Goal: Information Seeking & Learning: Find specific fact

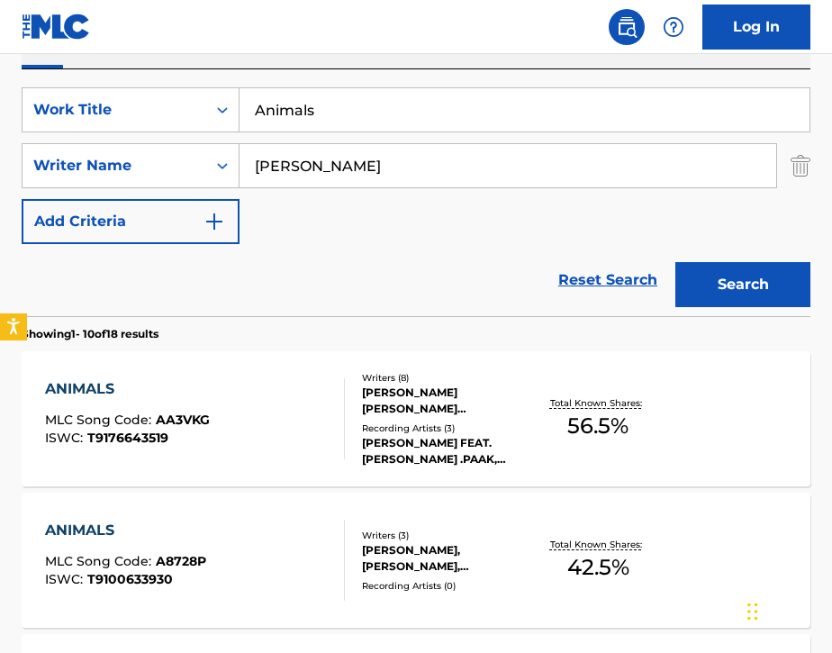
scroll to position [305, 0]
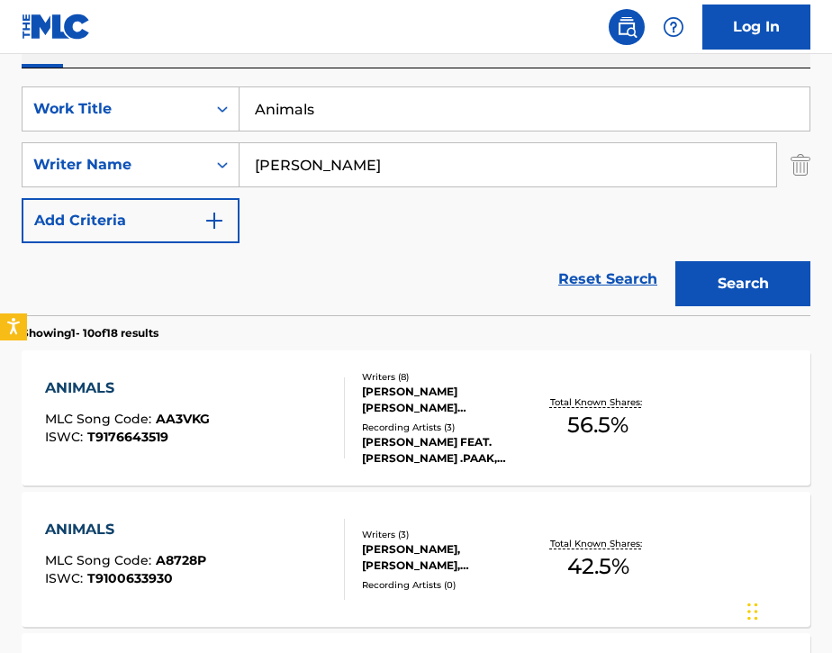
click at [303, 399] on div "ANIMALS MLC Song Code : AA3VKG ISWC : T9176643519" at bounding box center [195, 417] width 300 height 81
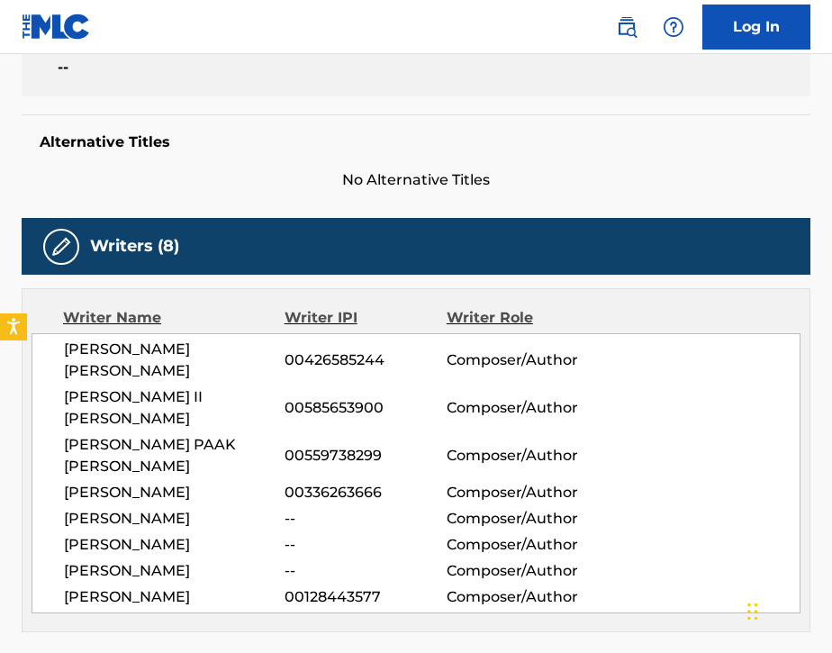
scroll to position [421, 0]
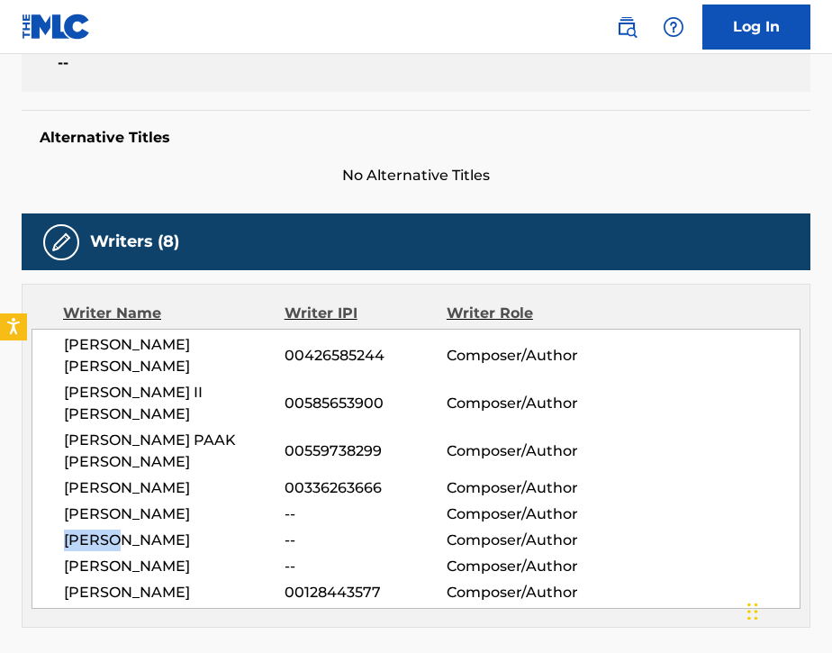
drag, startPoint x: 64, startPoint y: 478, endPoint x: 122, endPoint y: 474, distance: 57.8
click at [122, 530] on span "DMITRY SEMENOV" at bounding box center [174, 541] width 221 height 22
copy span "DMITRY"
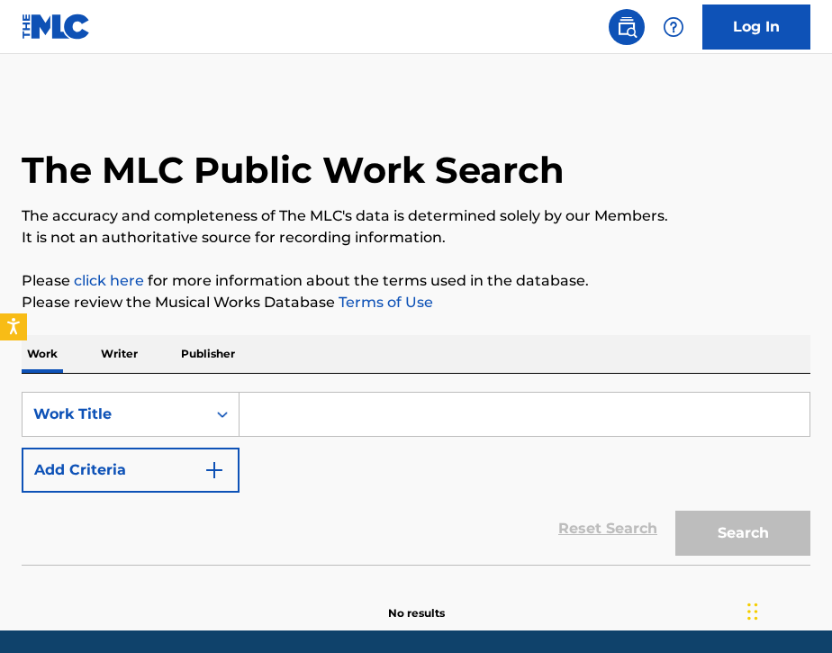
click at [295, 430] on input "Search Form" at bounding box center [525, 414] width 570 height 43
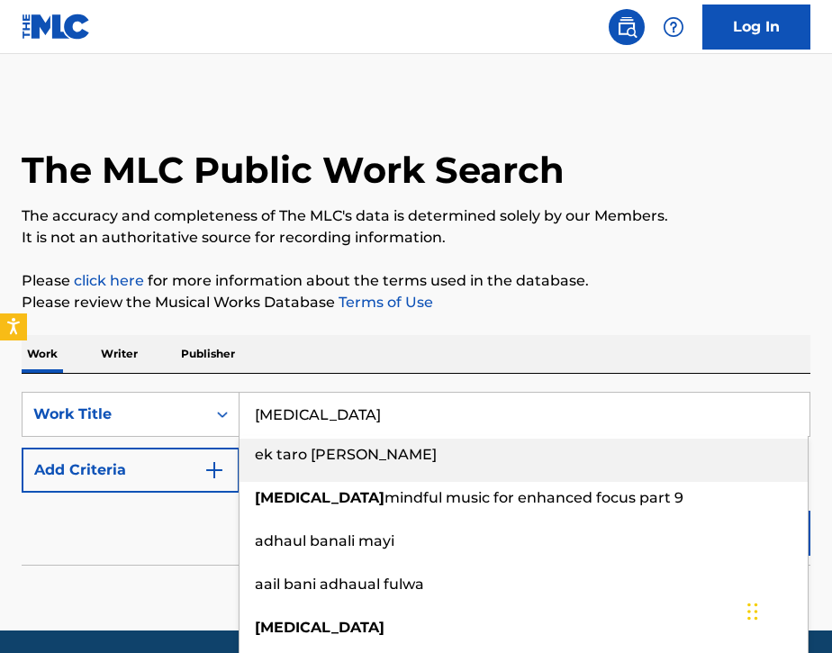
type input "[MEDICAL_DATA]"
click at [187, 488] on button "Add Criteria" at bounding box center [131, 470] width 218 height 45
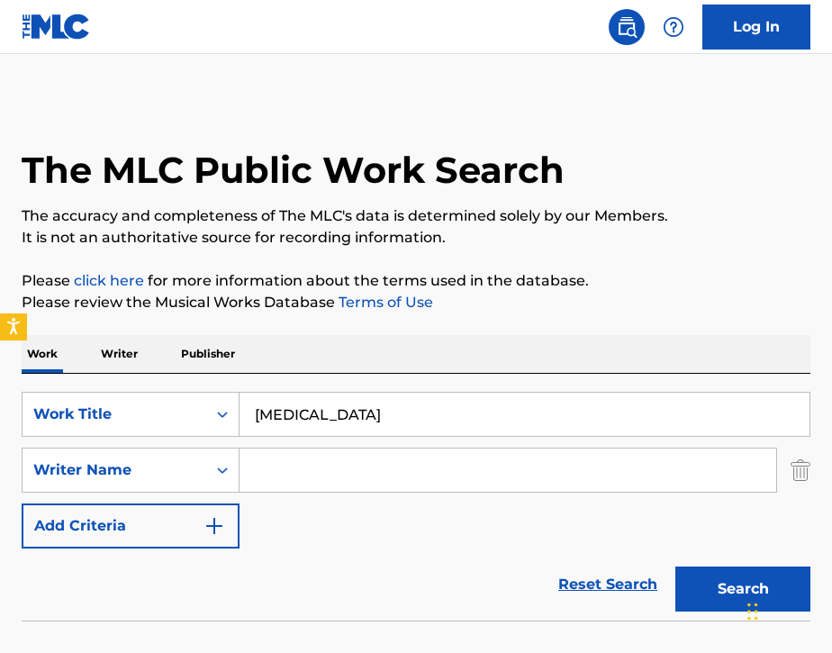
click at [281, 482] on input "Search Form" at bounding box center [508, 469] width 537 height 43
type input "[PERSON_NAME]"
click at [692, 593] on button "Search" at bounding box center [742, 588] width 135 height 45
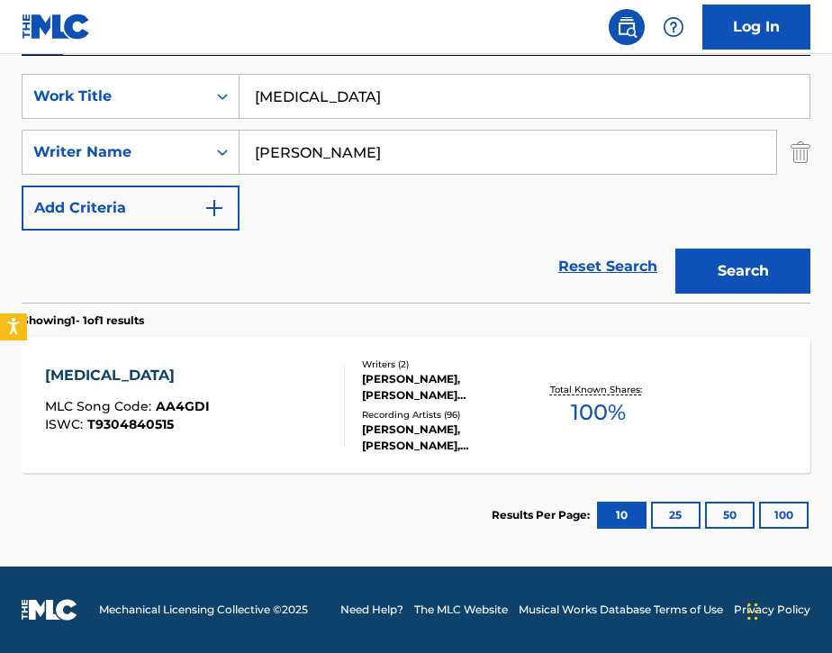
scroll to position [318, 0]
click at [514, 439] on div "[PERSON_NAME], [PERSON_NAME], [PERSON_NAME], [PERSON_NAME], [PERSON_NAME], [PER…" at bounding box center [447, 437] width 170 height 32
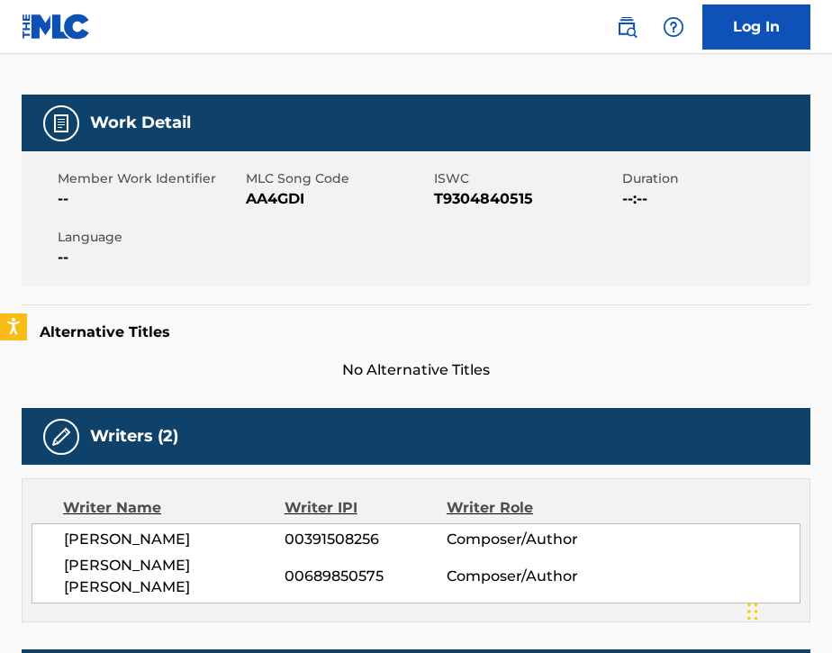
scroll to position [224, 0]
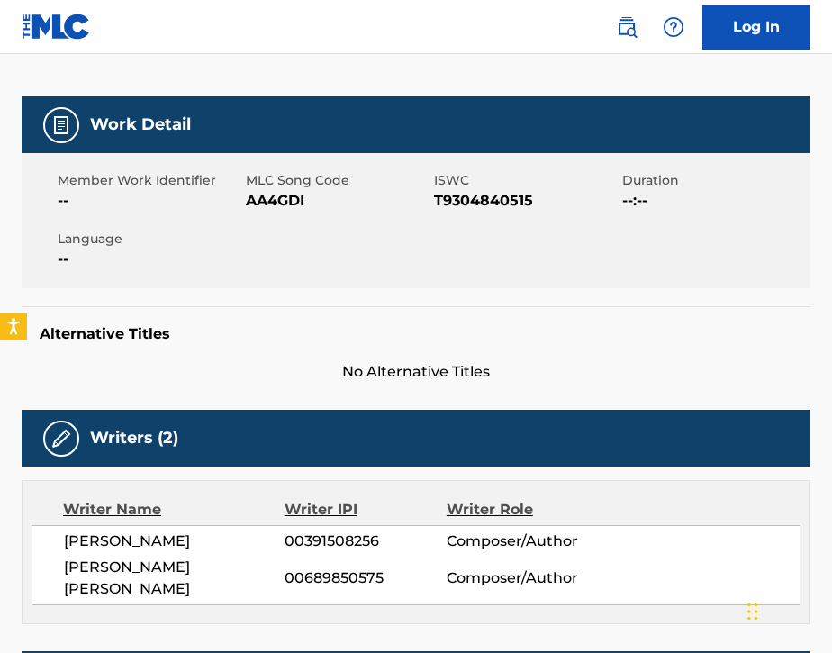
drag, startPoint x: 68, startPoint y: 541, endPoint x: 228, endPoint y: 539, distance: 160.3
click at [228, 539] on span "[PERSON_NAME]" at bounding box center [174, 541] width 221 height 22
copy span "[PERSON_NAME]"
click at [625, 38] on link at bounding box center [627, 27] width 36 height 36
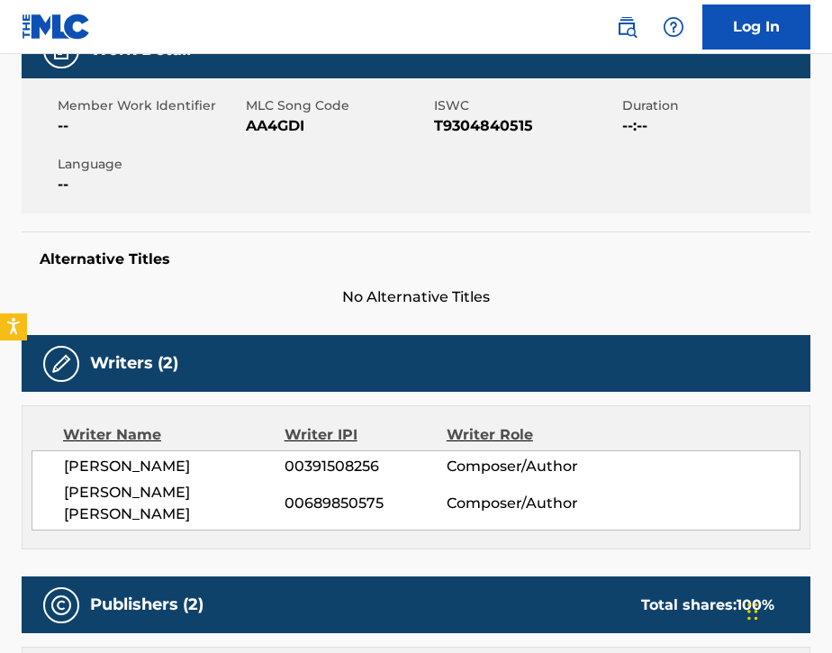
scroll to position [302, 0]
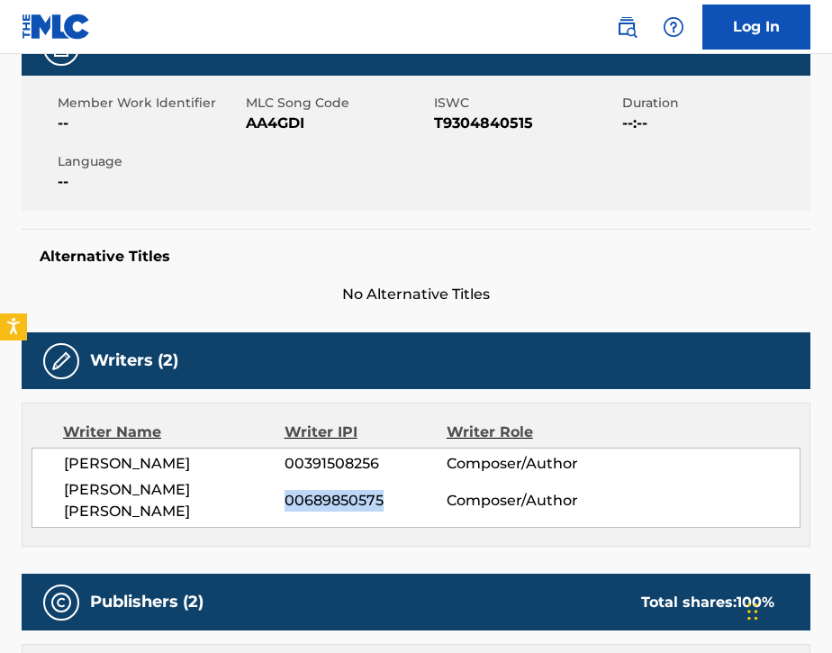
drag, startPoint x: 286, startPoint y: 490, endPoint x: 383, endPoint y: 491, distance: 96.4
click at [384, 491] on span "00689850575" at bounding box center [366, 501] width 162 height 22
click at [321, 468] on span "00391508256" at bounding box center [366, 464] width 162 height 22
drag, startPoint x: 286, startPoint y: 463, endPoint x: 382, endPoint y: 462, distance: 95.5
click at [382, 462] on span "00391508256" at bounding box center [366, 464] width 162 height 22
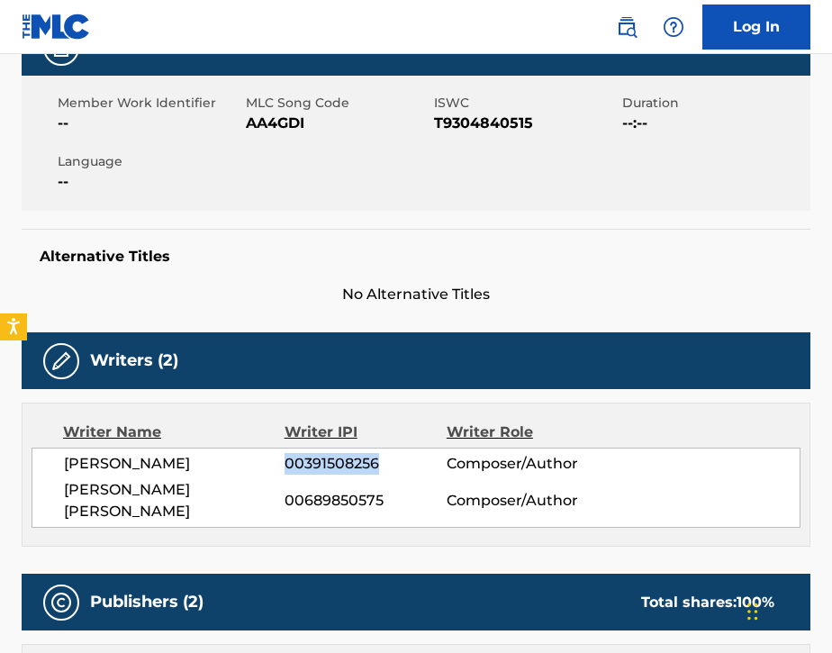
copy span "00391508256"
click at [629, 31] on img at bounding box center [627, 27] width 22 height 22
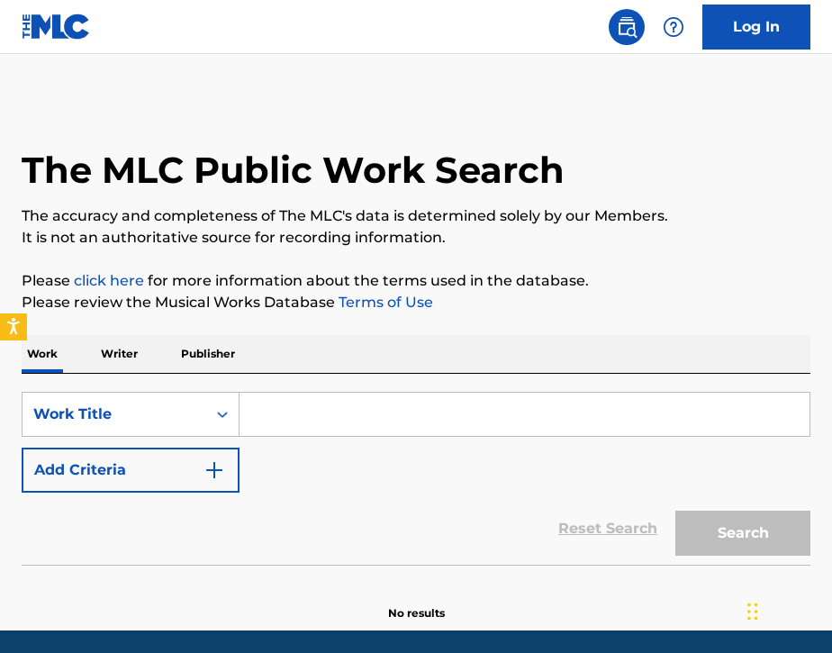
click at [130, 349] on p "Writer" at bounding box center [119, 354] width 48 height 38
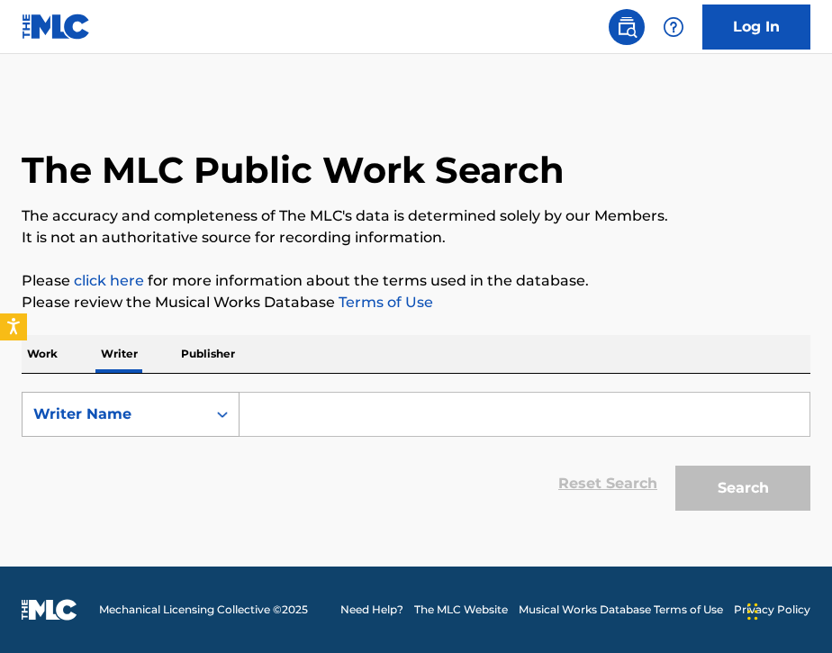
click at [128, 412] on div "Writer Name" at bounding box center [114, 414] width 162 height 22
click at [127, 459] on div "Writer IPI" at bounding box center [131, 459] width 216 height 45
click at [269, 412] on input "Search Form" at bounding box center [525, 414] width 570 height 43
paste input "00391508256"
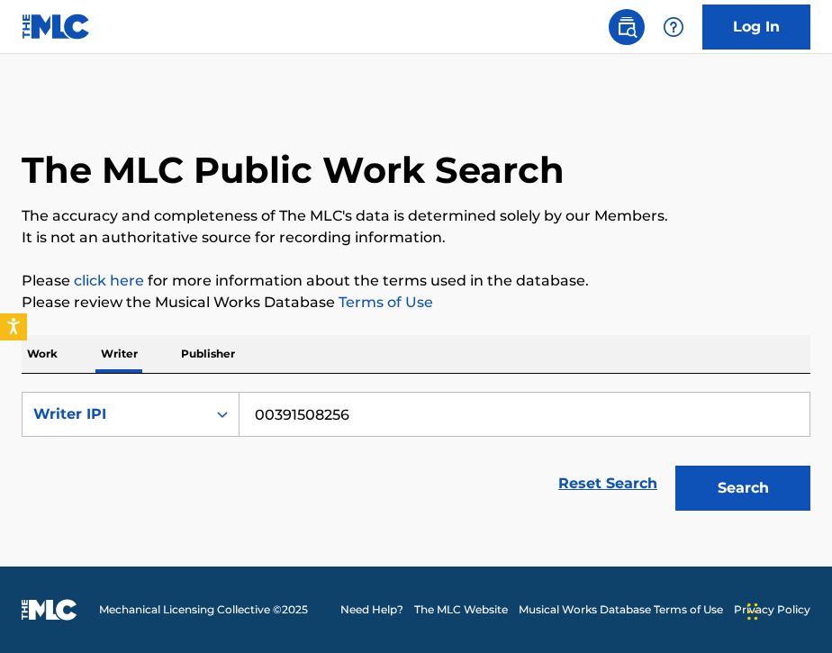
type input "00391508256"
click at [686, 481] on button "Search" at bounding box center [742, 488] width 135 height 45
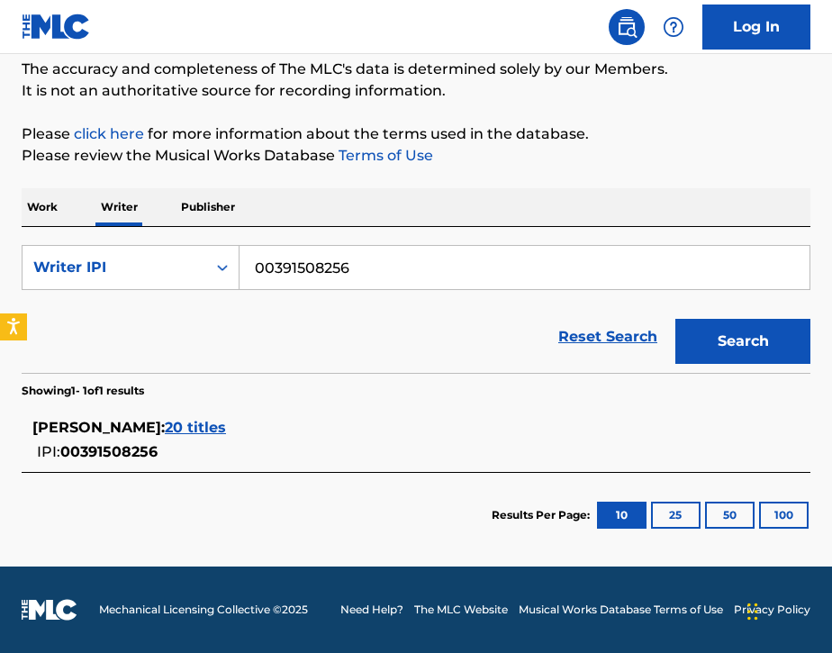
scroll to position [147, 0]
click at [226, 423] on span "20 titles" at bounding box center [195, 427] width 61 height 17
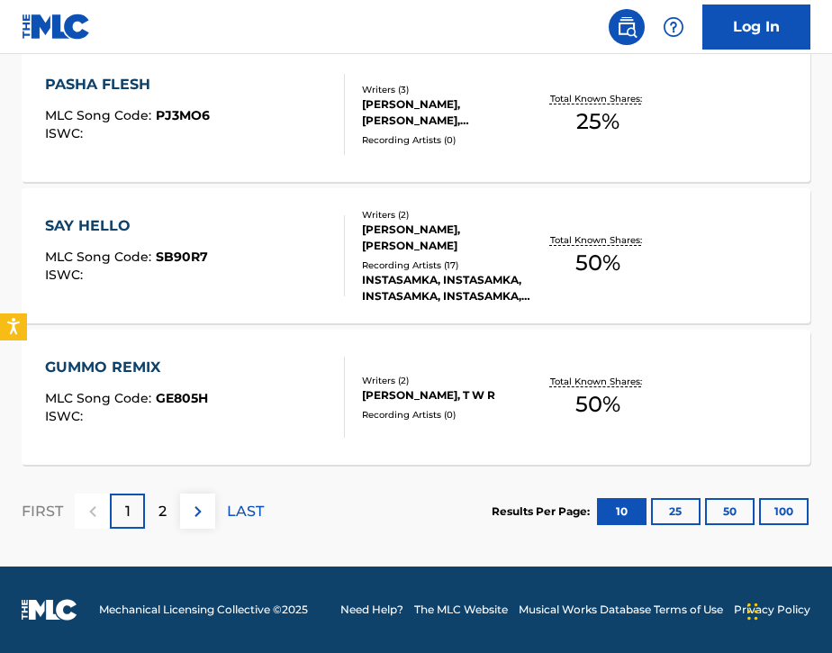
click at [170, 501] on div "2" at bounding box center [162, 511] width 35 height 35
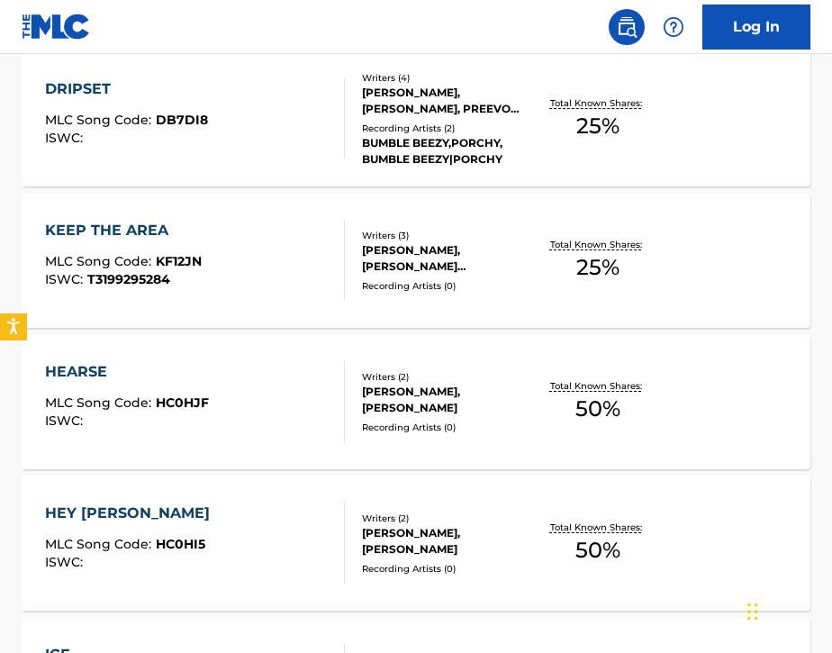
scroll to position [533, 0]
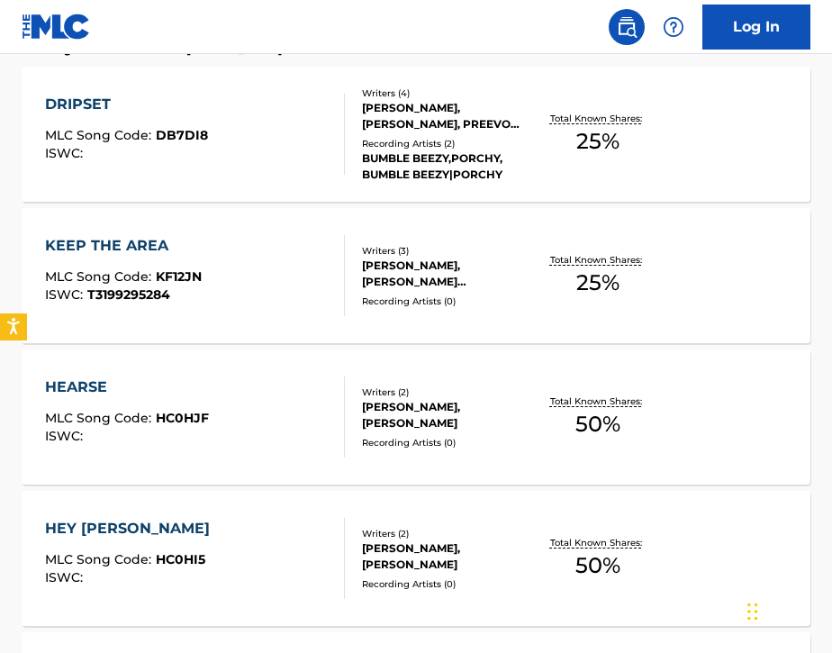
click at [315, 430] on div "HEARSE MLC Song Code : HC0HJF ISWC :" at bounding box center [195, 416] width 300 height 81
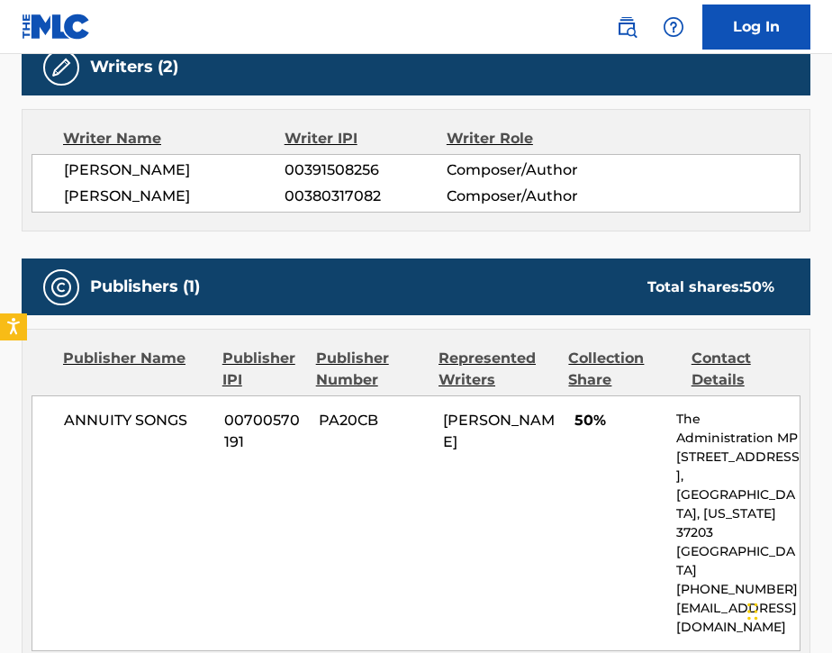
scroll to position [596, 0]
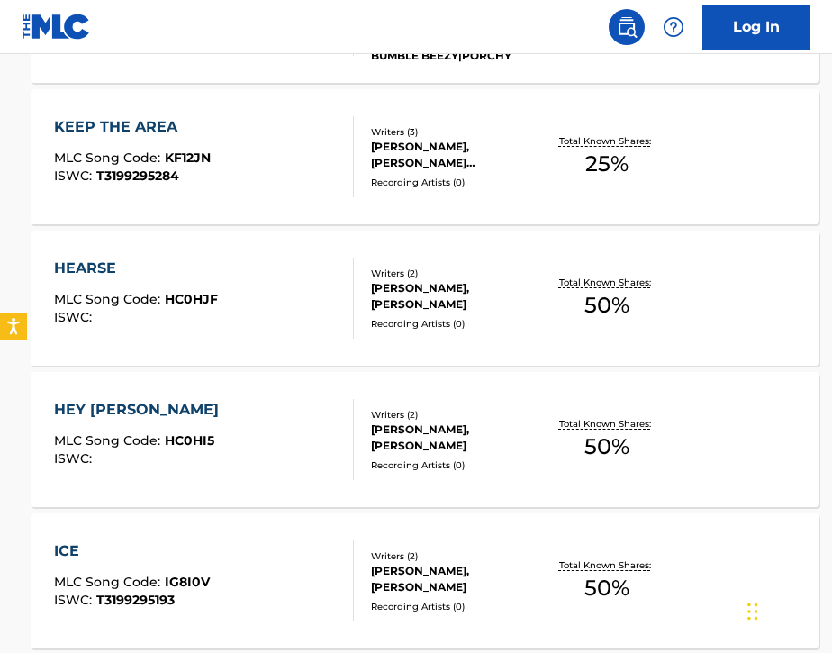
scroll to position [17, 0]
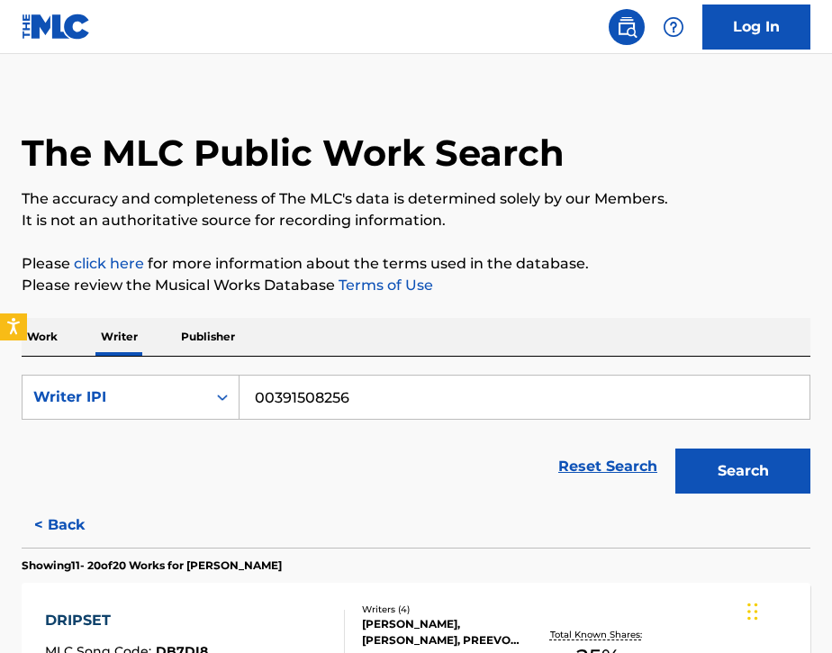
click at [61, 332] on p "Work" at bounding box center [42, 337] width 41 height 38
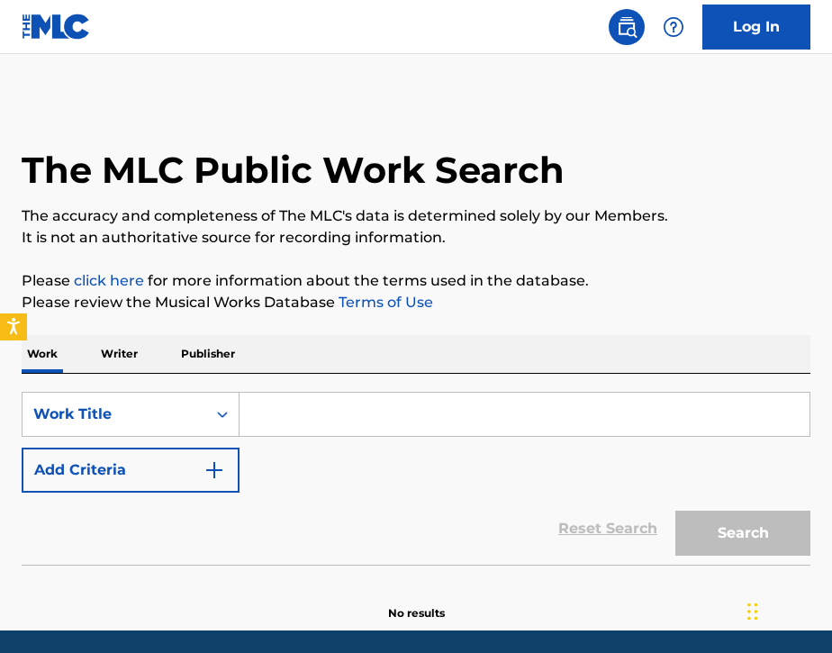
click at [324, 423] on input "Search Form" at bounding box center [525, 414] width 570 height 43
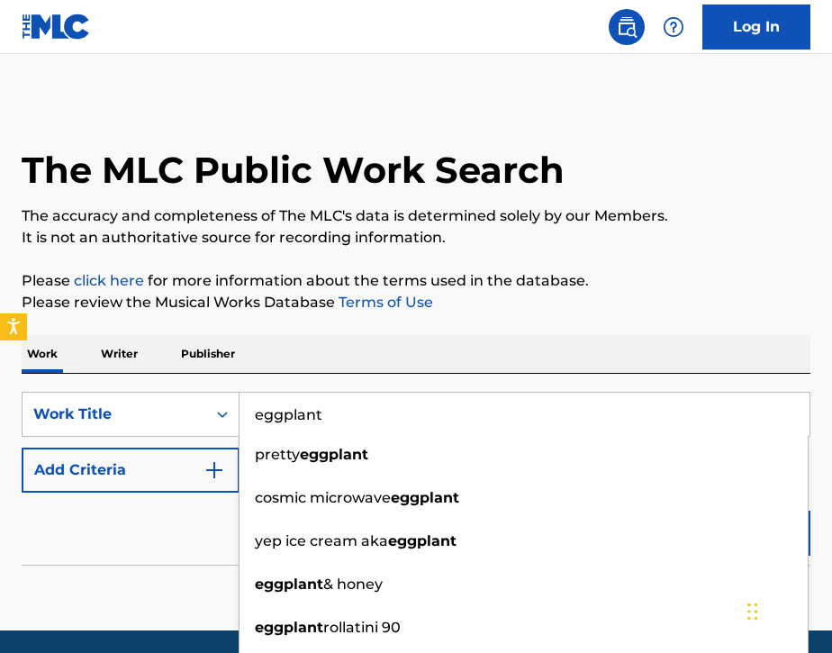
type input "eggplant"
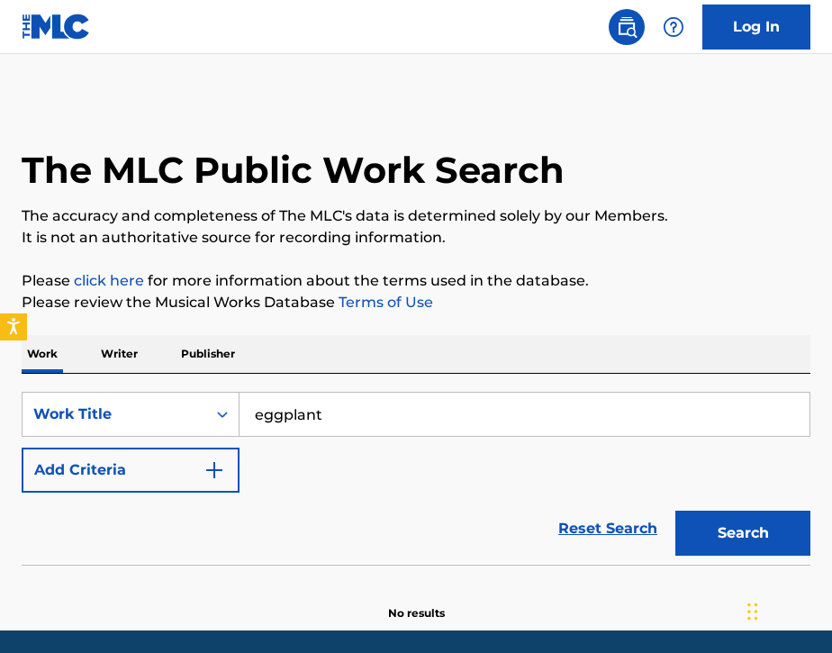
click at [211, 532] on div "Reset Search Search" at bounding box center [416, 529] width 789 height 72
click at [182, 480] on button "Add Criteria" at bounding box center [131, 470] width 218 height 45
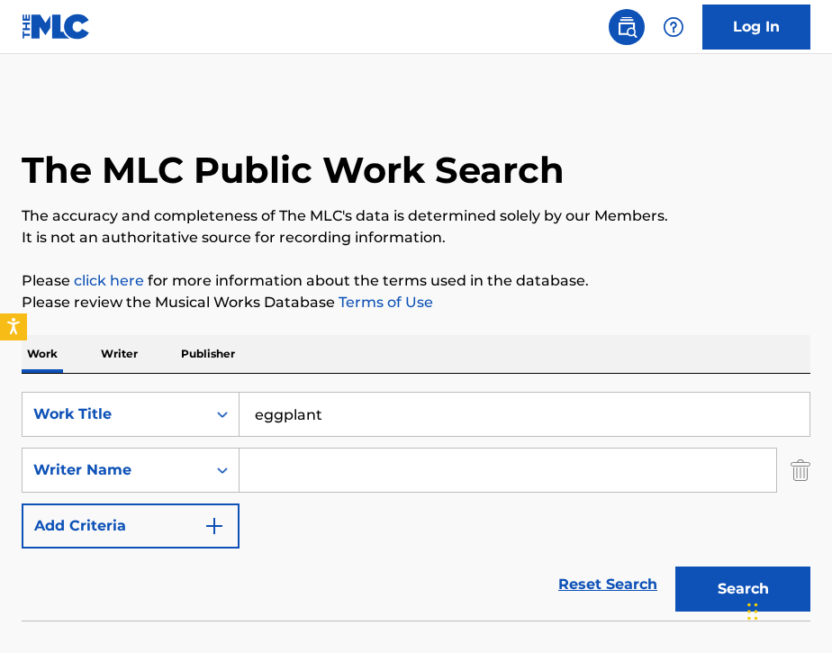
click at [316, 473] on input "Search Form" at bounding box center [508, 469] width 537 height 43
paste input "Роман"
type input "Роман"
click at [693, 584] on button "Search" at bounding box center [742, 588] width 135 height 45
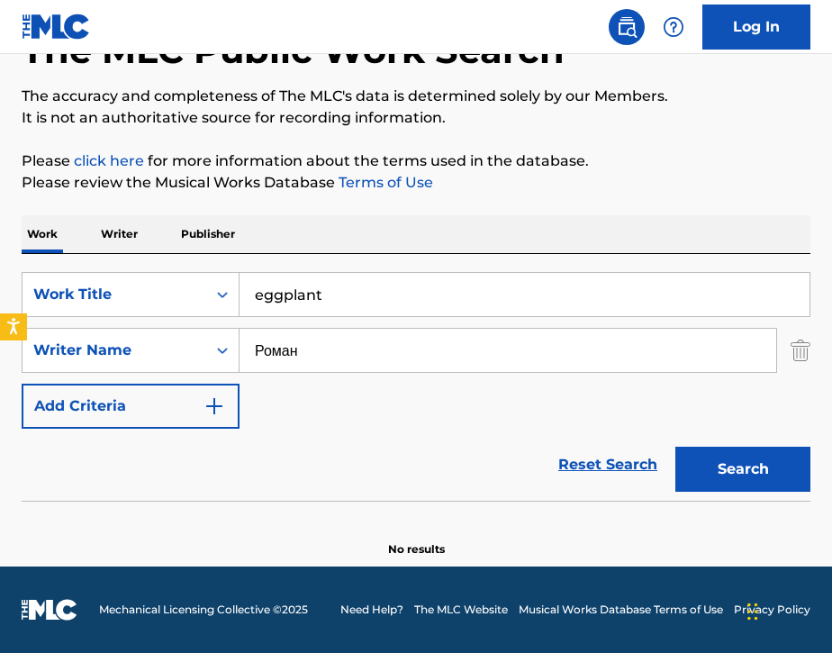
scroll to position [120, 0]
click at [353, 349] on input "Роман" at bounding box center [508, 350] width 537 height 43
click at [329, 302] on input "eggplant" at bounding box center [525, 294] width 570 height 43
type input "e"
type input "T-50"
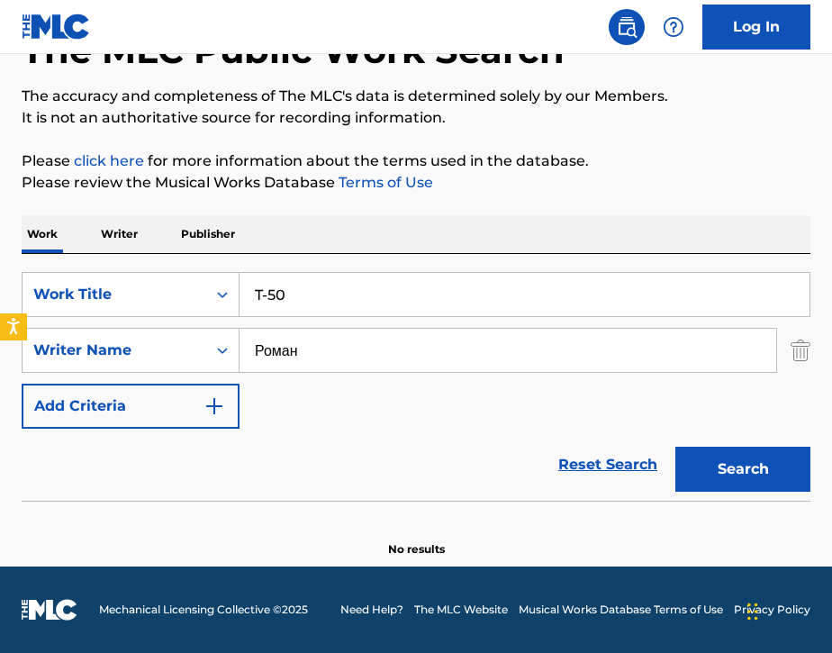
click at [726, 457] on button "Search" at bounding box center [742, 469] width 135 height 45
click at [343, 356] on input "Роман" at bounding box center [508, 350] width 537 height 43
type input "Р"
type input "Roman"
click at [716, 484] on button "Search" at bounding box center [742, 469] width 135 height 45
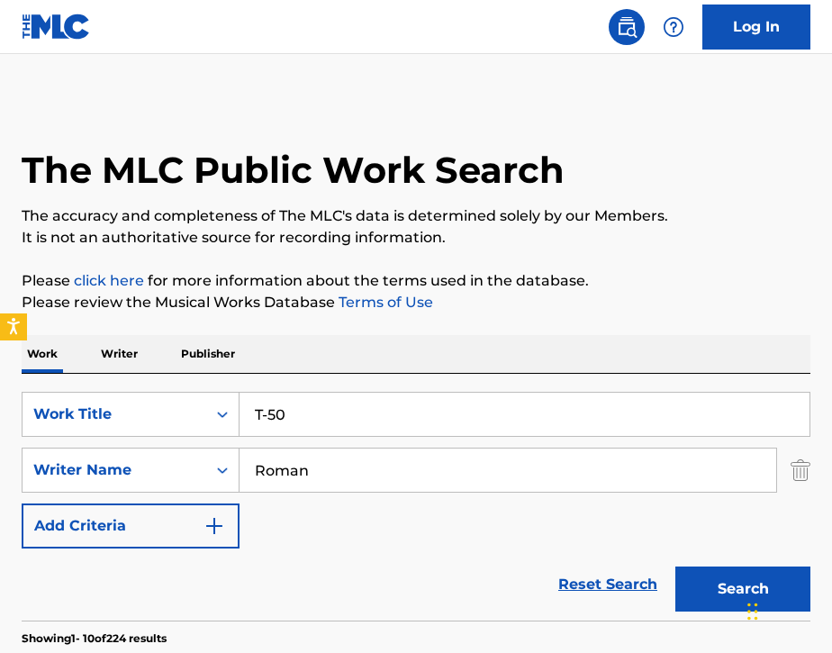
scroll to position [0, 0]
click at [796, 475] on img "Search Form" at bounding box center [801, 470] width 20 height 45
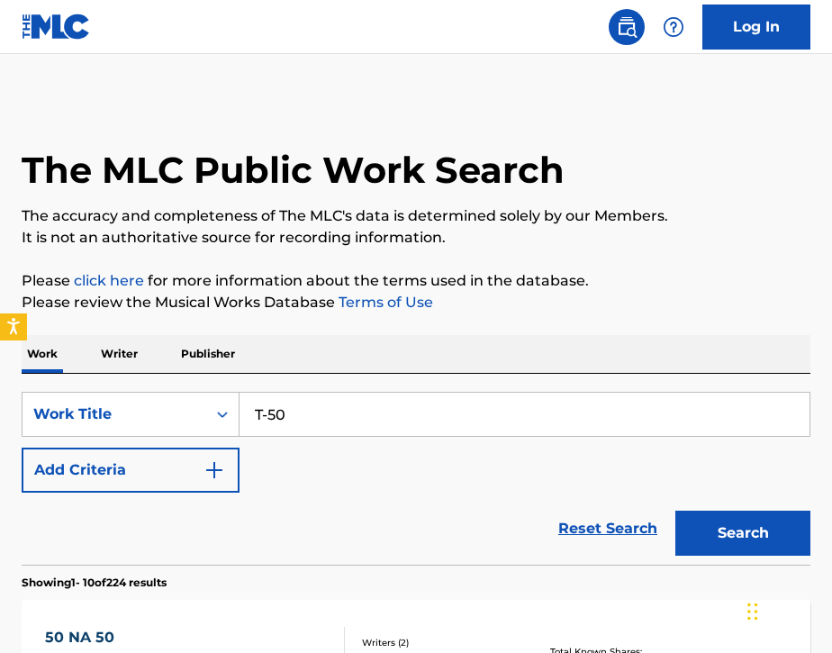
click at [726, 553] on button "Search" at bounding box center [742, 533] width 135 height 45
click at [344, 419] on input "T-50" at bounding box center [525, 414] width 570 height 43
type input "T"
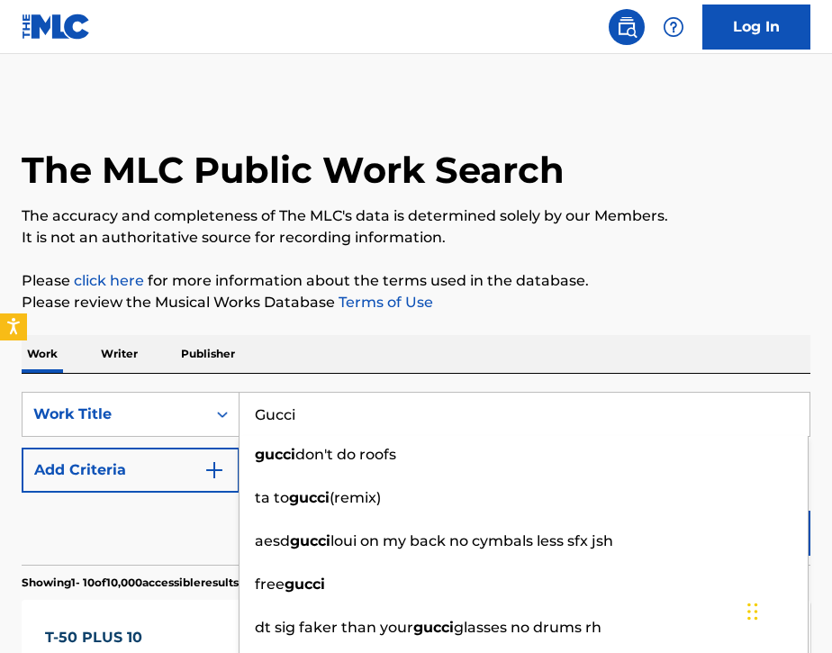
type input "Gucci"
click at [149, 467] on button "Add Criteria" at bounding box center [131, 470] width 218 height 45
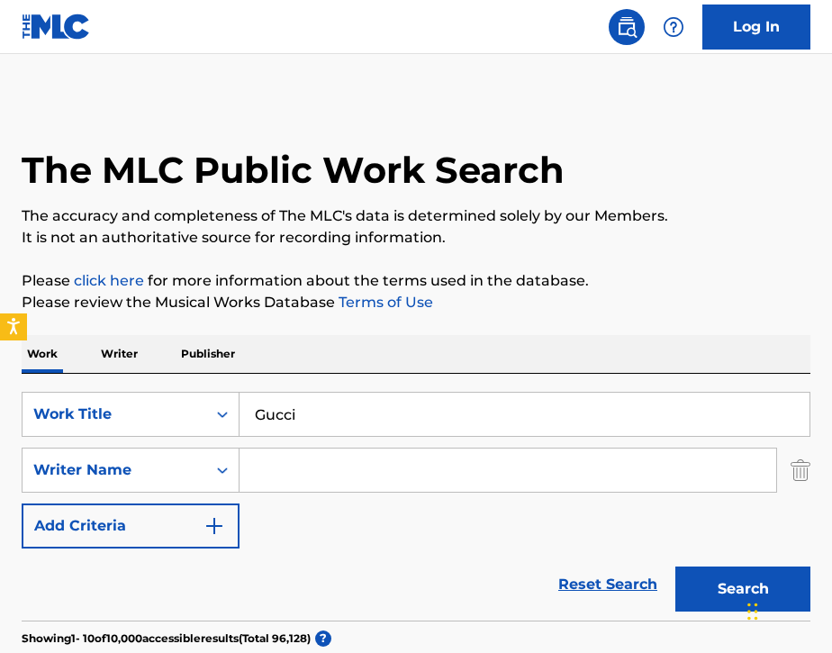
click at [297, 487] on input "Search Form" at bounding box center [508, 469] width 537 height 43
click at [690, 585] on button "Search" at bounding box center [742, 588] width 135 height 45
click at [475, 474] on input "[PERSON_NAME]" at bounding box center [508, 469] width 537 height 43
type input "I"
click at [309, 405] on input "Gucci" at bounding box center [525, 414] width 570 height 43
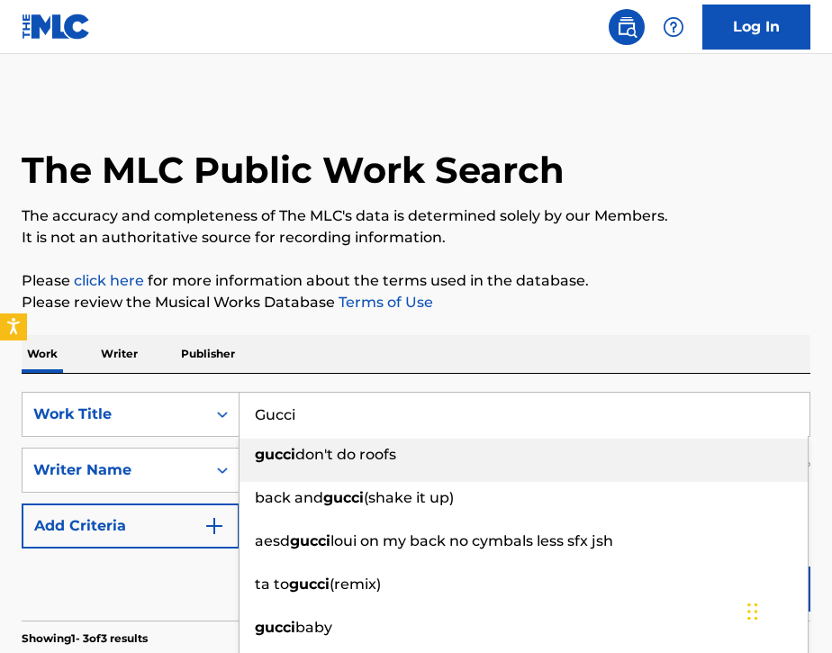
click at [314, 419] on input "Gucci" at bounding box center [525, 414] width 570 height 43
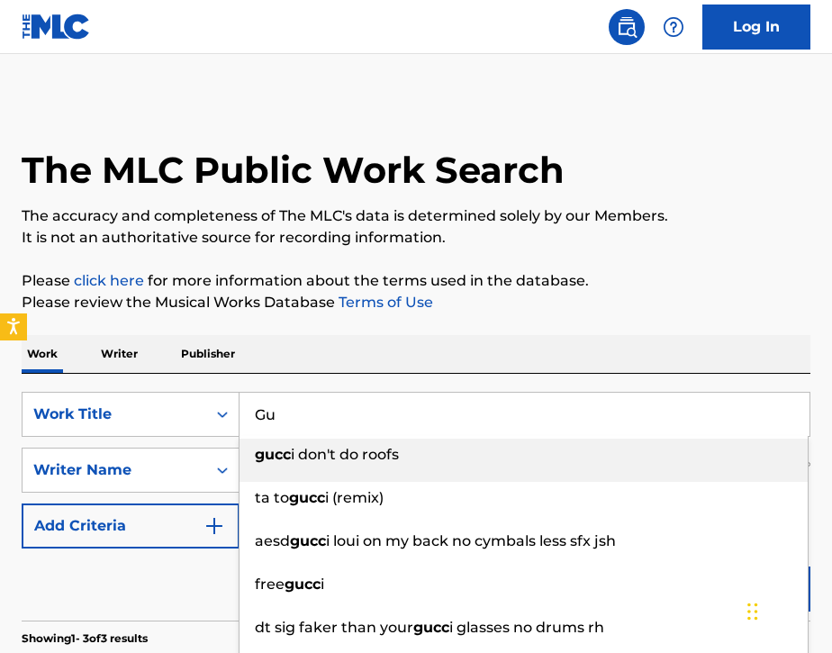
type input "G"
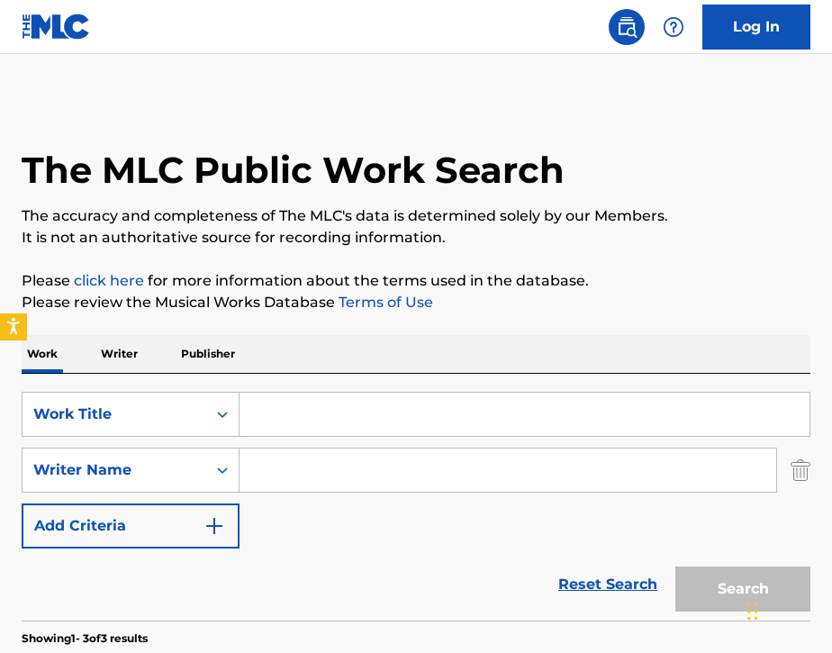
paste input "Роман"
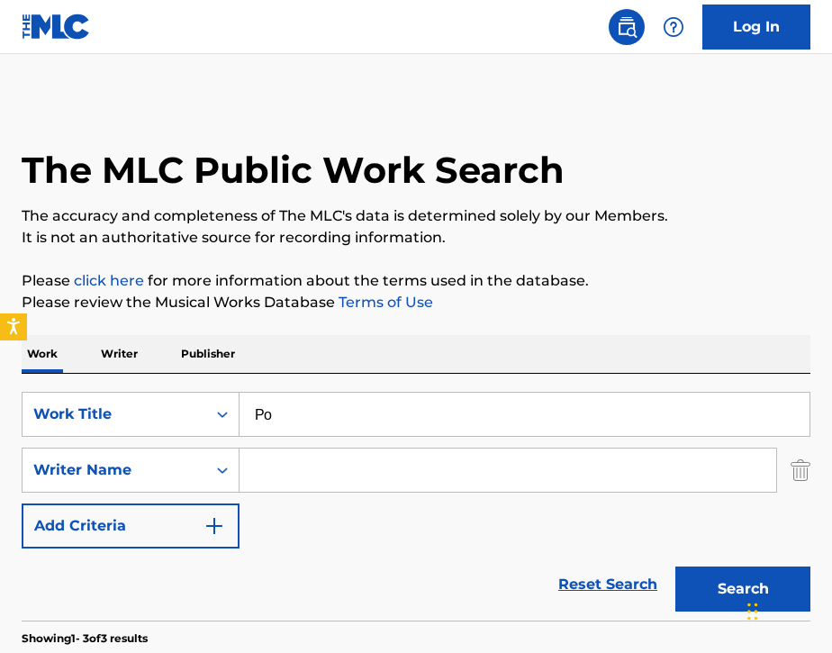
type input "Р"
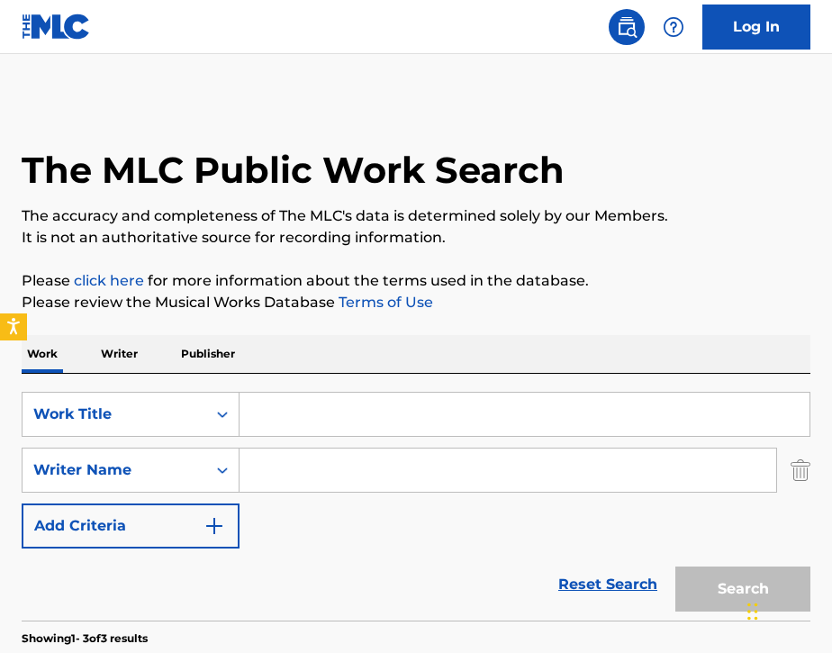
paste input "Gucci"
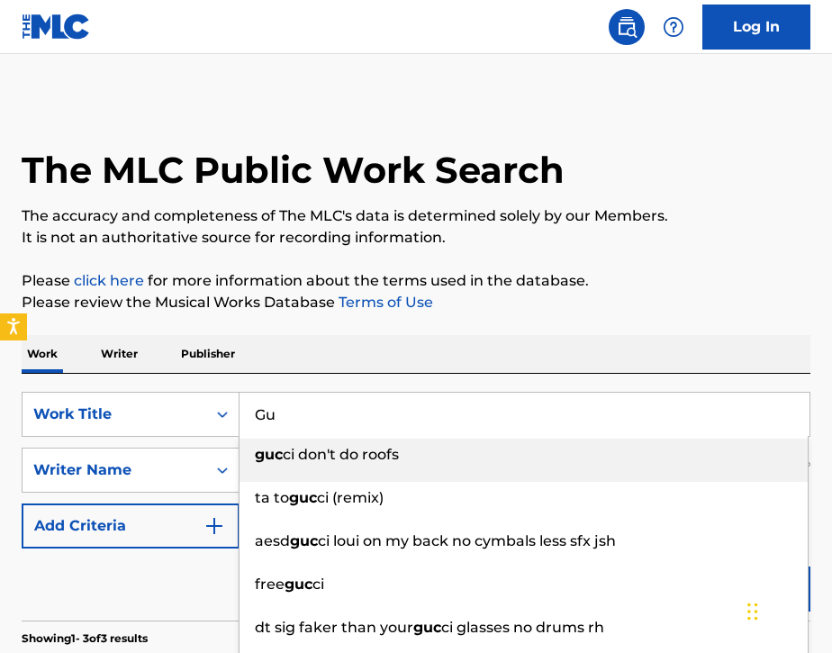
type input "G"
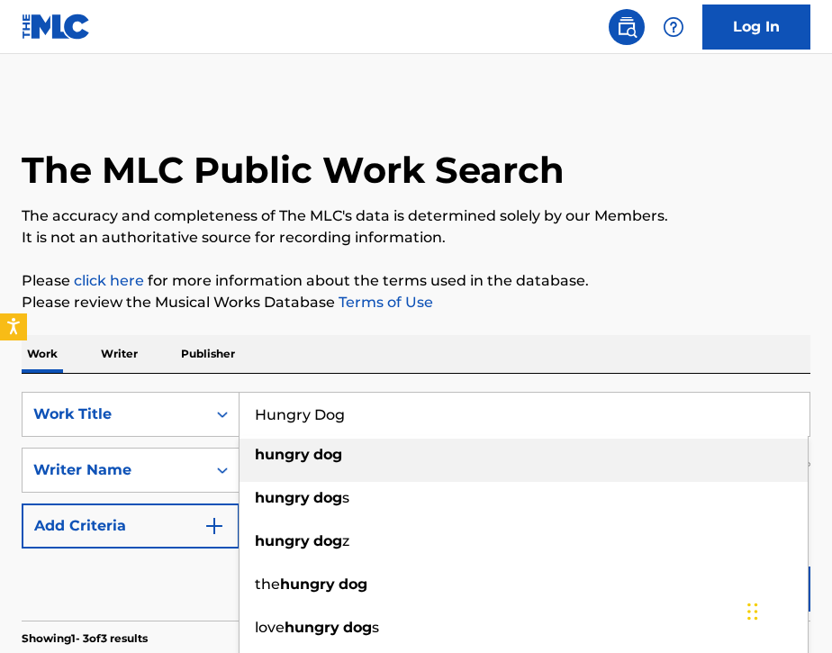
type input "Hungry Dog"
click at [315, 355] on div "Work Writer Publisher" at bounding box center [416, 354] width 789 height 38
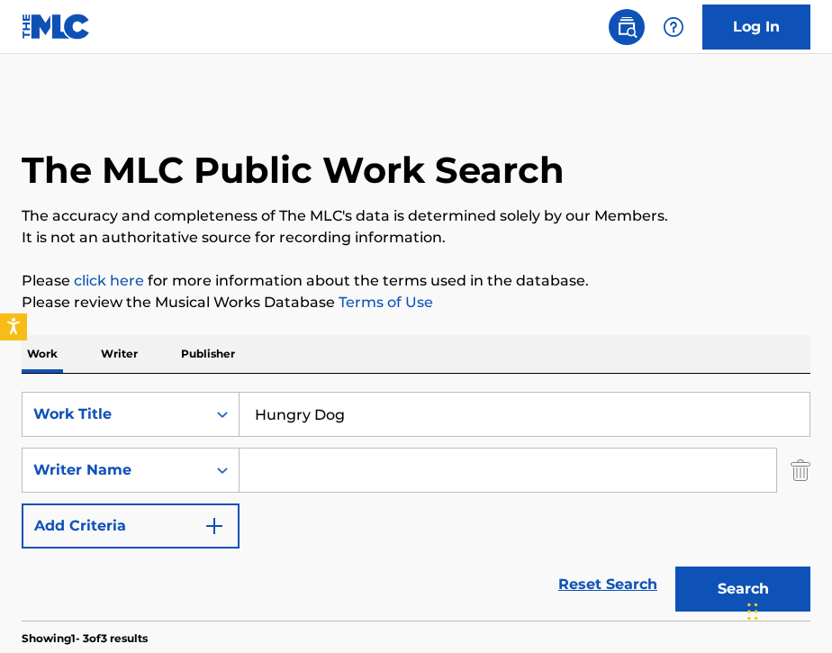
click at [324, 491] on input "Search Form" at bounding box center [508, 469] width 537 height 43
type input "[PERSON_NAME]"
click at [701, 593] on button "Search" at bounding box center [742, 588] width 135 height 45
click at [384, 414] on input "Hungry Dog" at bounding box center [525, 414] width 570 height 43
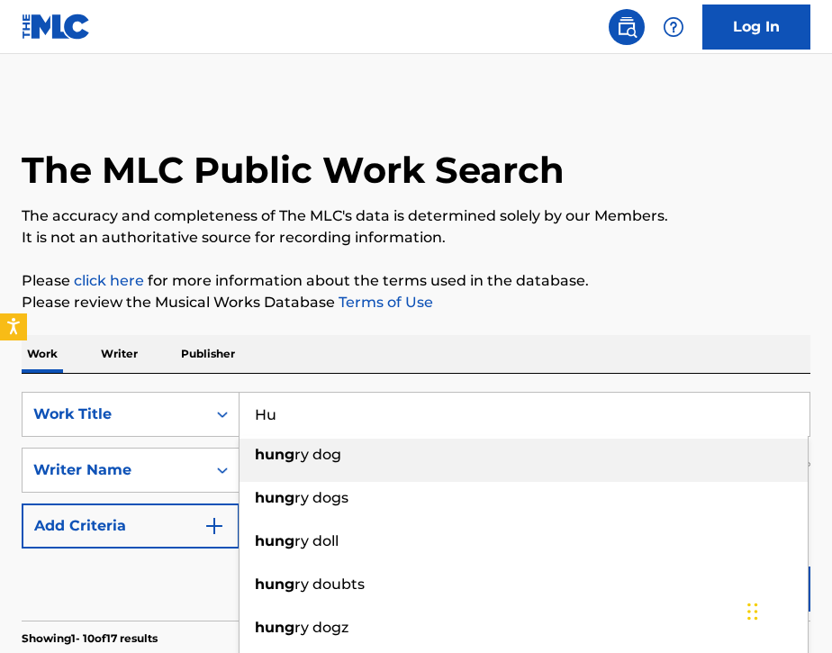
type input "H"
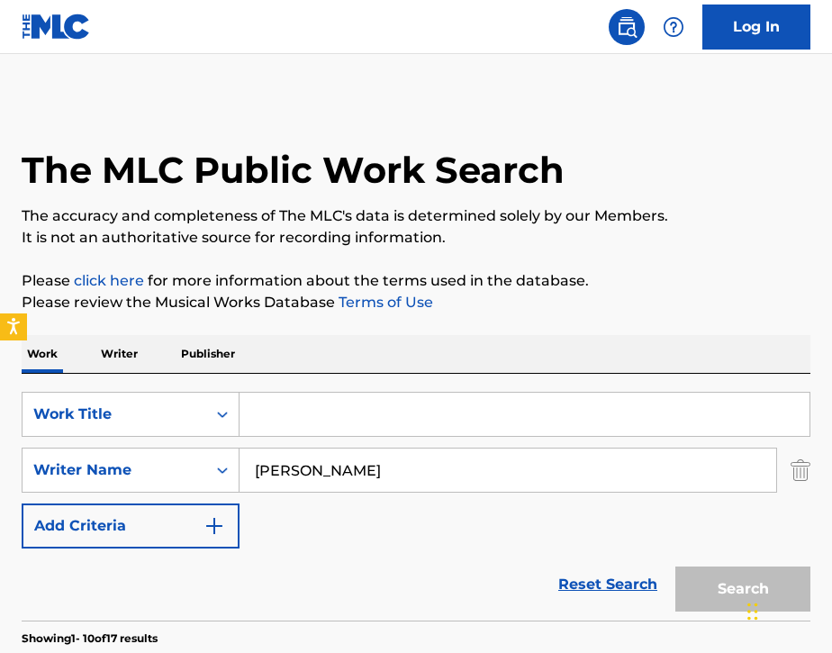
paste input "Голодный пёс"
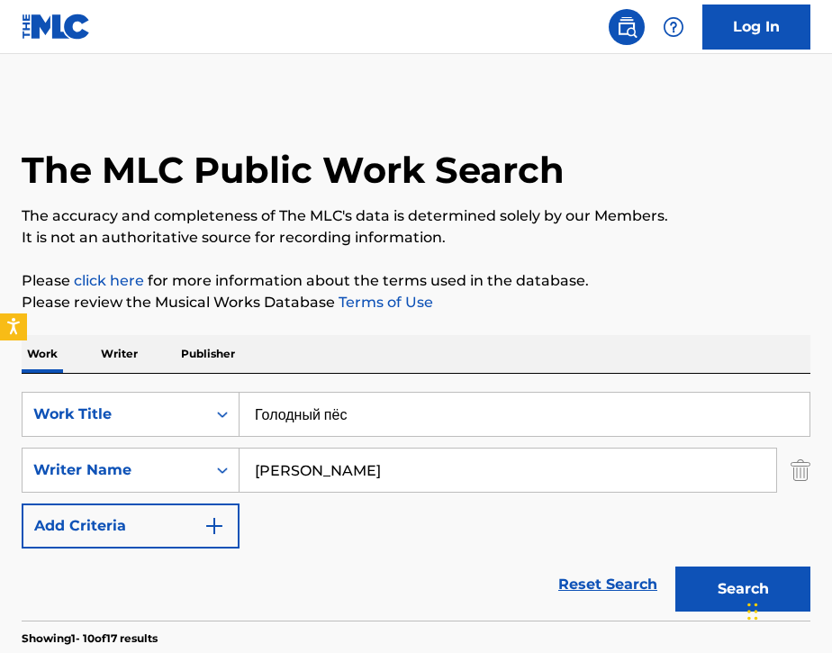
type input "Голодный пёс"
click at [308, 481] on input "[PERSON_NAME]" at bounding box center [508, 469] width 537 height 43
type input "I"
click at [711, 578] on button "Search" at bounding box center [742, 588] width 135 height 45
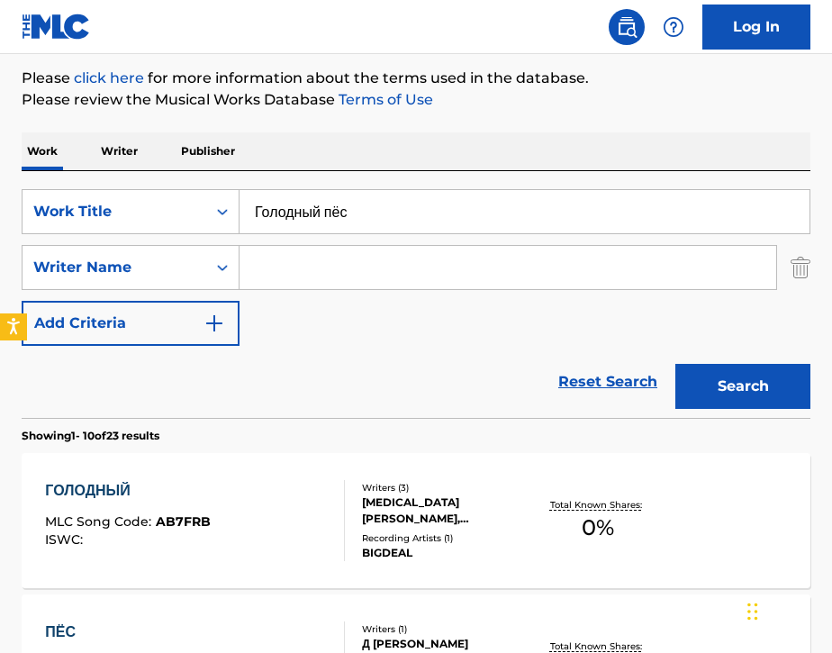
scroll to position [188, 0]
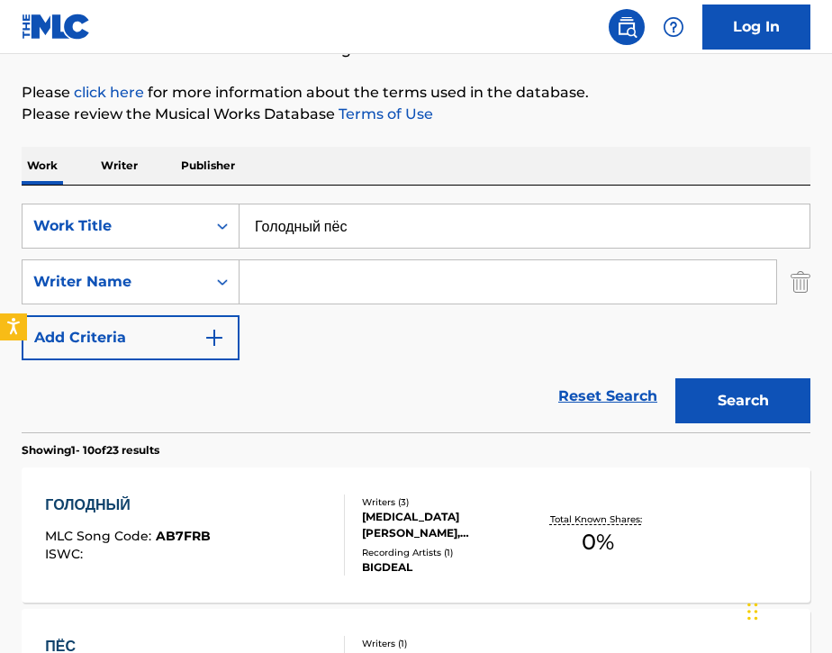
click at [310, 534] on div "ГОЛОДНЫЙ MLC Song Code : AB7FRB ISWC :" at bounding box center [195, 534] width 300 height 81
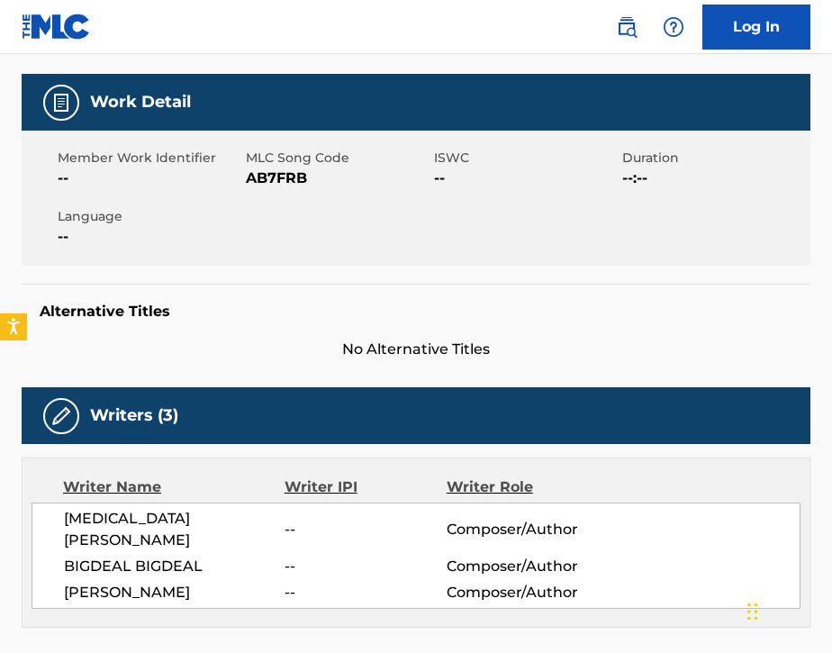
scroll to position [20, 0]
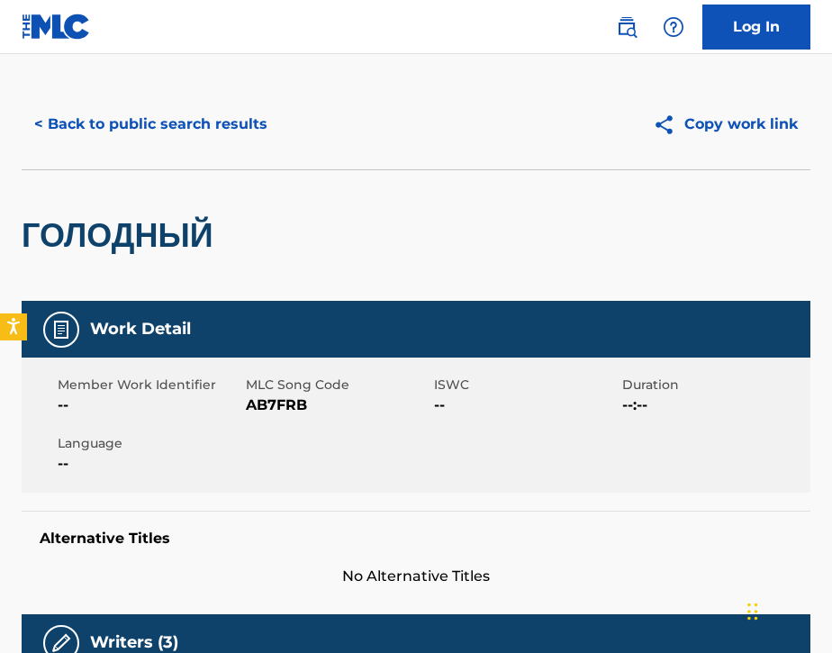
click at [629, 34] on img at bounding box center [627, 27] width 22 height 22
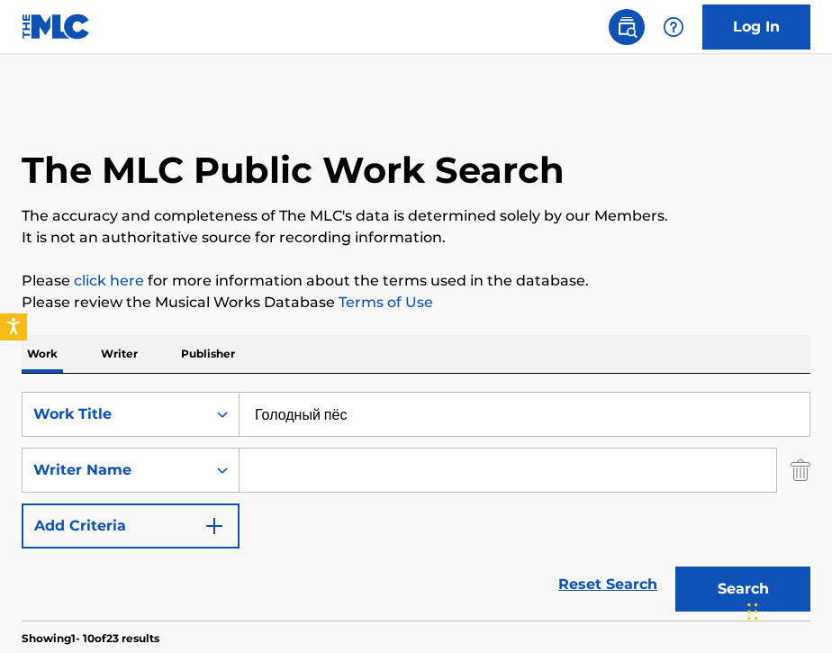
click at [123, 357] on p "Writer" at bounding box center [119, 354] width 48 height 38
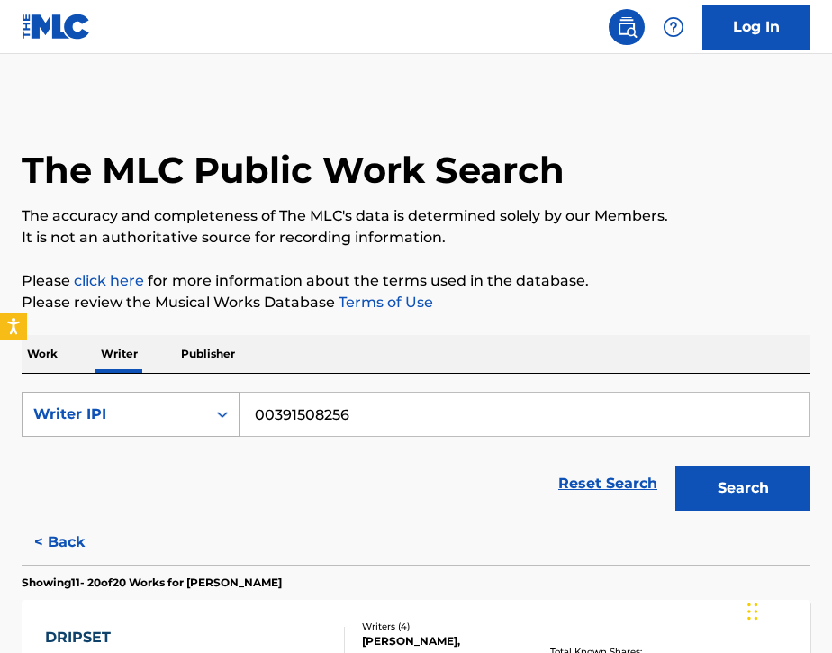
click at [112, 408] on div "Writer IPI" at bounding box center [114, 414] width 162 height 22
click at [118, 446] on div "Writer Name" at bounding box center [131, 459] width 216 height 45
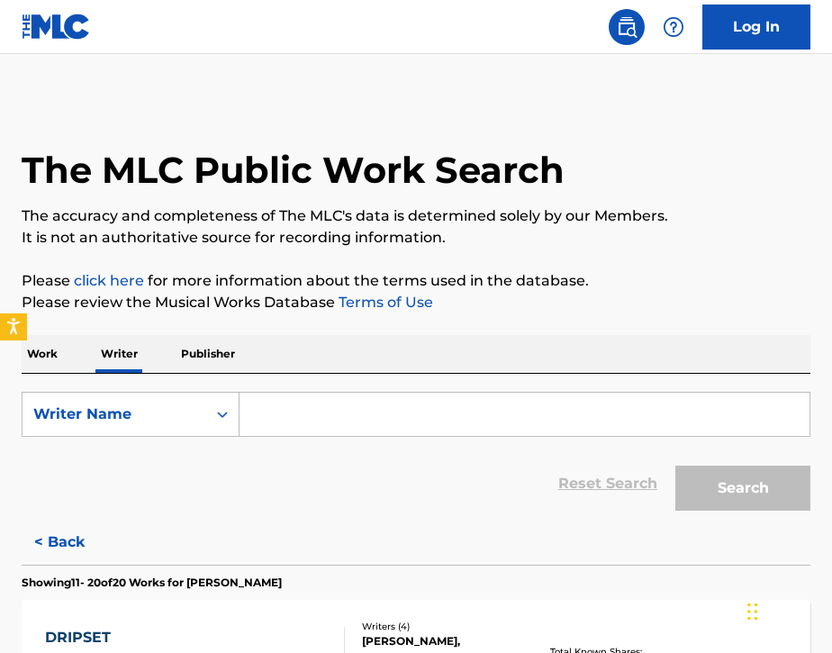
click at [290, 398] on input "Search Form" at bounding box center [525, 414] width 570 height 43
paste input "Голодный пёс"
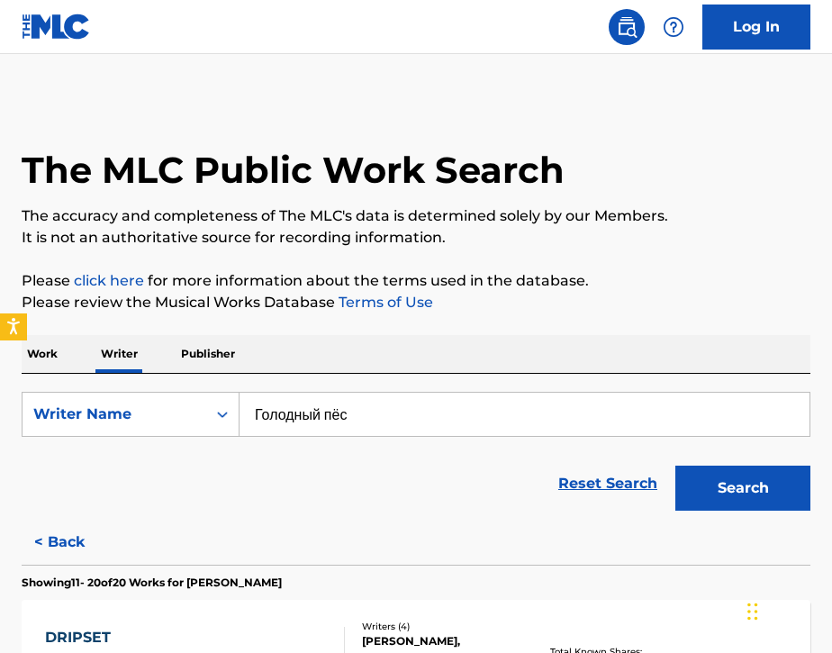
type input "Голодный пёс"
click at [732, 502] on button "Search" at bounding box center [742, 488] width 135 height 45
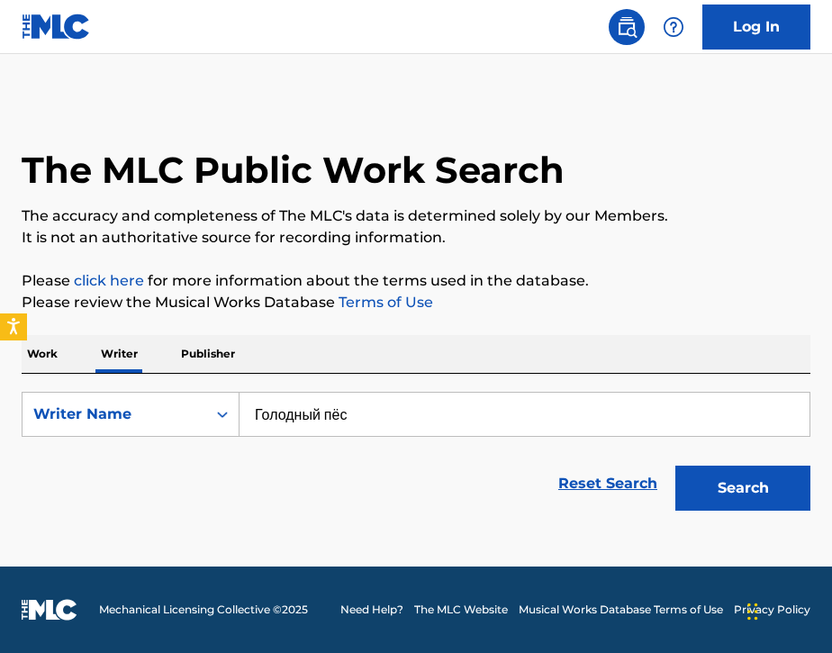
click at [48, 354] on p "Work" at bounding box center [42, 354] width 41 height 38
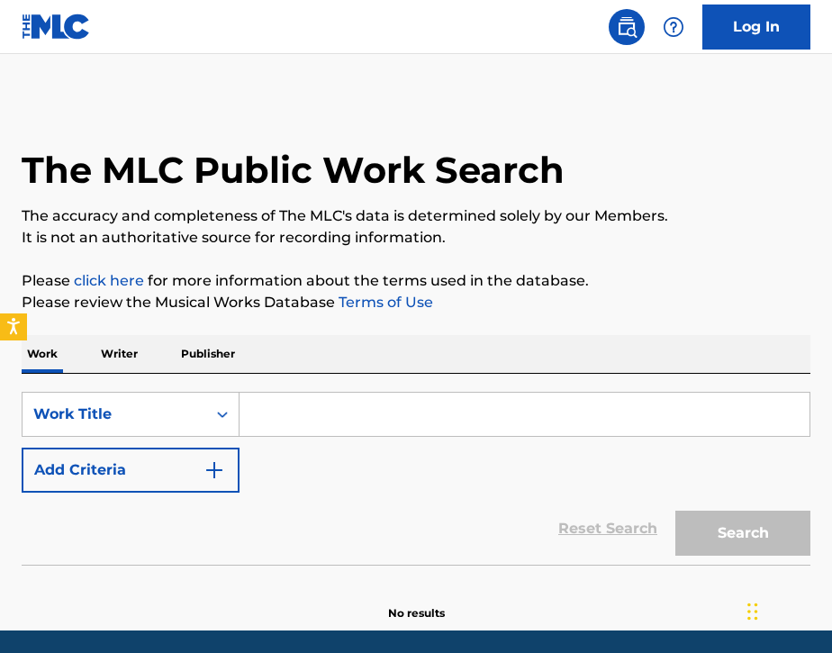
click at [166, 469] on button "Add Criteria" at bounding box center [131, 470] width 218 height 45
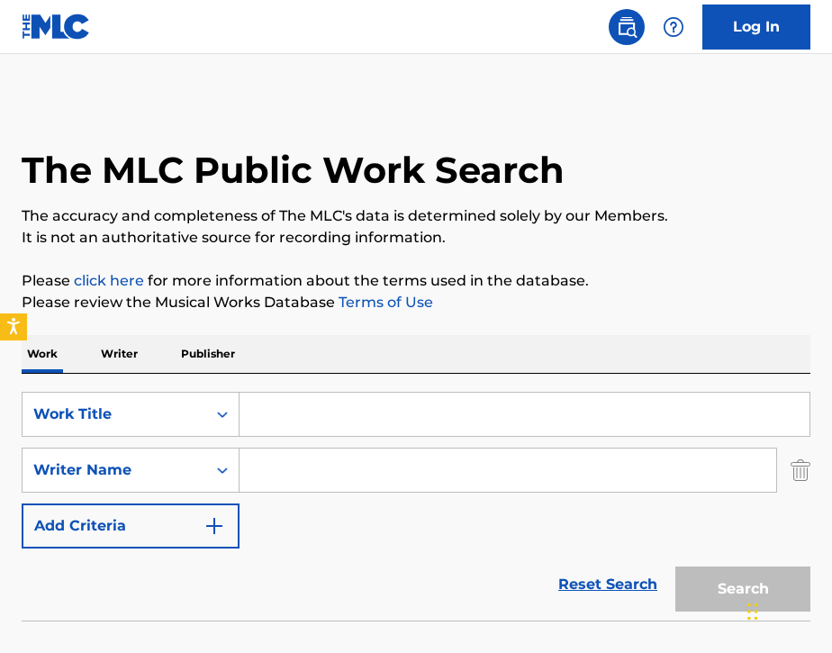
click at [310, 475] on input "Search Form" at bounding box center [508, 469] width 537 height 43
paste input "Голодный пёс"
type input "Голодный пёс"
click at [289, 411] on input "Search Form" at bounding box center [525, 414] width 570 height 43
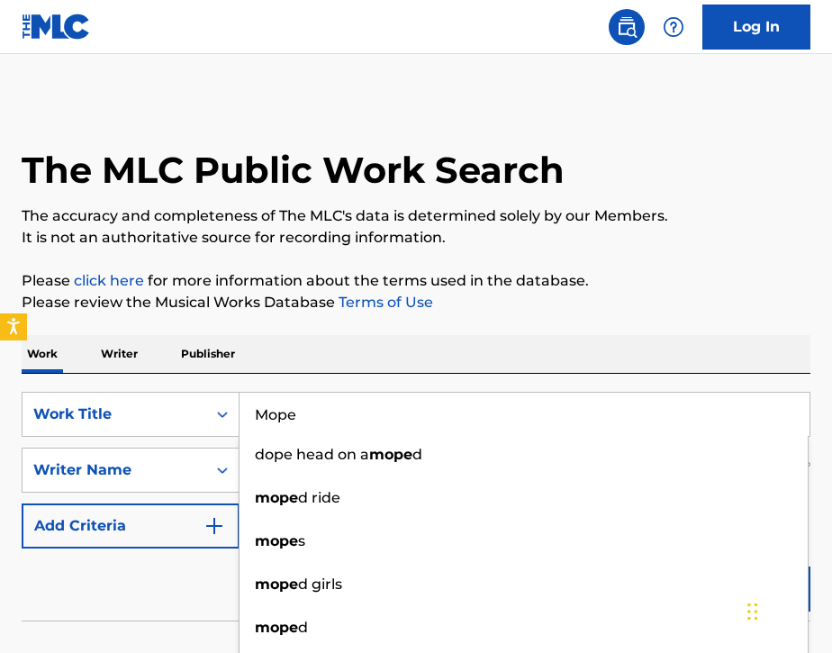
click at [425, 301] on link "Terms of Use" at bounding box center [384, 302] width 98 height 17
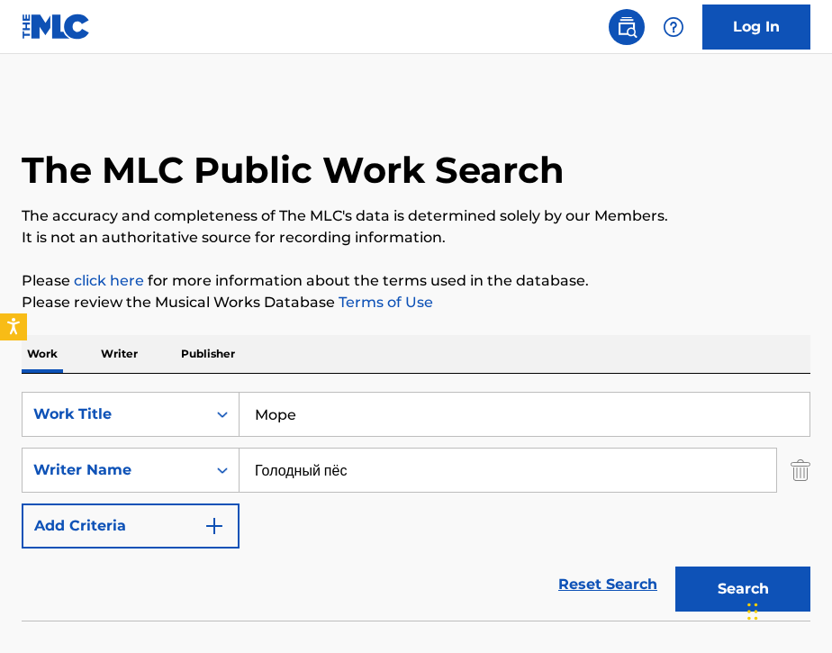
click at [700, 595] on button "Search" at bounding box center [742, 588] width 135 height 45
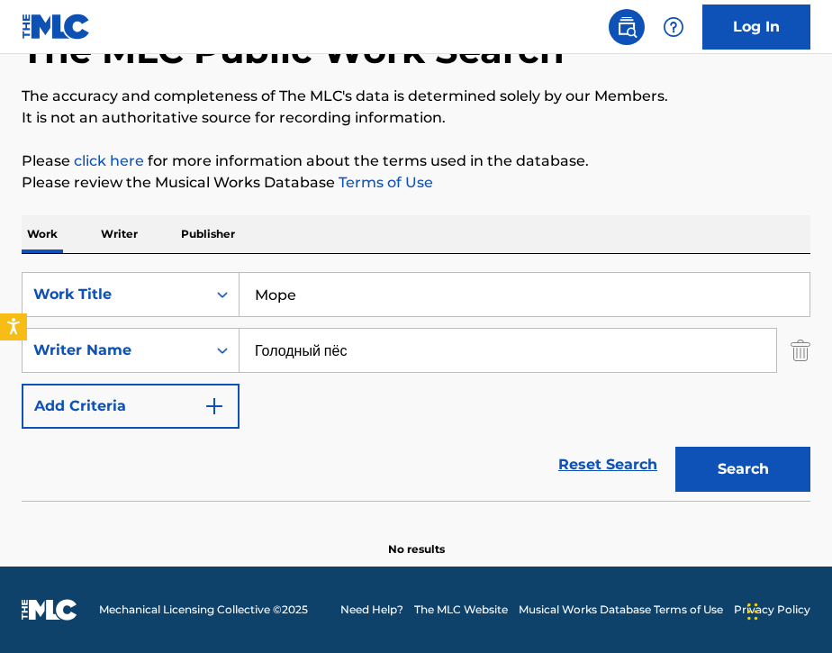
scroll to position [120, 0]
click at [411, 294] on input "Mope" at bounding box center [525, 294] width 570 height 43
type input "M"
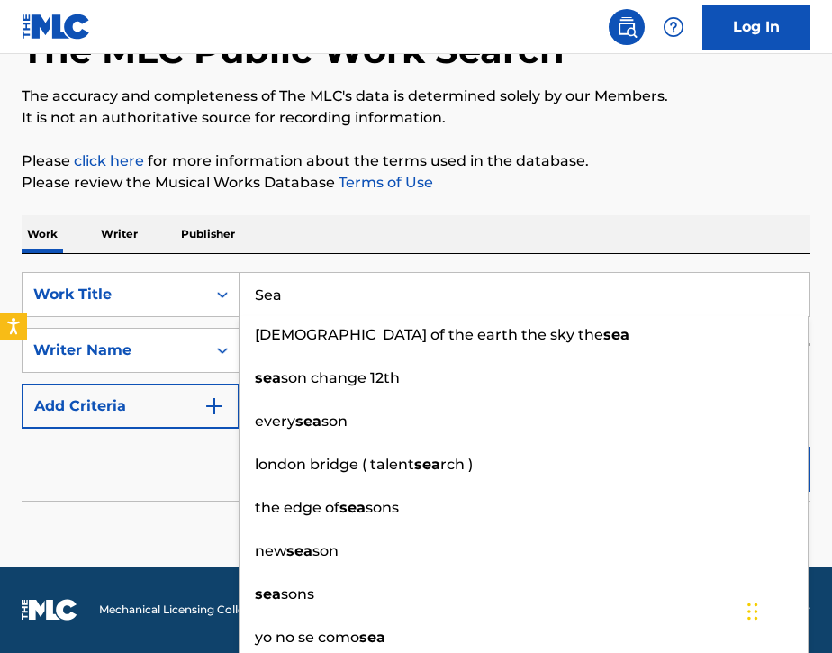
type input "Sea"
click at [362, 222] on div "Work Writer Publisher" at bounding box center [416, 234] width 789 height 38
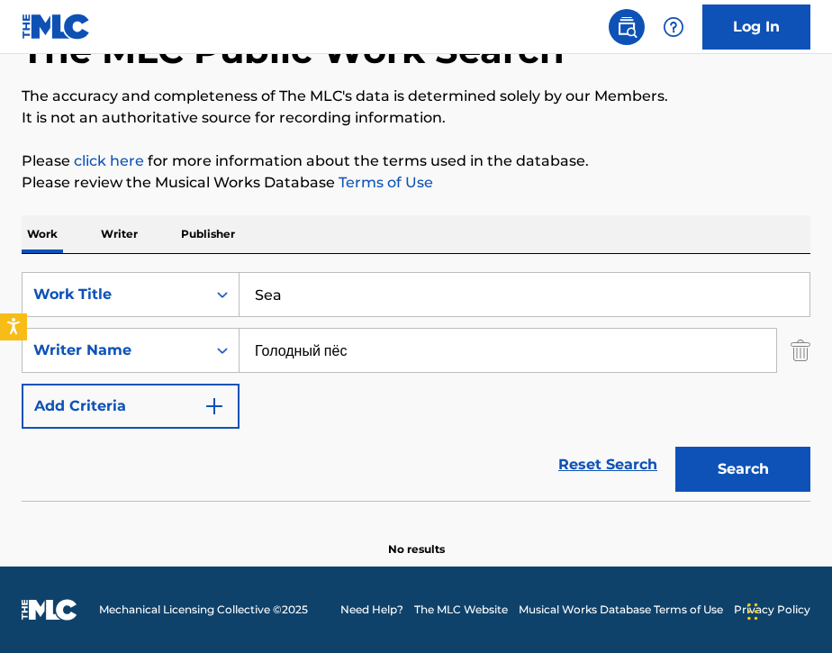
click at [721, 470] on button "Search" at bounding box center [742, 469] width 135 height 45
click at [416, 369] on input "Голодный пёс" at bounding box center [508, 350] width 537 height 43
type input "Г"
click at [356, 280] on input "Sea" at bounding box center [525, 294] width 570 height 43
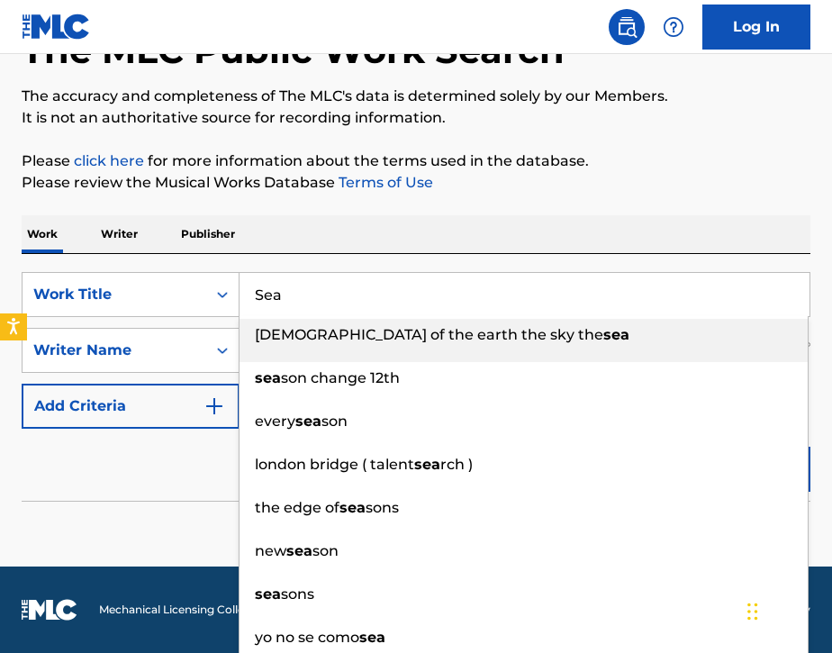
click at [325, 291] on input "Sea" at bounding box center [525, 294] width 570 height 43
type input "S"
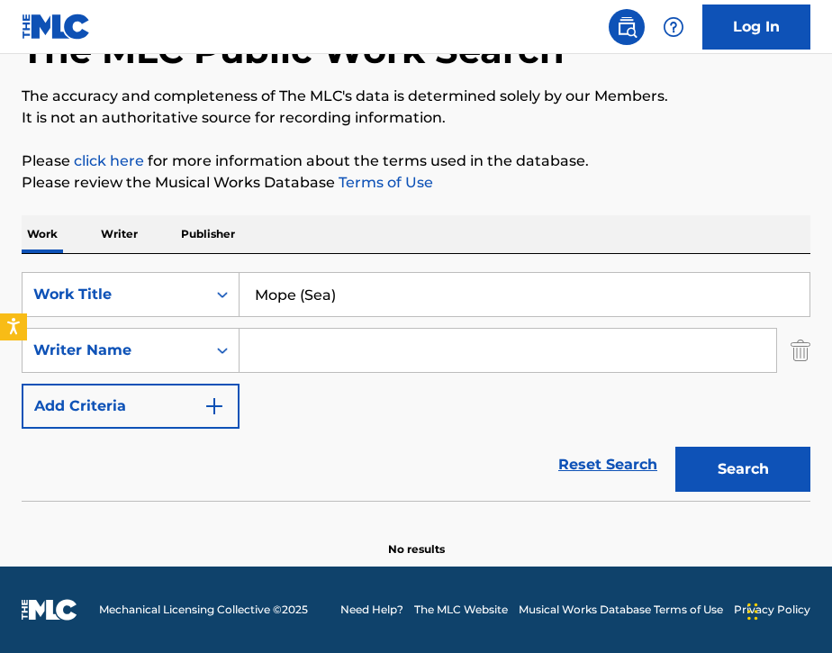
click at [692, 466] on button "Search" at bounding box center [742, 469] width 135 height 45
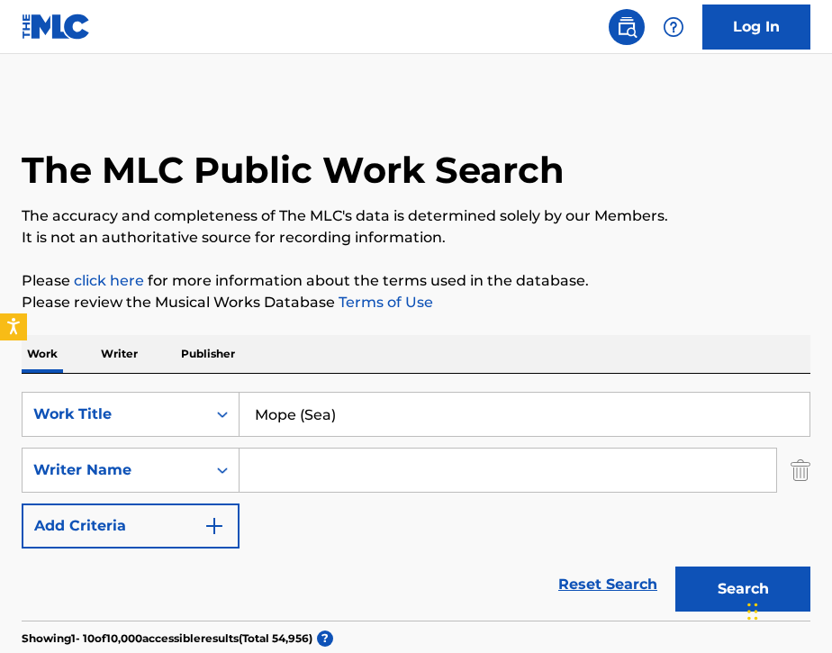
scroll to position [0, 0]
click at [127, 524] on button "Add Criteria" at bounding box center [131, 525] width 218 height 45
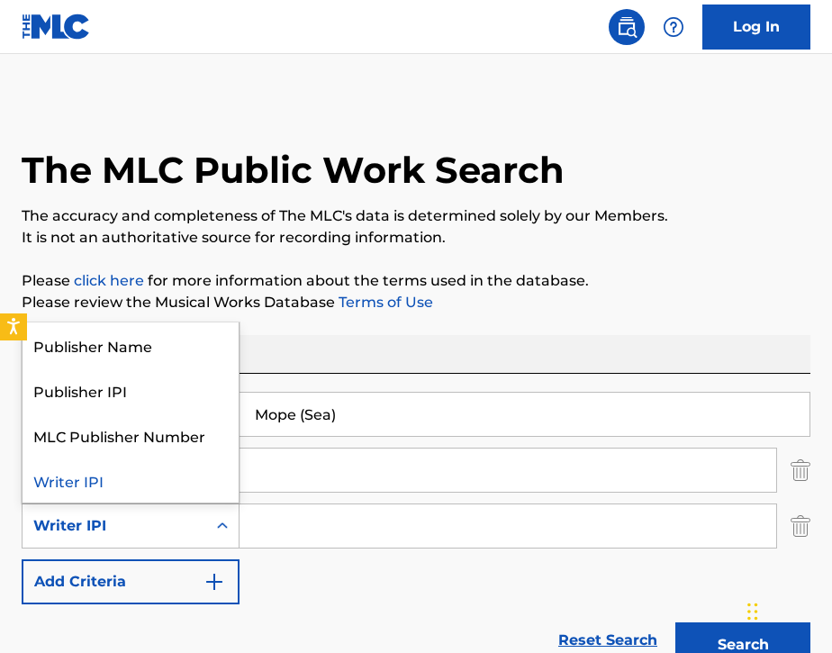
click at [126, 527] on div "Writer IPI" at bounding box center [114, 526] width 162 height 22
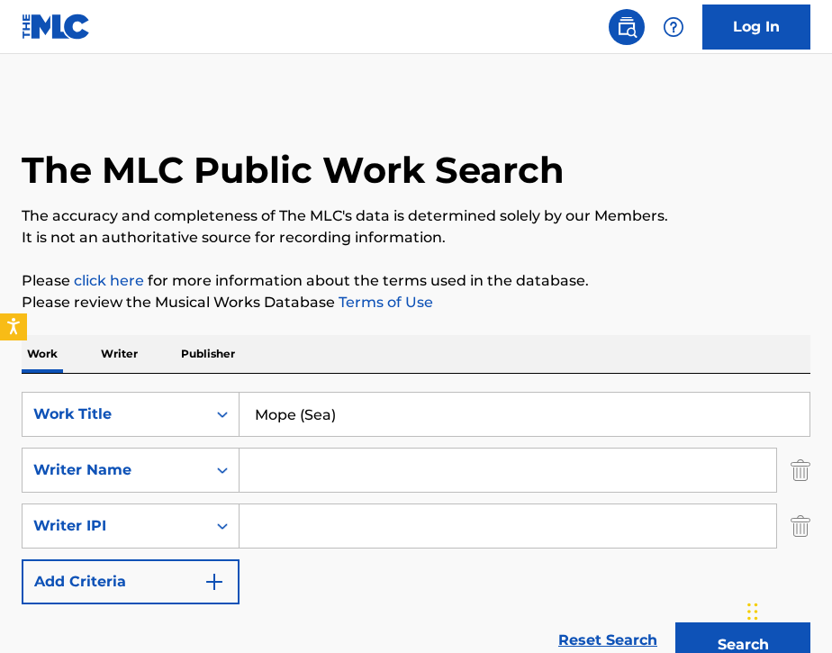
click at [101, 546] on div "Writer IPI" at bounding box center [131, 525] width 218 height 45
click at [802, 531] on img "Search Form" at bounding box center [801, 525] width 20 height 45
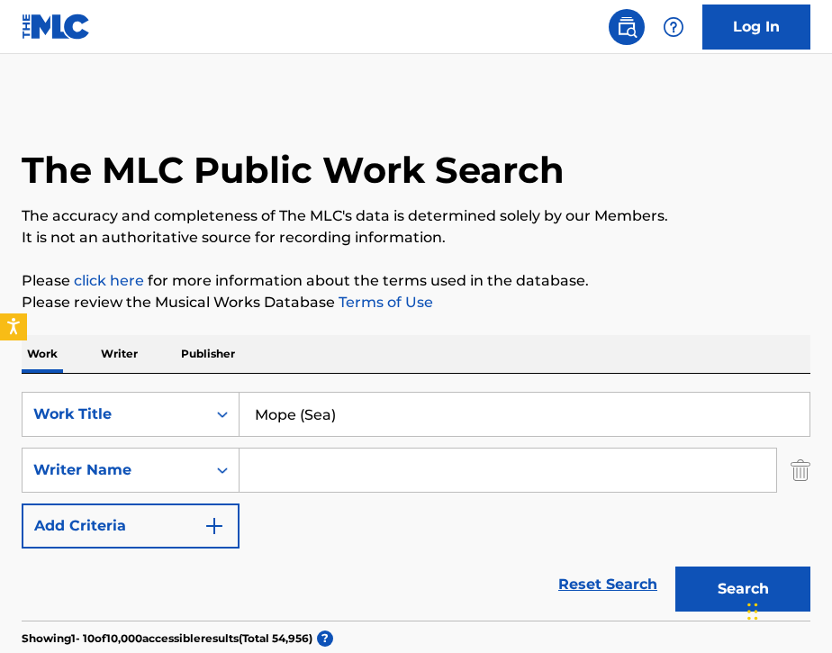
click at [407, 420] on input "Mope (Sea)" at bounding box center [525, 414] width 570 height 43
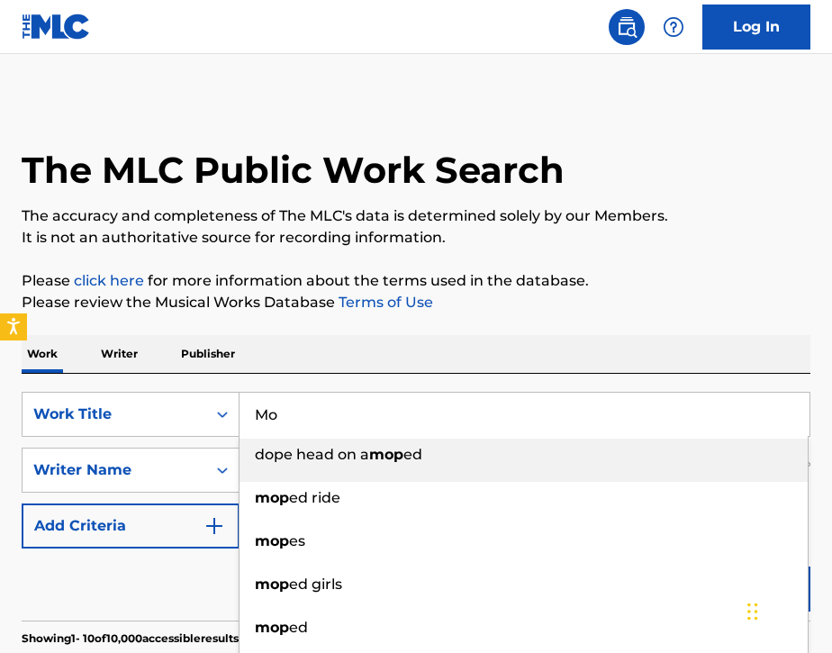
type input "M"
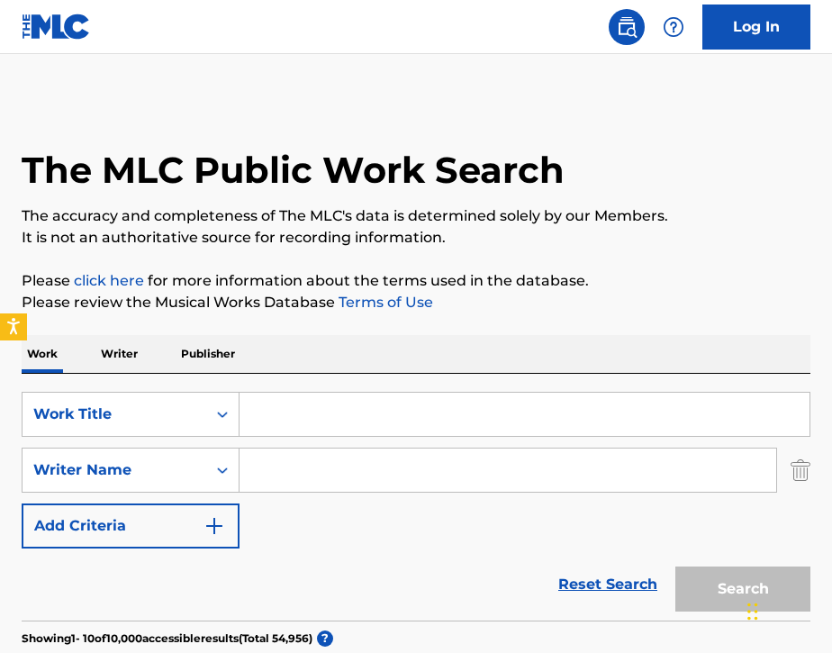
click at [397, 468] on input "Search Form" at bounding box center [508, 469] width 537 height 43
type input "MAYOT"
click at [111, 351] on p "Writer" at bounding box center [119, 354] width 48 height 38
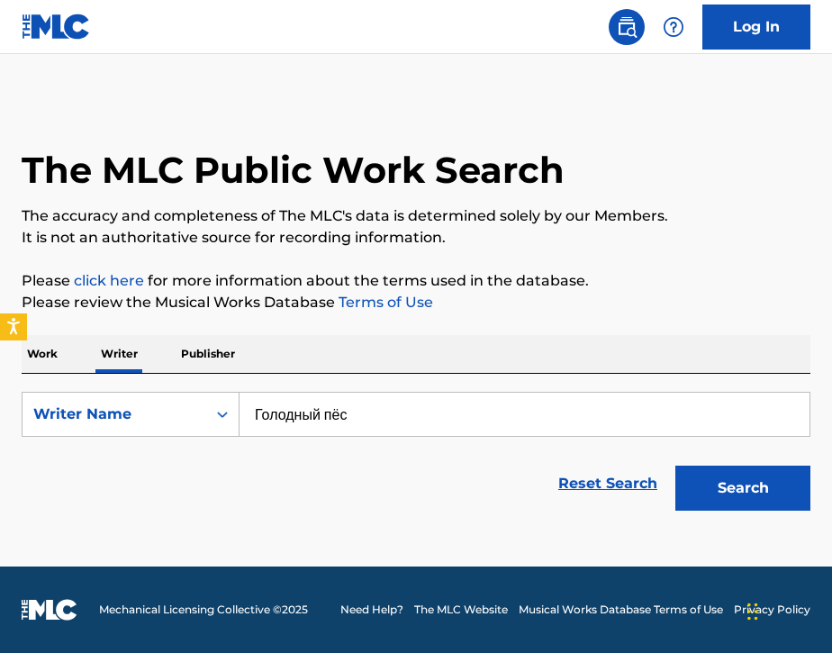
click at [360, 412] on input "Голодный пёс" at bounding box center [525, 414] width 570 height 43
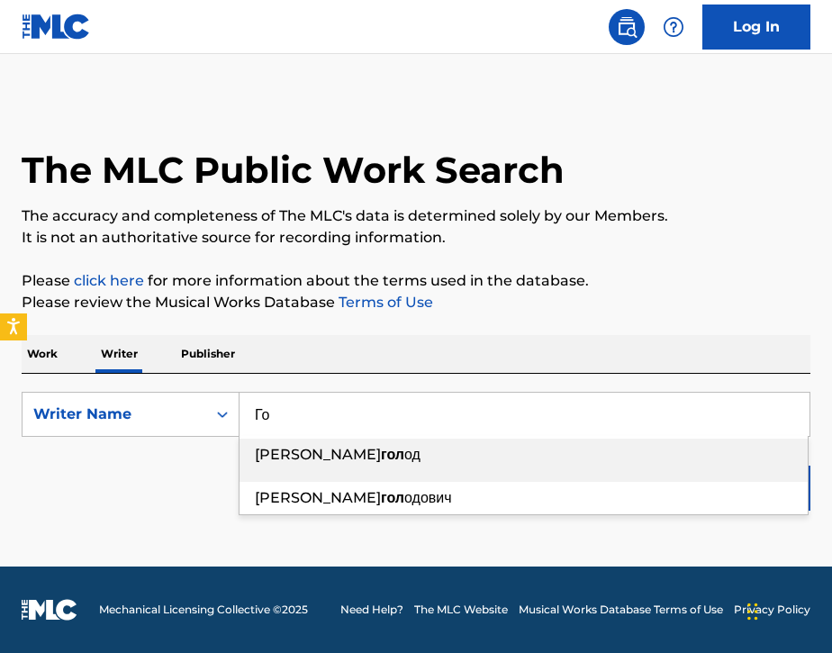
type input "Г"
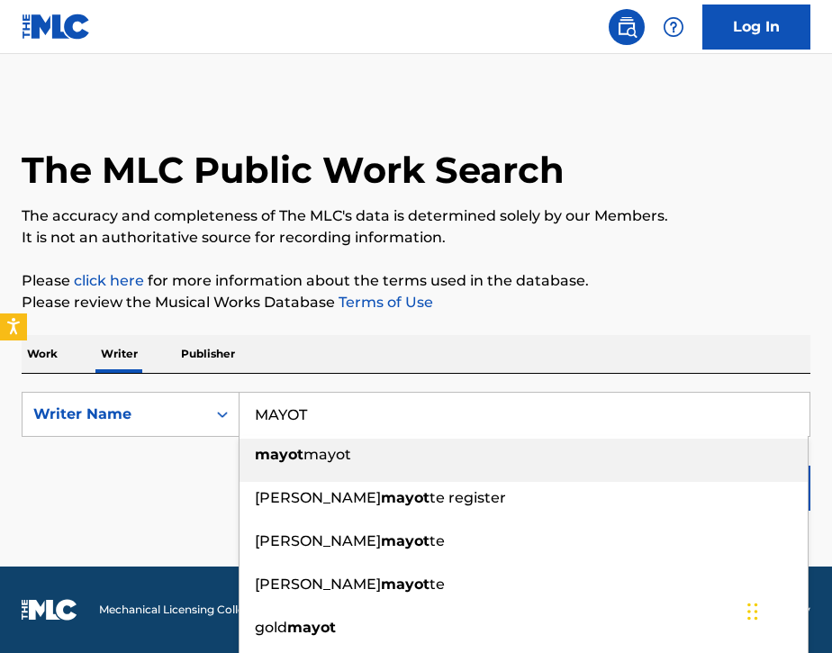
type input "MAYOT"
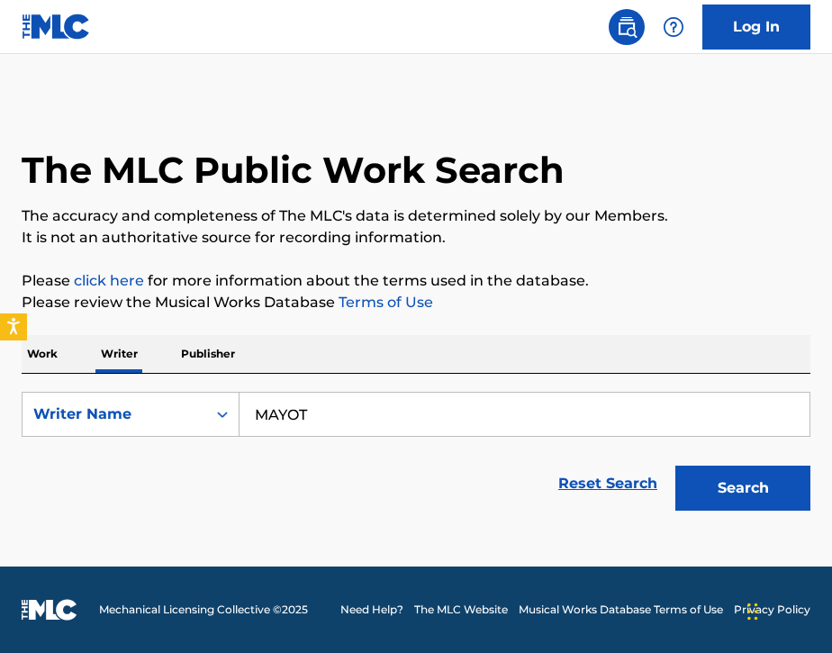
click at [320, 373] on div "Work Writer Publisher" at bounding box center [416, 354] width 789 height 39
click at [733, 506] on button "Search" at bounding box center [742, 488] width 135 height 45
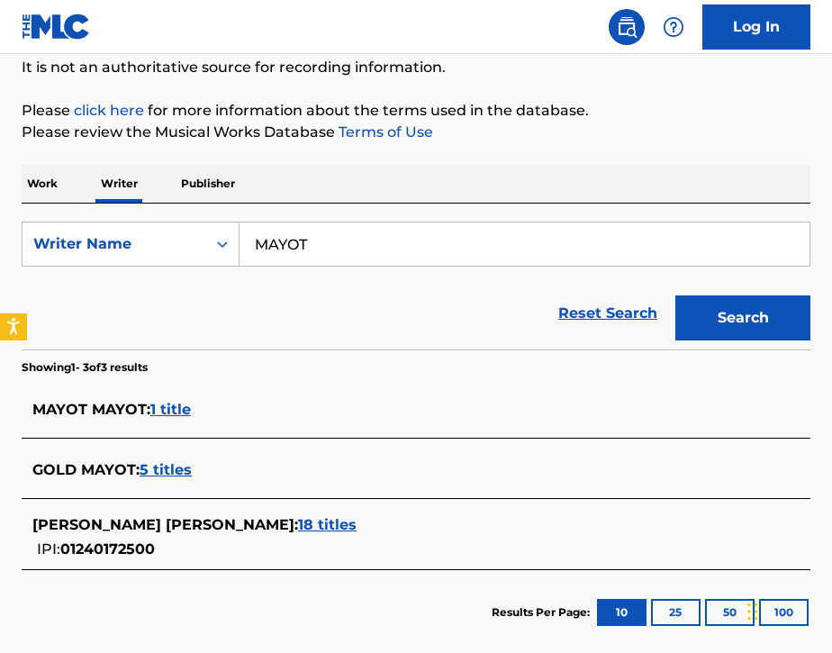
scroll to position [172, 0]
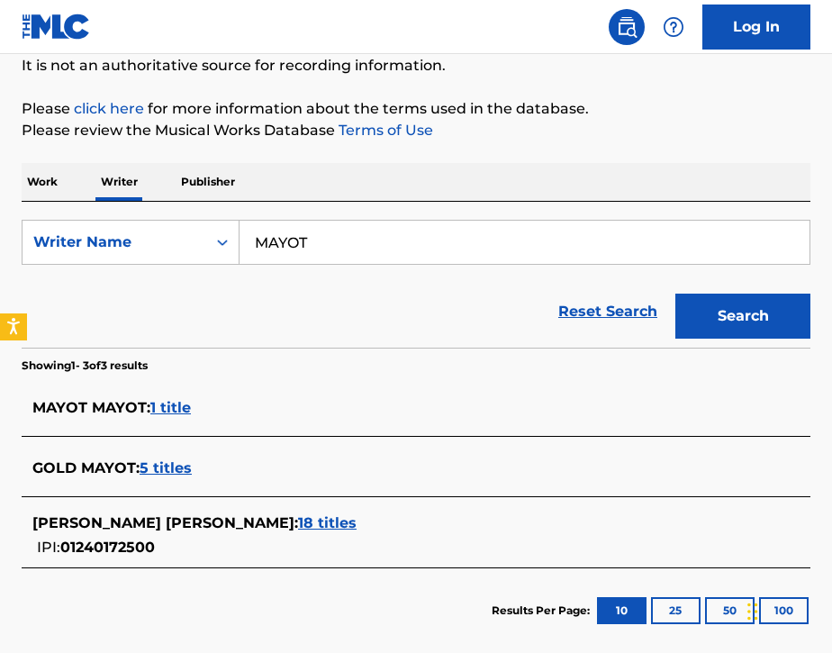
click at [181, 407] on span "1 title" at bounding box center [170, 407] width 41 height 17
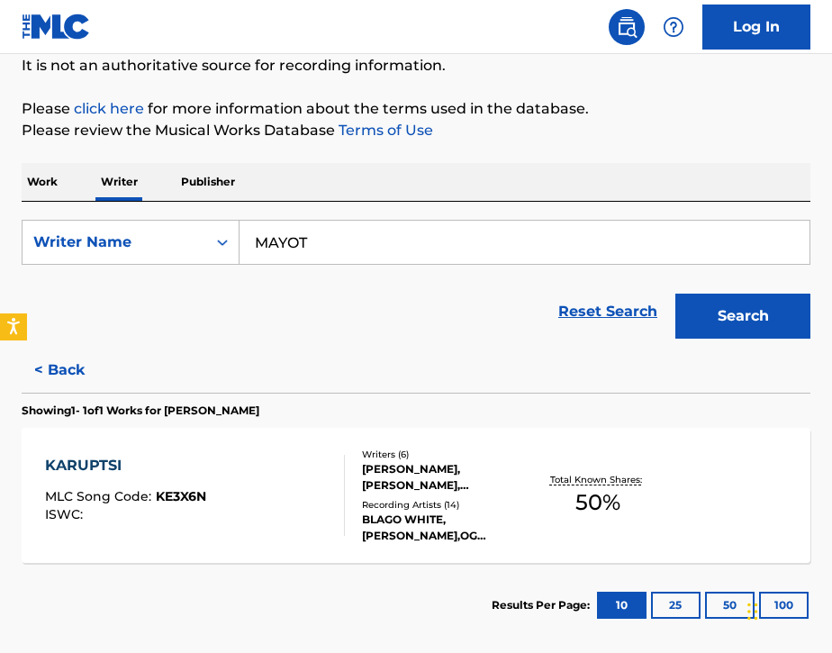
click at [47, 180] on p "Work" at bounding box center [42, 182] width 41 height 38
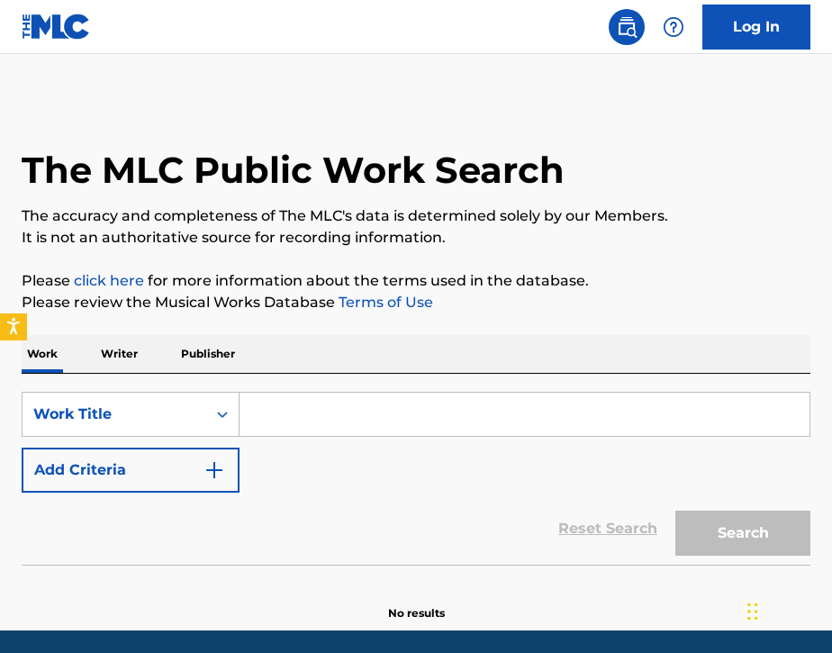
click at [270, 419] on input "Search Form" at bounding box center [525, 414] width 570 height 43
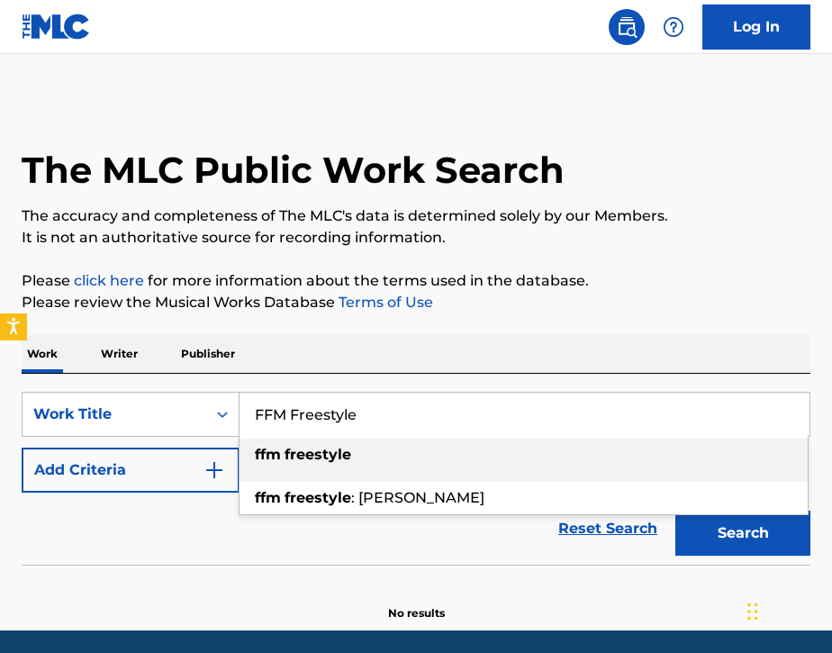
click at [304, 372] on div "Work Writer Publisher" at bounding box center [416, 354] width 789 height 38
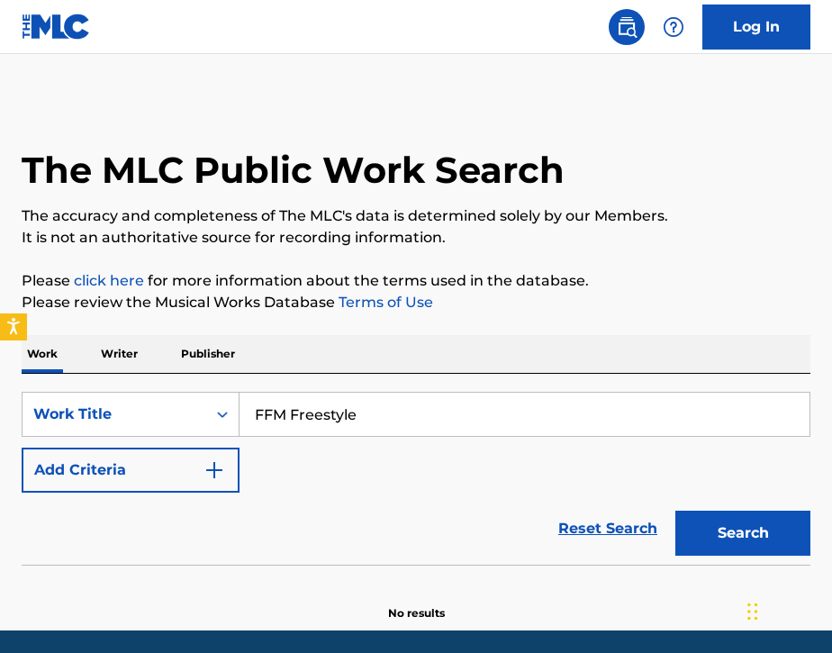
click at [684, 540] on button "Search" at bounding box center [742, 533] width 135 height 45
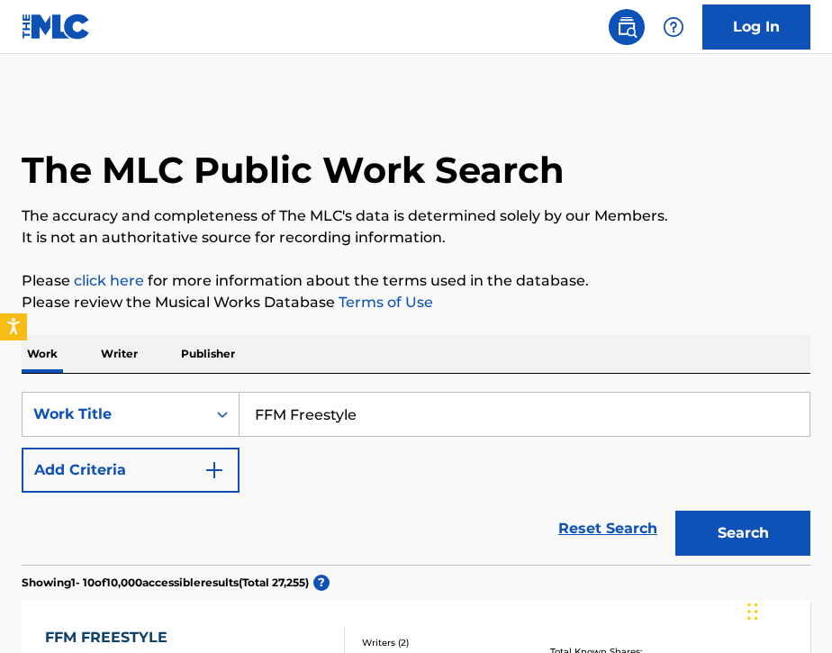
click at [394, 433] on input "FFM Freestyle" at bounding box center [525, 414] width 570 height 43
click at [705, 532] on button "Search" at bounding box center [742, 533] width 135 height 45
click at [357, 418] on input "FFM Freestyle SODA" at bounding box center [525, 414] width 570 height 43
click at [693, 542] on button "Search" at bounding box center [742, 533] width 135 height 45
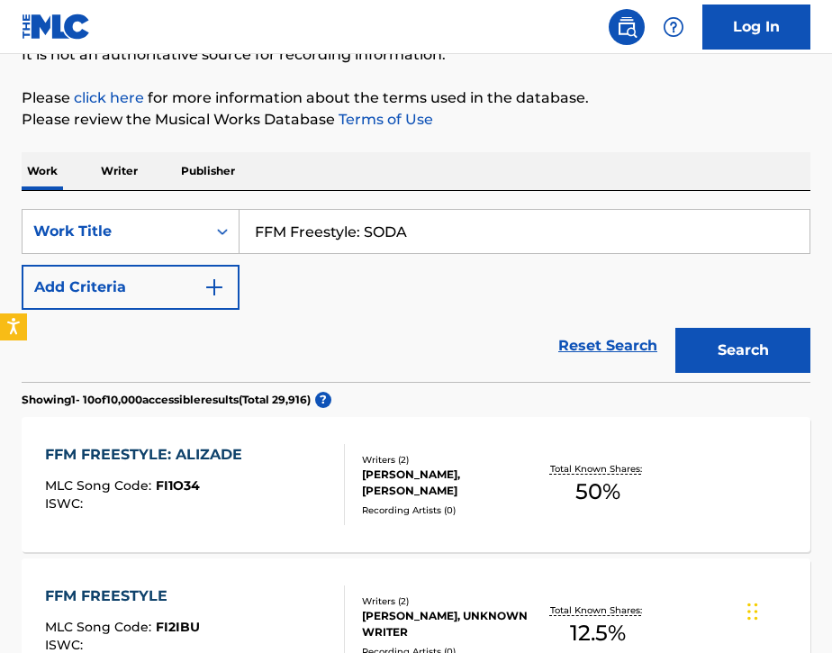
scroll to position [183, 0]
click at [429, 240] on input "FFM Freestyle: SODA" at bounding box center [525, 231] width 570 height 43
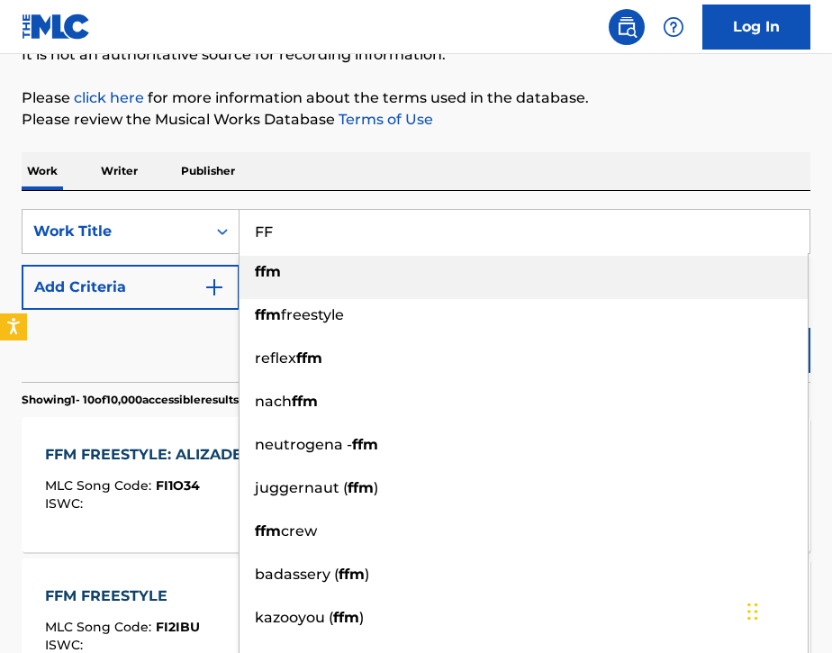
type input "F"
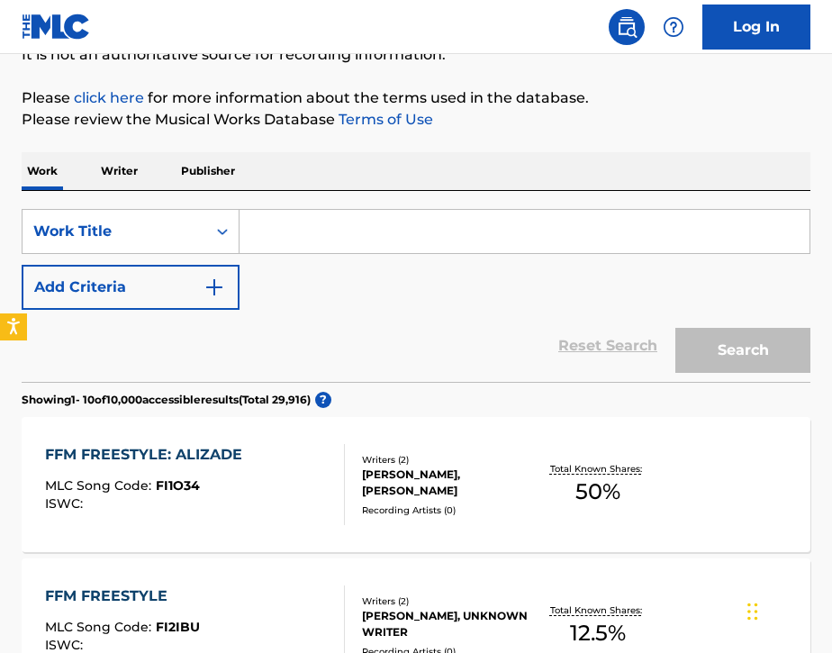
paste input "Бехелит"
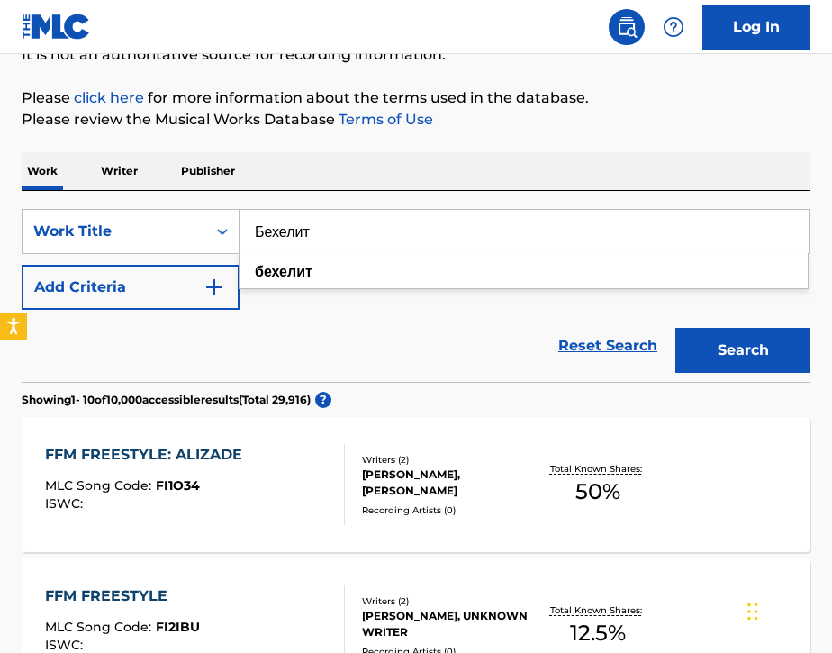
type input "Бехелит"
click at [272, 332] on div "Reset Search Search" at bounding box center [416, 346] width 789 height 72
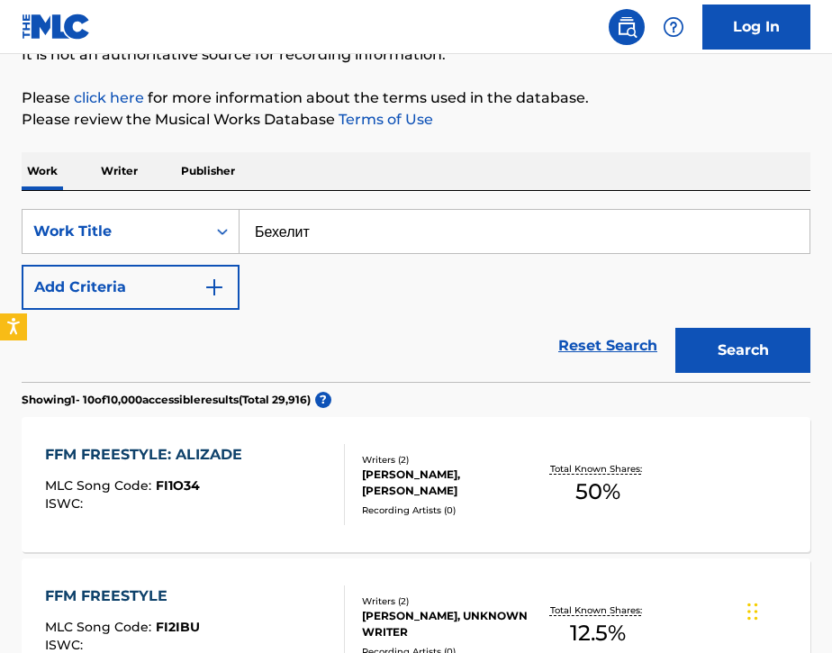
click at [176, 294] on button "Add Criteria" at bounding box center [131, 287] width 218 height 45
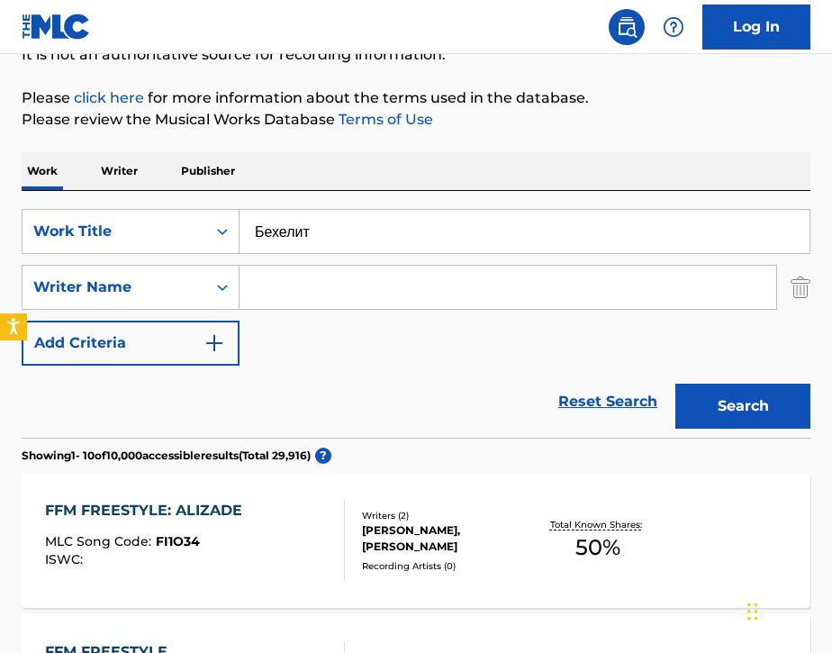
click at [338, 287] on input "Search Form" at bounding box center [508, 287] width 537 height 43
paste input "[PERSON_NAME]"
type input "[PERSON_NAME]"
click at [702, 417] on button "Search" at bounding box center [742, 406] width 135 height 45
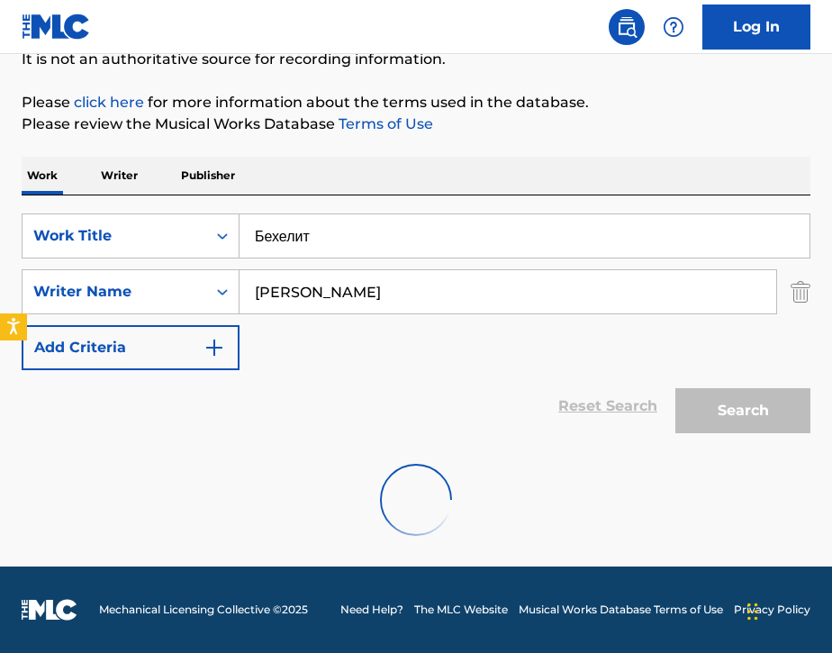
scroll to position [178, 0]
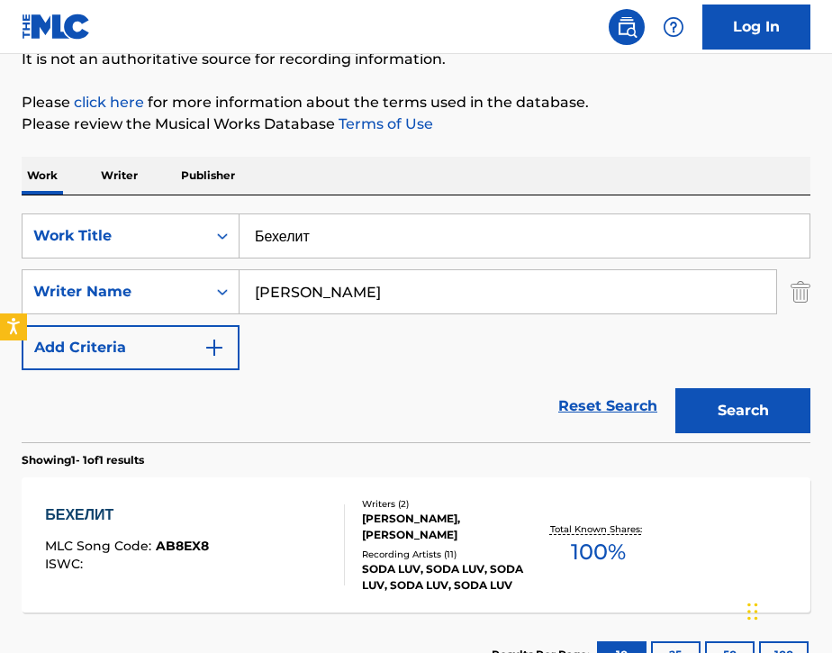
click at [295, 542] on div "БЕХЕЛИТ MLC Song Code : AB8EX8 ISWC :" at bounding box center [195, 544] width 300 height 81
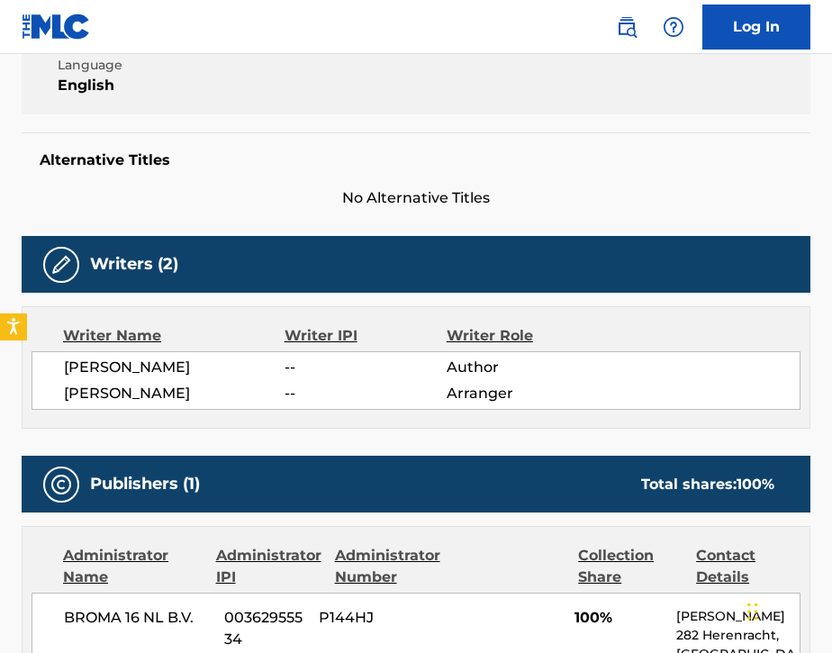
scroll to position [379, 0]
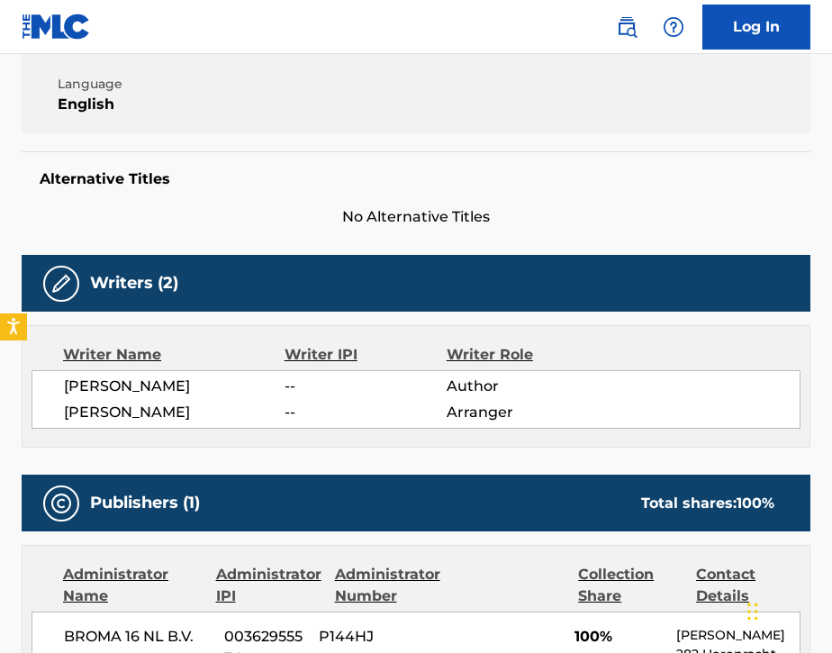
drag, startPoint x: 67, startPoint y: 436, endPoint x: 198, endPoint y: 432, distance: 131.5
click at [199, 423] on span "[PERSON_NAME]" at bounding box center [174, 413] width 221 height 22
copy span "[PERSON_NAME]"
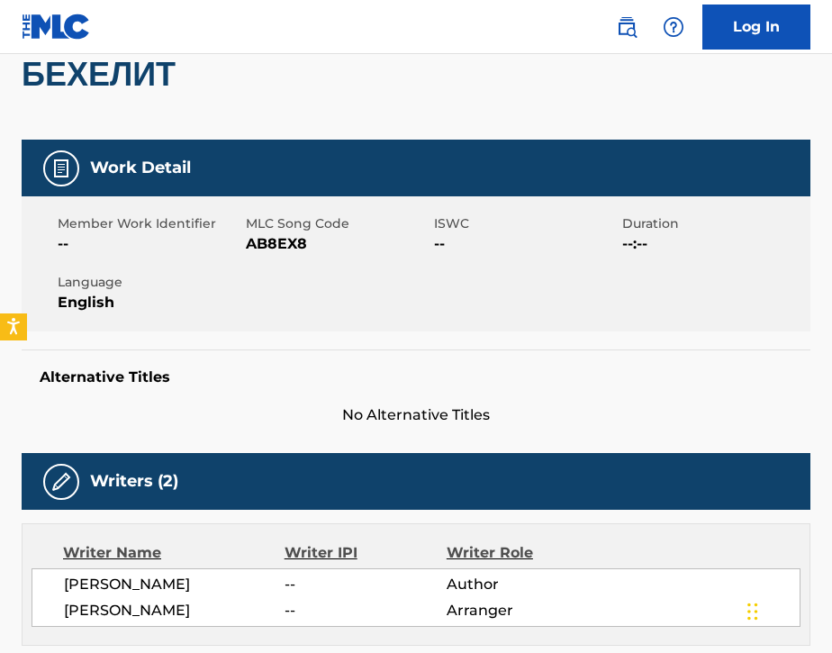
scroll to position [111, 0]
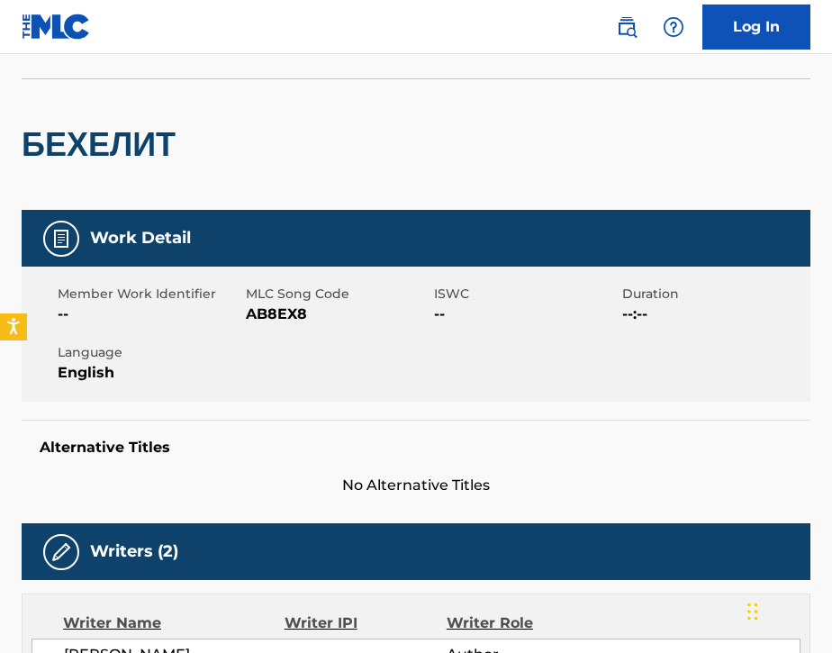
click at [627, 24] on img at bounding box center [627, 27] width 22 height 22
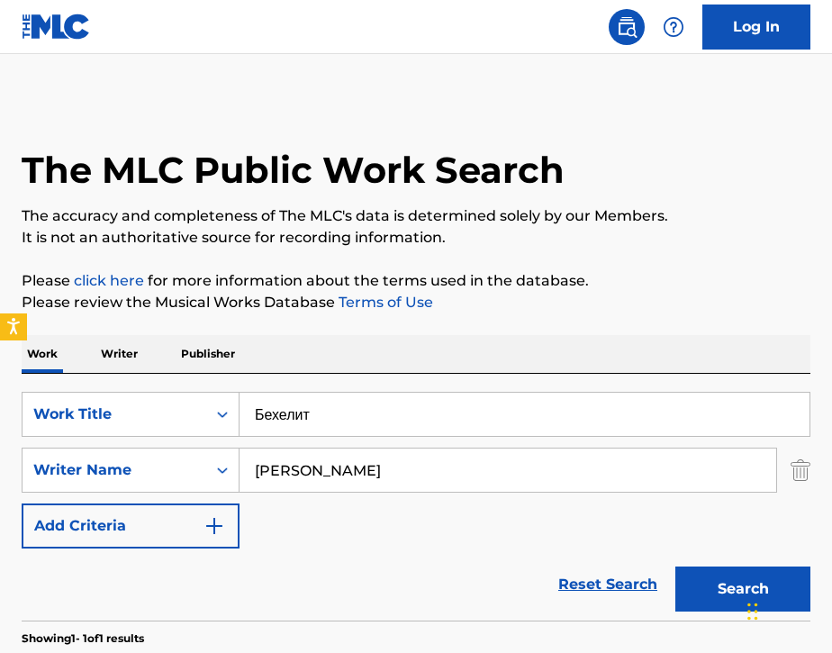
click at [104, 367] on p "Writer" at bounding box center [119, 354] width 48 height 38
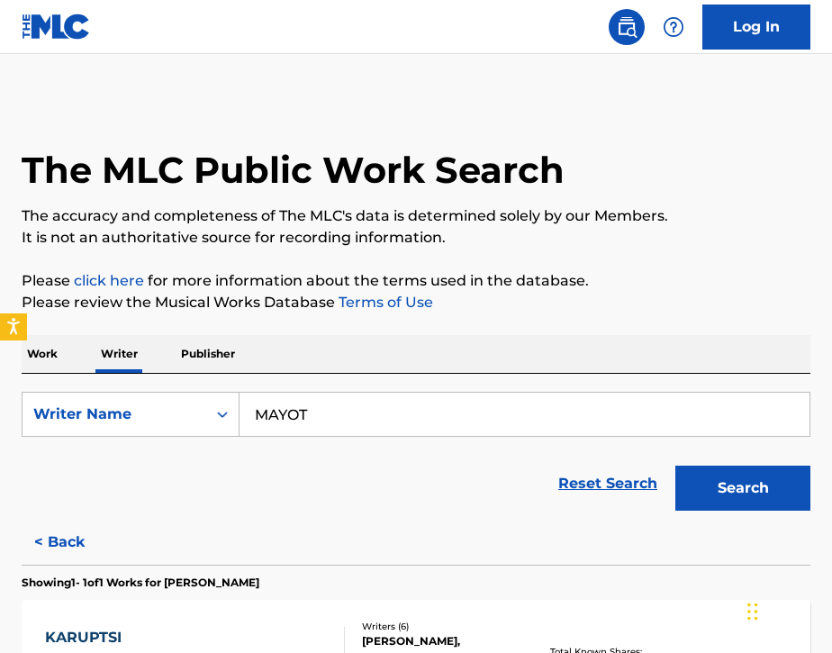
click at [326, 406] on input "MAYOT" at bounding box center [525, 414] width 570 height 43
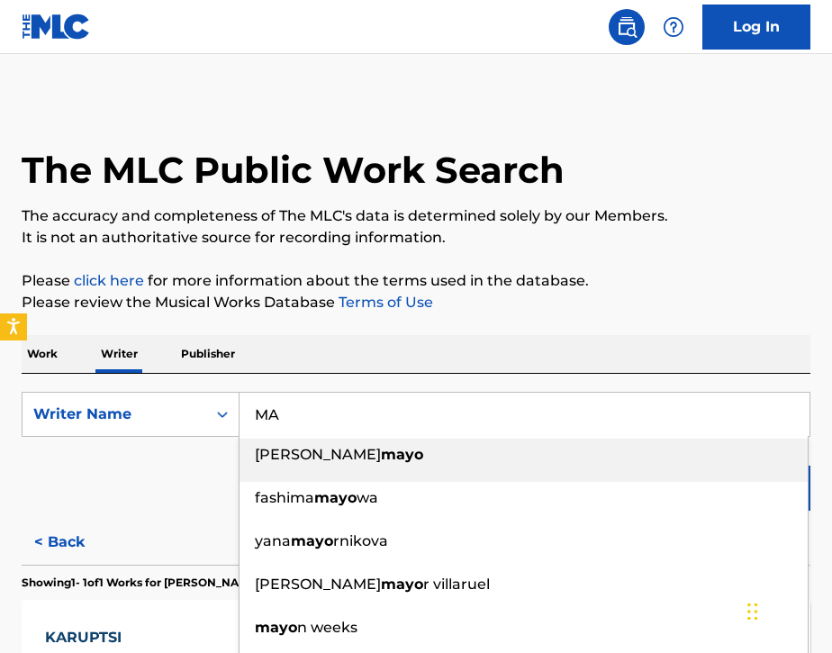
type input "M"
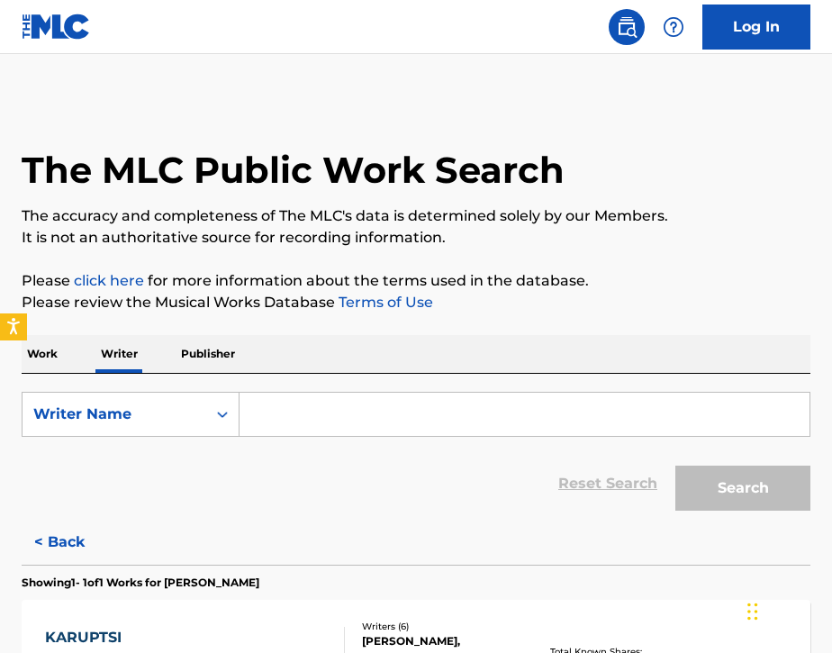
paste input "[PERSON_NAME]"
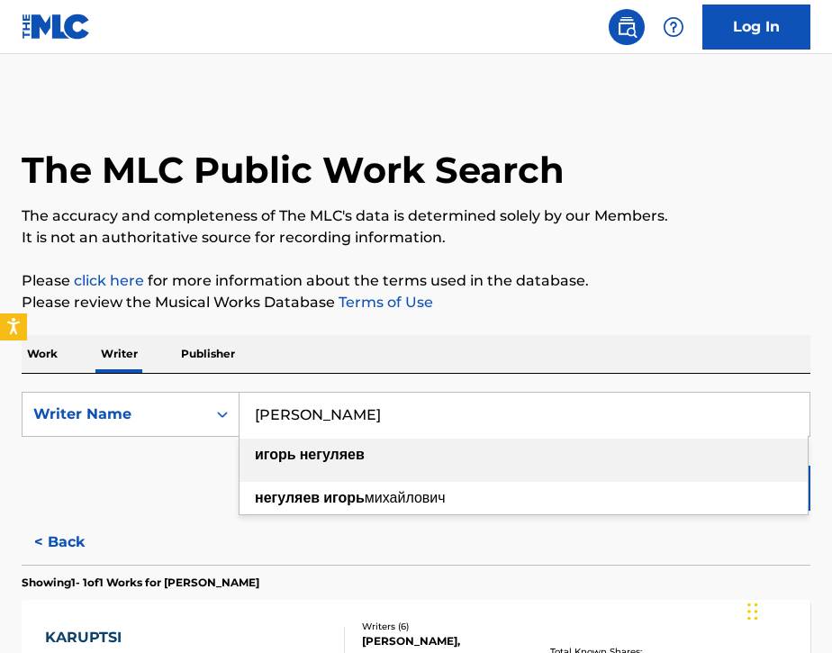
click at [365, 457] on strong "негуляев" at bounding box center [332, 454] width 65 height 17
type input "[PERSON_NAME]"
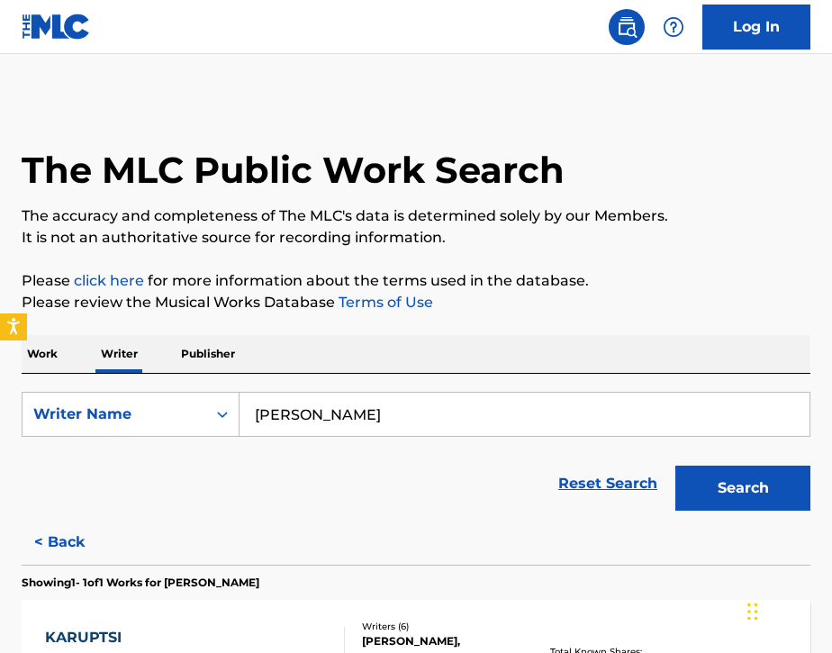
click at [695, 493] on button "Search" at bounding box center [742, 488] width 135 height 45
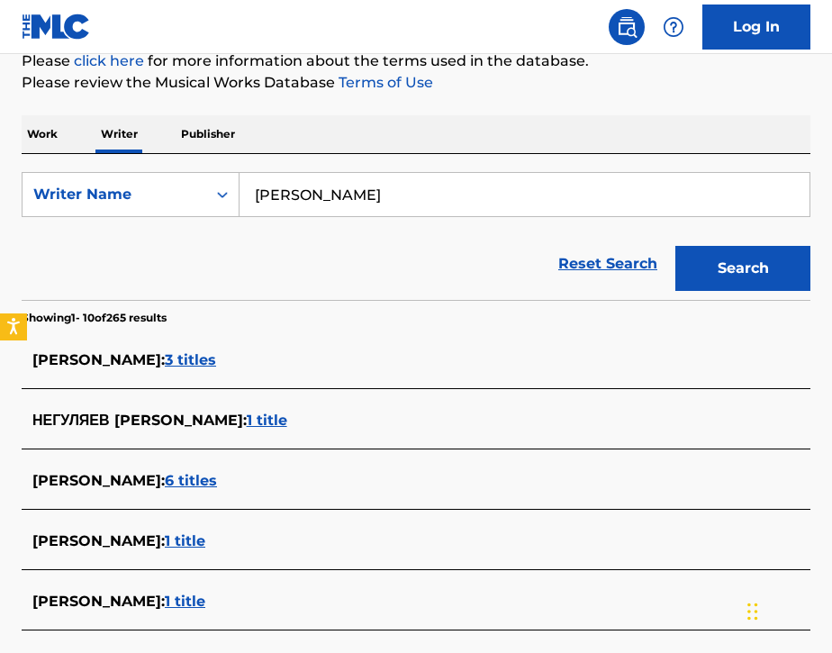
scroll to position [214, 0]
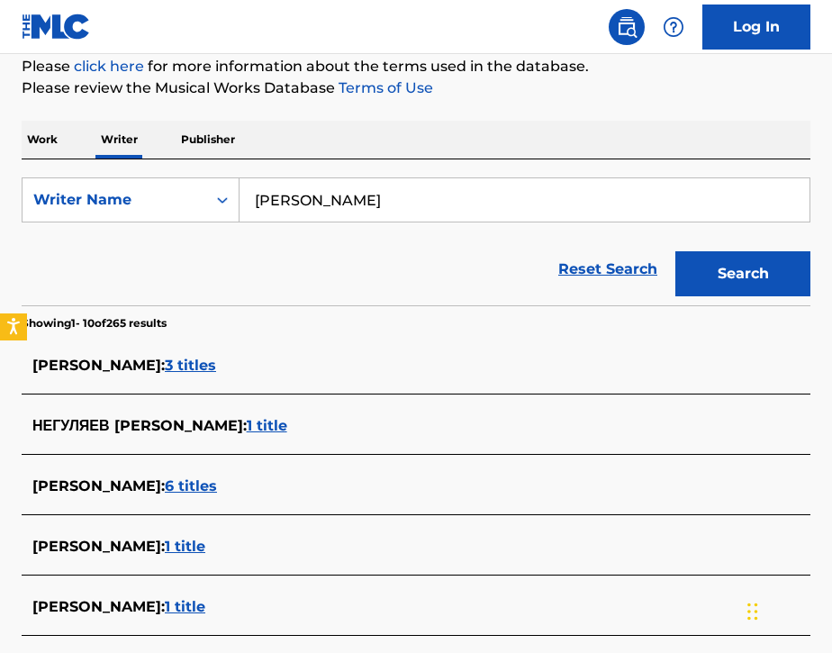
click at [197, 371] on span "3 titles" at bounding box center [190, 365] width 51 height 17
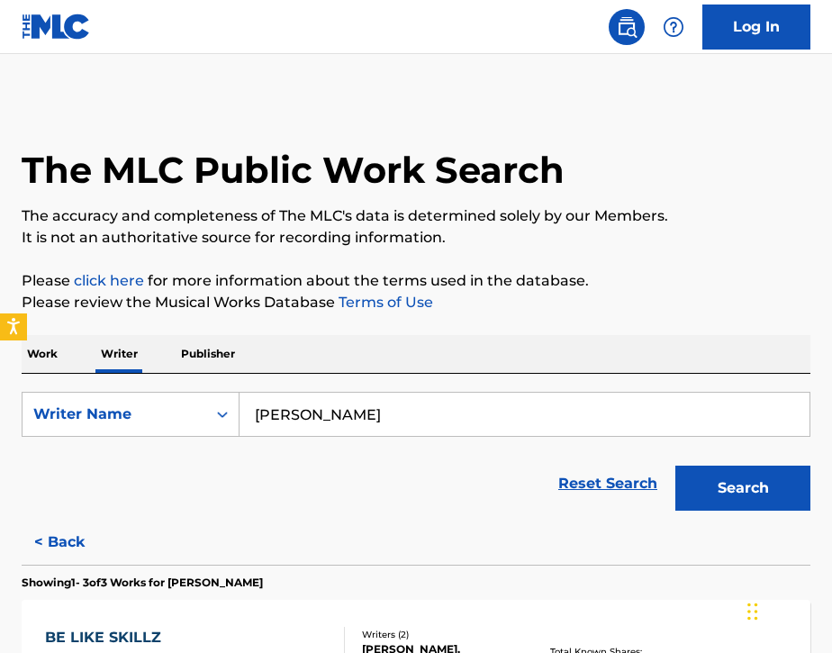
scroll to position [0, 0]
click at [52, 356] on p "Work" at bounding box center [42, 354] width 41 height 38
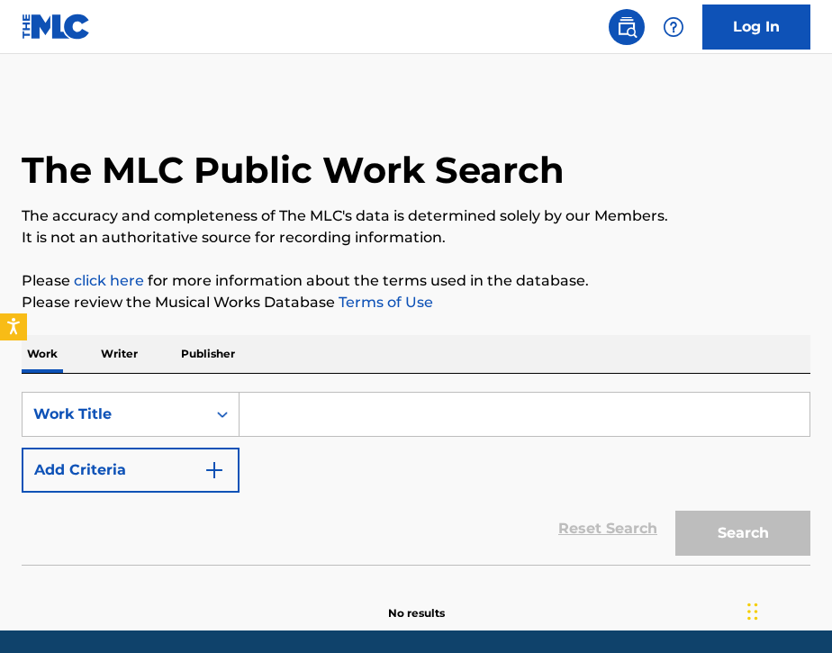
click at [329, 435] on input "Search Form" at bounding box center [525, 414] width 570 height 43
paste input "Работа виртуальна"
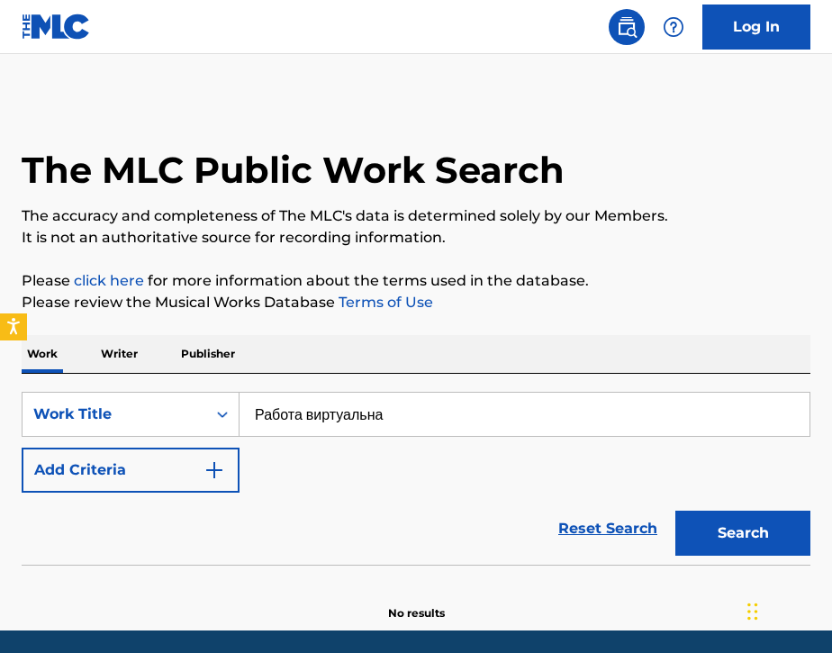
type input "Работа виртуальна"
click at [122, 475] on button "Add Criteria" at bounding box center [131, 470] width 218 height 45
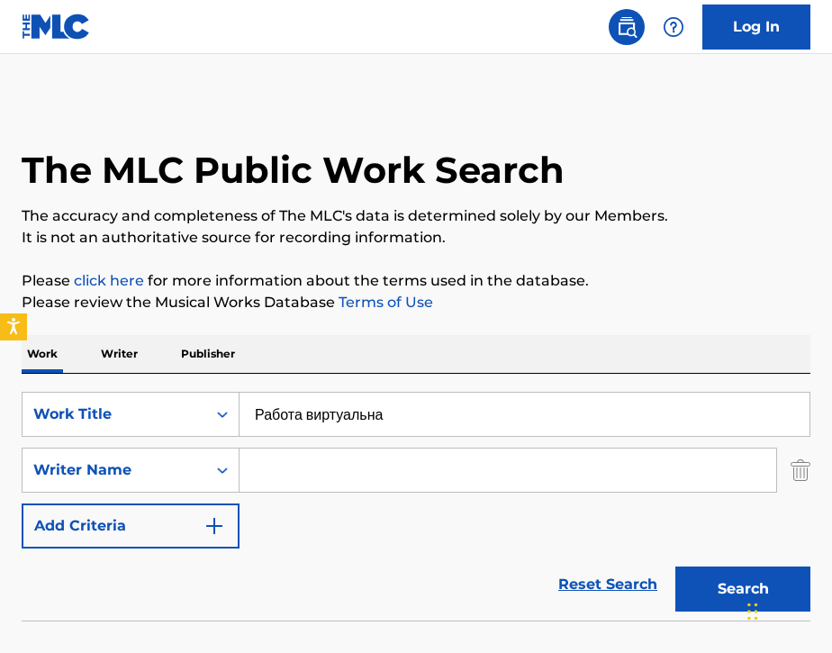
click at [304, 459] on input "Search Form" at bounding box center [508, 469] width 537 height 43
paste input "[PERSON_NAME]"
type input "[PERSON_NAME]"
click at [693, 586] on button "Search" at bounding box center [742, 588] width 135 height 45
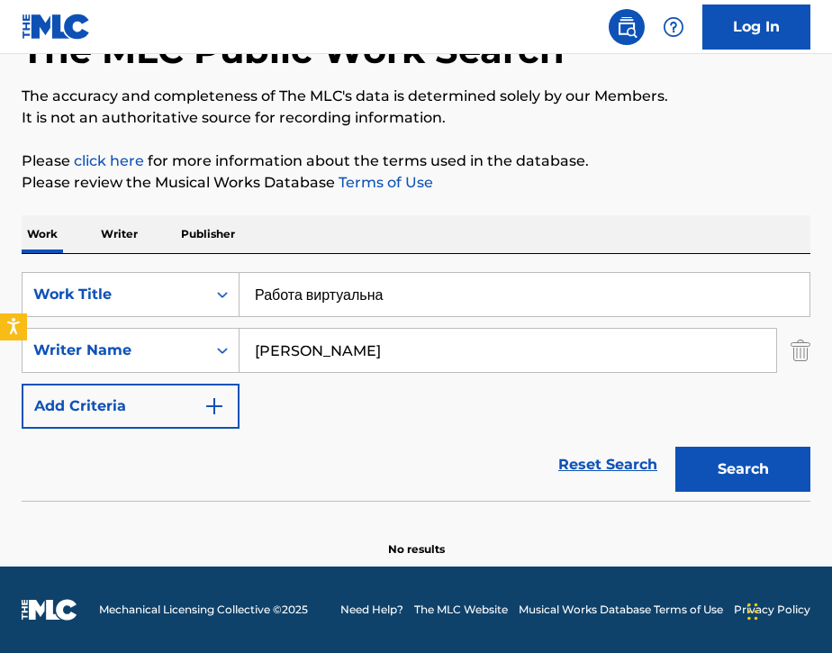
scroll to position [120, 0]
click at [419, 297] on input "Работа виртуальна" at bounding box center [525, 294] width 570 height 43
type input "Р"
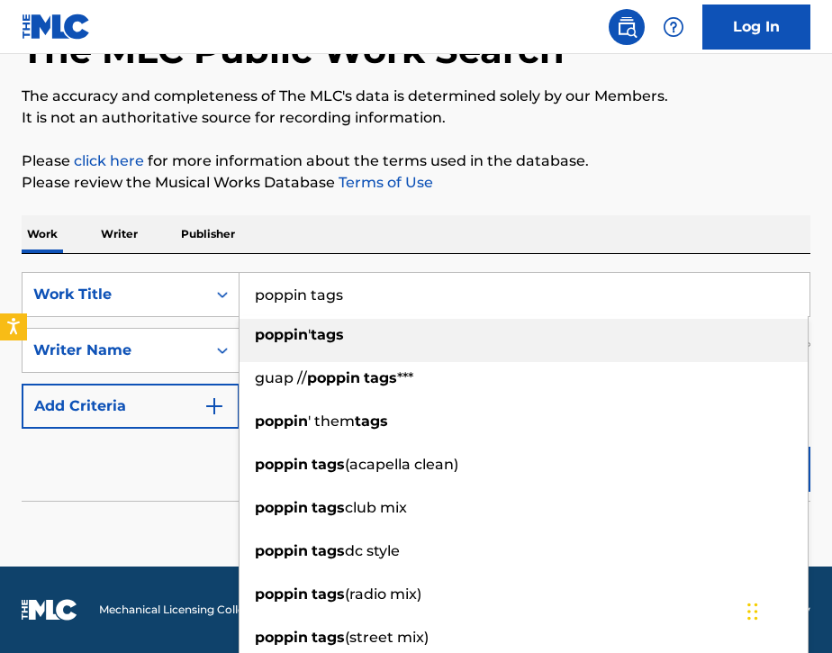
type input "poppin tags"
click at [457, 247] on div "Work Writer Publisher" at bounding box center [416, 234] width 789 height 38
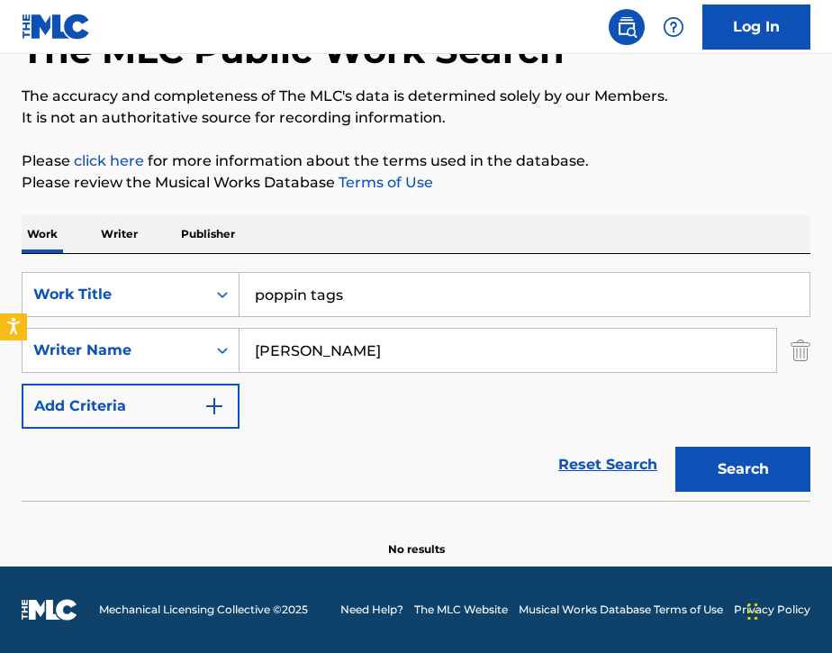
click at [613, 349] on input "[PERSON_NAME]" at bounding box center [508, 350] width 537 height 43
type input "Г"
paste input "Никита"
click at [787, 471] on button "Search" at bounding box center [742, 469] width 135 height 45
click at [537, 358] on input "Никита" at bounding box center [508, 350] width 537 height 43
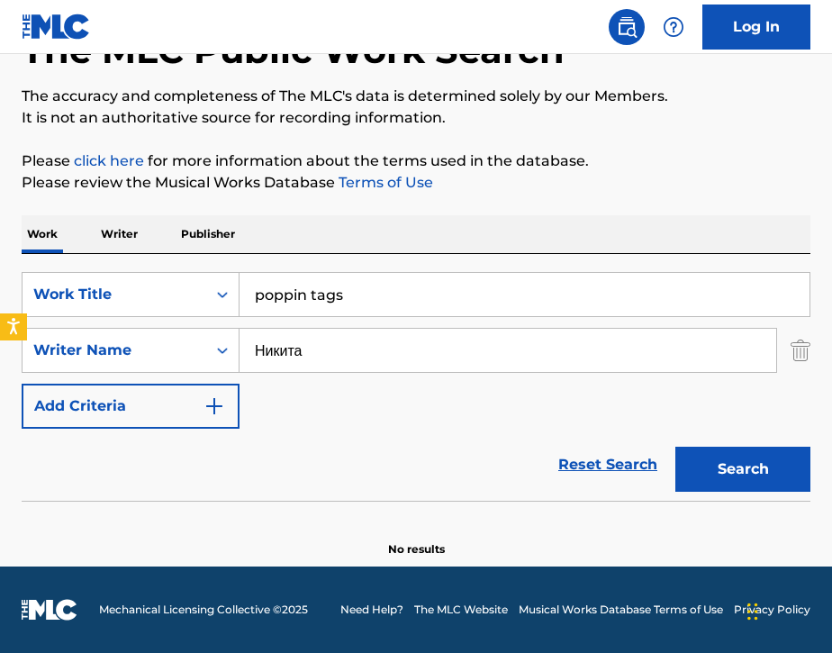
type input "Никита"
click at [715, 470] on button "Search" at bounding box center [742, 469] width 135 height 45
click at [129, 238] on p "Writer" at bounding box center [119, 234] width 48 height 38
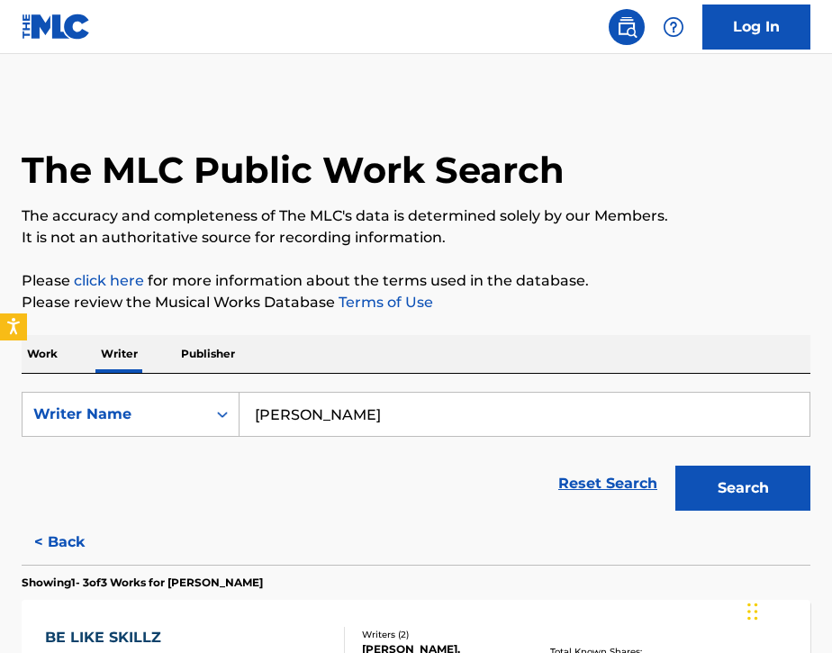
click at [388, 420] on input "[PERSON_NAME]" at bounding box center [525, 414] width 570 height 43
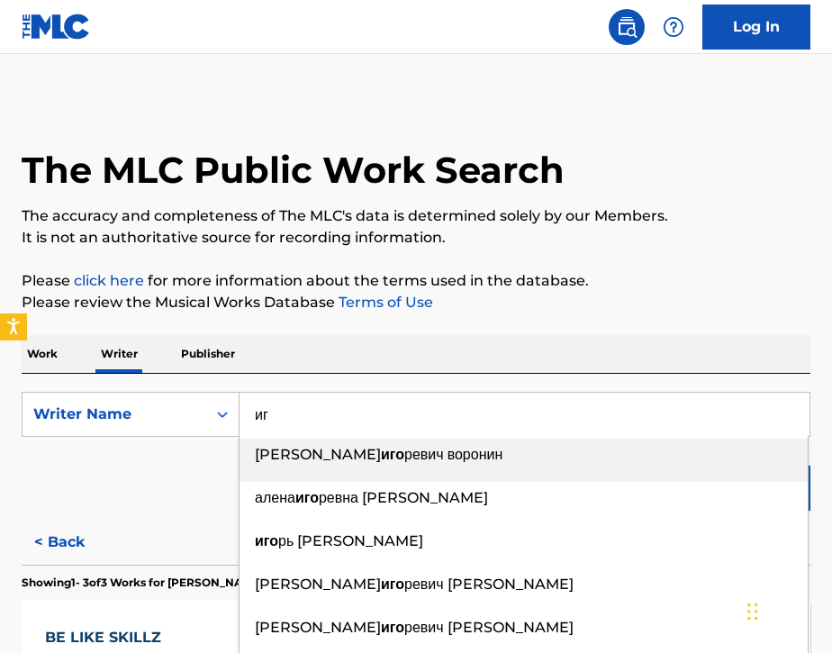
type input "и"
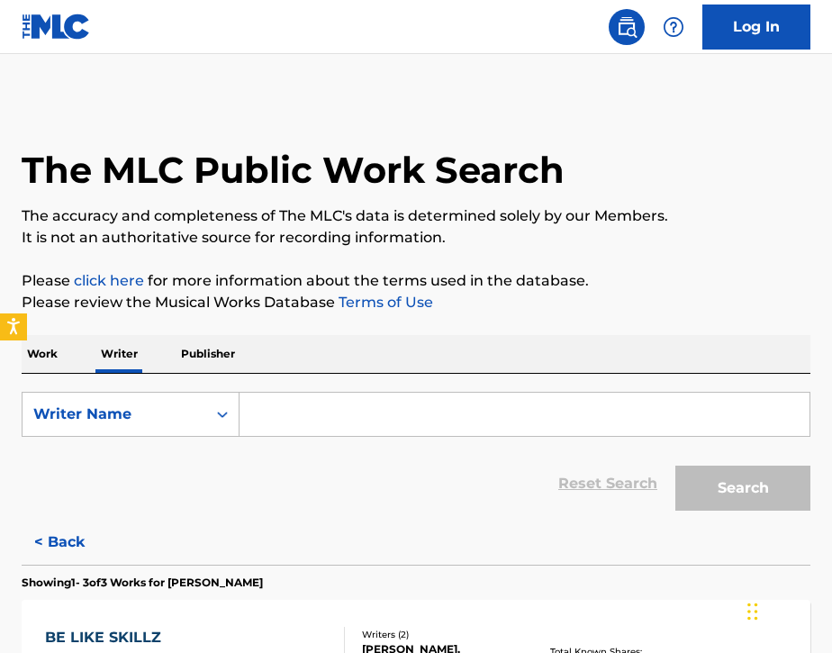
paste input "Никита"
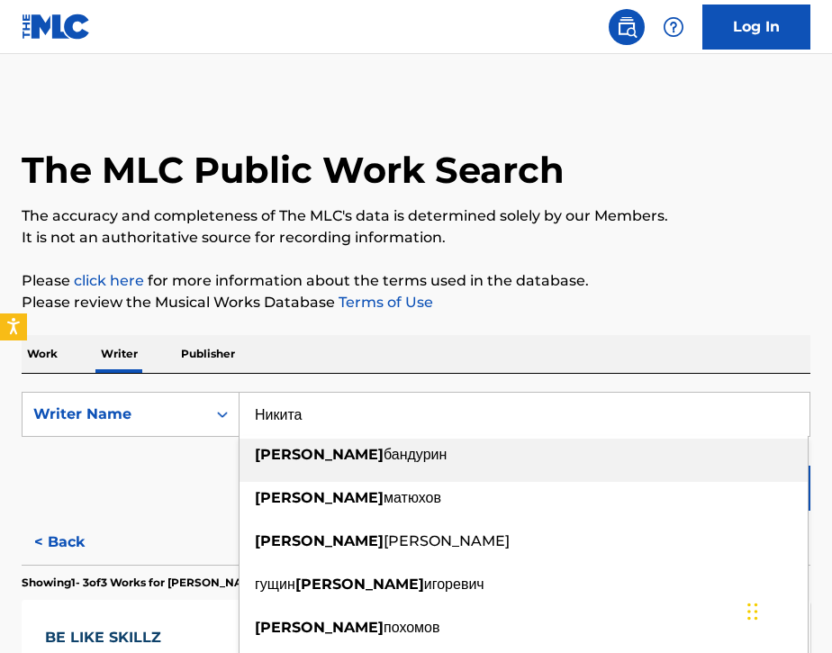
paste input "Александрович"
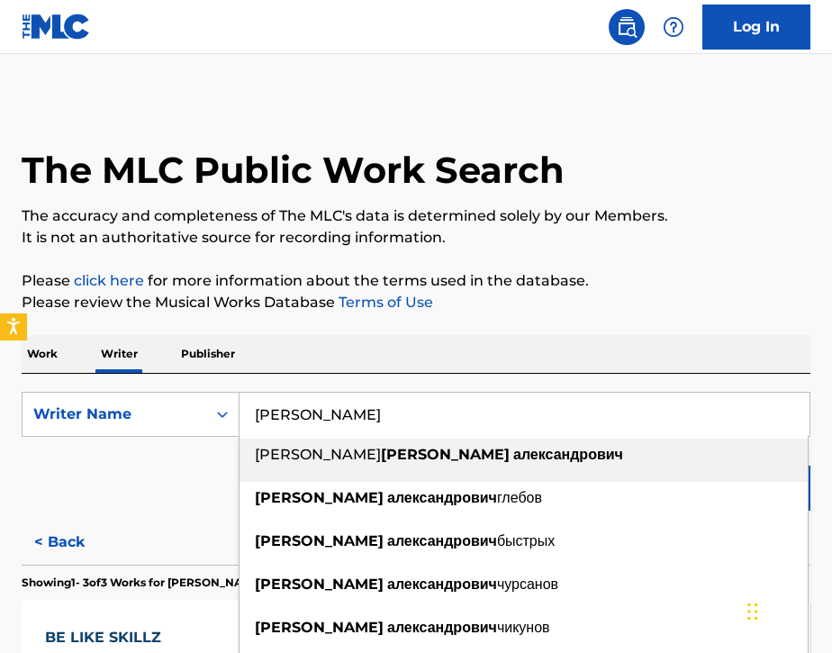
click at [374, 367] on div "Work Writer Publisher" at bounding box center [416, 354] width 789 height 38
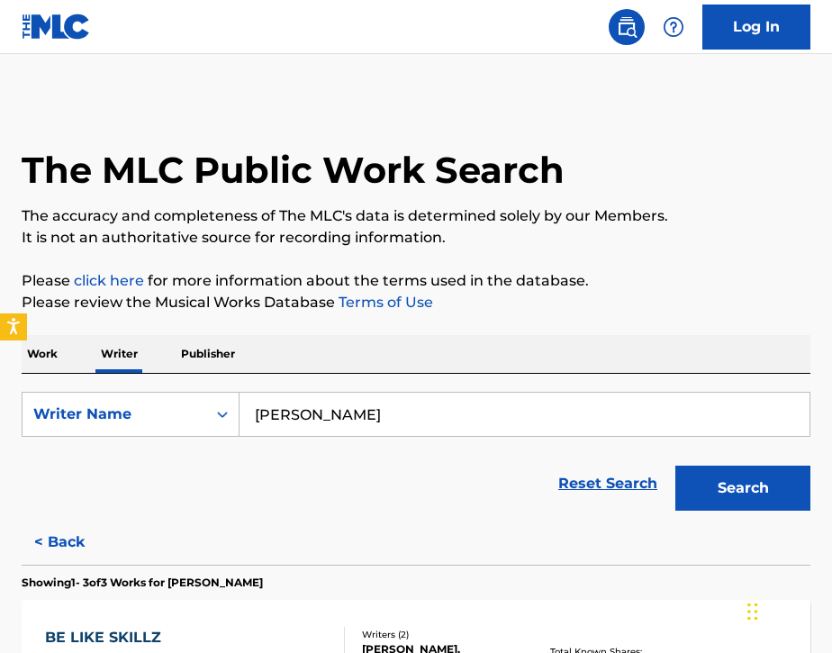
click at [729, 501] on button "Search" at bounding box center [742, 488] width 135 height 45
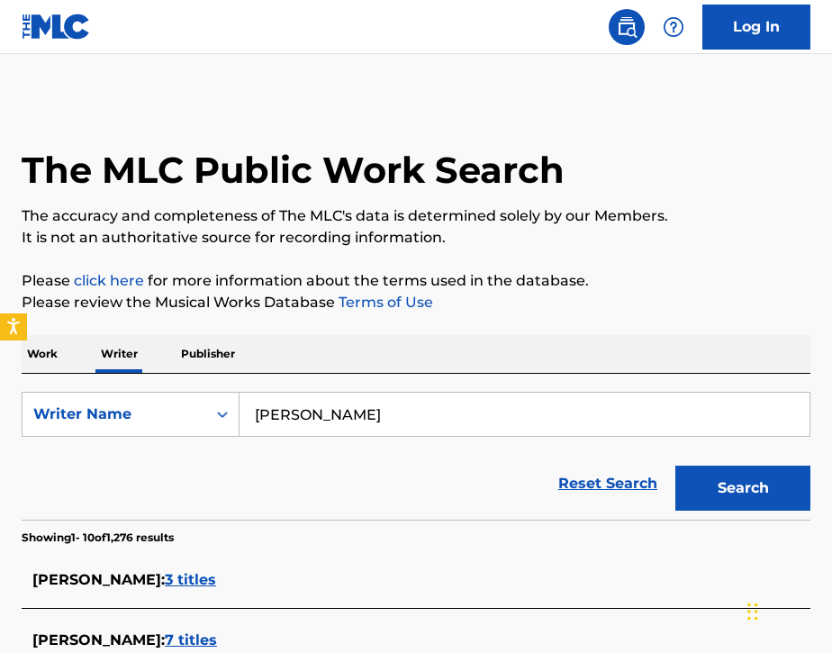
click at [256, 418] on input "[PERSON_NAME]" at bounding box center [525, 414] width 570 height 43
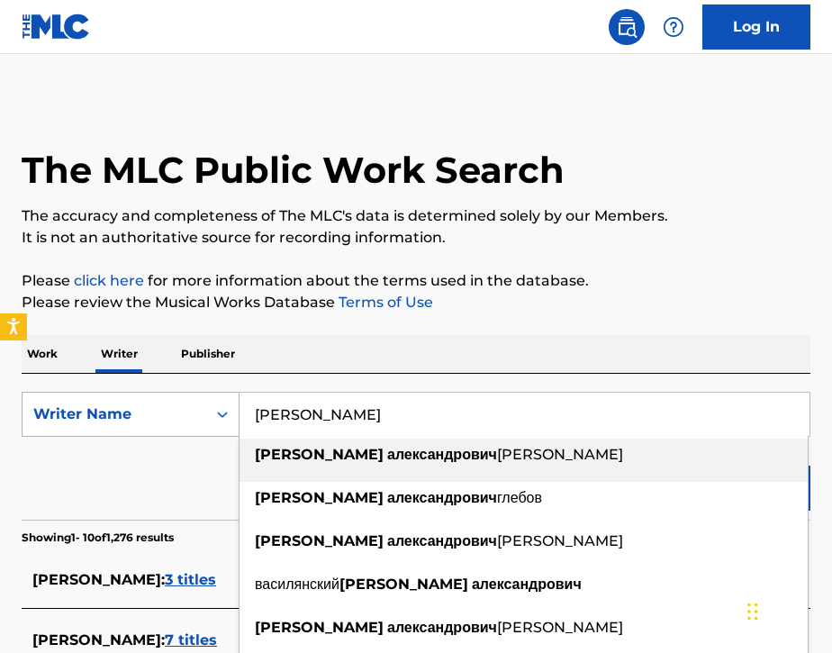
paste input "[PERSON_NAME]"
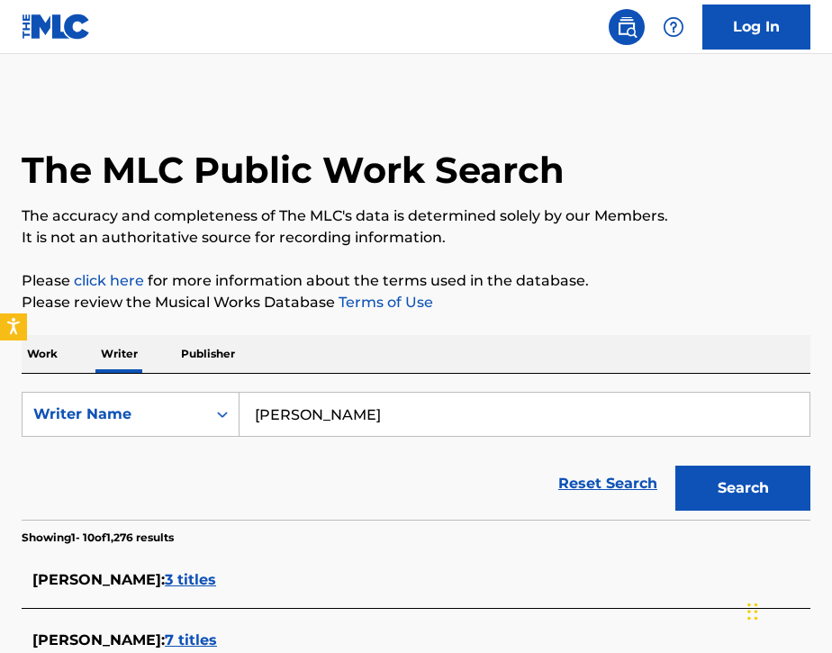
type input "[PERSON_NAME]"
click at [713, 495] on button "Search" at bounding box center [742, 488] width 135 height 45
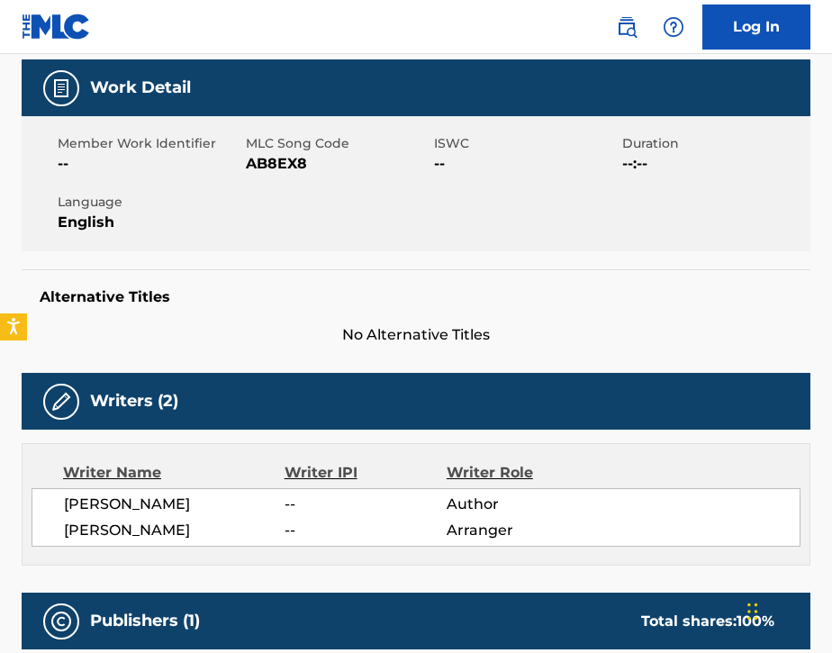
scroll to position [239, 0]
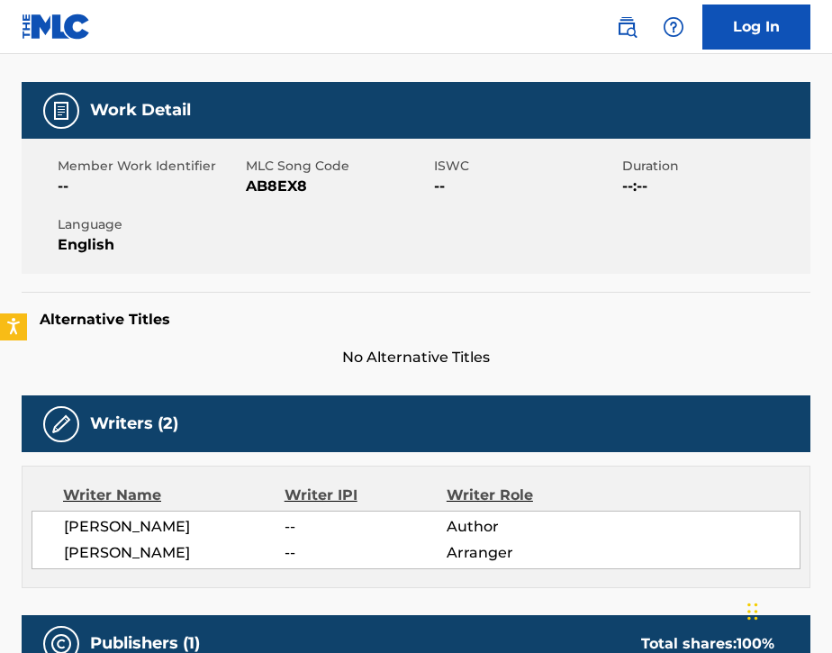
drag, startPoint x: 148, startPoint y: 549, endPoint x: 59, endPoint y: 520, distance: 93.1
click at [59, 520] on div "[PERSON_NAME] -- Author [PERSON_NAME] -- Arranger" at bounding box center [416, 540] width 769 height 59
copy span "[PERSON_NAME]"
click at [628, 34] on img at bounding box center [627, 27] width 22 height 22
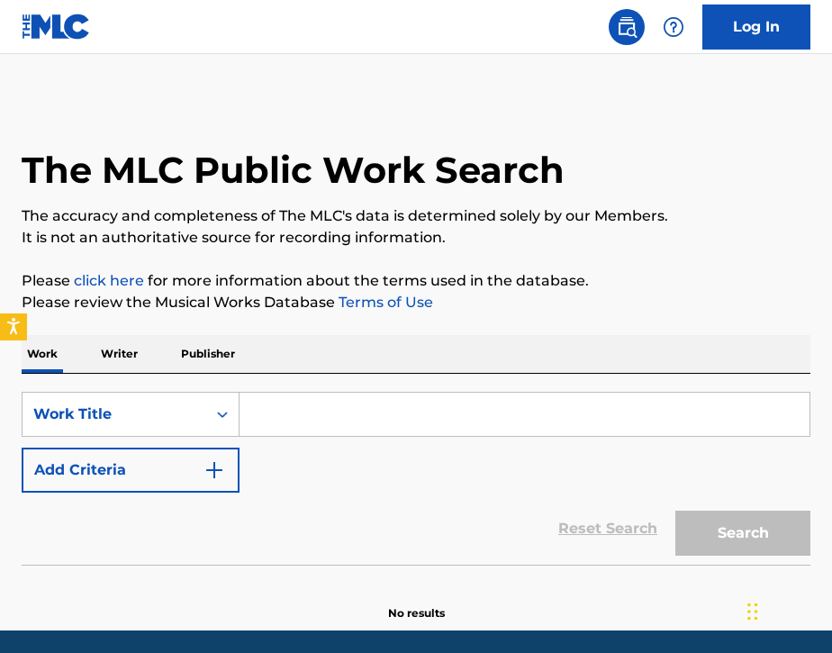
click at [122, 360] on p "Writer" at bounding box center [119, 354] width 48 height 38
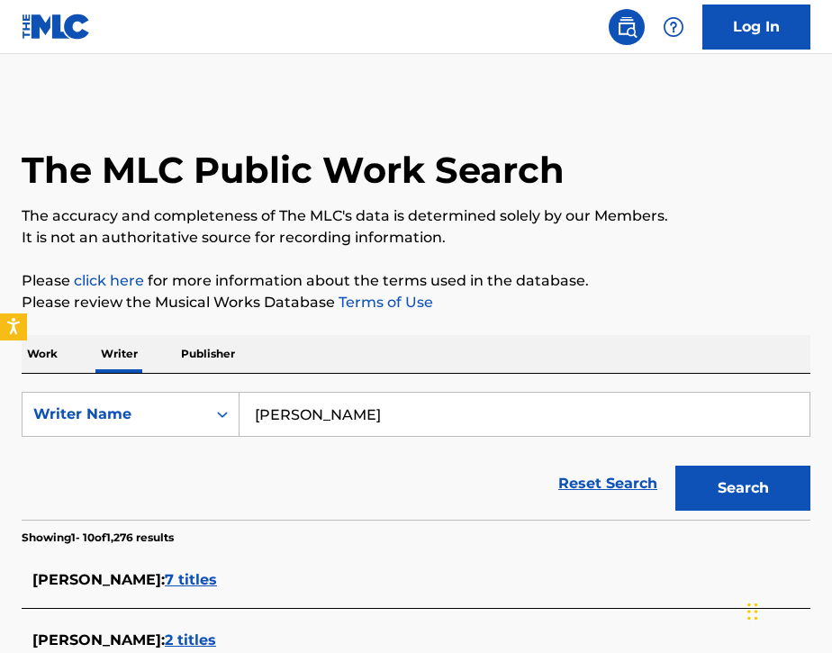
click at [502, 418] on input "[PERSON_NAME]" at bounding box center [525, 414] width 570 height 43
type input "Р"
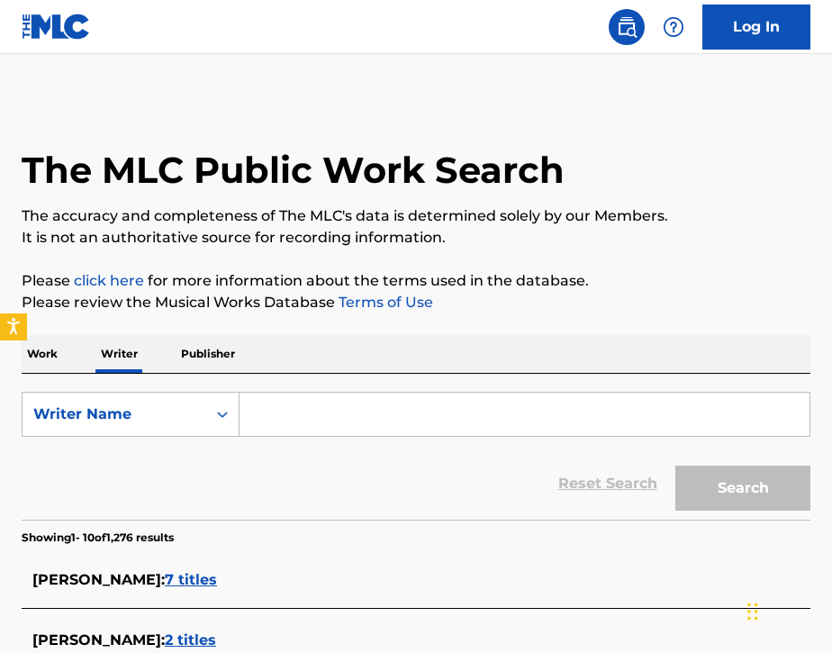
paste input "[PERSON_NAME]"
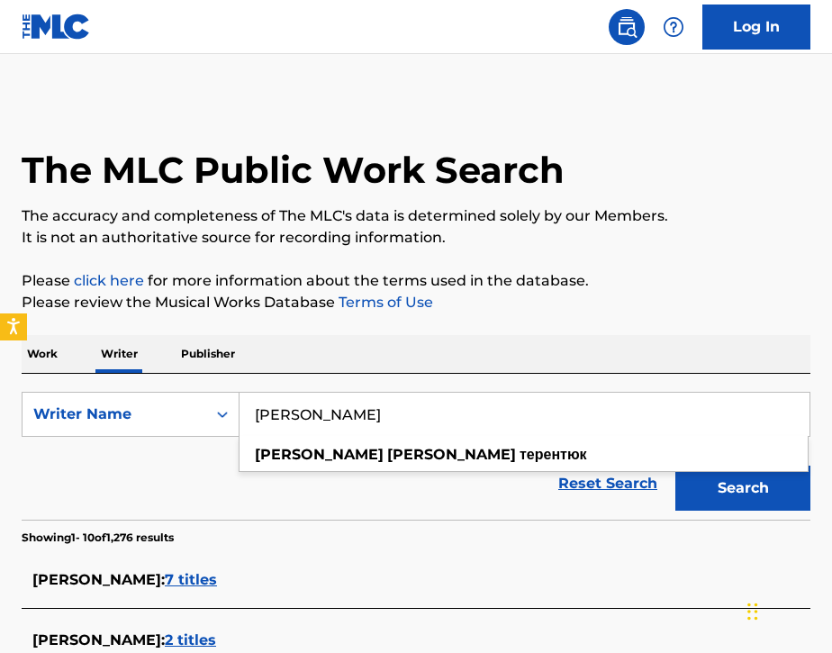
type input "[PERSON_NAME]"
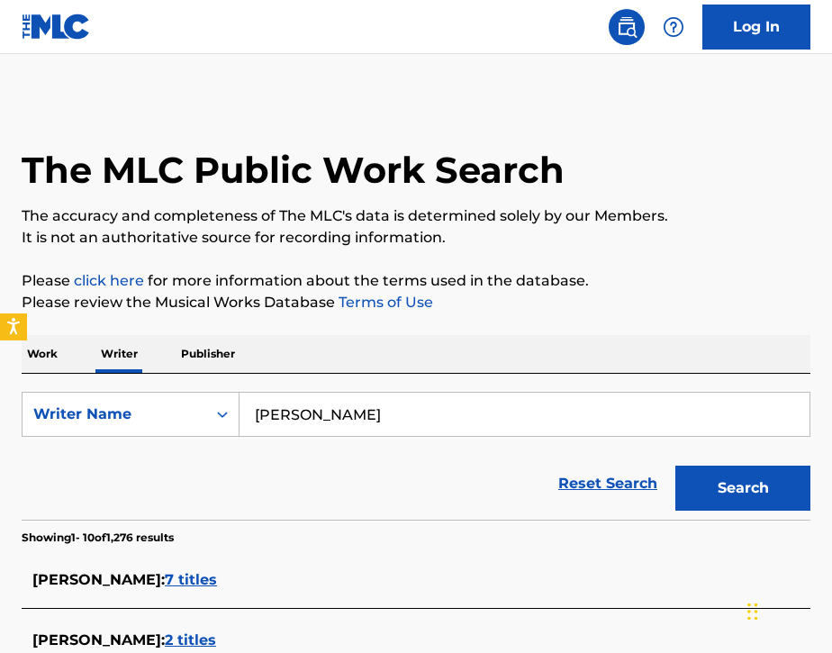
click at [701, 485] on button "Search" at bounding box center [742, 488] width 135 height 45
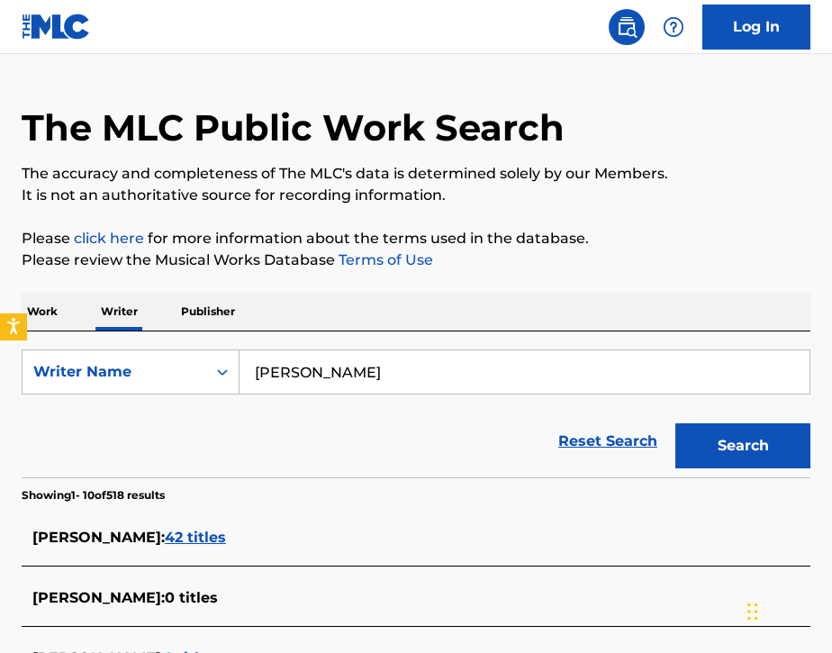
scroll to position [48, 0]
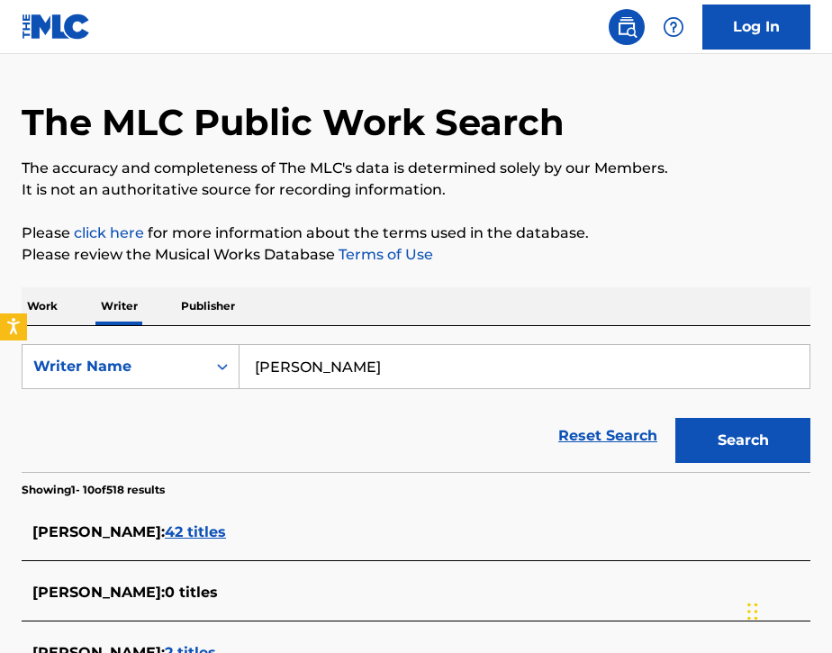
click at [226, 533] on span "42 titles" at bounding box center [195, 531] width 61 height 17
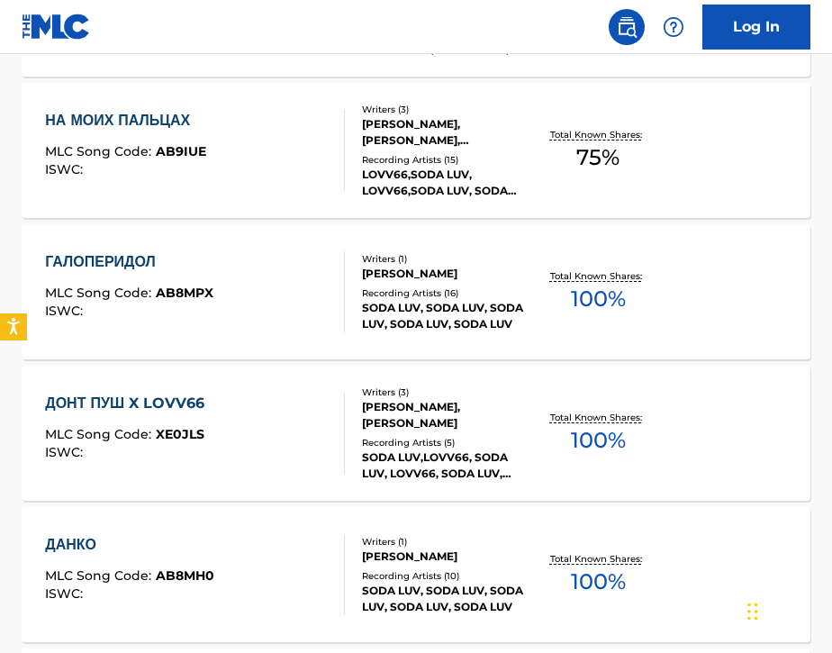
scroll to position [658, 0]
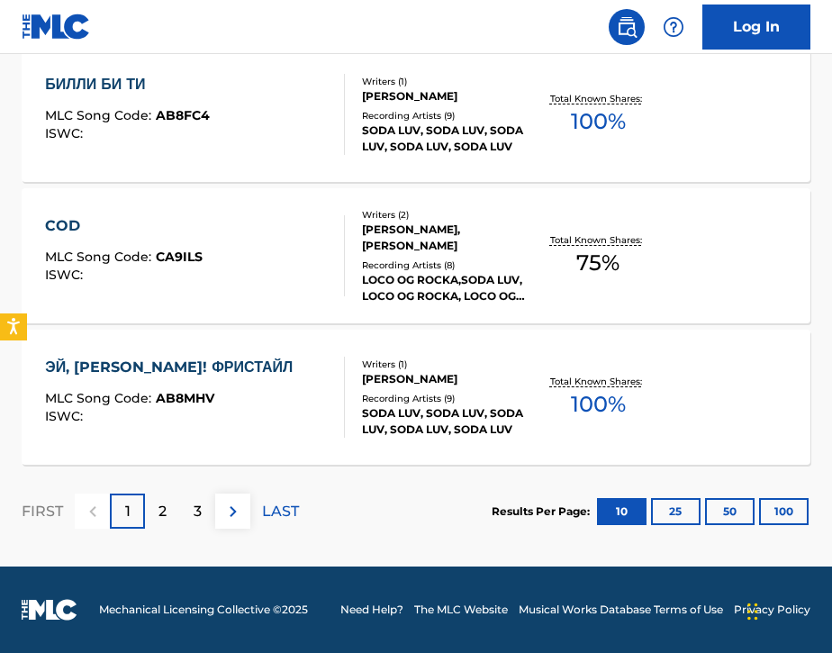
click at [245, 522] on button at bounding box center [232, 511] width 35 height 35
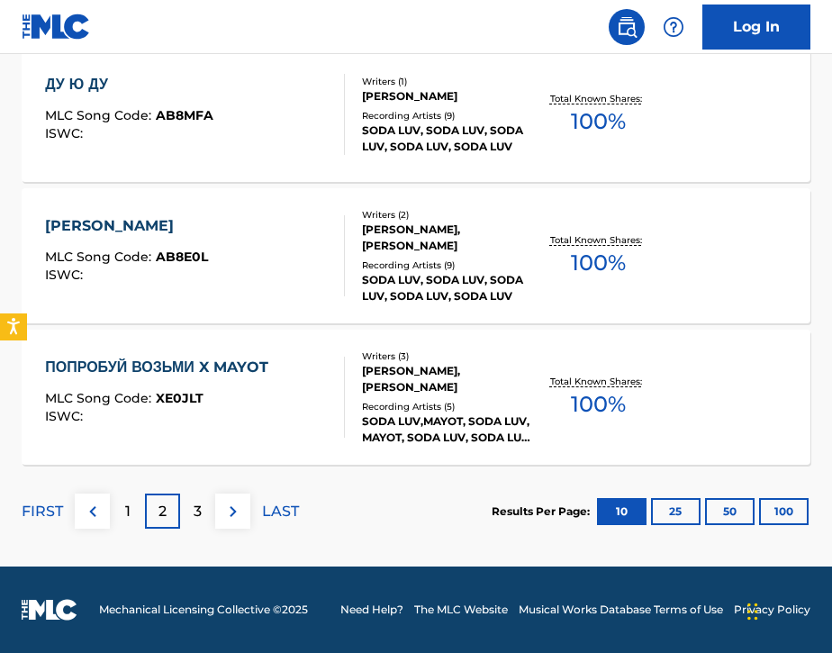
click at [240, 514] on img at bounding box center [233, 512] width 22 height 22
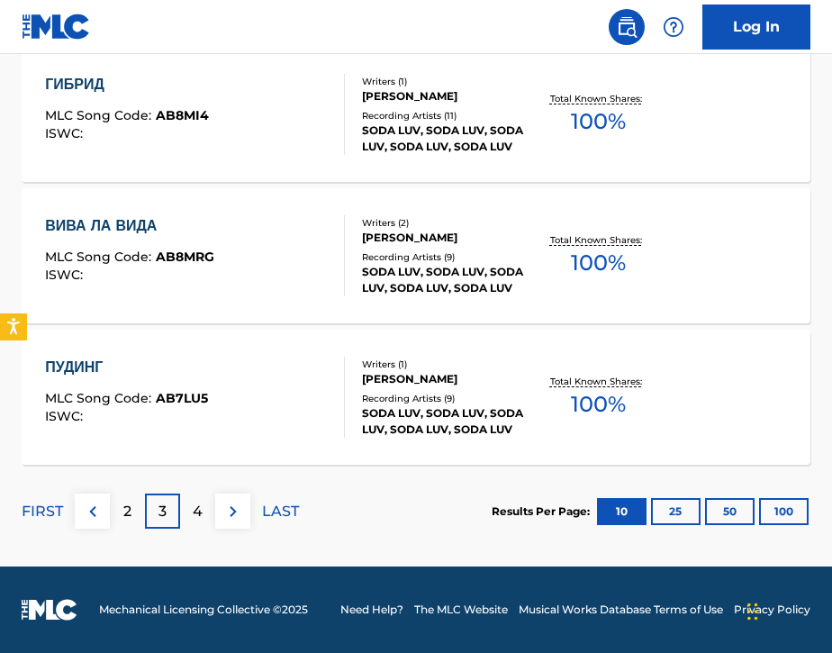
click at [232, 513] on img at bounding box center [233, 512] width 22 height 22
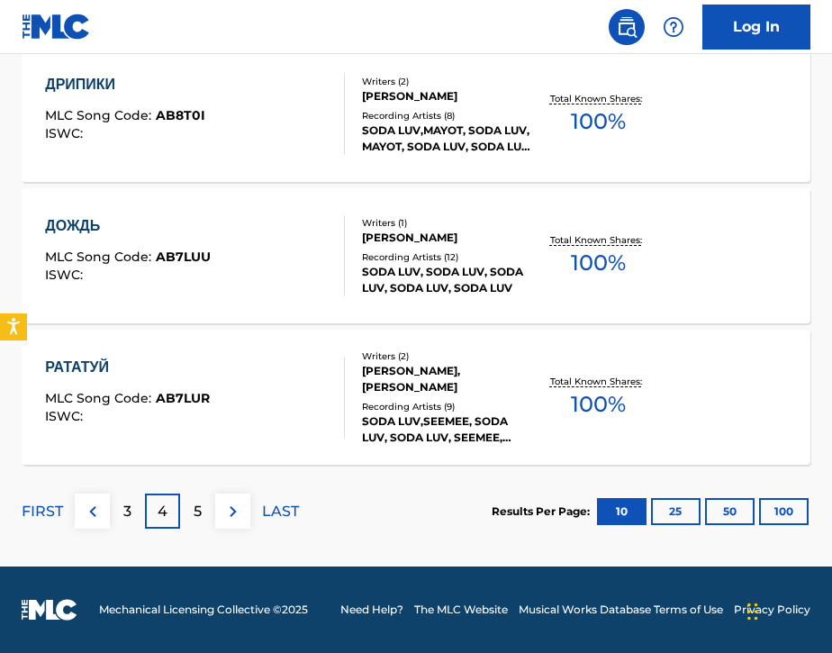
scroll to position [1543, 0]
click at [244, 503] on button at bounding box center [232, 511] width 35 height 35
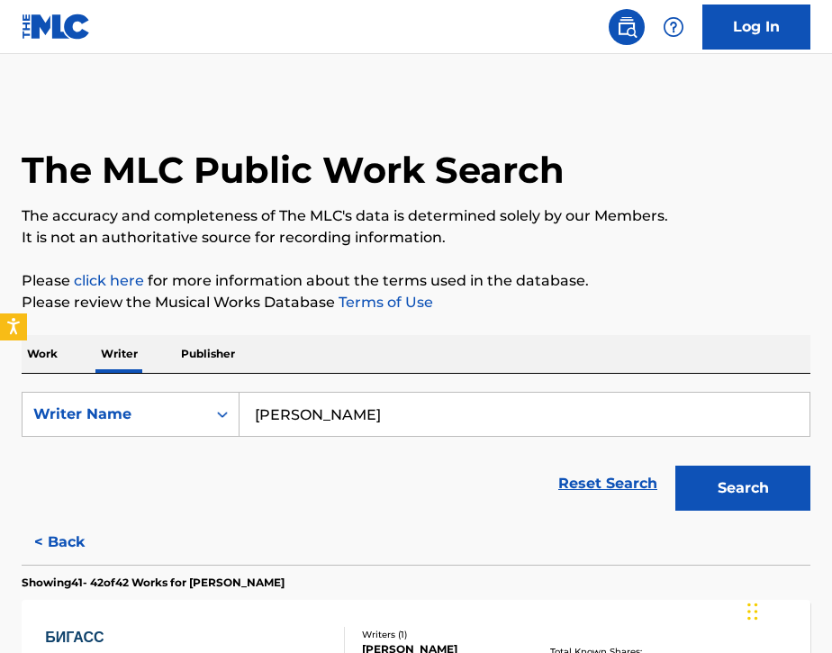
scroll to position [0, 0]
click at [50, 357] on p "Work" at bounding box center [42, 354] width 41 height 38
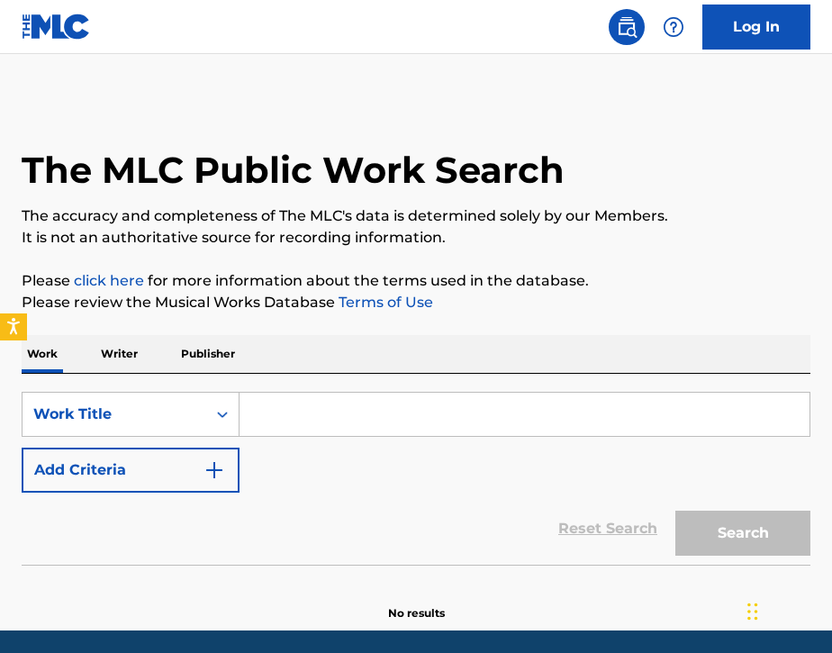
click at [294, 425] on input "Search Form" at bounding box center [525, 414] width 570 height 43
paste input "НИКТО НЕ ХОЧЕТ"
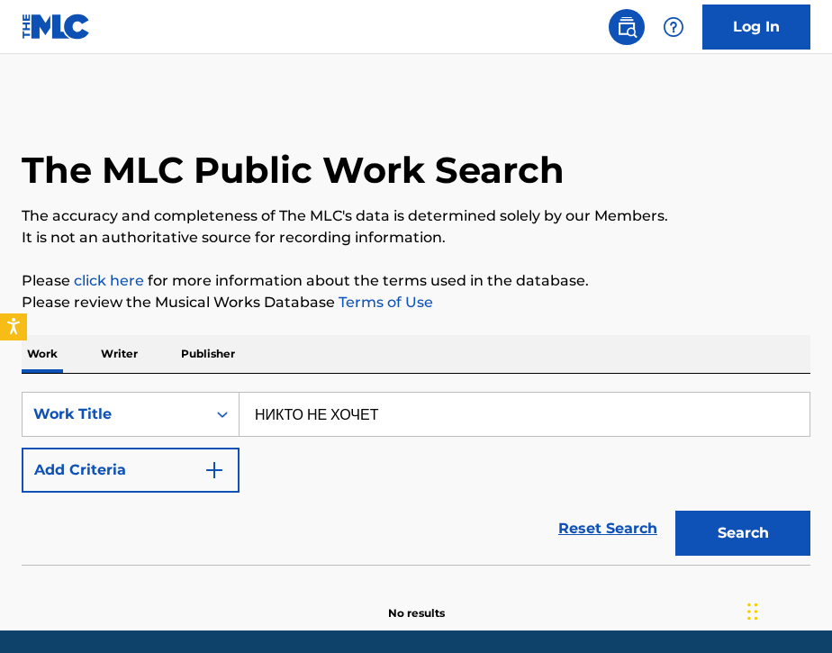
type input "НИКТО НЕ ХОЧЕТ"
click at [278, 457] on div "SearchWithCriteriab540f081-e4c7-45dd-8eee-58b90ae3190b Work Title НИКТО НЕ ХОЧЕ…" at bounding box center [416, 442] width 789 height 101
click at [155, 466] on button "Add Criteria" at bounding box center [131, 470] width 218 height 45
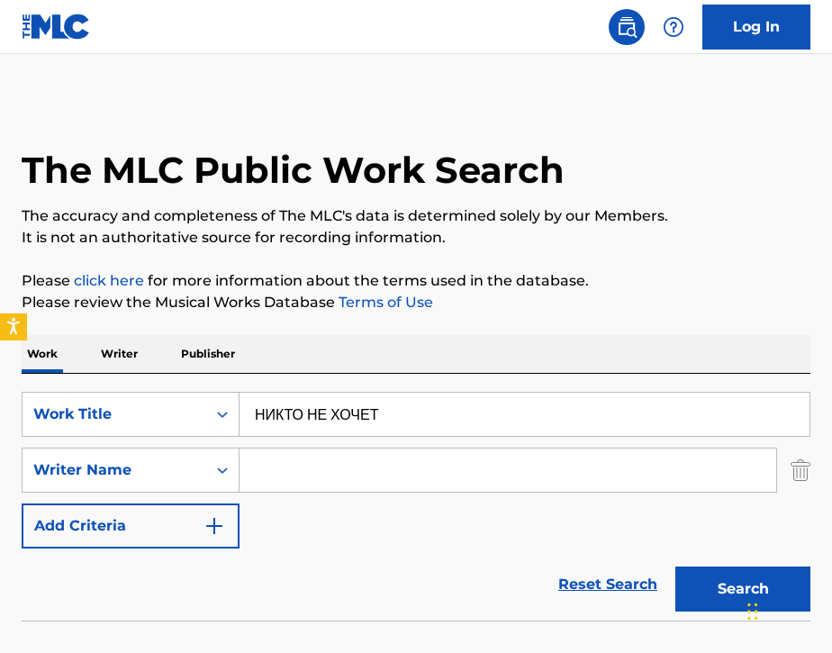
click at [333, 477] on input "Search Form" at bounding box center [508, 469] width 537 height 43
paste input "псевдоним"
type input "псевдоним"
click at [729, 589] on button "Search" at bounding box center [742, 588] width 135 height 45
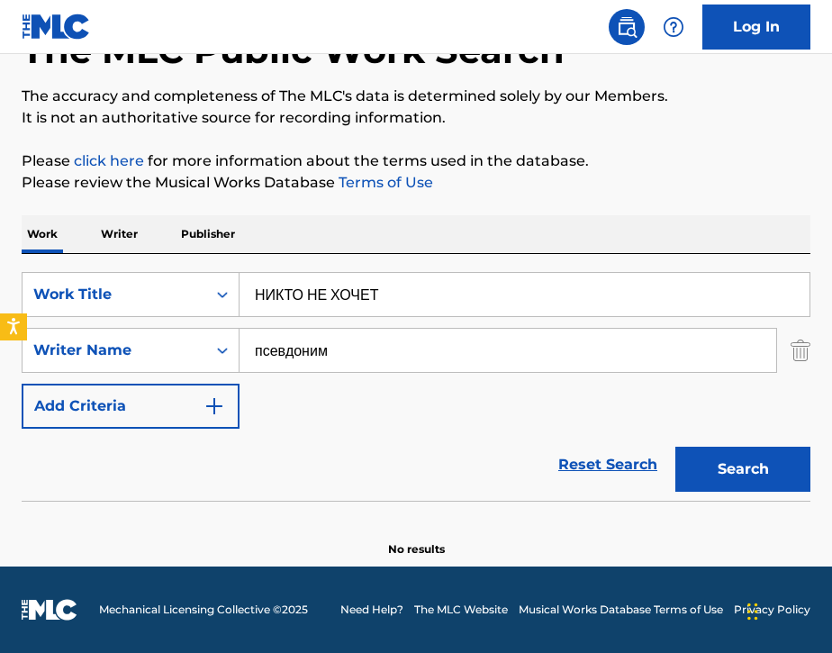
click at [798, 360] on img "Search Form" at bounding box center [801, 350] width 20 height 45
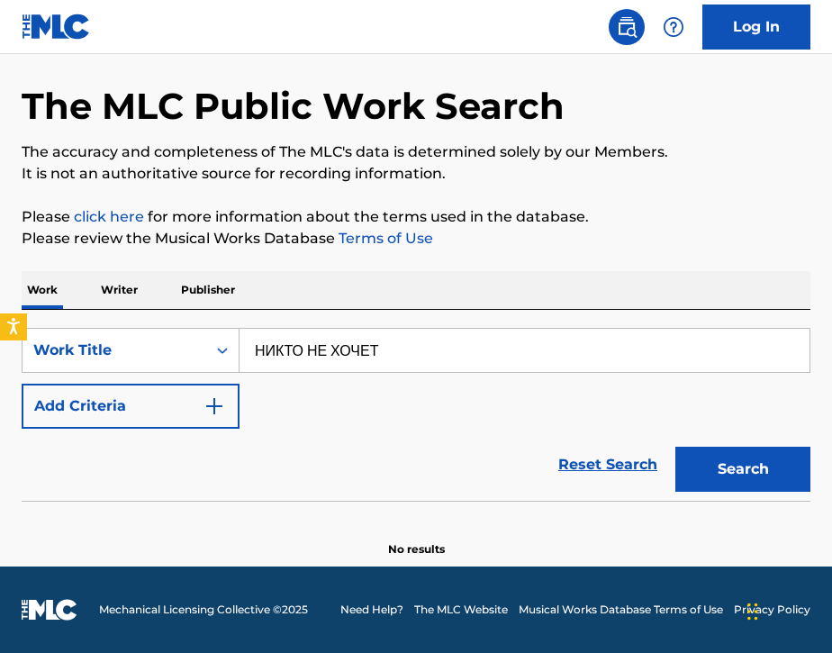
click at [741, 466] on button "Search" at bounding box center [742, 469] width 135 height 45
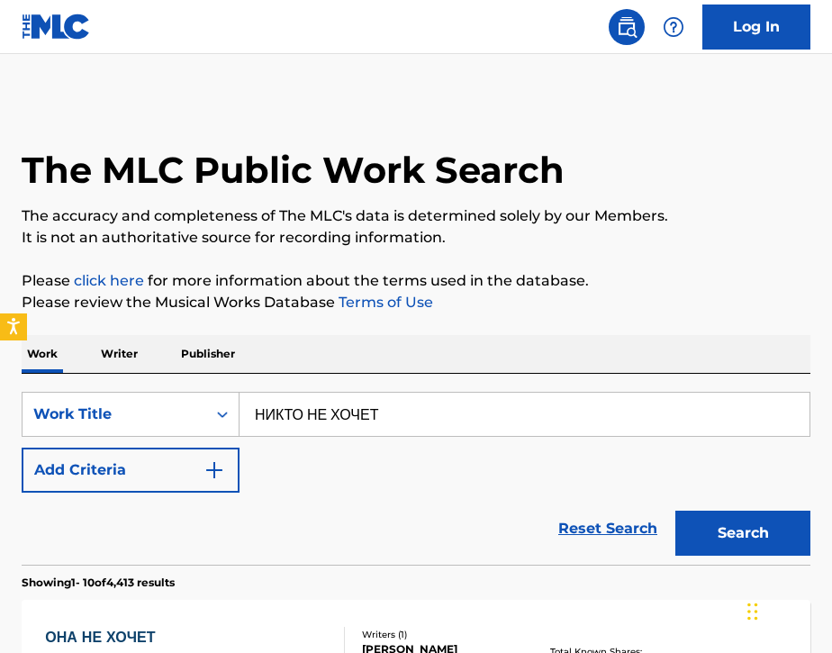
scroll to position [0, 0]
click at [99, 457] on button "Add Criteria" at bounding box center [131, 470] width 218 height 45
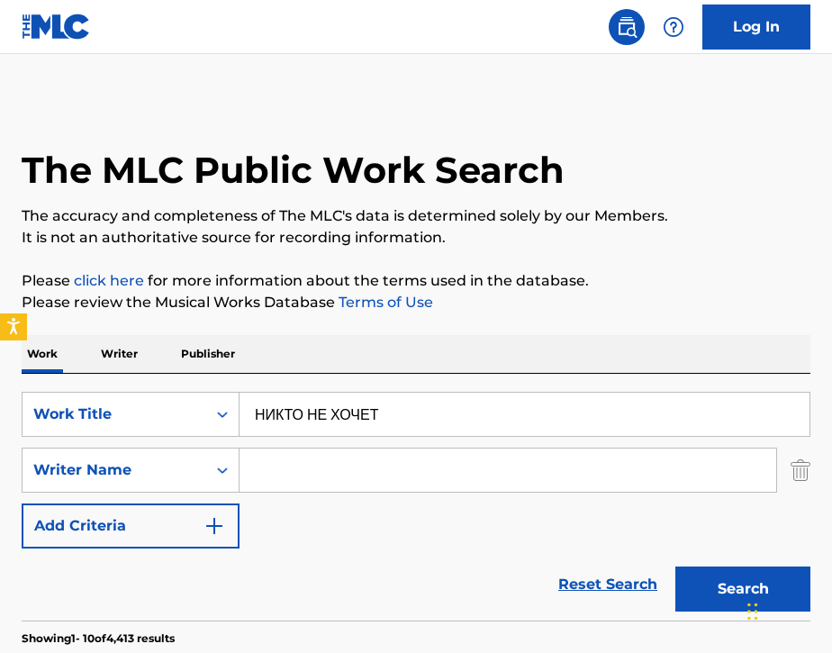
click at [300, 460] on input "Search Form" at bounding box center [508, 469] width 537 height 43
type input "izmena"
click at [700, 584] on button "Search" at bounding box center [742, 588] width 135 height 45
click at [797, 475] on img "Search Form" at bounding box center [801, 470] width 20 height 45
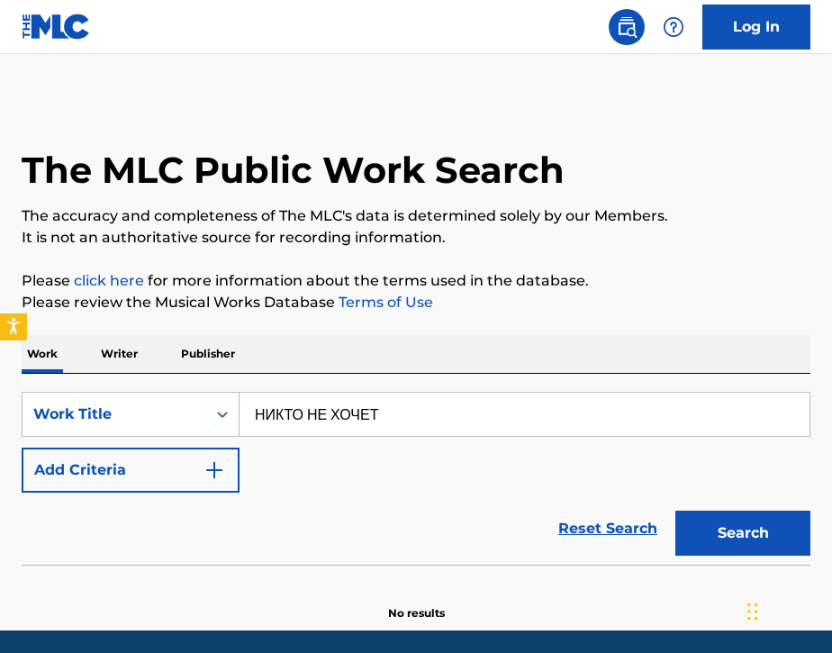
click at [173, 469] on button "Add Criteria" at bounding box center [131, 470] width 218 height 45
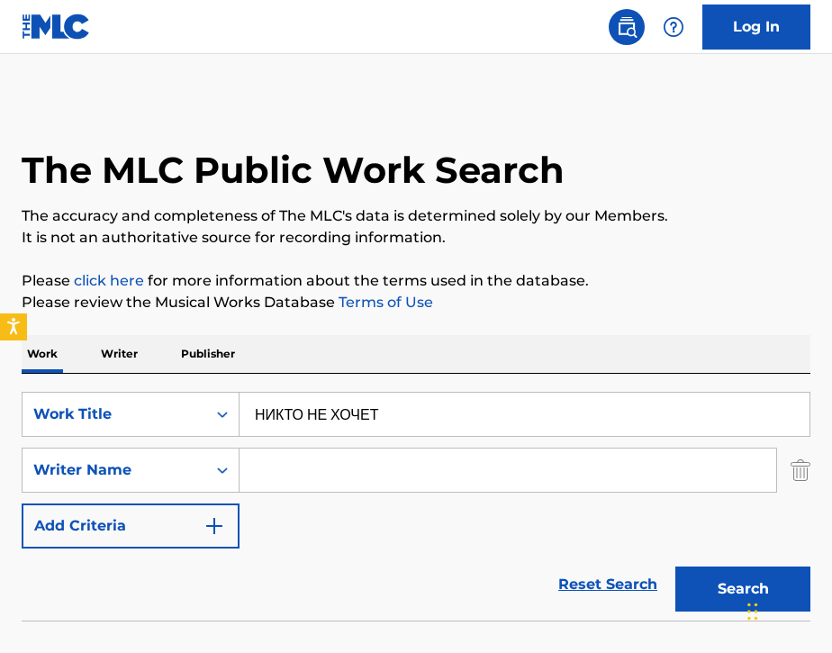
click at [293, 474] on input "Search Form" at bounding box center [508, 469] width 537 height 43
paste input "[PERSON_NAME]"
type input "[PERSON_NAME]"
click at [693, 598] on button "Search" at bounding box center [742, 588] width 135 height 45
click at [439, 423] on input "НИКТО НЕ ХОЧЕТ" at bounding box center [525, 414] width 570 height 43
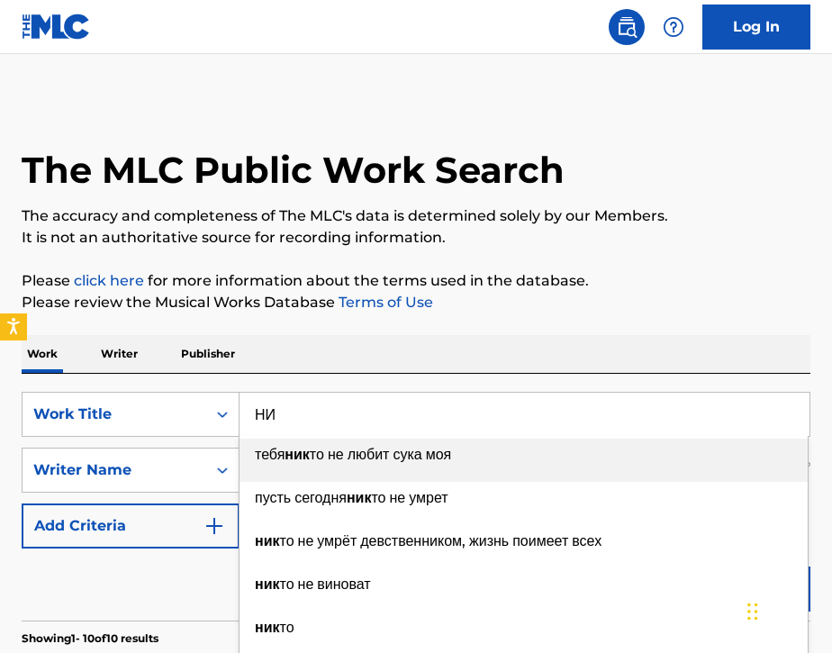
type input "[PERSON_NAME]"
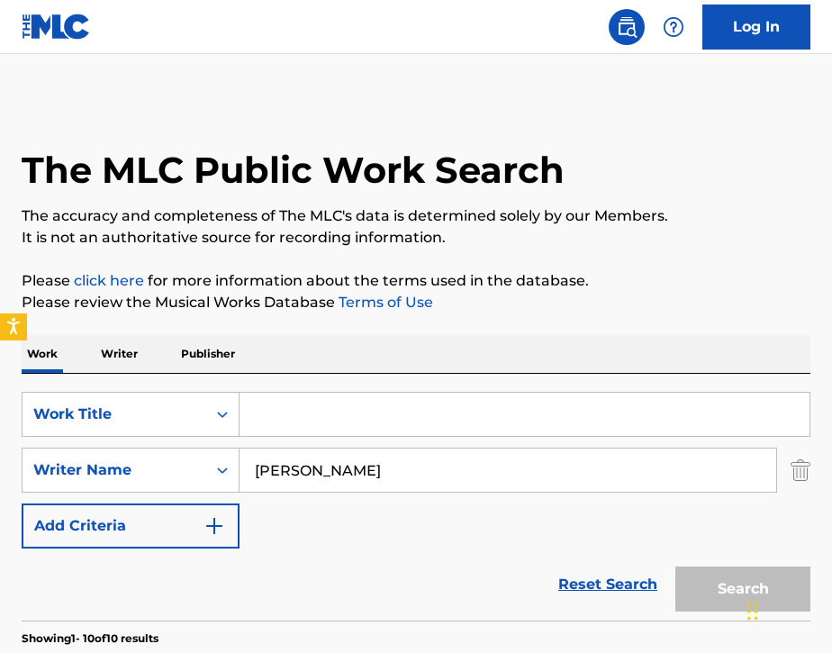
paste input "[PERSON_NAME]’s body"
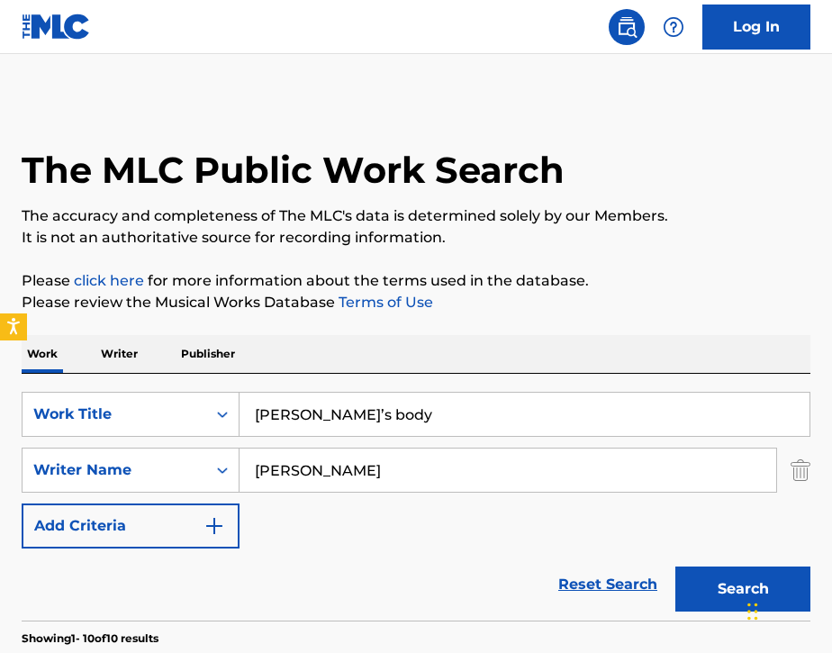
type input "[PERSON_NAME]’s body"
click at [703, 581] on button "Search" at bounding box center [742, 588] width 135 height 45
click at [791, 470] on img "Search Form" at bounding box center [801, 470] width 20 height 45
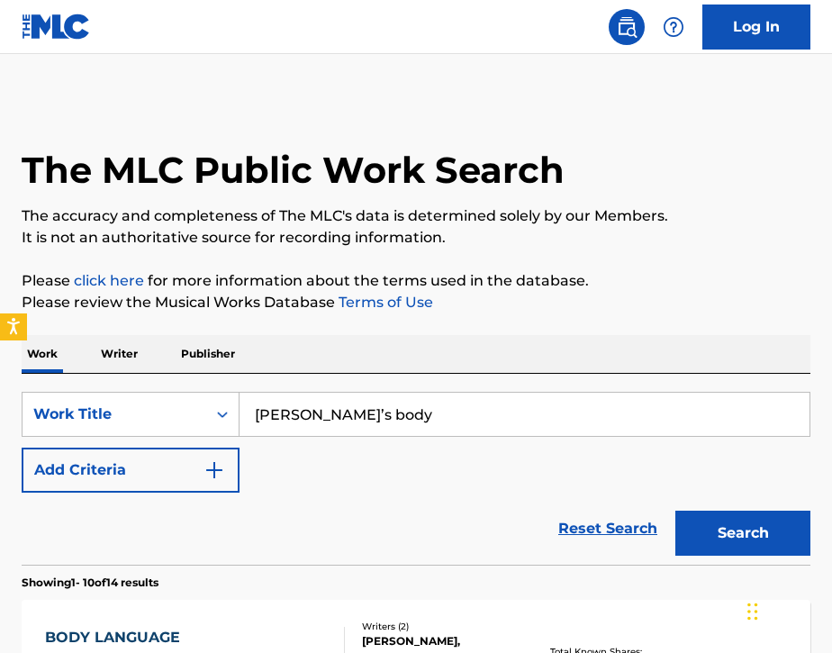
click at [174, 469] on button "Add Criteria" at bounding box center [131, 470] width 218 height 45
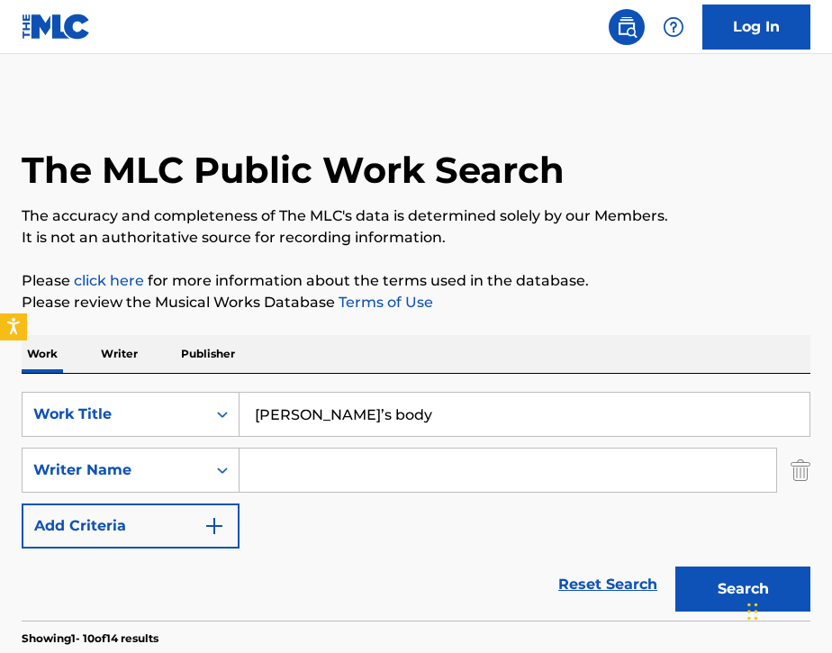
click at [287, 468] on input "Search Form" at bounding box center [508, 469] width 537 height 43
paste input "[PERSON_NAME]"
type input "[PERSON_NAME]"
click at [715, 597] on button "Search" at bounding box center [742, 588] width 135 height 45
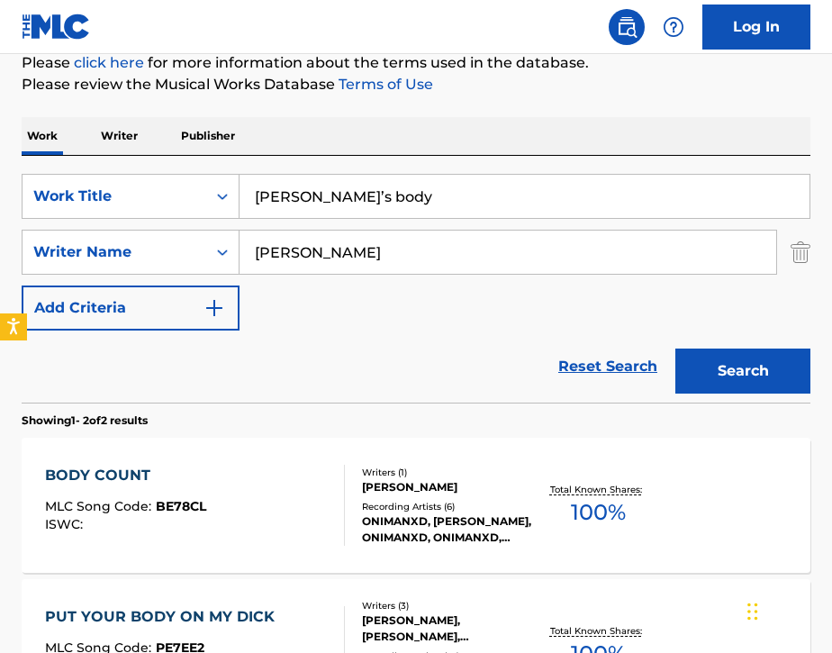
scroll to position [212, 0]
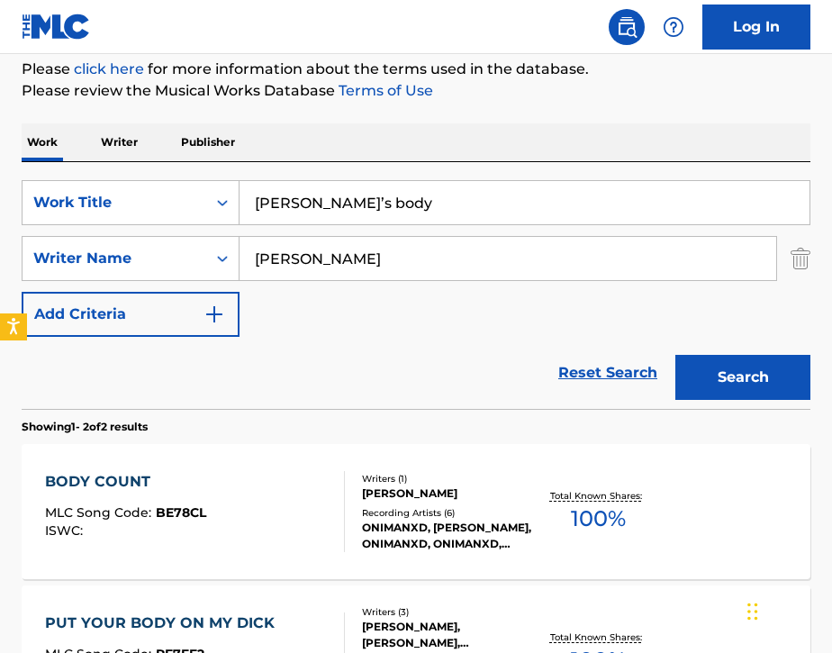
click at [800, 270] on img "Search Form" at bounding box center [801, 258] width 20 height 45
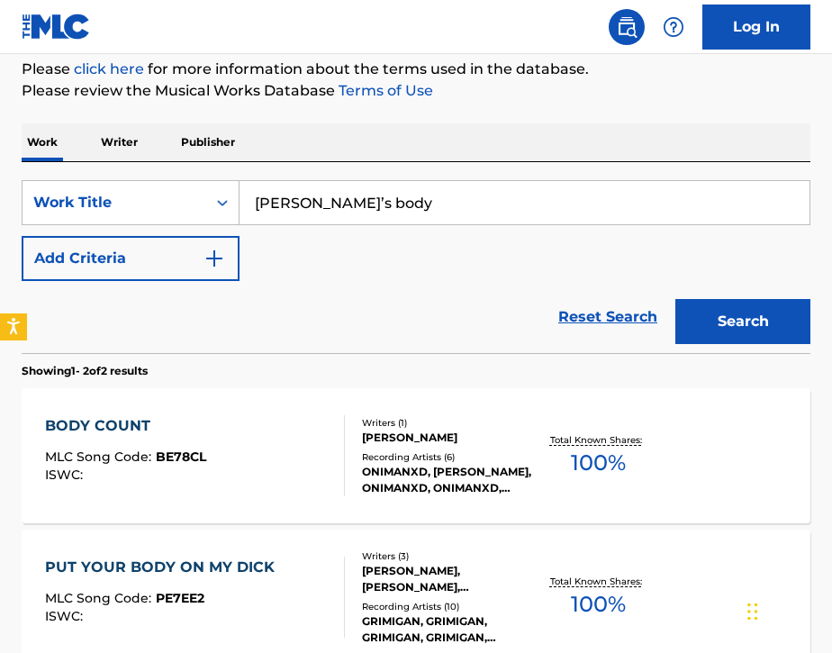
click at [171, 269] on button "Add Criteria" at bounding box center [131, 258] width 218 height 45
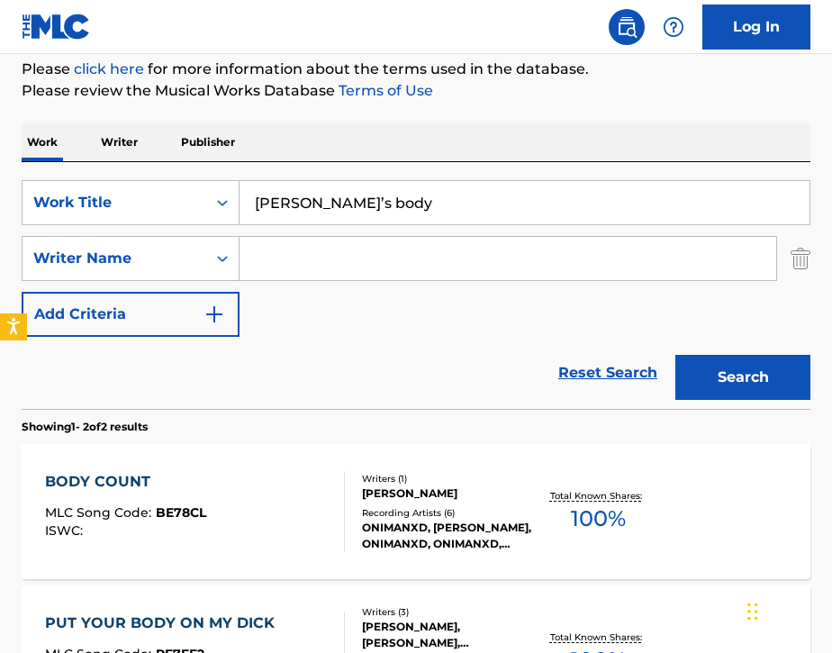
click at [339, 267] on input "Search Form" at bounding box center [508, 258] width 537 height 43
paste input "Dmitry"
type input "Dmitry"
click at [721, 393] on button "Search" at bounding box center [742, 377] width 135 height 45
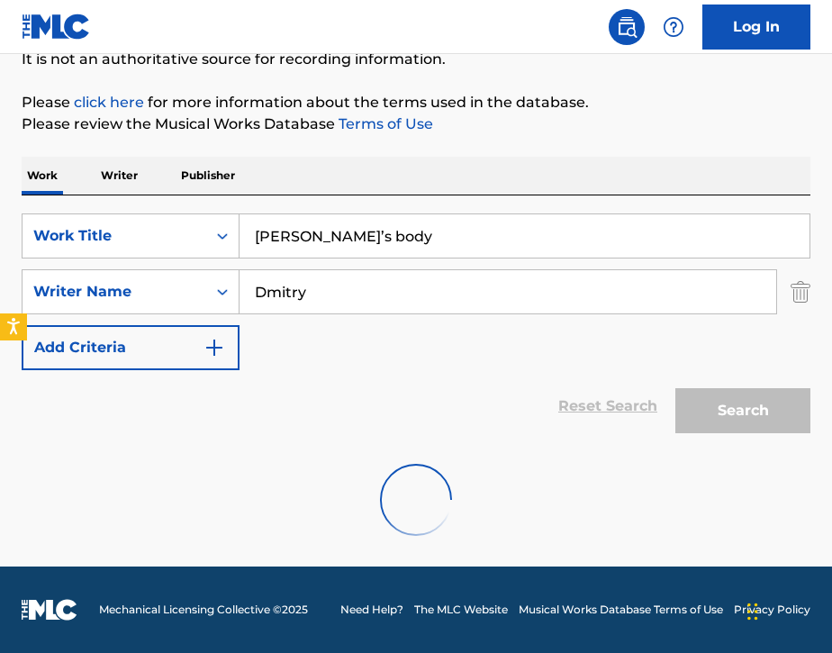
scroll to position [178, 0]
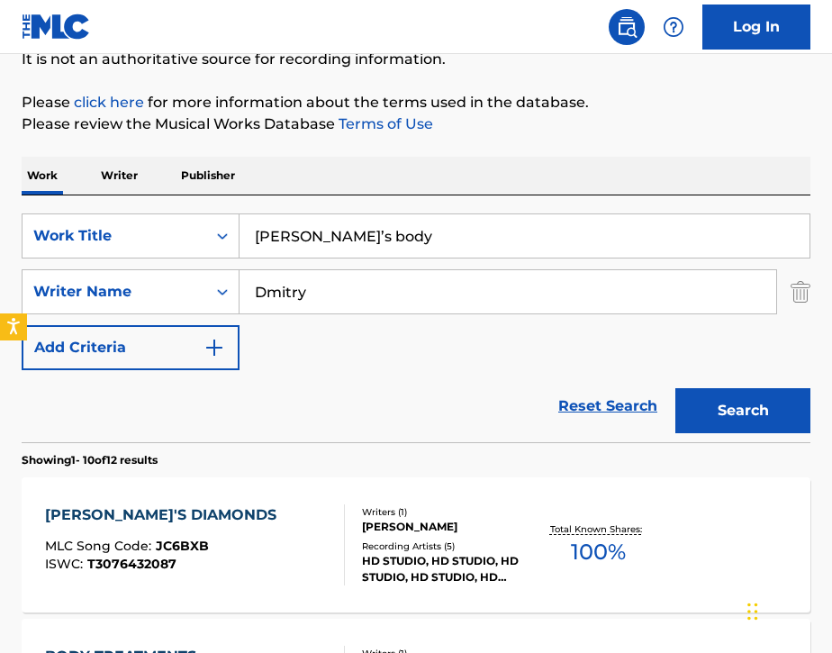
click at [801, 298] on img "Search Form" at bounding box center [801, 291] width 20 height 45
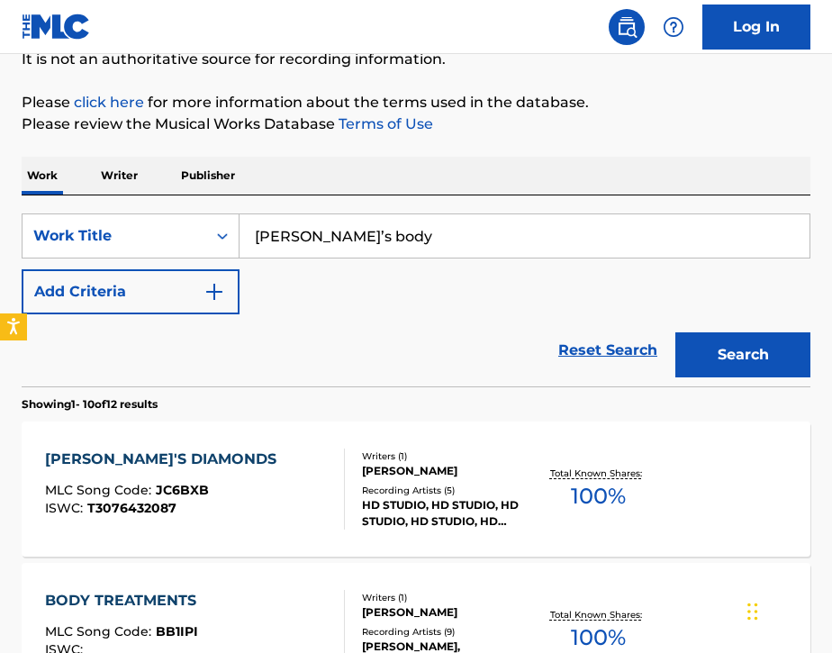
click at [598, 255] on input "[PERSON_NAME]’s body" at bounding box center [525, 235] width 570 height 43
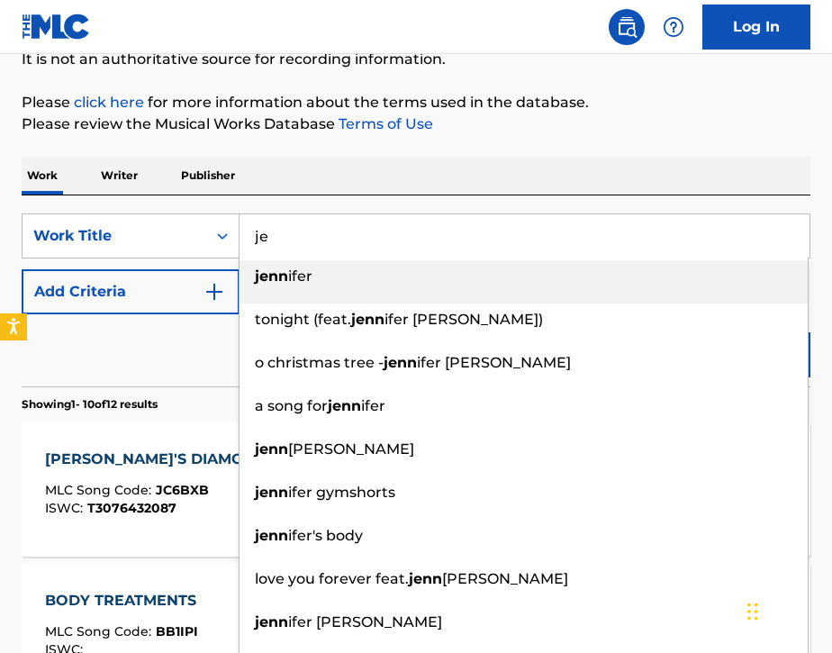
type input "j"
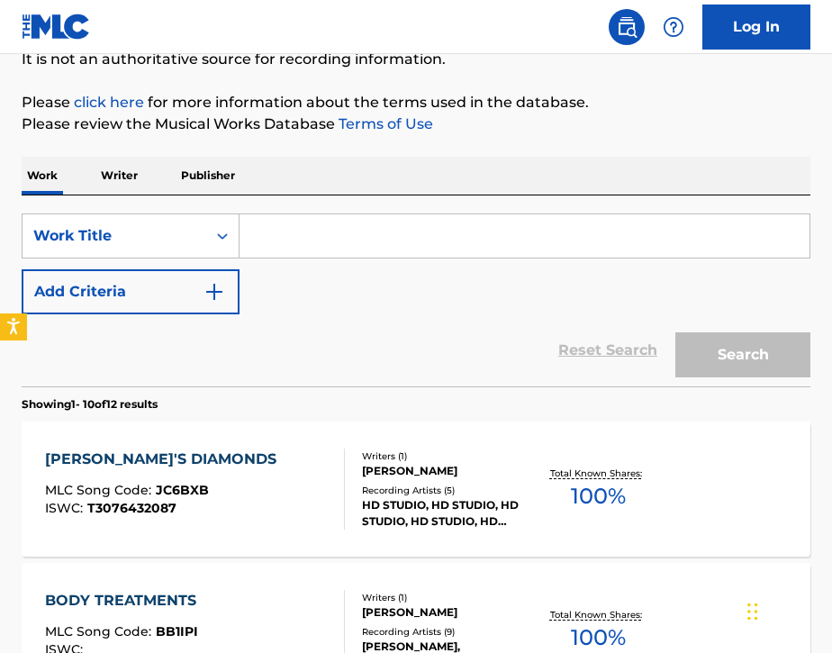
paste input "#YETIRAPER"
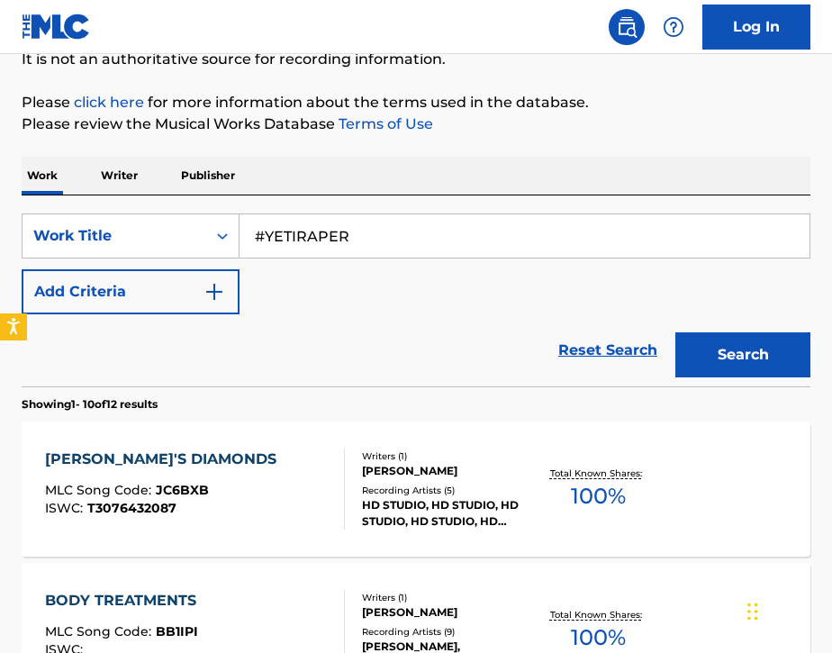
click at [774, 358] on button "Search" at bounding box center [742, 354] width 135 height 45
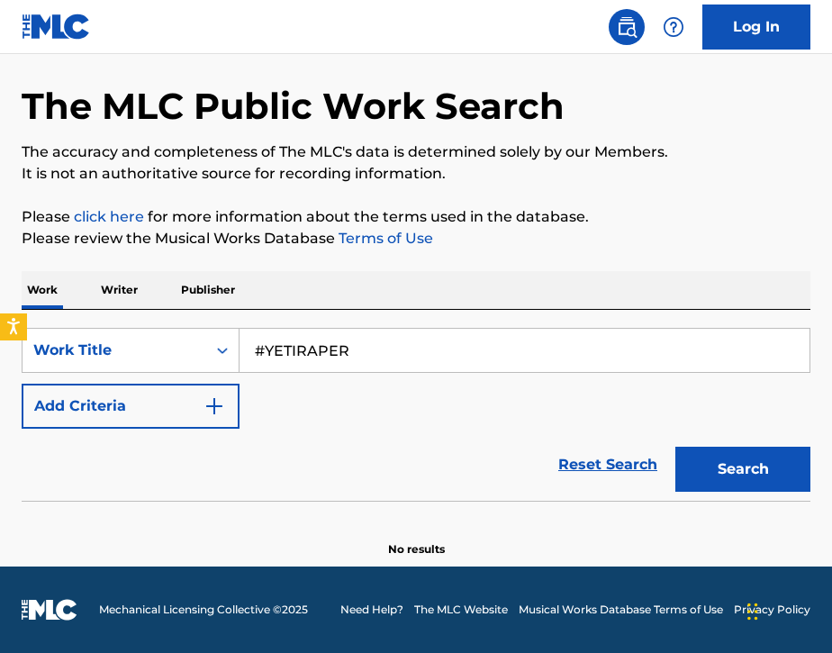
scroll to position [64, 0]
click at [360, 358] on input "#YETIRAPER" at bounding box center [525, 350] width 570 height 43
type input "#"
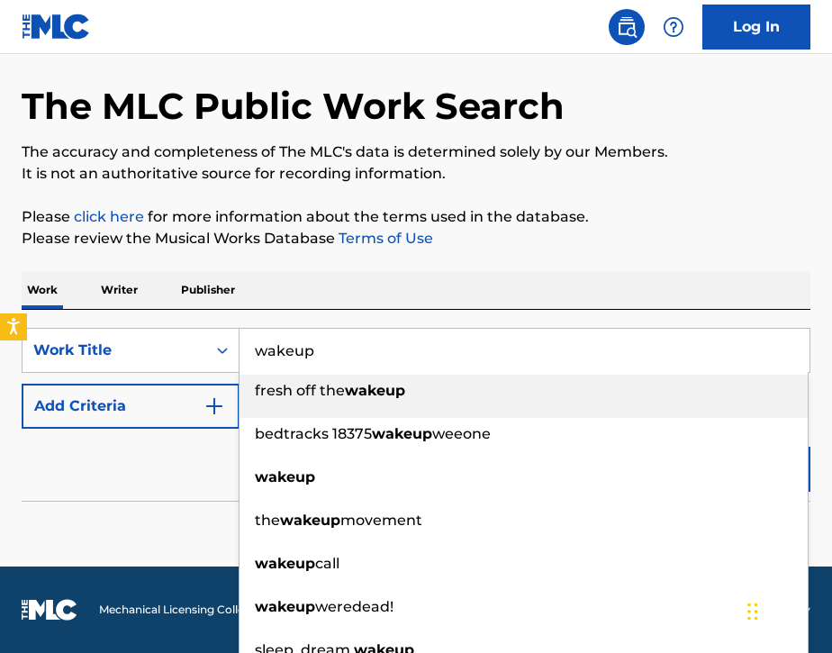
type input "wakeup"
click at [375, 290] on div "Work Writer Publisher" at bounding box center [416, 290] width 789 height 38
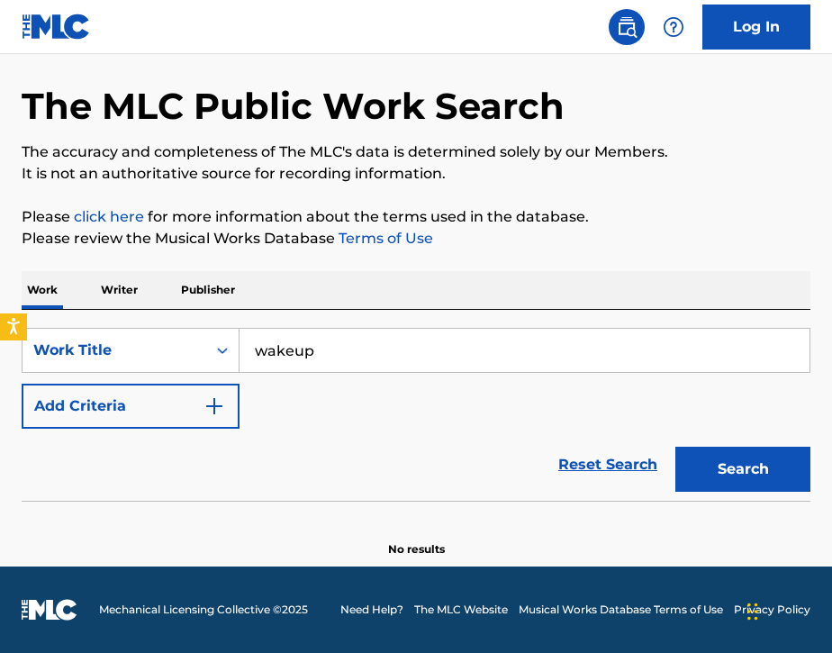
click at [199, 403] on button "Add Criteria" at bounding box center [131, 406] width 218 height 45
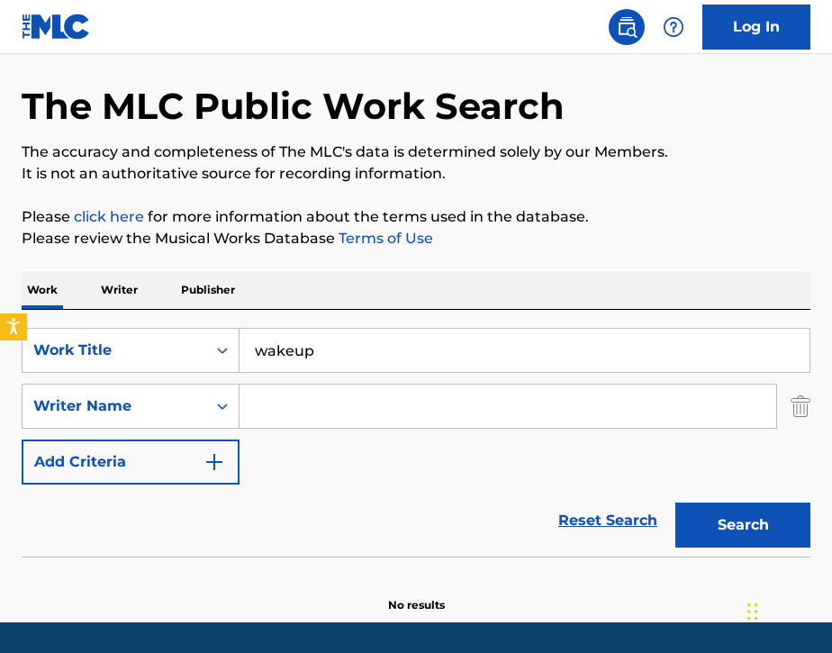
click at [267, 395] on input "Search Form" at bounding box center [508, 406] width 537 height 43
type input "n"
type input "Deante"
click at [683, 518] on button "Search" at bounding box center [742, 525] width 135 height 45
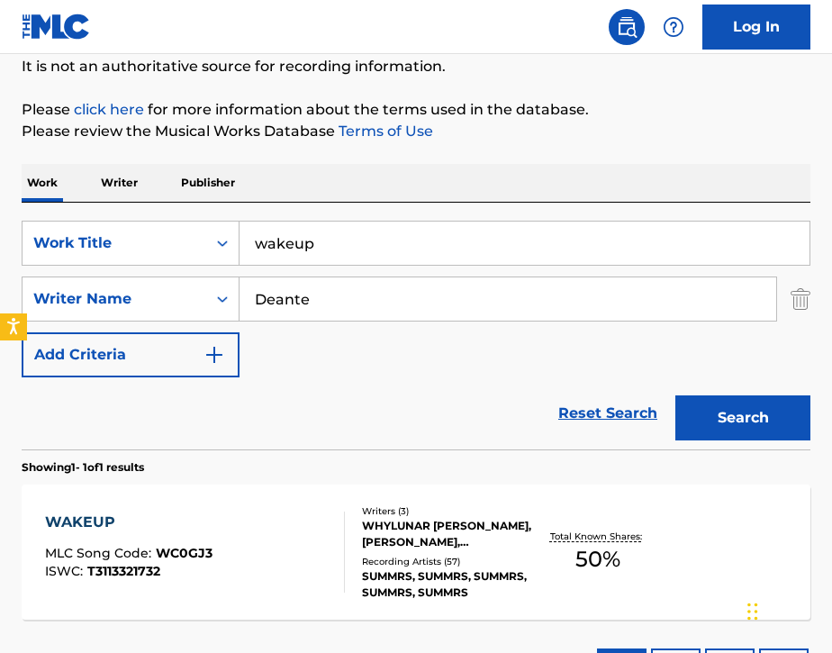
scroll to position [182, 0]
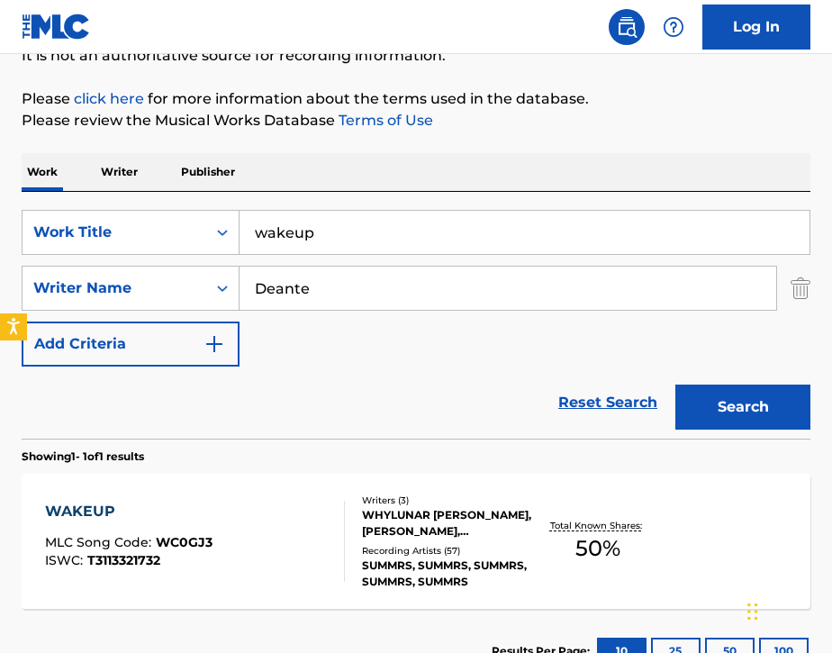
click at [325, 530] on div "WAKEUP MLC Song Code : WC0GJ3 ISWC : T3113321732" at bounding box center [195, 541] width 300 height 81
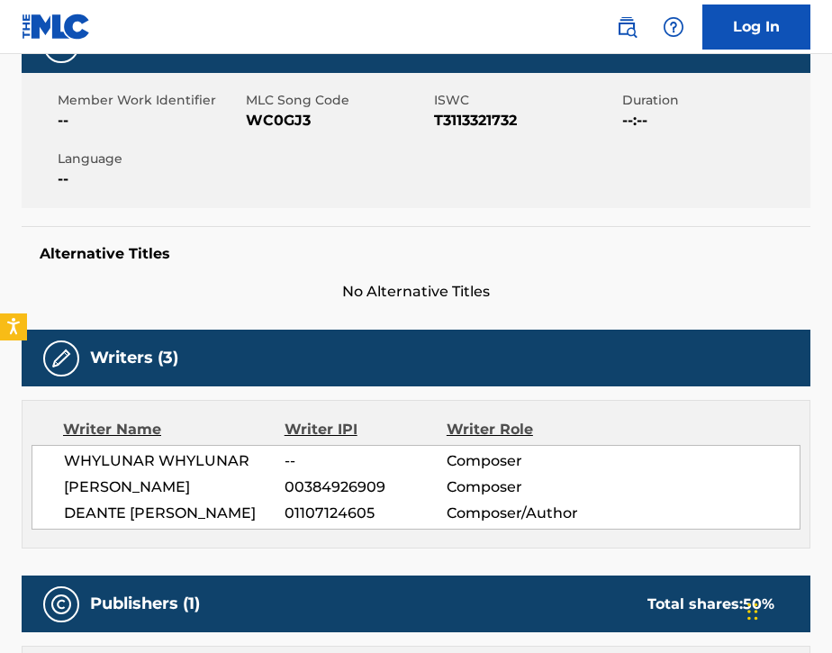
scroll to position [162, 0]
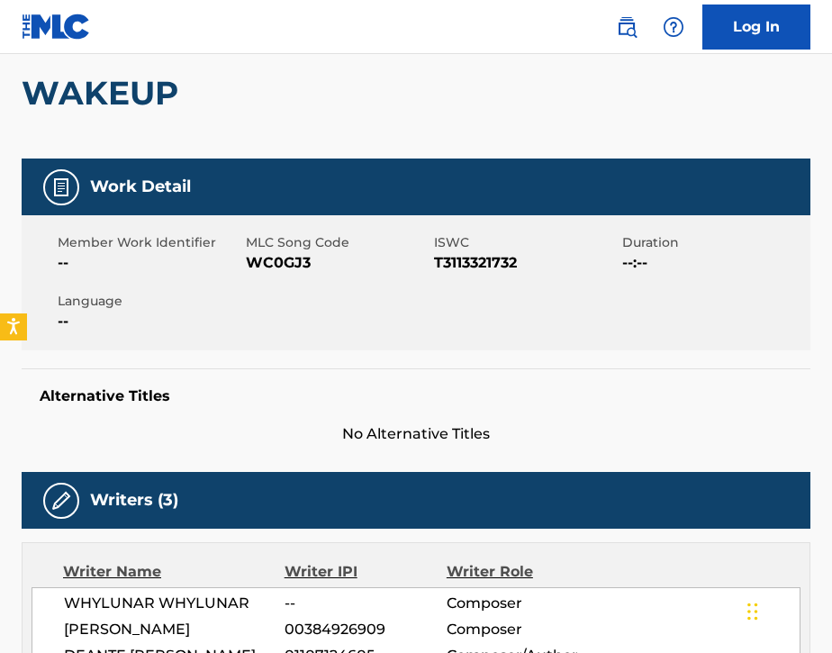
click at [621, 35] on img at bounding box center [627, 27] width 22 height 22
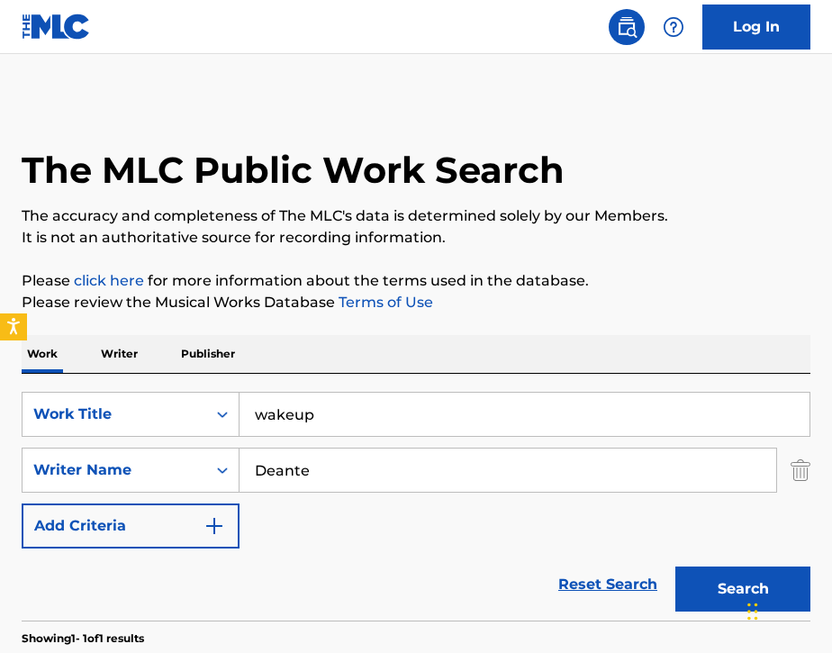
click at [349, 417] on input "wakeup" at bounding box center [525, 414] width 570 height 43
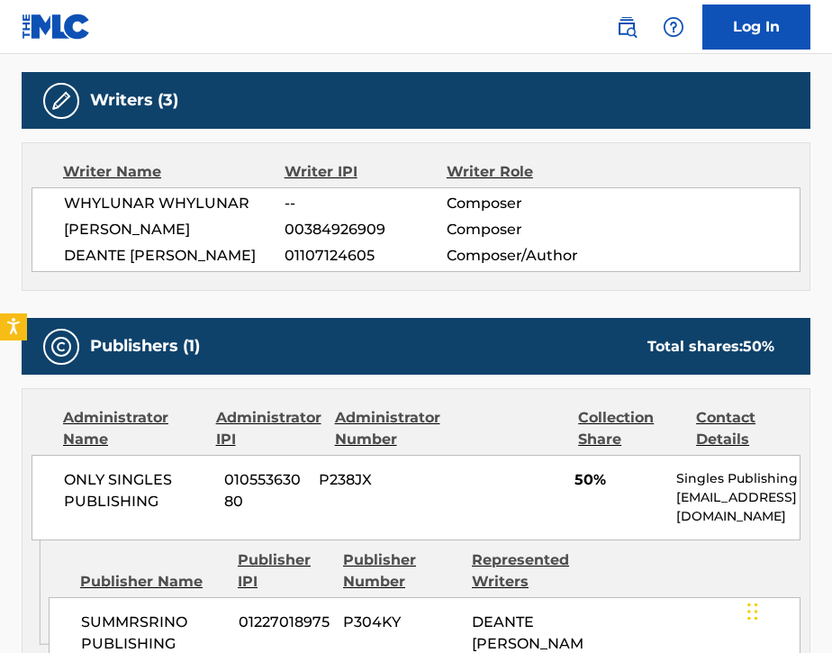
scroll to position [560, 0]
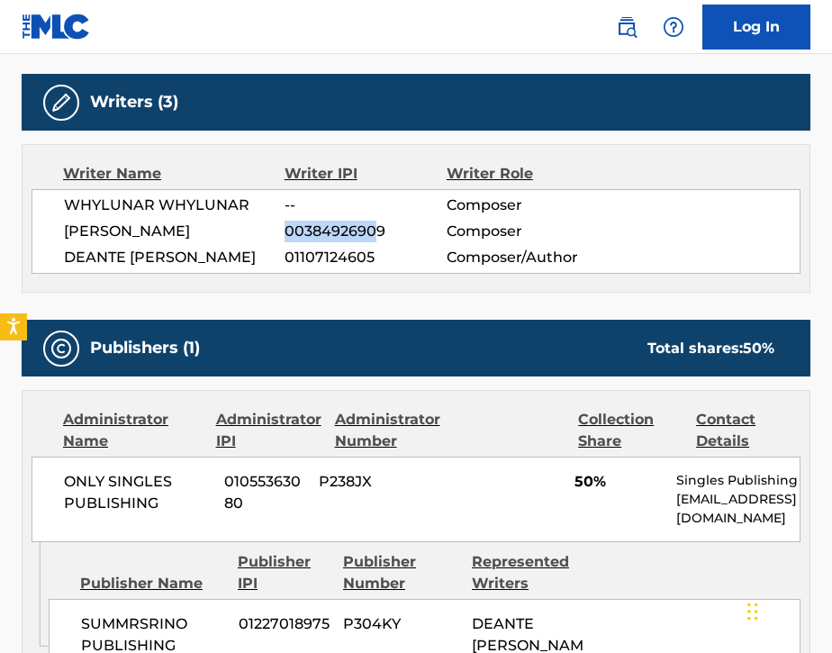
drag, startPoint x: 285, startPoint y: 230, endPoint x: 379, endPoint y: 232, distance: 94.6
click at [379, 232] on span "00384926909" at bounding box center [366, 232] width 162 height 22
click at [382, 232] on span "00384926909" at bounding box center [366, 232] width 162 height 22
drag, startPoint x: 387, startPoint y: 232, endPoint x: 285, endPoint y: 229, distance: 102.7
click at [285, 229] on span "00384926909" at bounding box center [366, 232] width 162 height 22
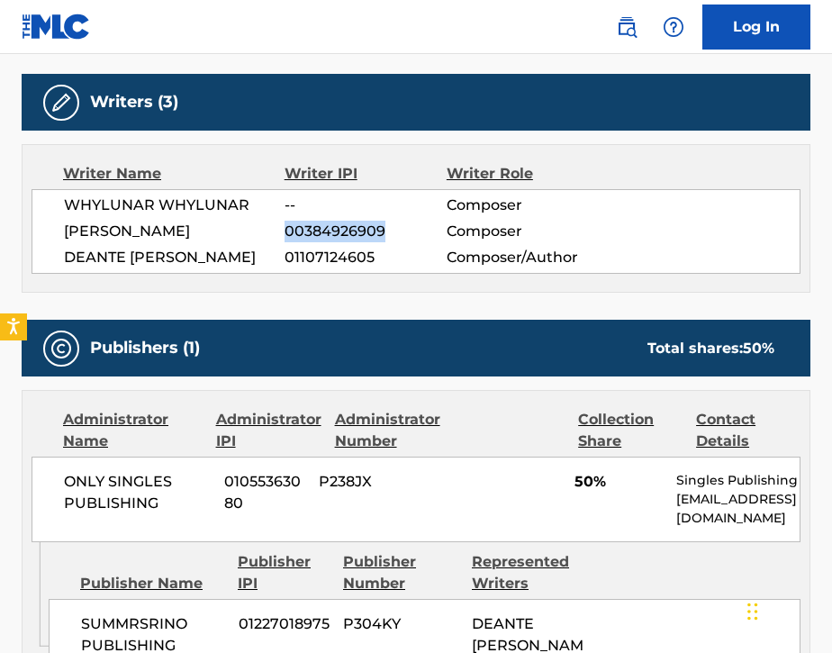
copy span "00384926909"
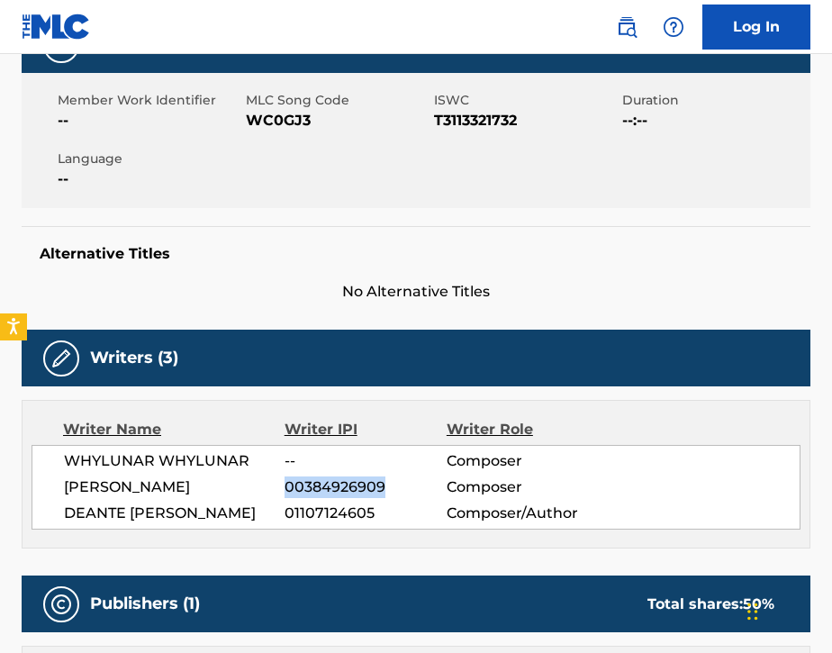
scroll to position [258, 0]
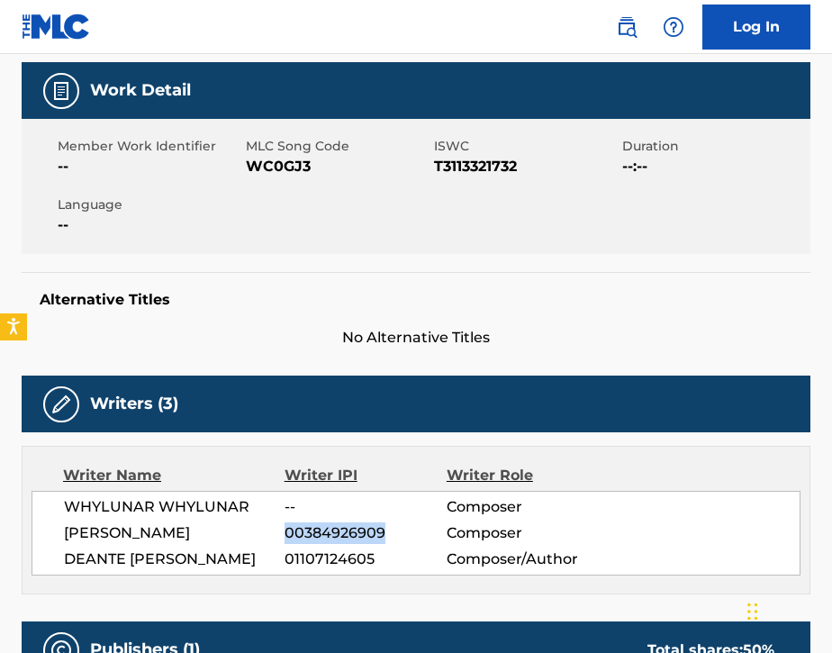
click at [494, 301] on h5 "Alternative Titles" at bounding box center [416, 300] width 753 height 18
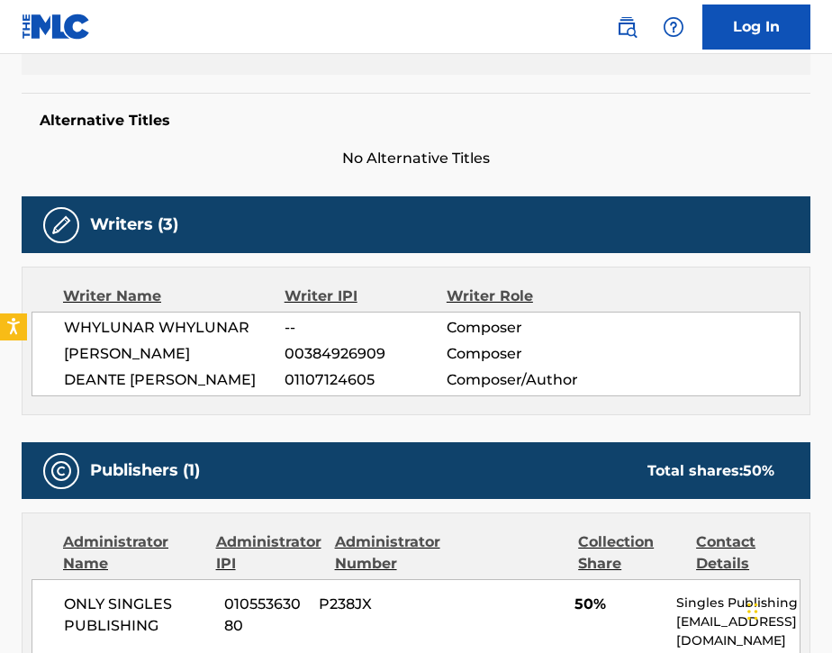
scroll to position [439, 0]
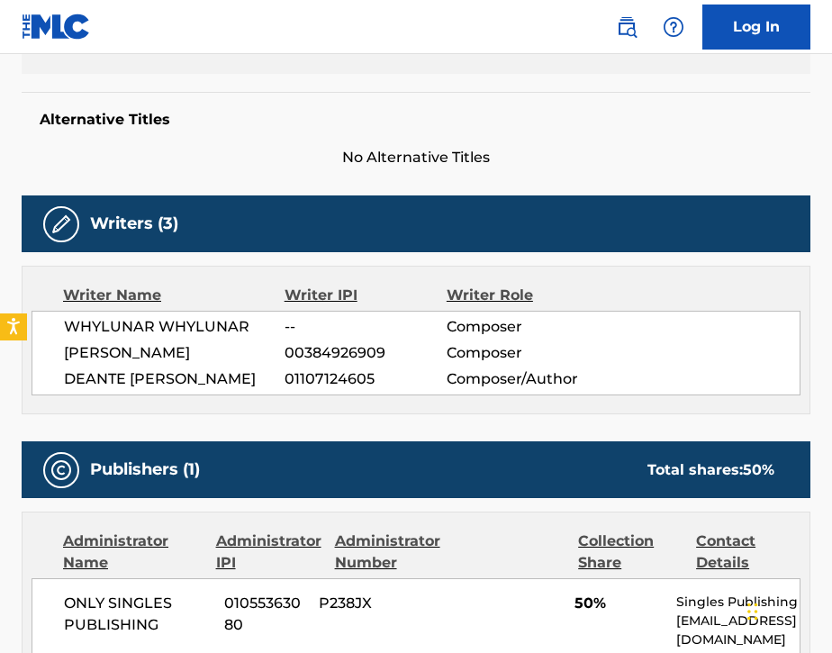
click at [636, 31] on img at bounding box center [627, 27] width 22 height 22
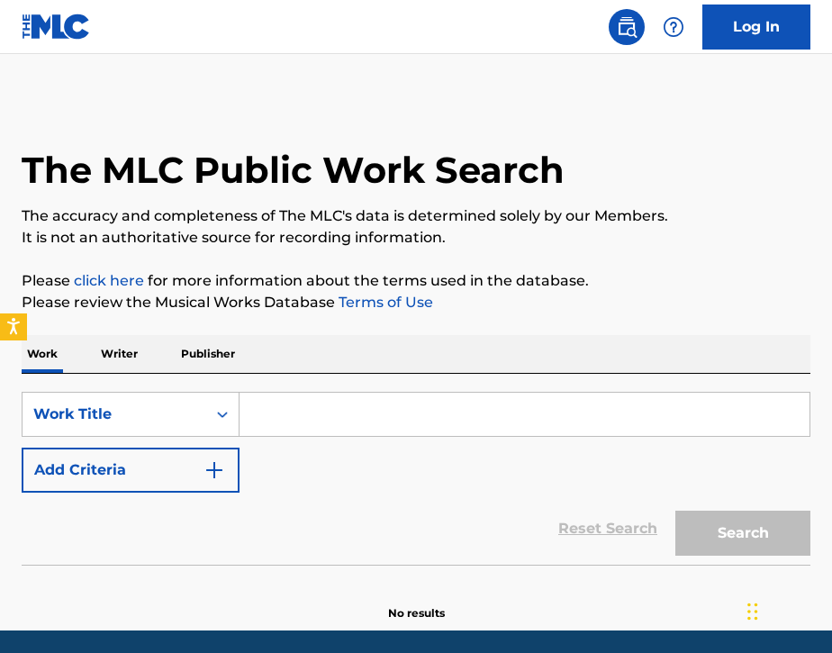
click at [101, 357] on p "Writer" at bounding box center [119, 354] width 48 height 38
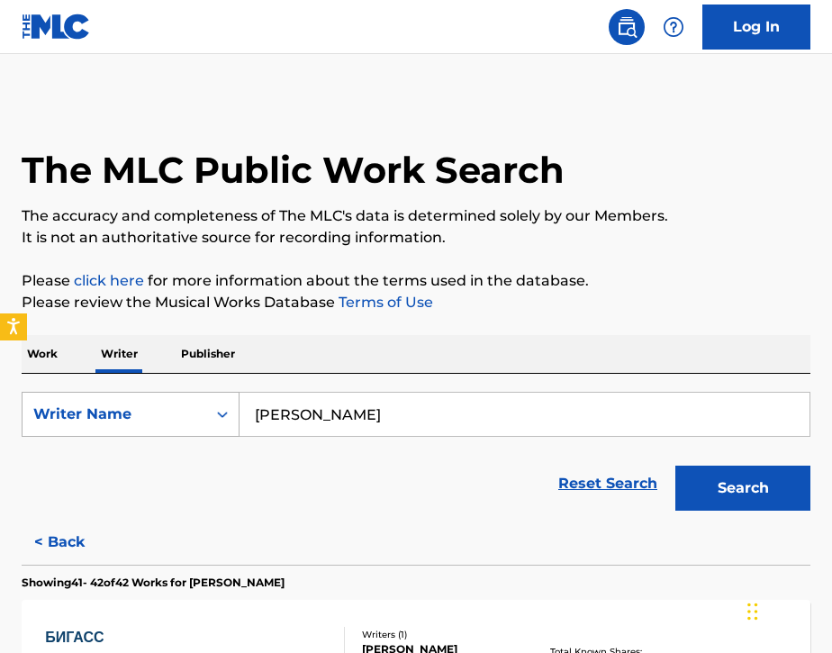
click at [127, 426] on div "Writer Name" at bounding box center [115, 414] width 184 height 34
click at [127, 457] on div "Writer IPI" at bounding box center [131, 459] width 216 height 45
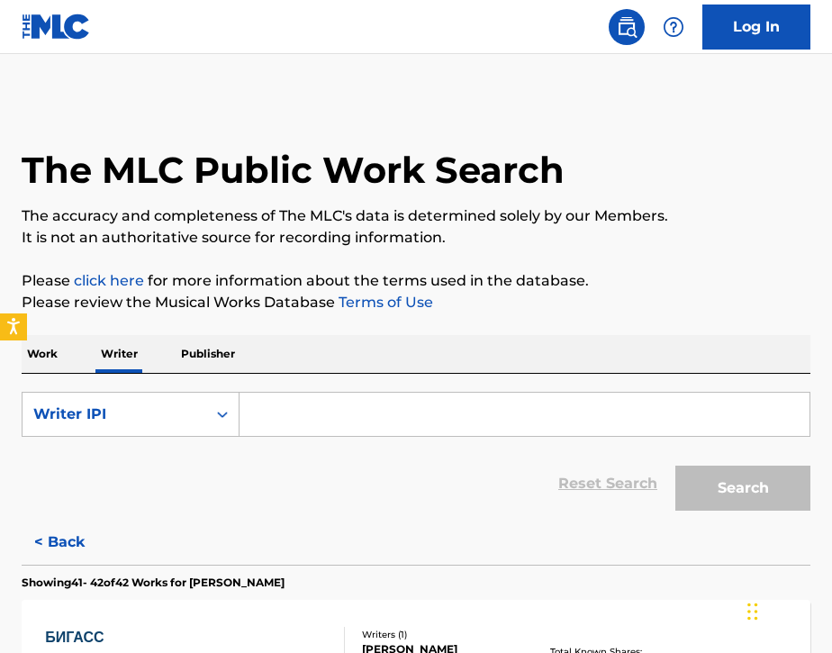
click at [276, 412] on input "Search Form" at bounding box center [525, 414] width 570 height 43
paste input "00384926909"
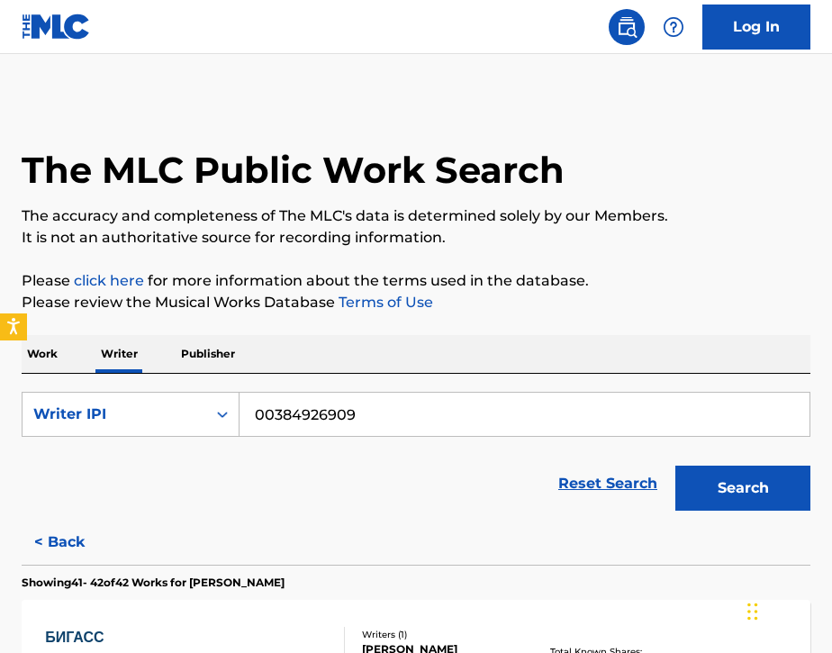
type input "00384926909"
click at [766, 491] on button "Search" at bounding box center [742, 488] width 135 height 45
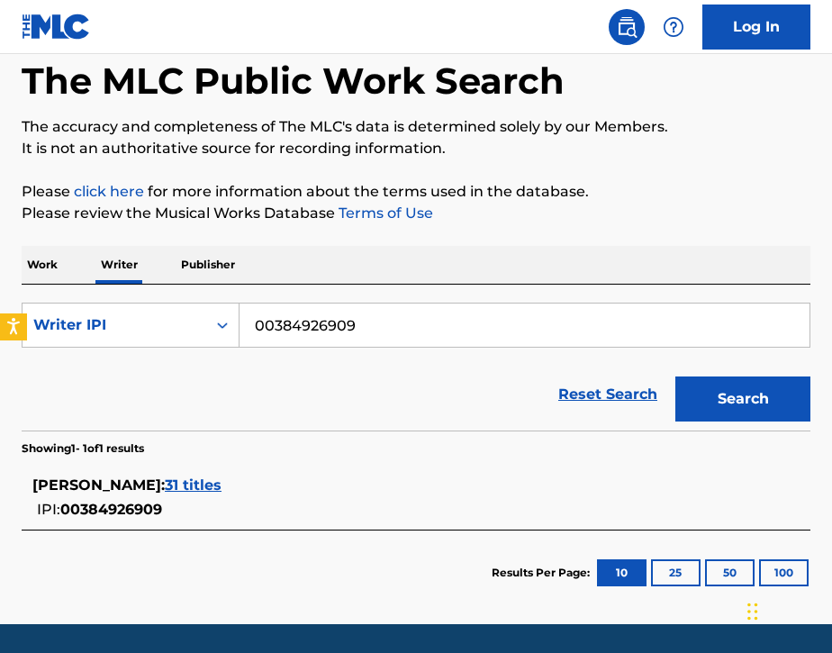
scroll to position [102, 0]
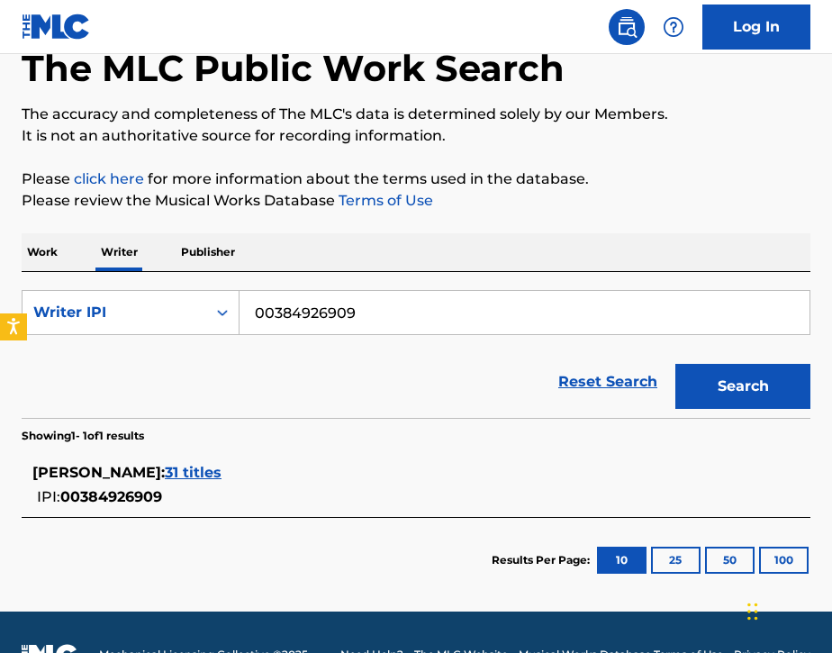
click at [222, 475] on span "31 titles" at bounding box center [193, 472] width 57 height 17
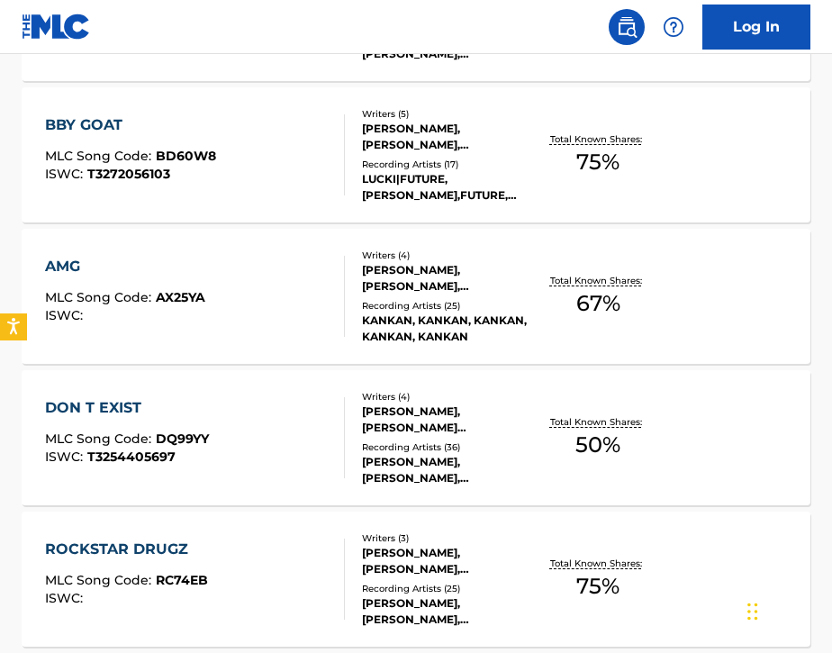
scroll to position [1078, 0]
click at [278, 463] on div "DON T EXIST MLC Song Code : DQ99YY ISWC : T3254405697" at bounding box center [195, 437] width 300 height 81
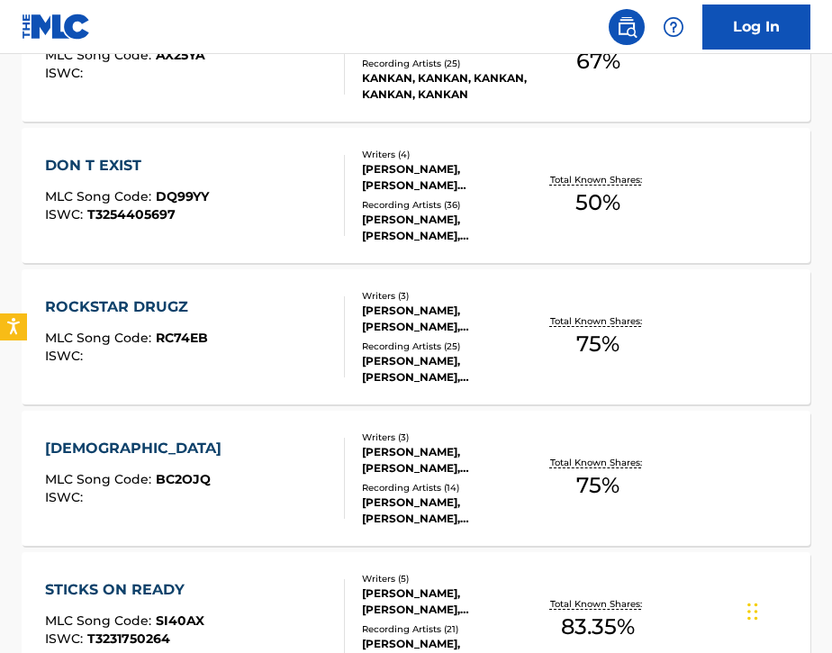
scroll to position [1336, 0]
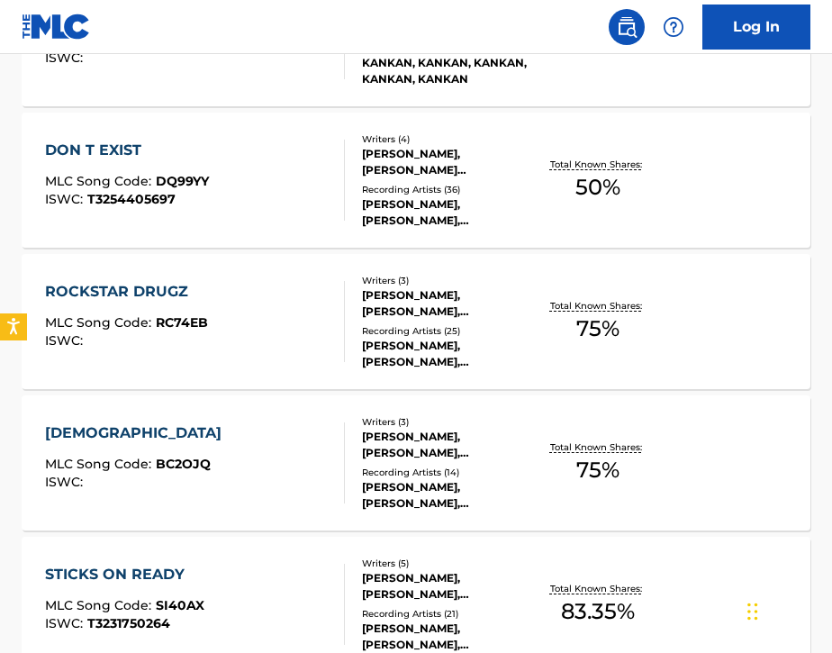
click at [306, 306] on div "ROCKSTAR DRUGZ MLC Song Code : RC74EB ISWC :" at bounding box center [195, 321] width 300 height 81
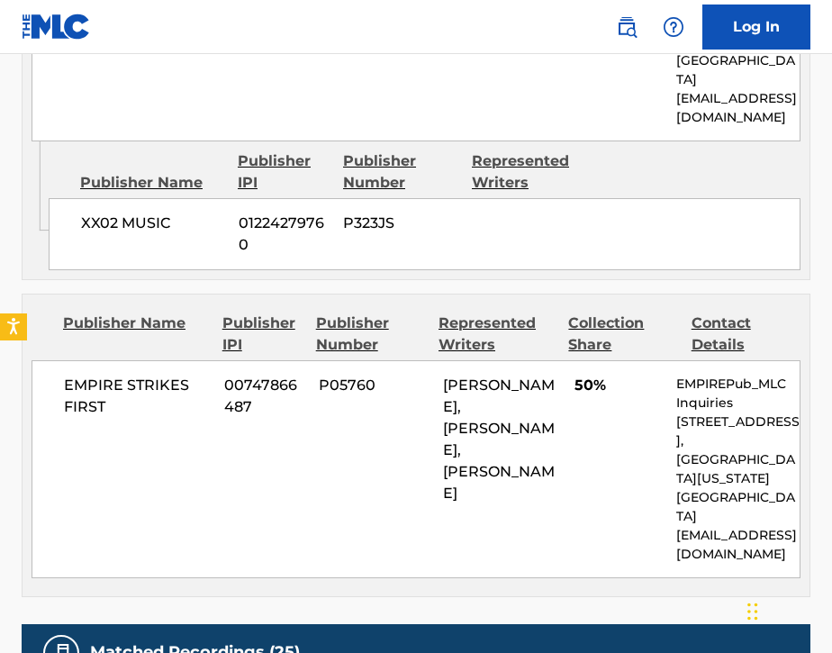
scroll to position [1100, 0]
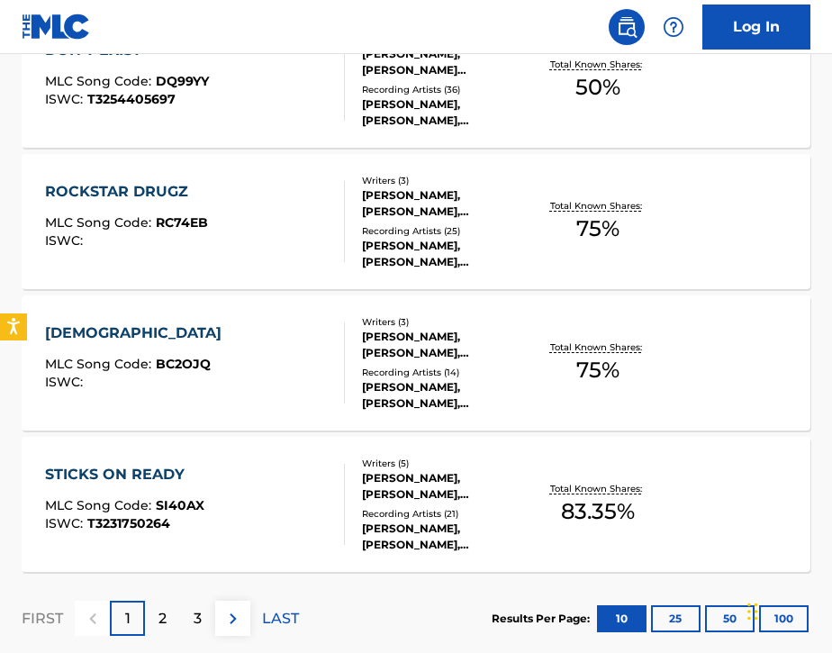
scroll to position [1437, 0]
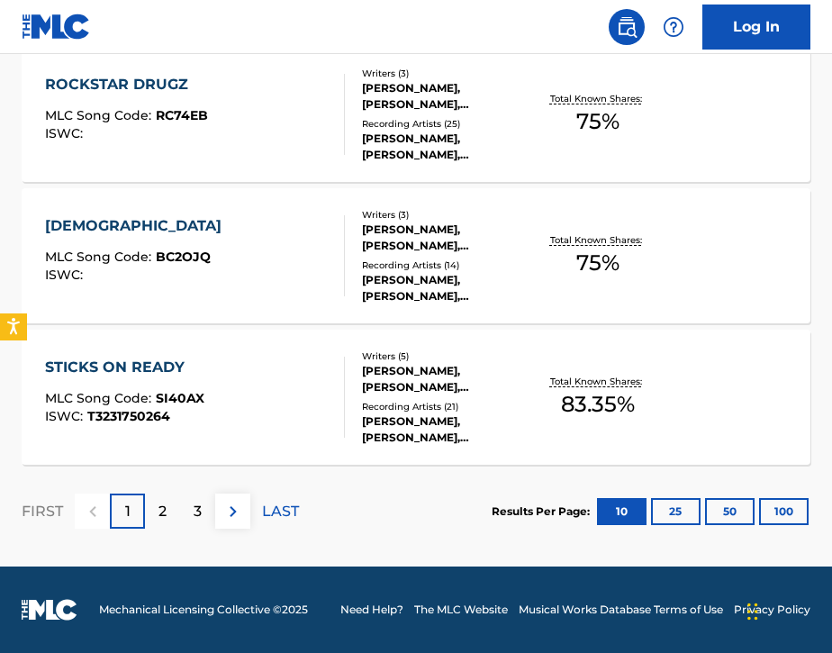
click at [162, 502] on p "2" at bounding box center [162, 512] width 8 height 22
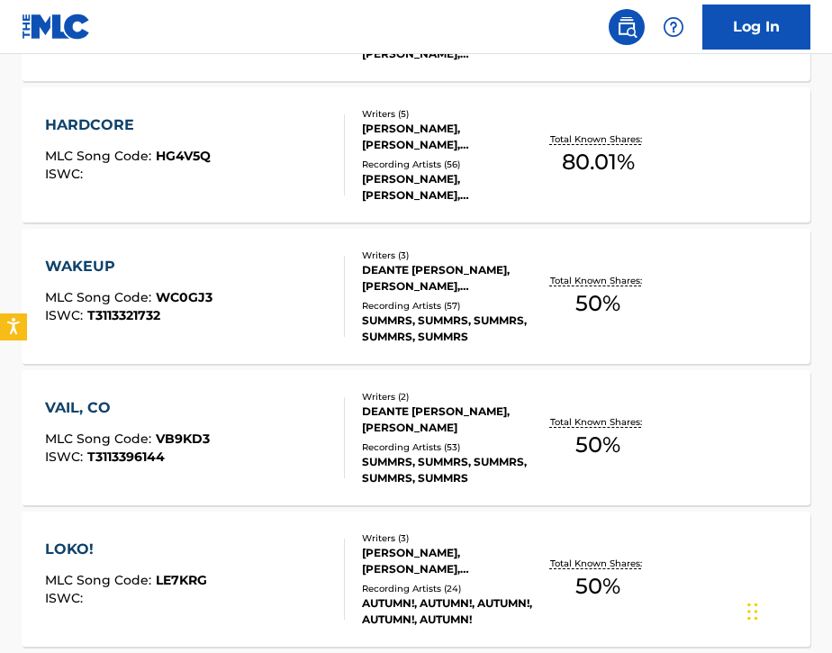
scroll to position [666, 0]
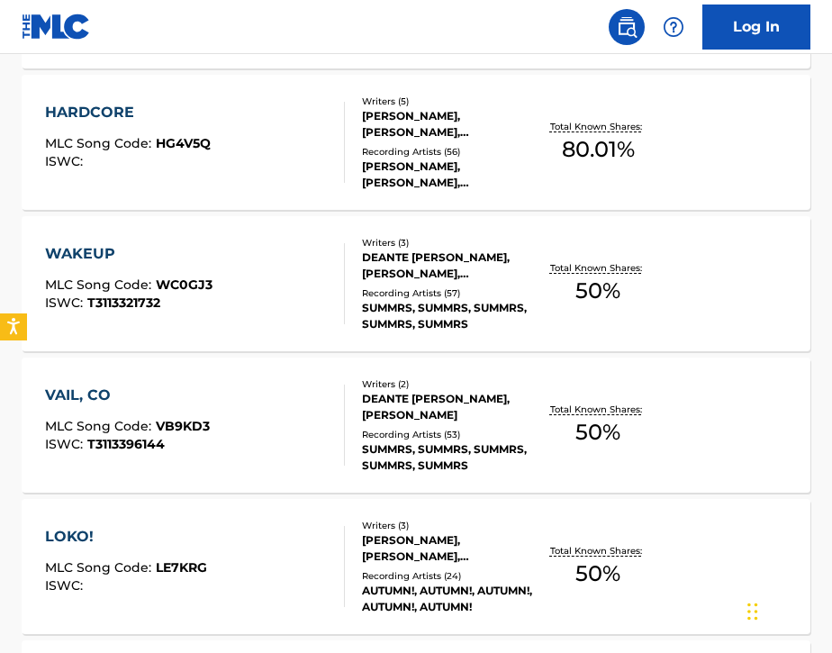
click at [267, 456] on div "VAIL, CO MLC Song Code : VB9KD3 ISWC : T3113396144" at bounding box center [195, 425] width 300 height 81
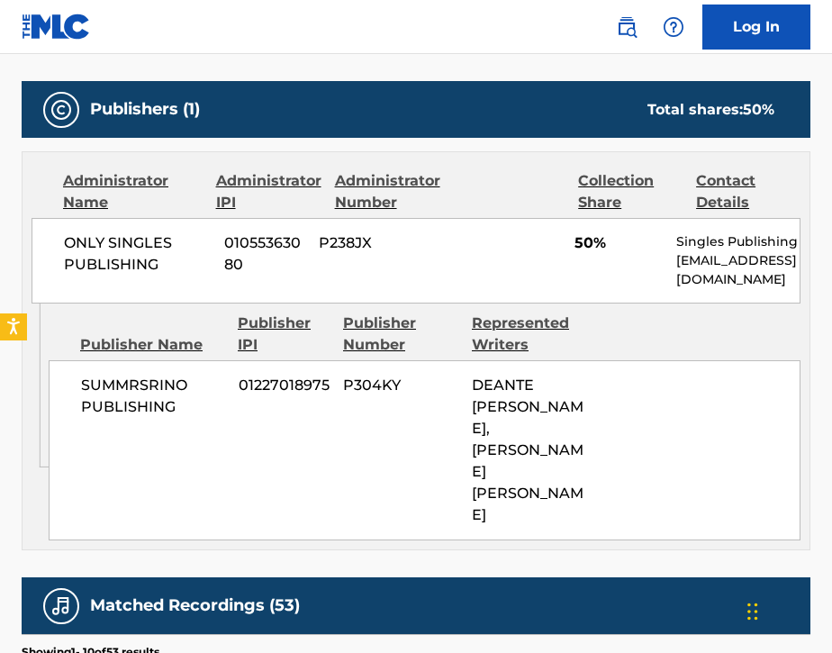
scroll to position [774, 0]
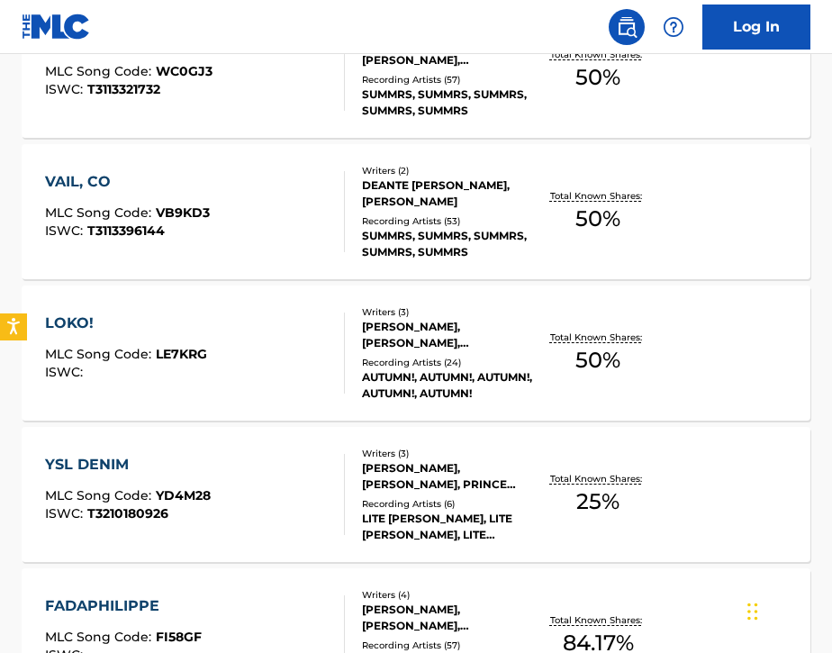
scroll to position [892, 0]
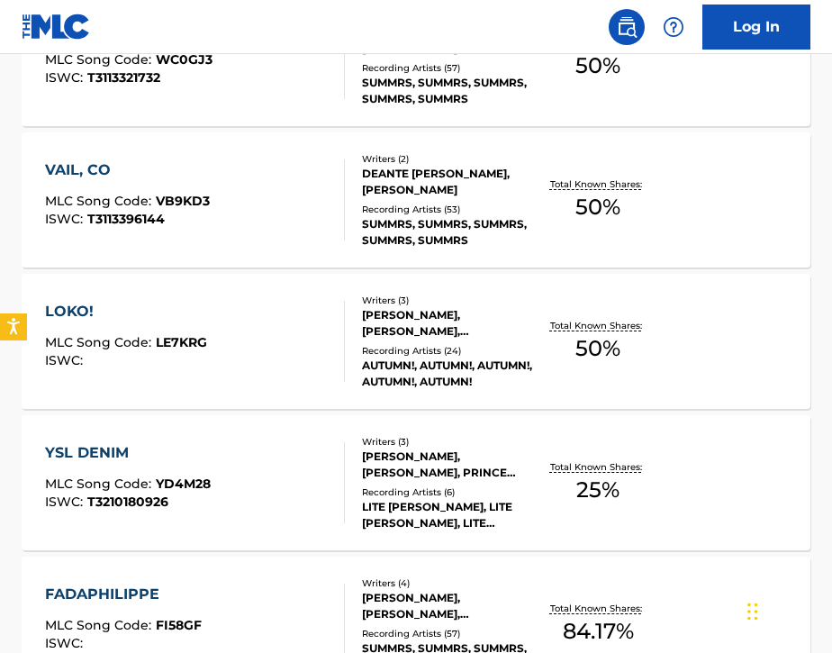
click at [261, 347] on div "LOKO! MLC Song Code : LE7KRG ISWC :" at bounding box center [195, 341] width 300 height 81
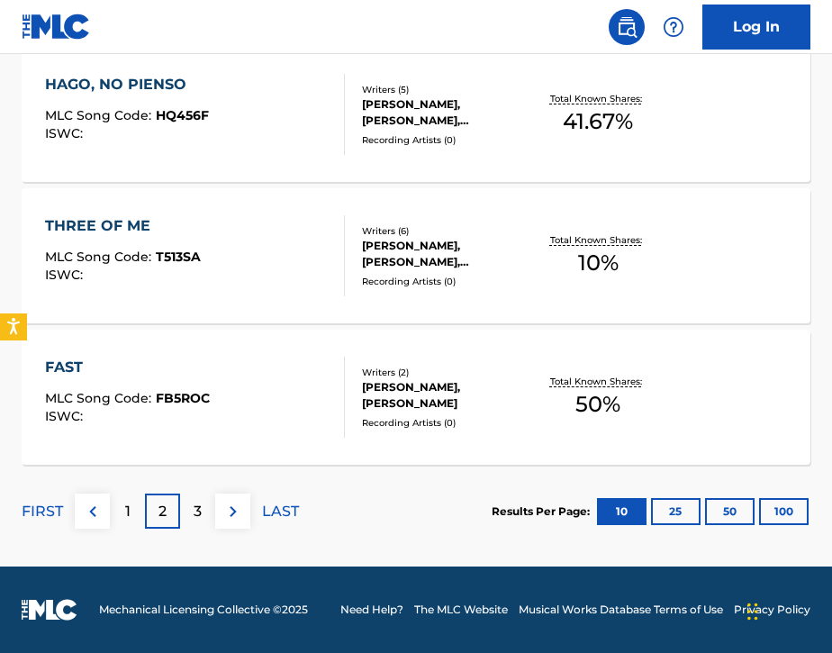
scroll to position [1543, 0]
click at [201, 507] on p "3" at bounding box center [198, 512] width 8 height 22
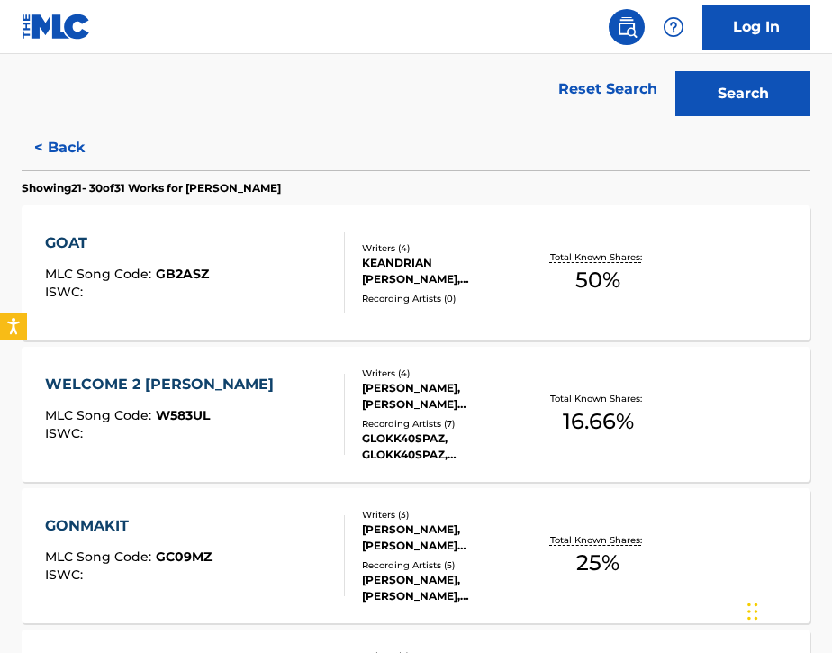
scroll to position [397, 0]
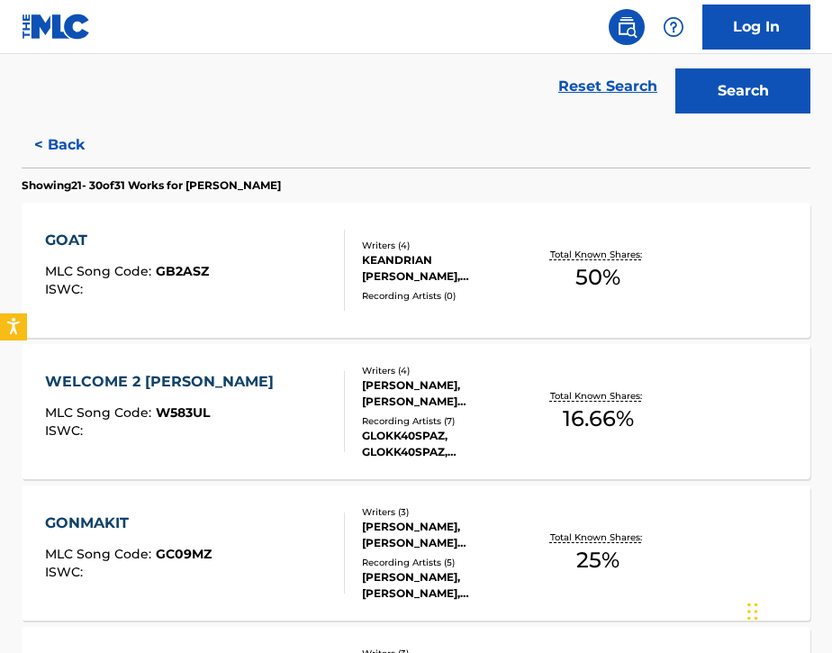
click at [275, 448] on div "WELCOME 2 [PERSON_NAME] MLC Song Code : W583UL ISWC :" at bounding box center [195, 411] width 300 height 81
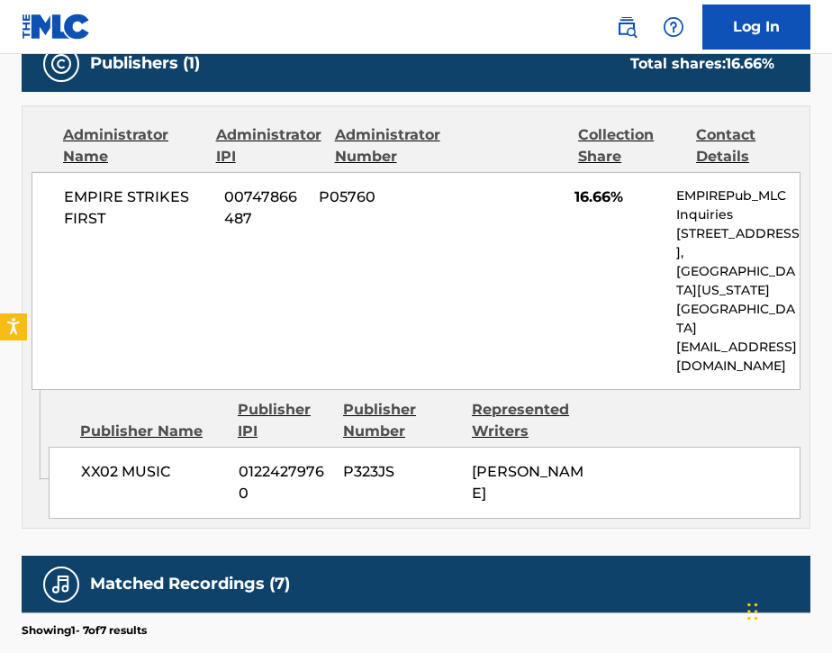
scroll to position [936, 0]
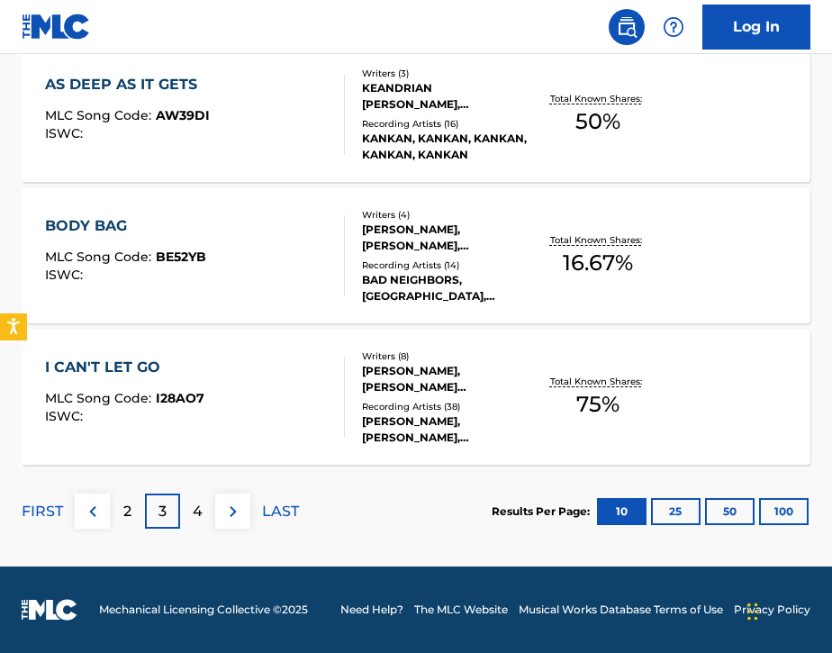
scroll to position [1543, 0]
click at [286, 394] on div "I CAN'T LET GO MLC Song Code : I28AO7 ISWC :" at bounding box center [195, 397] width 300 height 81
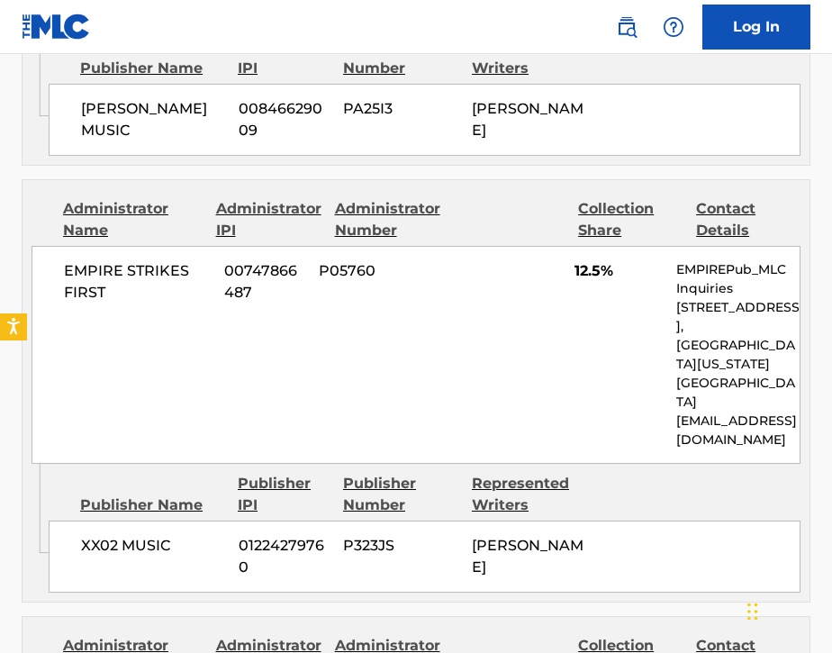
scroll to position [1874, 0]
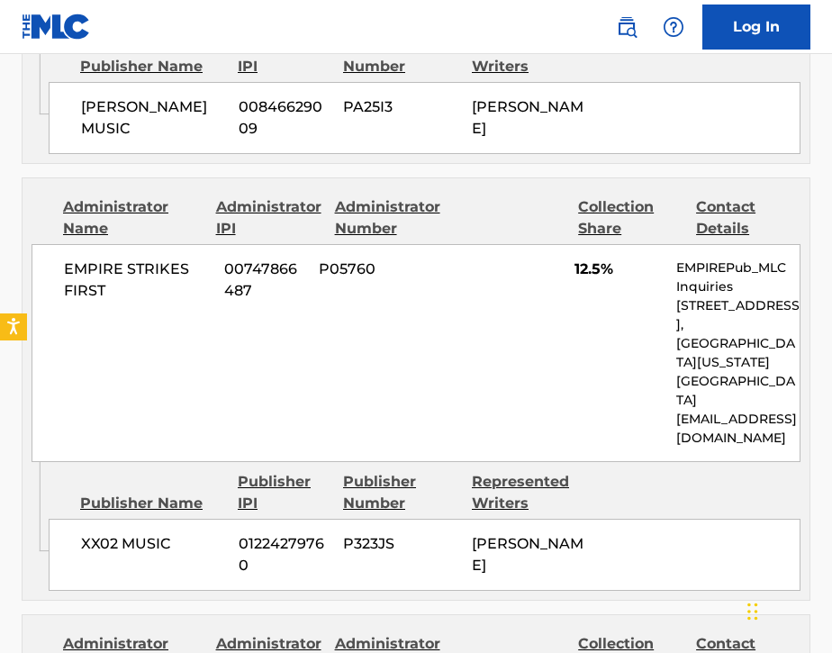
scroll to position [17, 0]
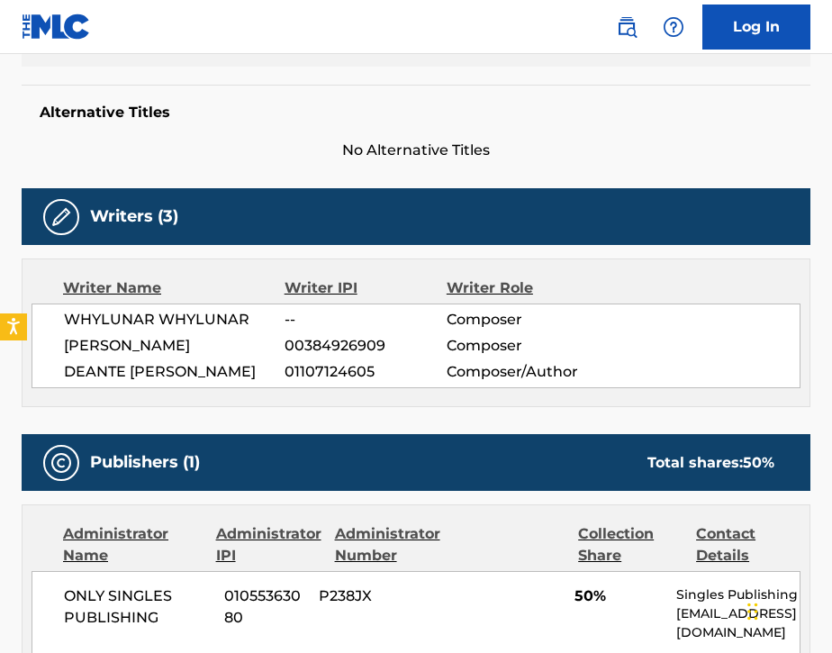
scroll to position [448, 0]
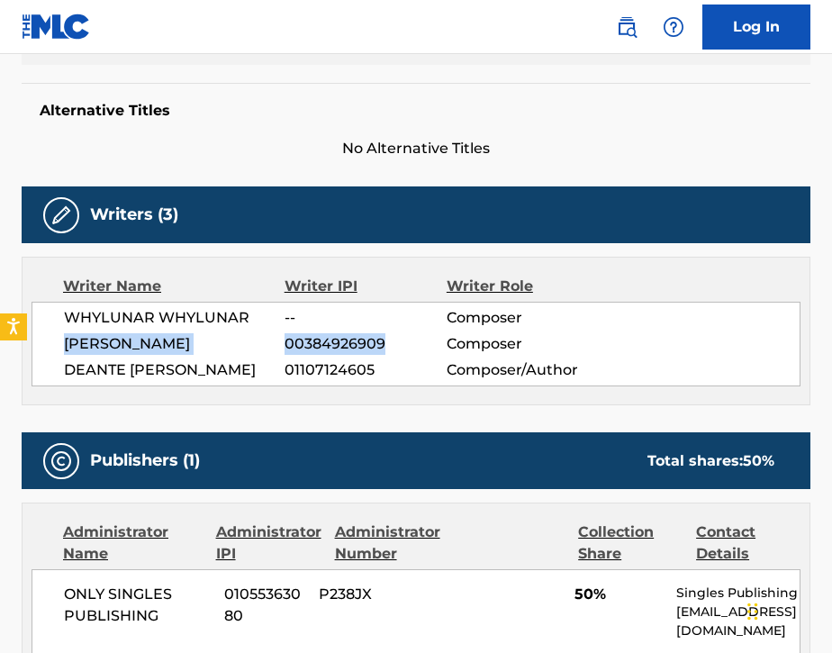
drag, startPoint x: 65, startPoint y: 345, endPoint x: 382, endPoint y: 348, distance: 317.0
click at [382, 348] on div "[PERSON_NAME] 00384926909 Composer" at bounding box center [432, 344] width 736 height 22
copy div "[PERSON_NAME] 00384926909"
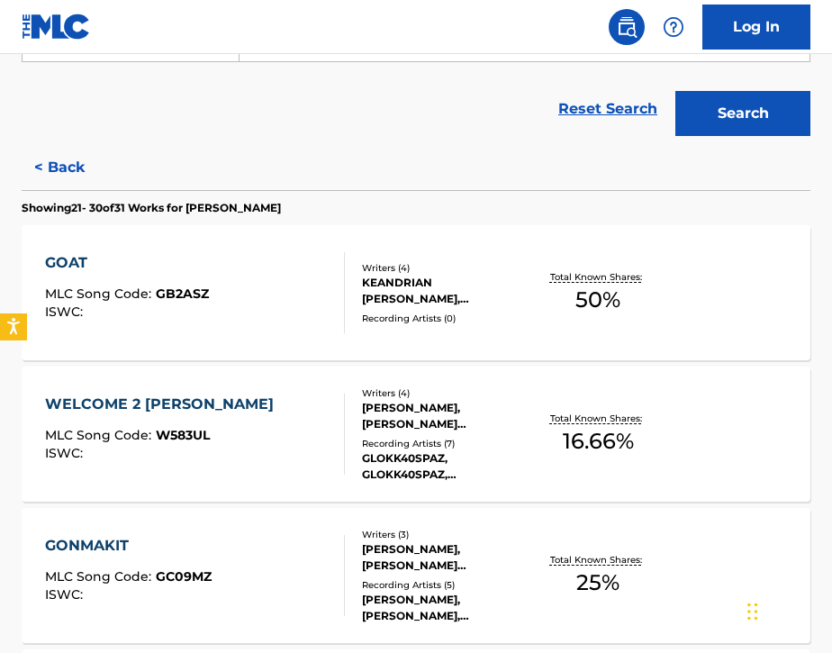
scroll to position [382, 0]
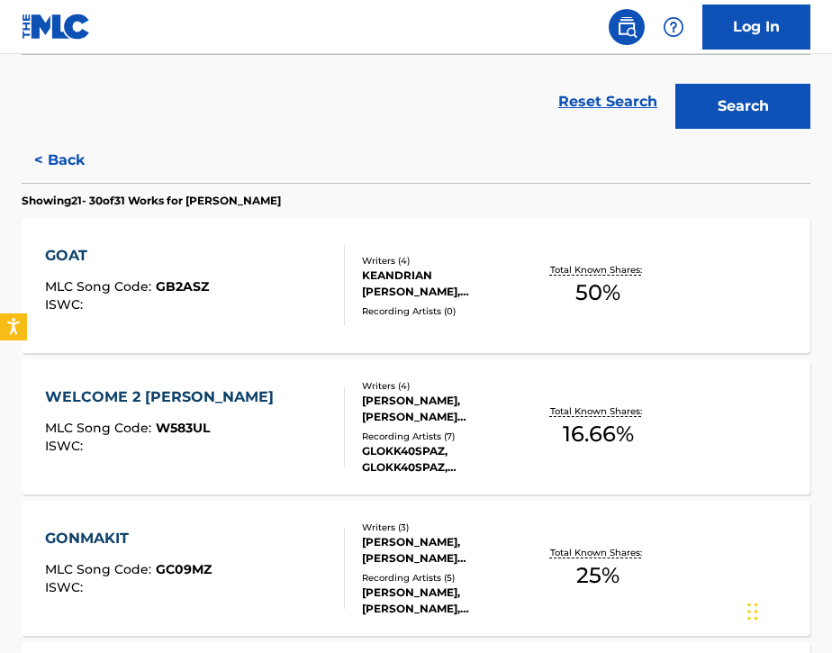
click at [260, 299] on div "GOAT MLC Song Code : GB2ASZ ISWC :" at bounding box center [195, 285] width 300 height 81
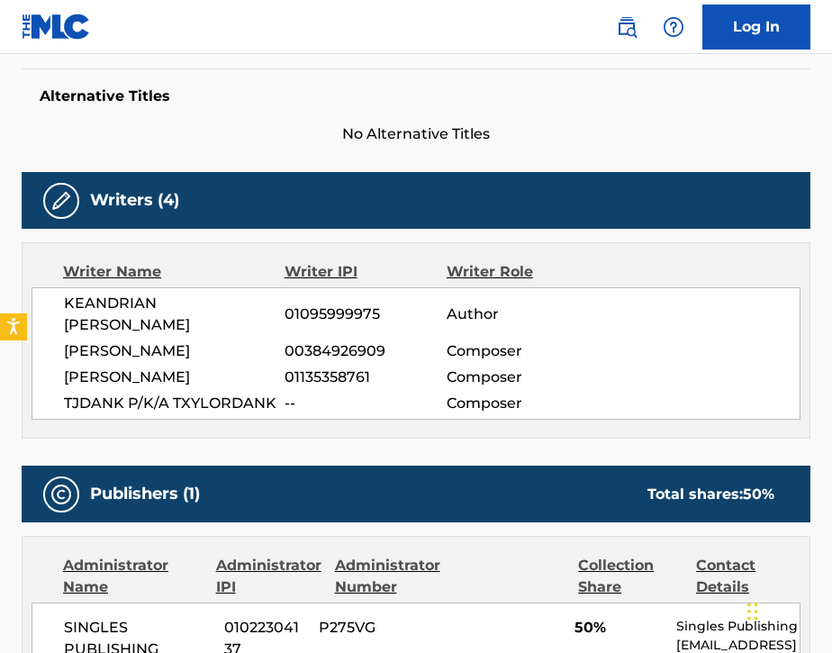
scroll to position [264, 0]
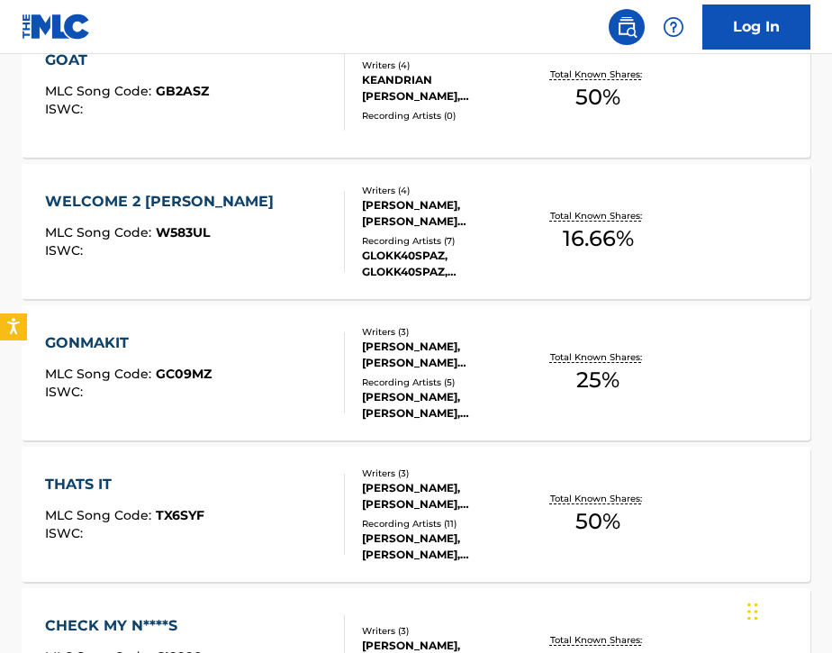
scroll to position [576, 0]
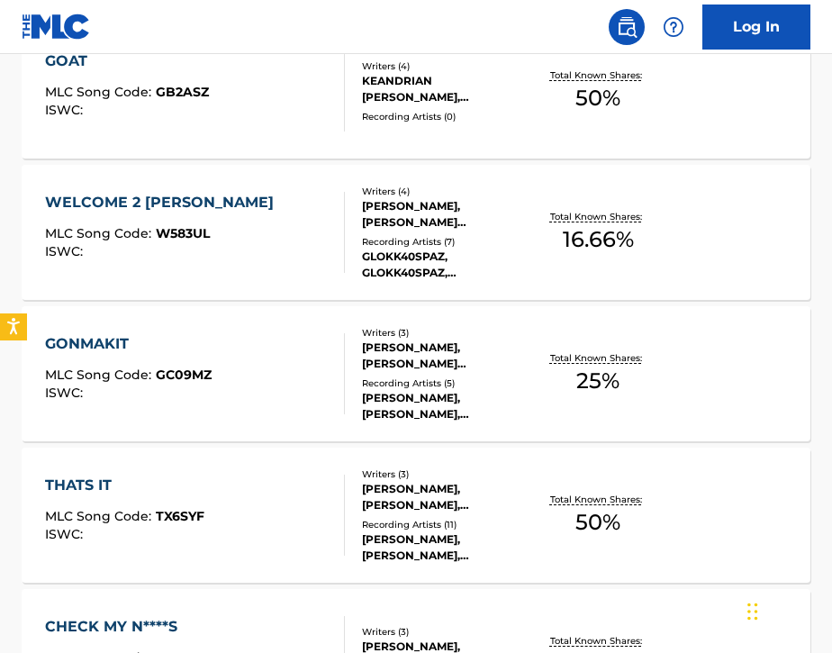
click at [259, 241] on div "MLC Song Code : W583UL" at bounding box center [164, 236] width 238 height 18
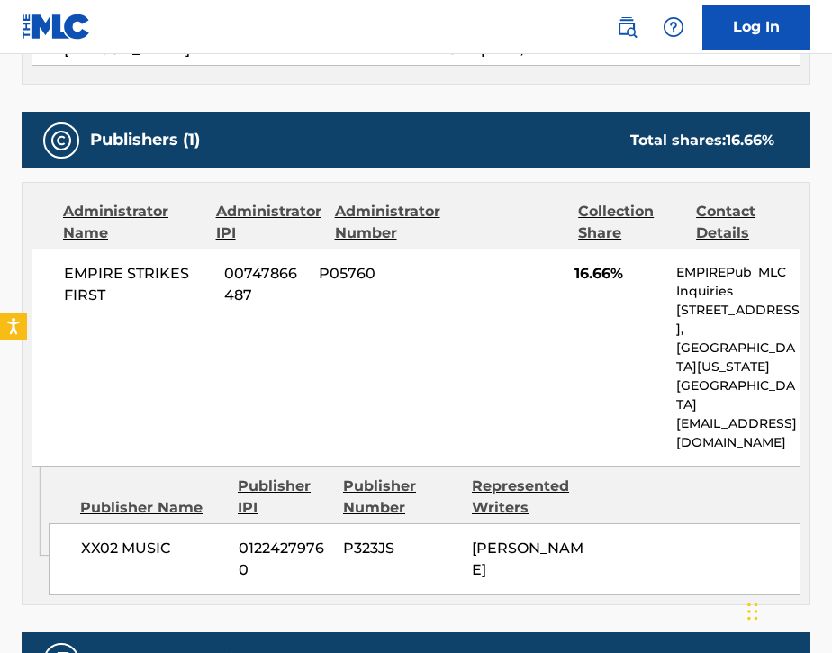
scroll to position [885, 0]
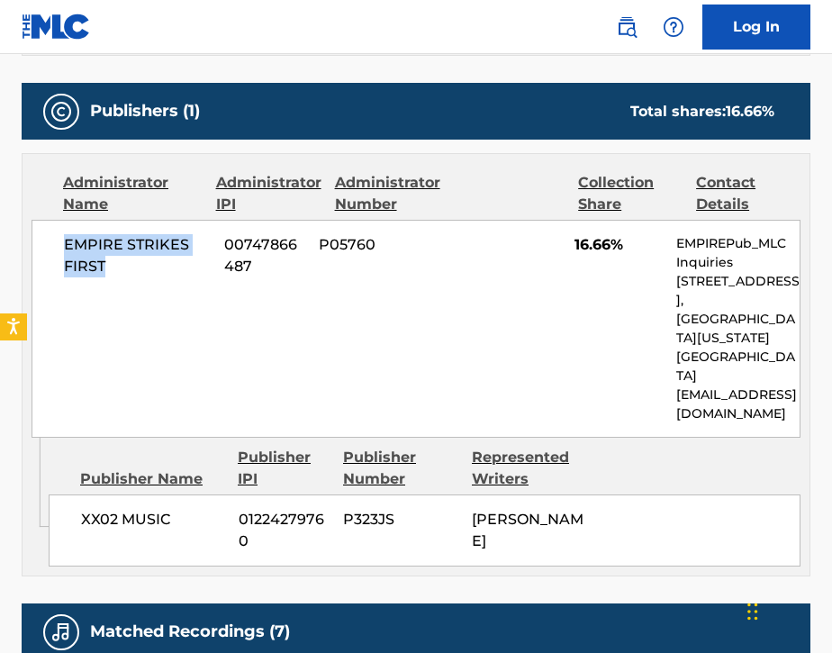
drag, startPoint x: 110, startPoint y: 242, endPoint x: 55, endPoint y: 222, distance: 58.4
click at [55, 222] on div "EMPIRE STRIKES FIRST 00747866487 P05760 16.66% EMPIREPub_MLC Inquiries [STREET_…" at bounding box center [416, 329] width 769 height 218
copy span "EMPIRE STRIKES FIRST"
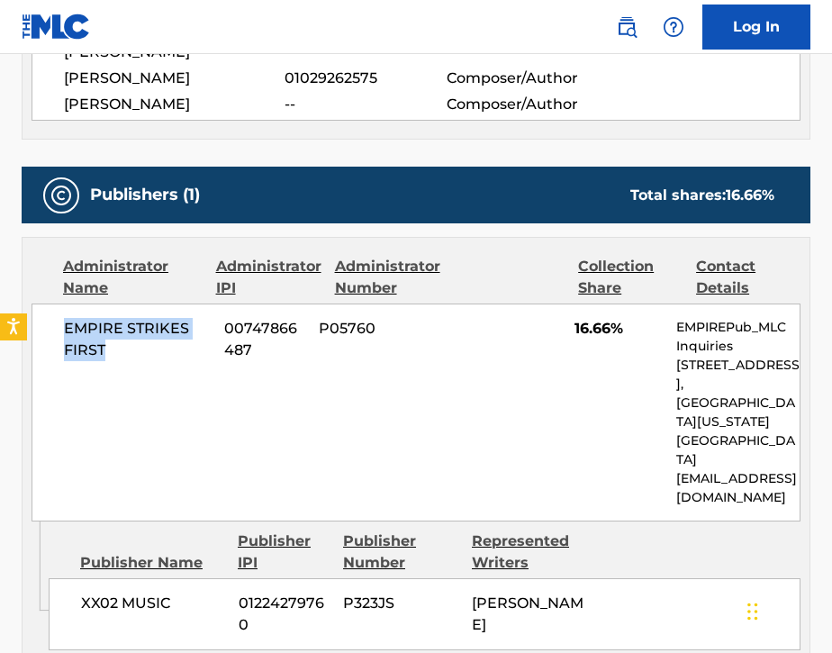
scroll to position [823, 0]
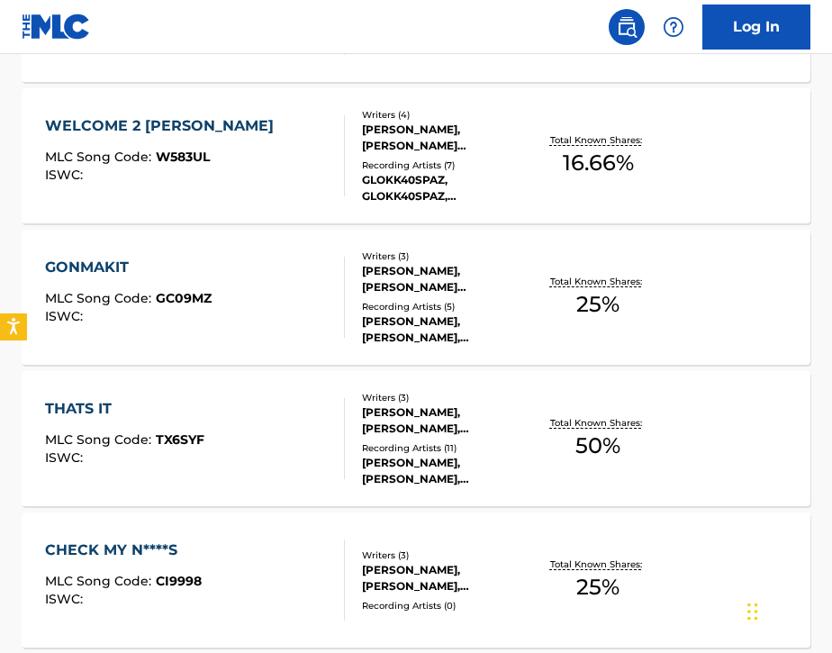
scroll to position [669, 0]
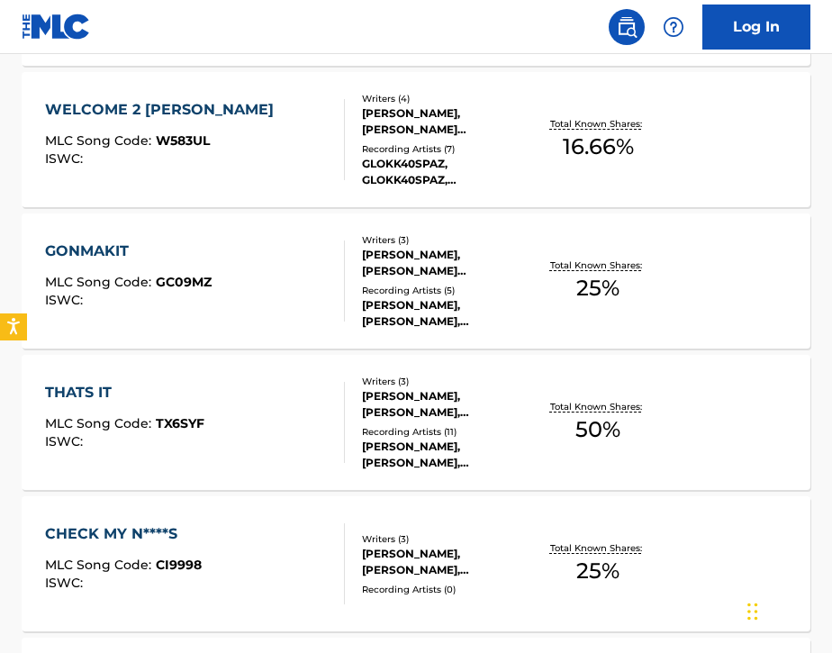
click at [263, 430] on div "THATS IT MLC Song Code : TX6SYF ISWC :" at bounding box center [195, 422] width 300 height 81
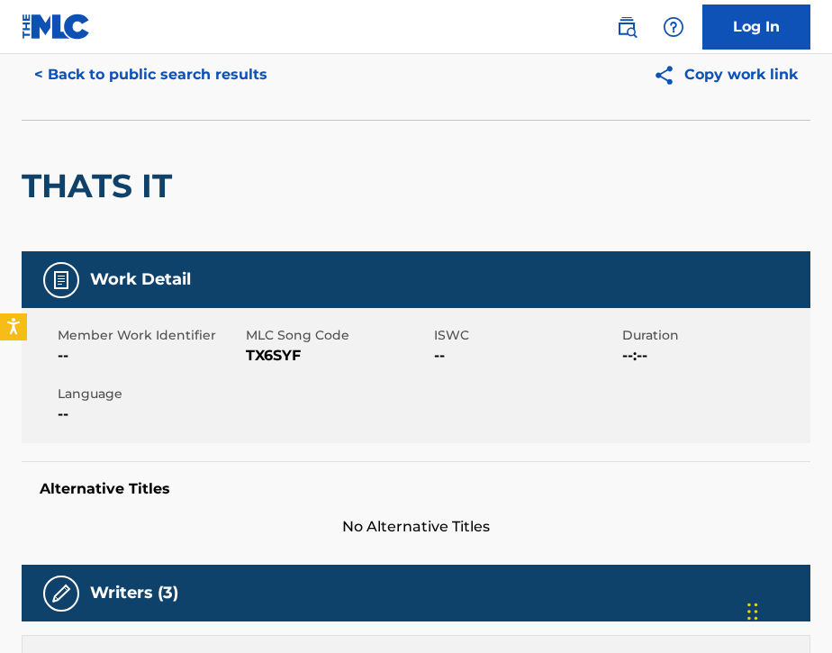
scroll to position [58, 0]
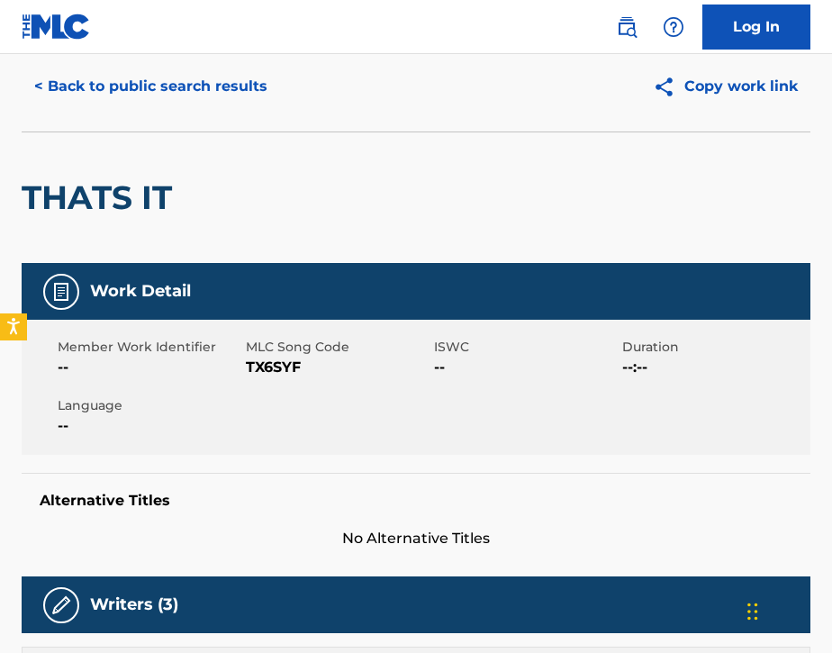
click at [627, 23] on img at bounding box center [627, 27] width 22 height 22
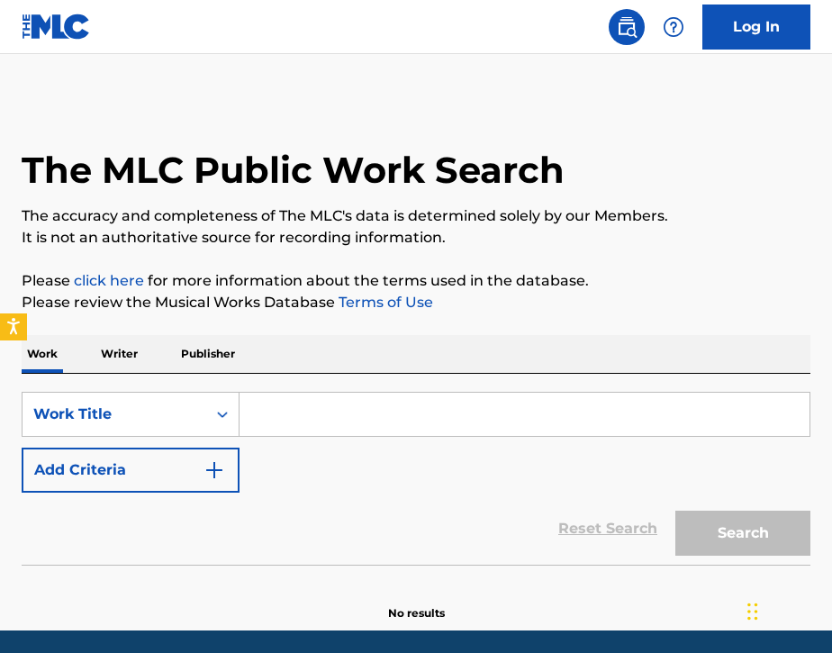
click at [104, 474] on button "Add Criteria" at bounding box center [131, 470] width 218 height 45
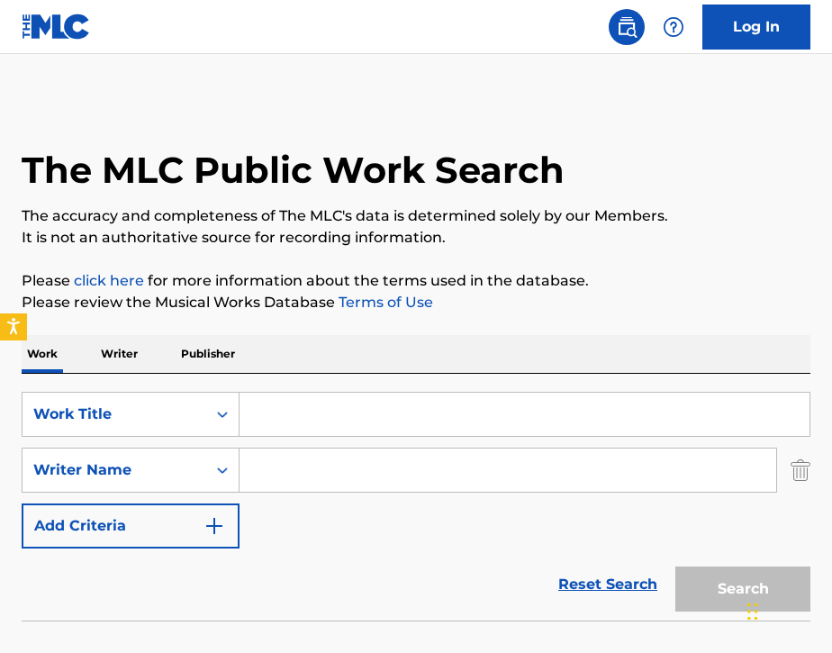
click at [287, 460] on input "Search Form" at bounding box center [508, 469] width 537 height 43
paste input "[URL][DOMAIN_NAME]"
type input "[URL][DOMAIN_NAME]"
click at [806, 478] on img "Search Form" at bounding box center [801, 470] width 20 height 45
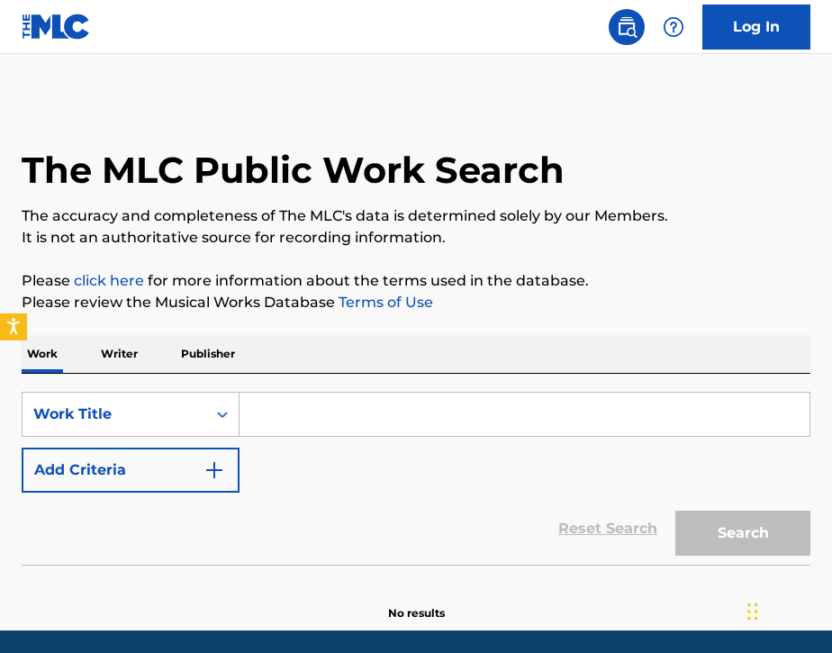
click at [137, 485] on button "Add Criteria" at bounding box center [131, 470] width 218 height 45
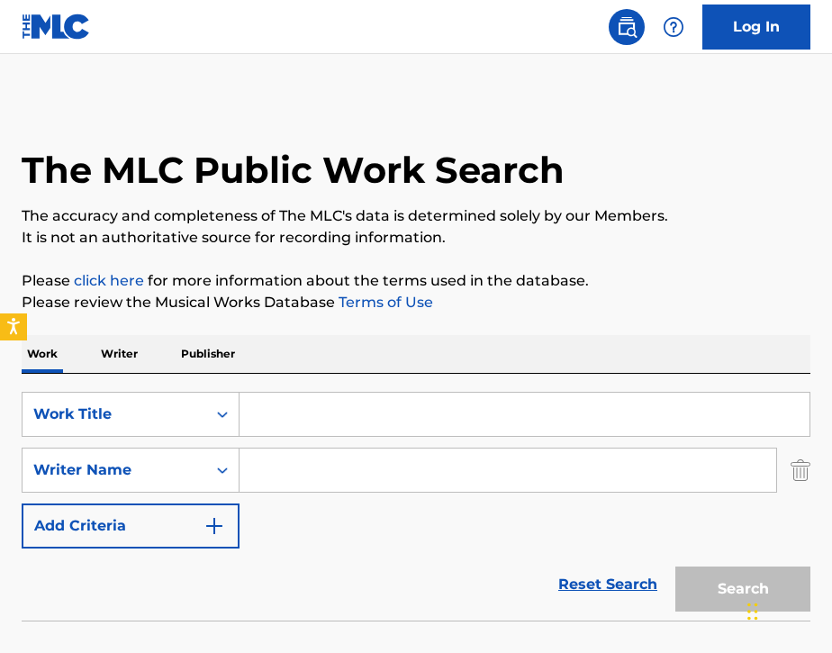
click at [277, 496] on div "SearchWithCriteriab540f081-e4c7-45dd-8eee-58b90ae3190b Work Title SearchWithCri…" at bounding box center [416, 470] width 789 height 157
click at [271, 461] on input "Search Form" at bounding box center [508, 469] width 537 height 43
paste input "[URL][DOMAIN_NAME]"
type input "[URL][DOMAIN_NAME]"
click at [795, 469] on img "Search Form" at bounding box center [801, 470] width 20 height 45
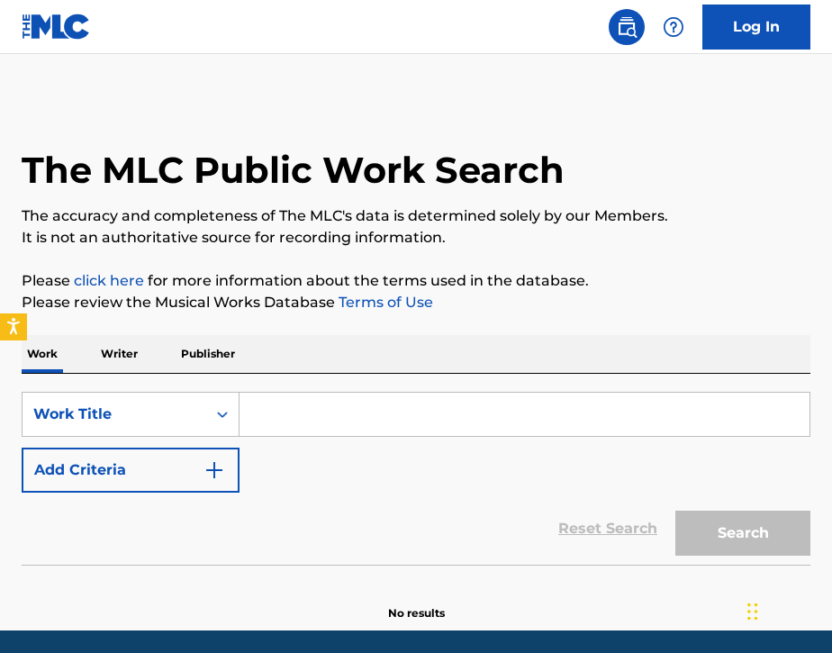
click at [158, 475] on button "Add Criteria" at bounding box center [131, 470] width 218 height 45
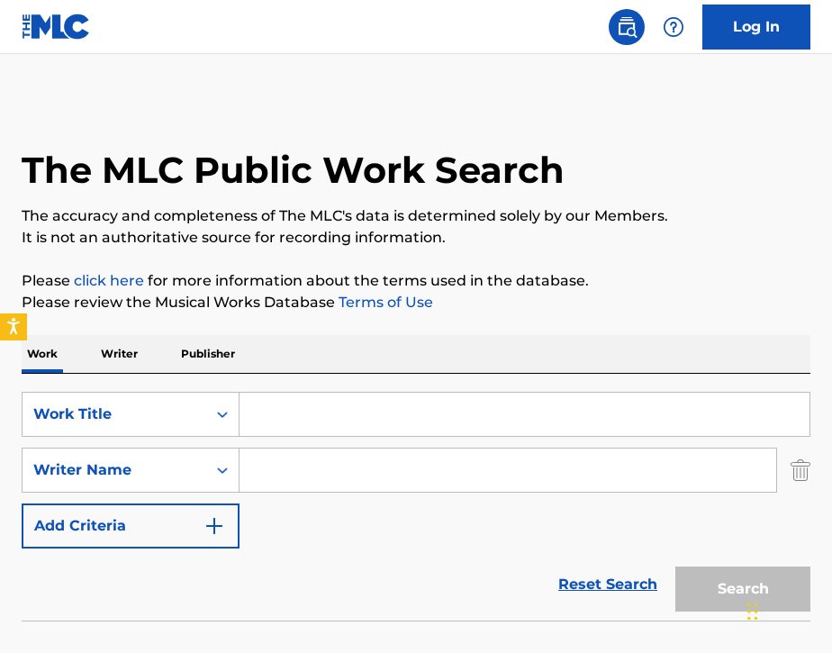
click at [347, 453] on input "Search Form" at bounding box center [508, 469] width 537 height 43
paste input "[URL][DOMAIN_NAME]"
type input "[URL][DOMAIN_NAME]"
click at [802, 475] on img "Search Form" at bounding box center [801, 470] width 20 height 45
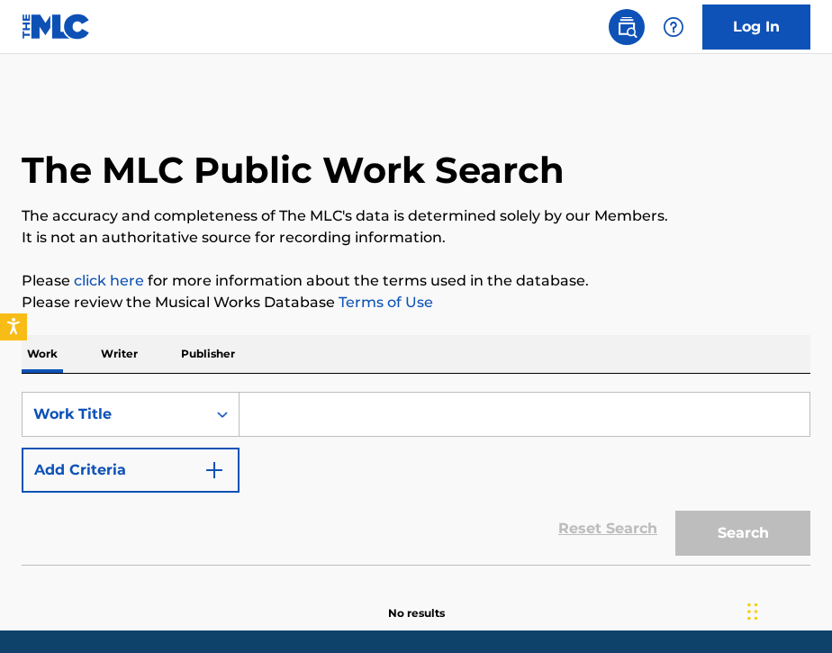
click at [122, 470] on button "Add Criteria" at bounding box center [131, 470] width 218 height 45
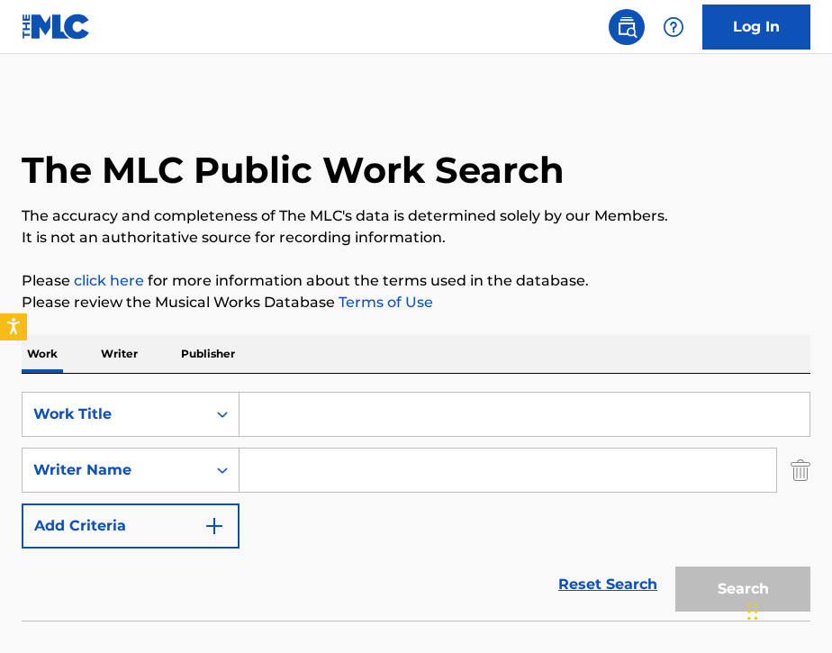
click at [290, 463] on input "Search Form" at bounding box center [508, 469] width 537 height 43
type input "[PERSON_NAME]"
click at [308, 423] on input "Search Form" at bounding box center [525, 414] width 570 height 43
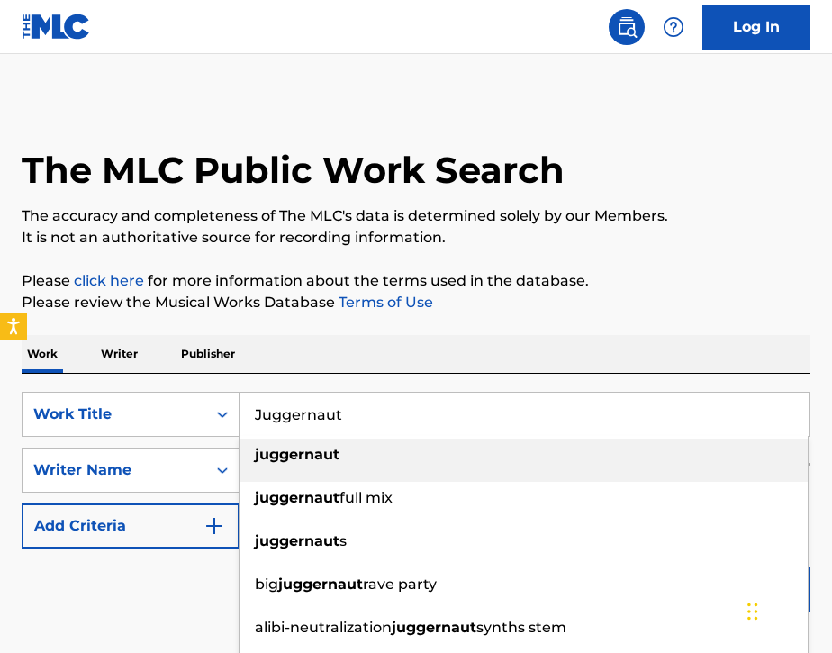
click at [349, 455] on div "juggernaut" at bounding box center [524, 455] width 568 height 32
type input "juggernaut"
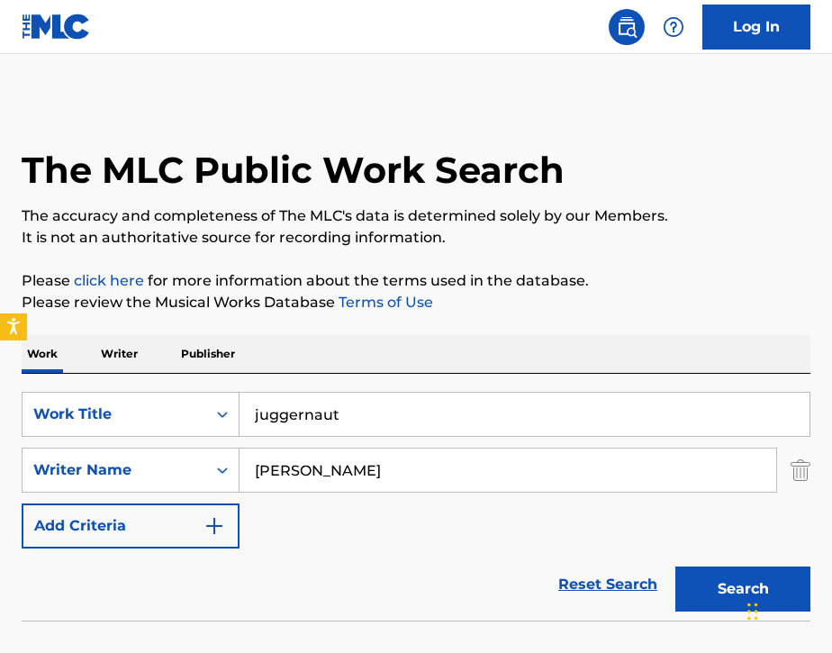
click at [708, 583] on button "Search" at bounding box center [742, 588] width 135 height 45
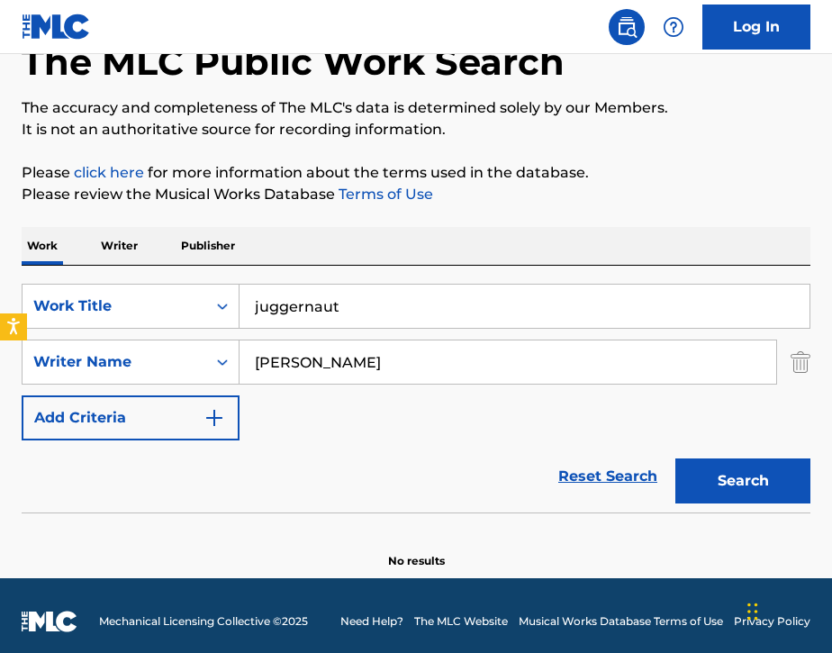
scroll to position [108, 0]
drag, startPoint x: 404, startPoint y: 360, endPoint x: 421, endPoint y: 360, distance: 17.1
click at [404, 360] on input "[PERSON_NAME]" at bounding box center [508, 361] width 537 height 43
click at [795, 367] on img "Search Form" at bounding box center [801, 362] width 20 height 45
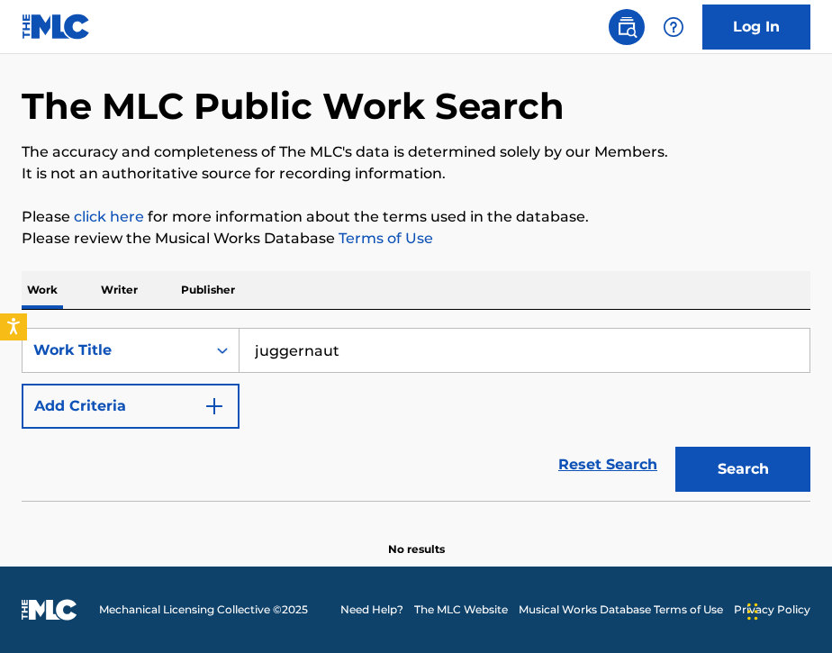
scroll to position [64, 0]
click at [155, 402] on button "Add Criteria" at bounding box center [131, 406] width 218 height 45
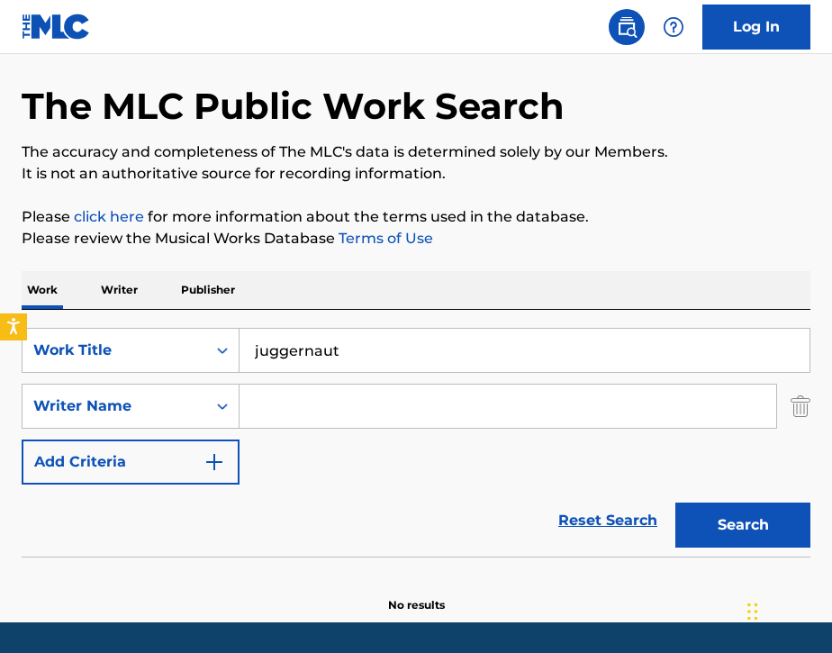
click at [276, 411] on input "Search Form" at bounding box center [508, 406] width 537 height 43
click at [716, 518] on button "Search" at bounding box center [742, 525] width 135 height 45
click at [342, 417] on input "Tamil" at bounding box center [508, 406] width 537 height 43
type input "T"
type input "Namil"
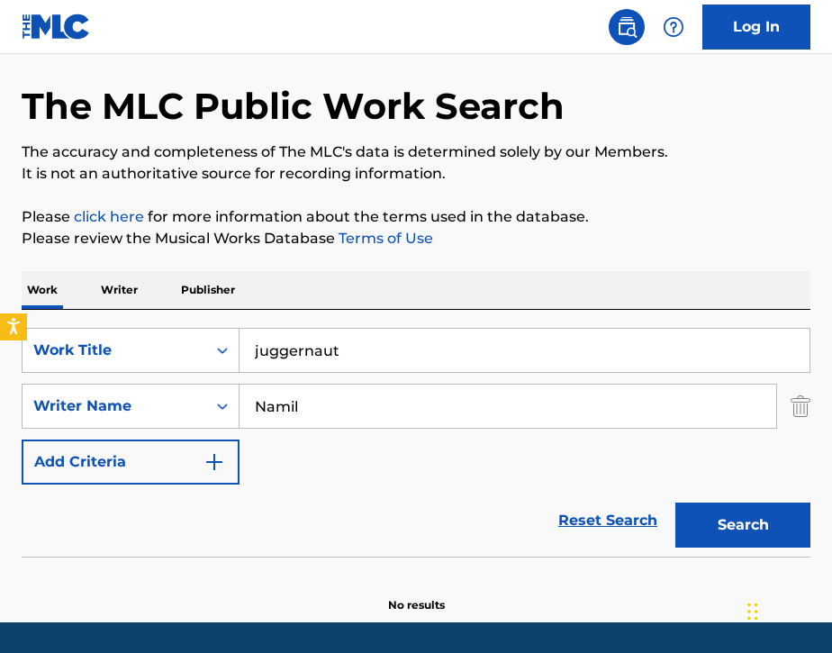
click at [446, 500] on div "Reset Search Search" at bounding box center [416, 521] width 789 height 72
click at [725, 536] on button "Search" at bounding box center [742, 525] width 135 height 45
click at [258, 355] on input "juggernaut" at bounding box center [525, 350] width 570 height 43
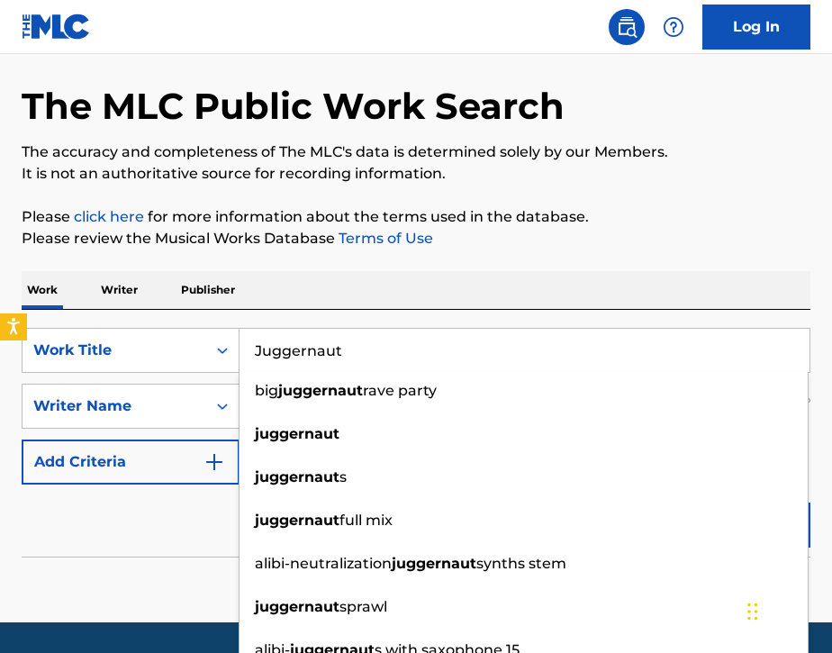
type input "Juggernaut"
click at [161, 588] on section "No results" at bounding box center [416, 589] width 789 height 47
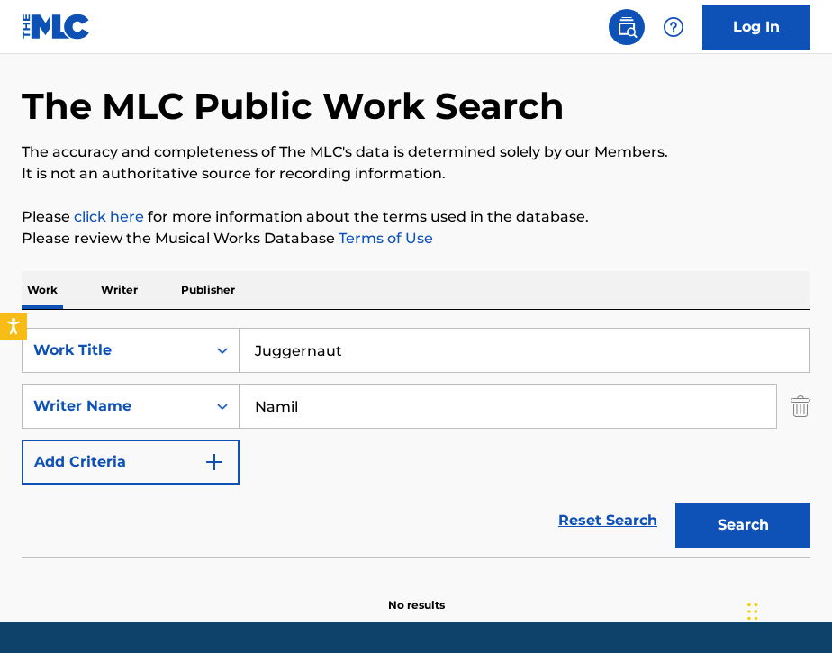
click at [734, 510] on button "Search" at bounding box center [742, 525] width 135 height 45
click at [442, 341] on input "Juggernaut" at bounding box center [525, 350] width 570 height 43
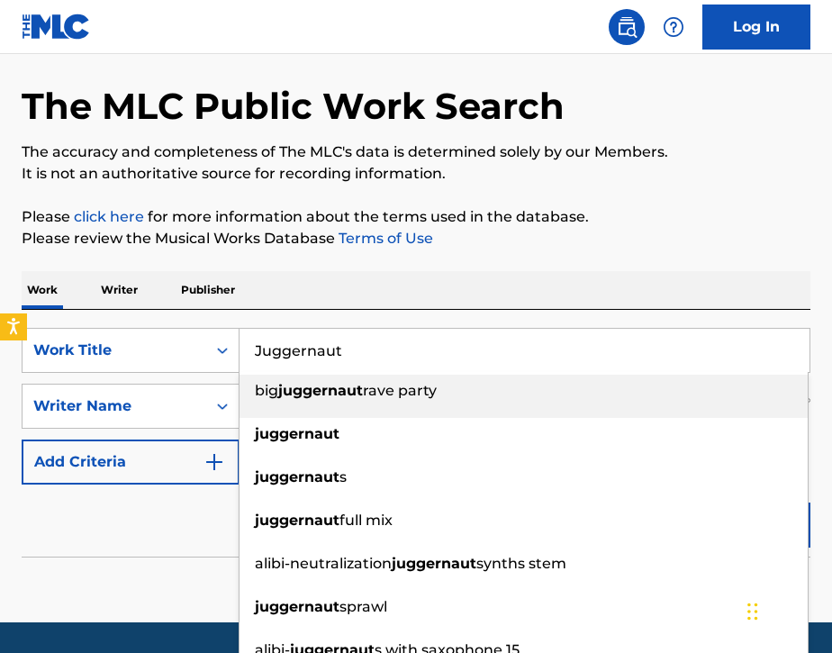
click at [442, 341] on input "Juggernaut" at bounding box center [525, 350] width 570 height 43
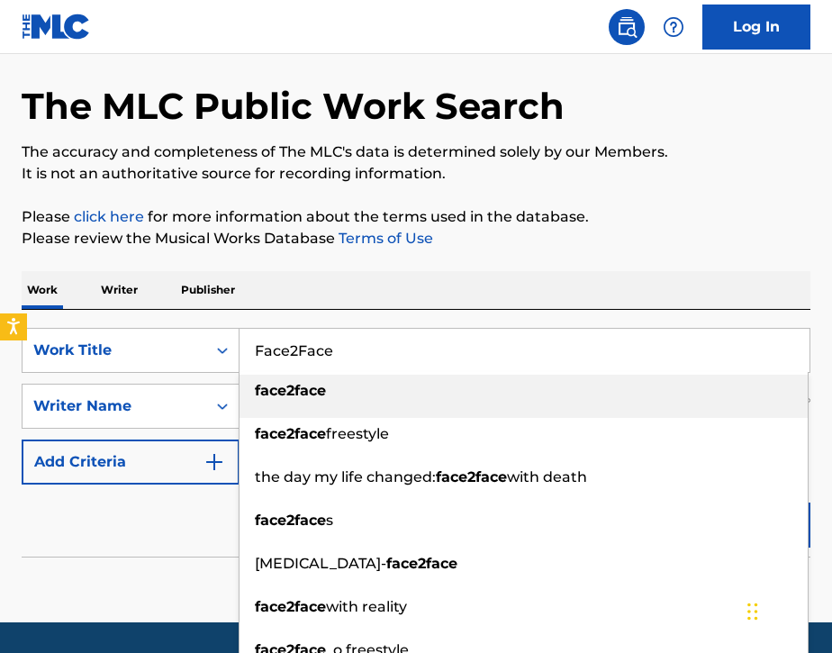
type input "Face2Face"
click at [473, 309] on div "Work Writer Publisher" at bounding box center [416, 290] width 789 height 39
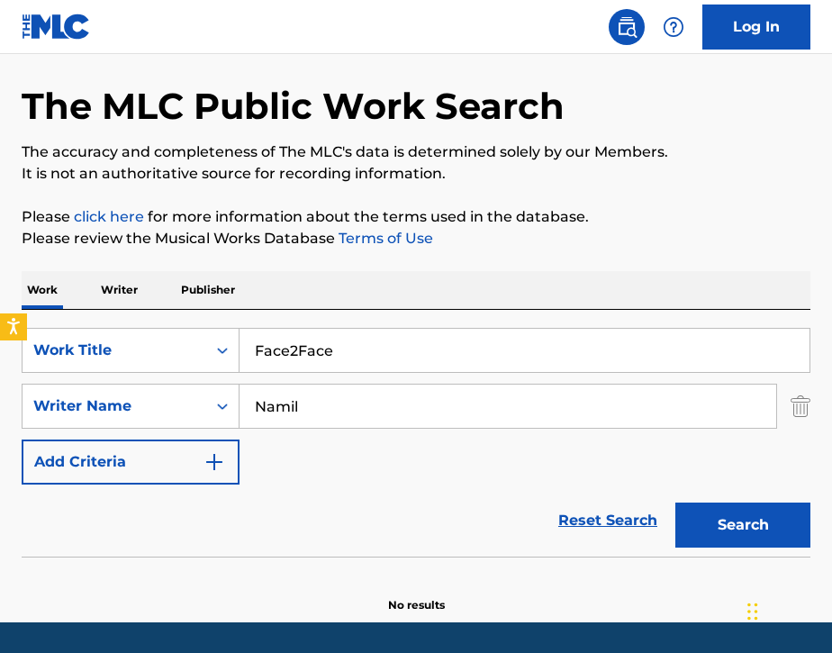
click at [669, 422] on input "Namil" at bounding box center [508, 406] width 537 height 43
type input "N"
type input "F"
type input "[PERSON_NAME]"
click at [707, 516] on button "Search" at bounding box center [742, 525] width 135 height 45
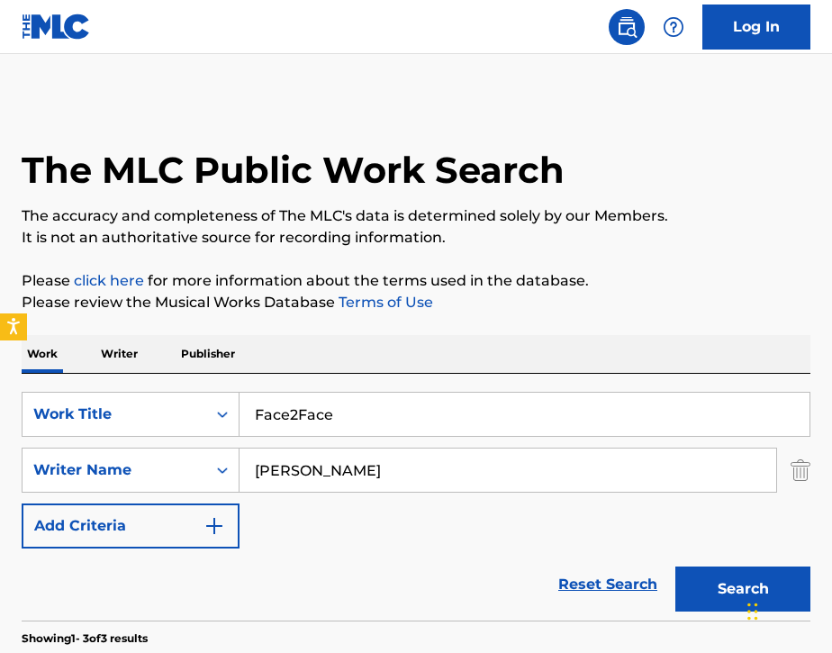
scroll to position [0, 0]
click at [376, 412] on input "Face2Face" at bounding box center [525, 414] width 570 height 43
type input "F"
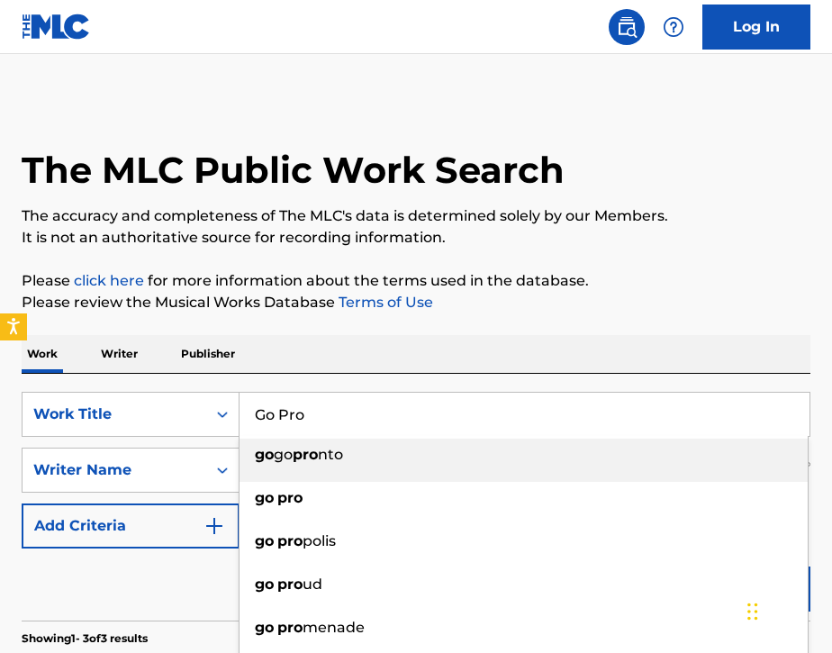
type input "Go Pro"
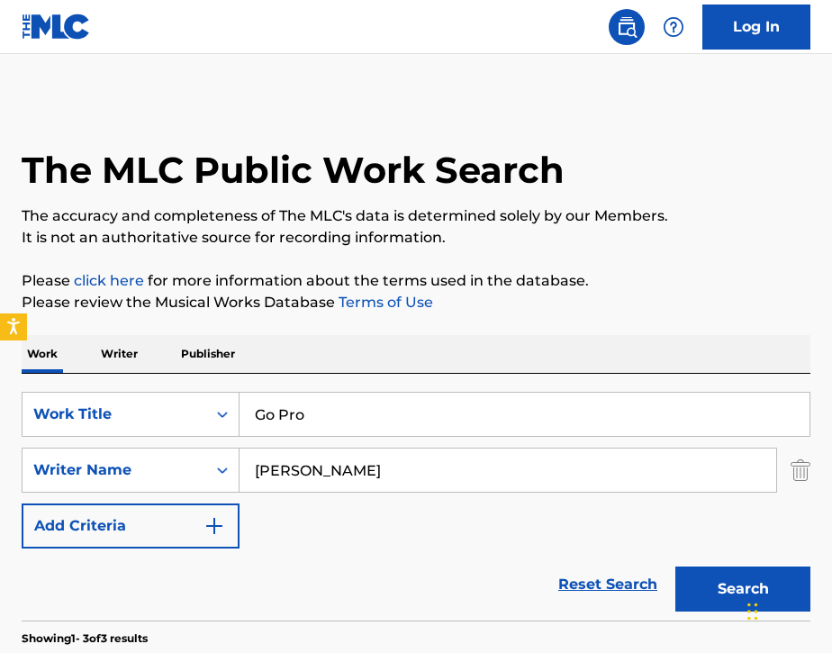
click at [412, 362] on div "Work Writer Publisher" at bounding box center [416, 354] width 789 height 38
click at [420, 475] on input "[PERSON_NAME]" at bounding box center [508, 469] width 537 height 43
type input "D"
paste input "[URL][DOMAIN_NAME]"
type input "h"
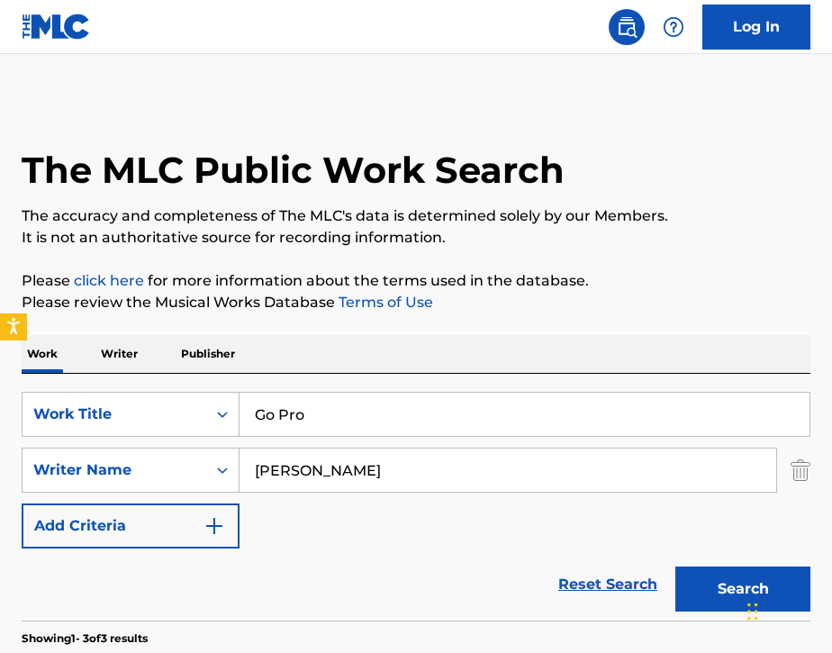
type input "[PERSON_NAME]"
click at [702, 595] on button "Search" at bounding box center [742, 588] width 135 height 45
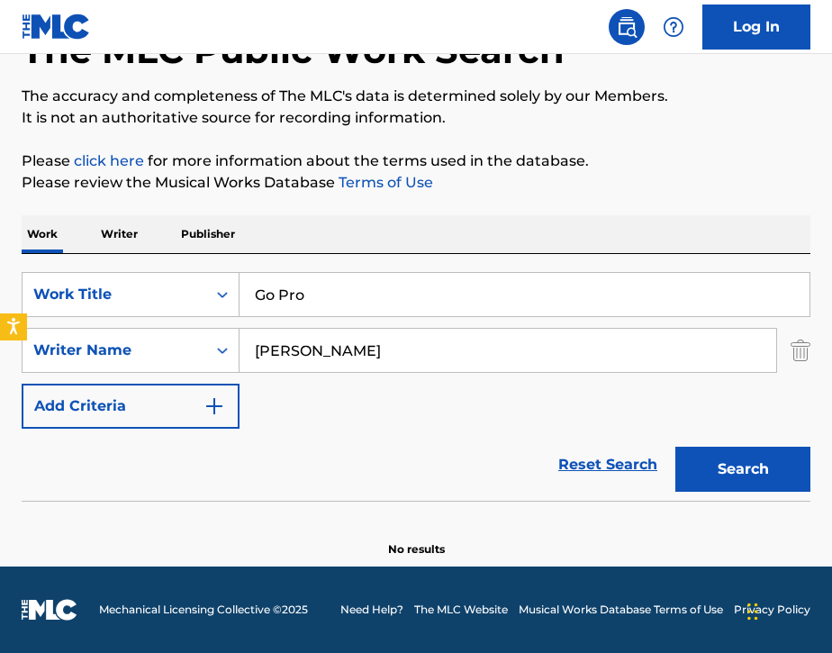
scroll to position [120, 0]
click at [383, 278] on input "Go Pro" at bounding box center [525, 294] width 570 height 43
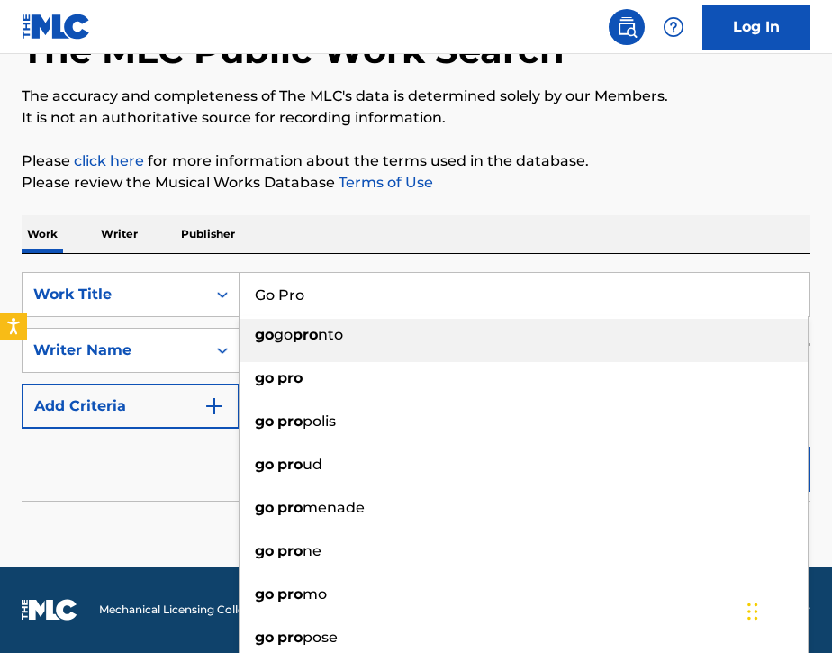
click at [383, 294] on input "Go Pro" at bounding box center [525, 294] width 570 height 43
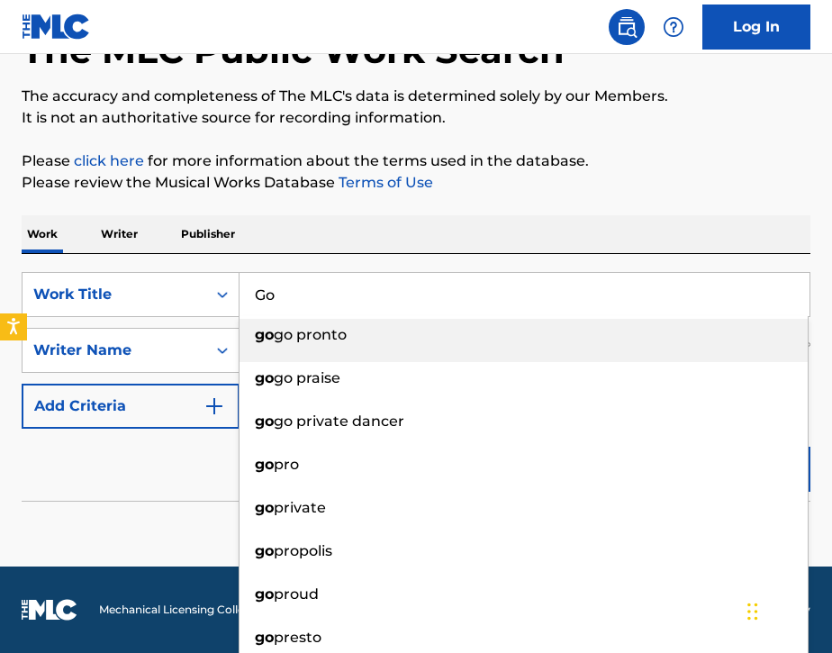
type input "G"
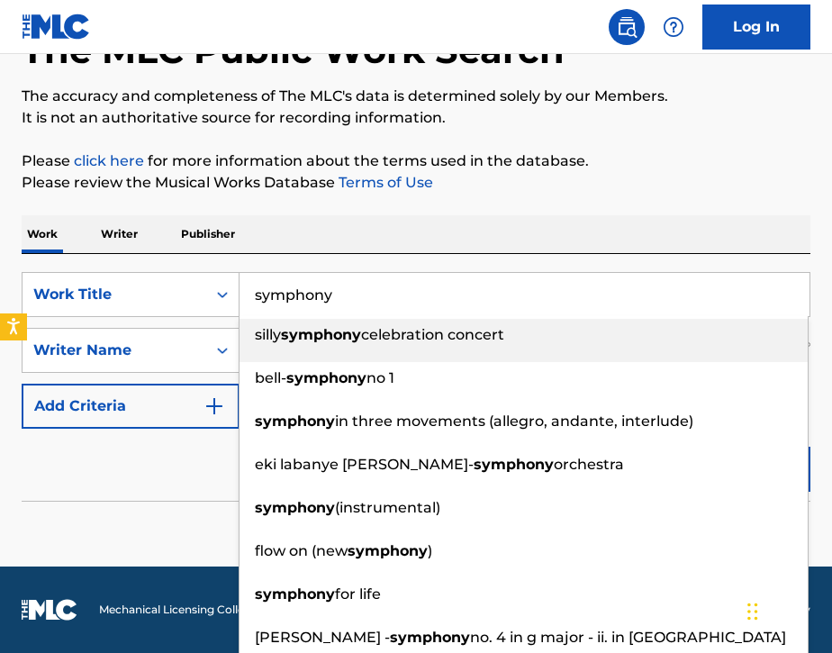
type input "symphony"
click at [382, 216] on div "Work Writer Publisher" at bounding box center [416, 234] width 789 height 38
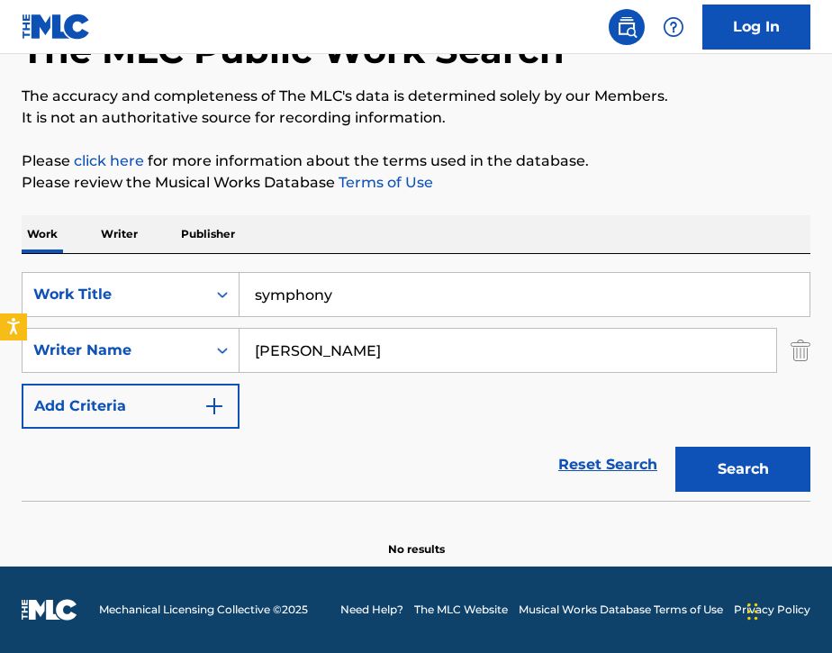
click at [395, 352] on input "[PERSON_NAME]" at bounding box center [508, 350] width 537 height 43
type input "R"
click at [720, 488] on button "Search" at bounding box center [742, 469] width 135 height 45
click at [260, 357] on input "Tamil" at bounding box center [508, 350] width 537 height 43
type input "Namil"
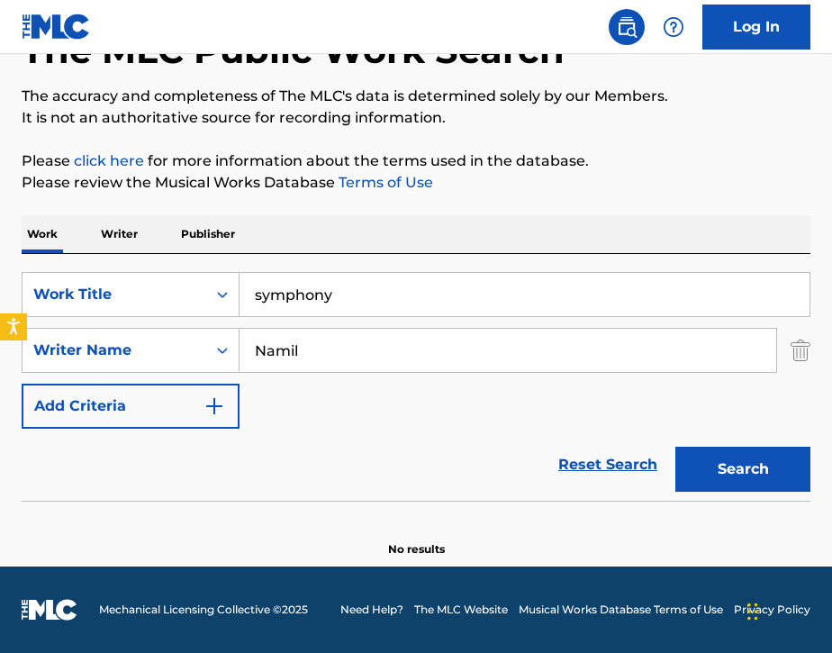
click at [294, 419] on div "SearchWithCriteriab540f081-e4c7-45dd-8eee-58b90ae3190b Work Title symphony Sear…" at bounding box center [416, 350] width 789 height 157
click at [713, 464] on button "Search" at bounding box center [742, 469] width 135 height 45
click at [123, 231] on p "Writer" at bounding box center [119, 234] width 48 height 38
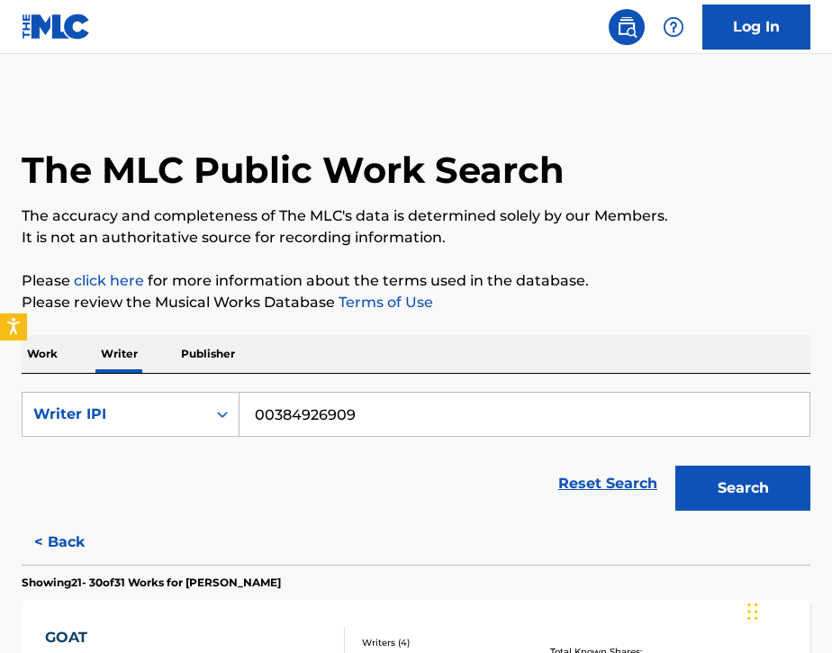
click at [488, 414] on input "00384926909" at bounding box center [525, 414] width 570 height 43
type input "0"
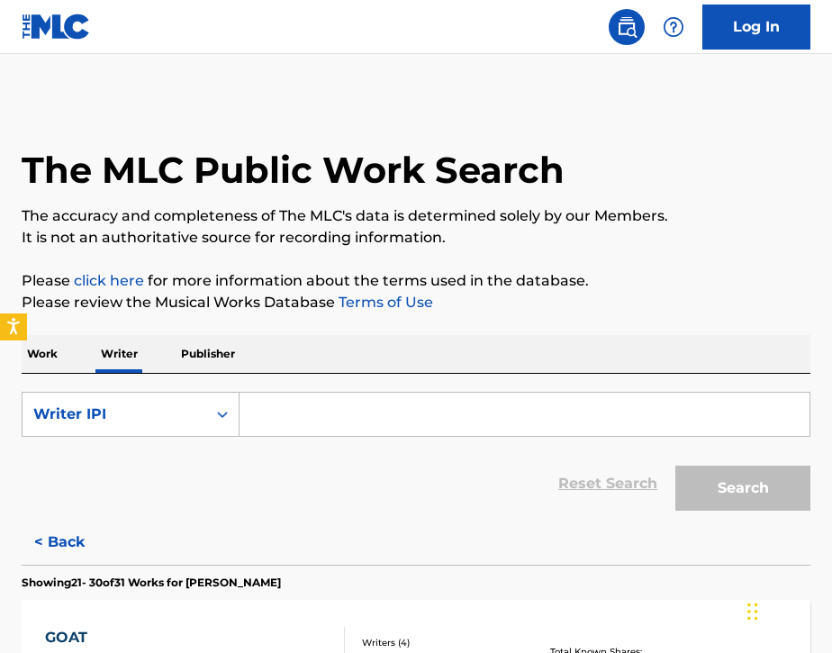
click at [46, 355] on p "Work" at bounding box center [42, 354] width 41 height 38
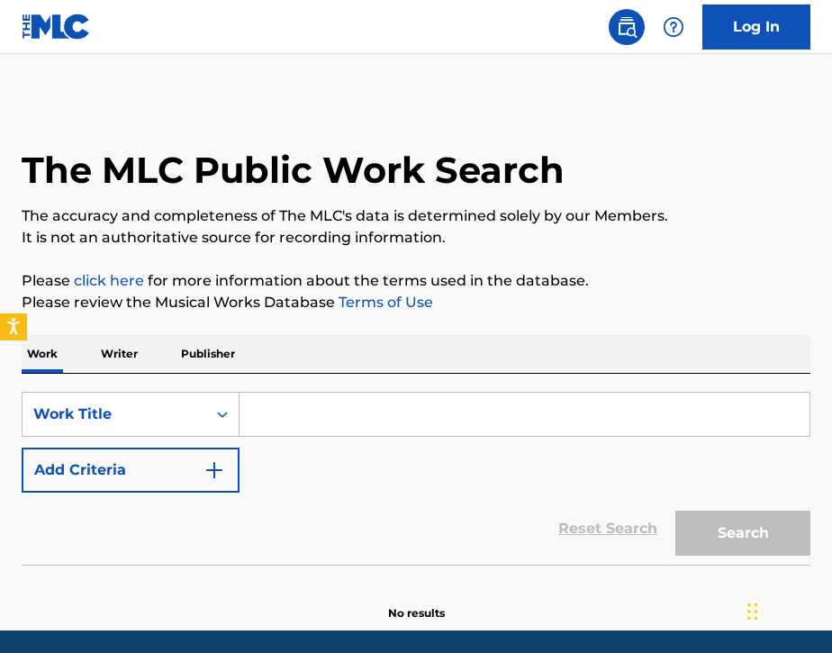
click at [337, 426] on input "Search Form" at bounding box center [525, 414] width 570 height 43
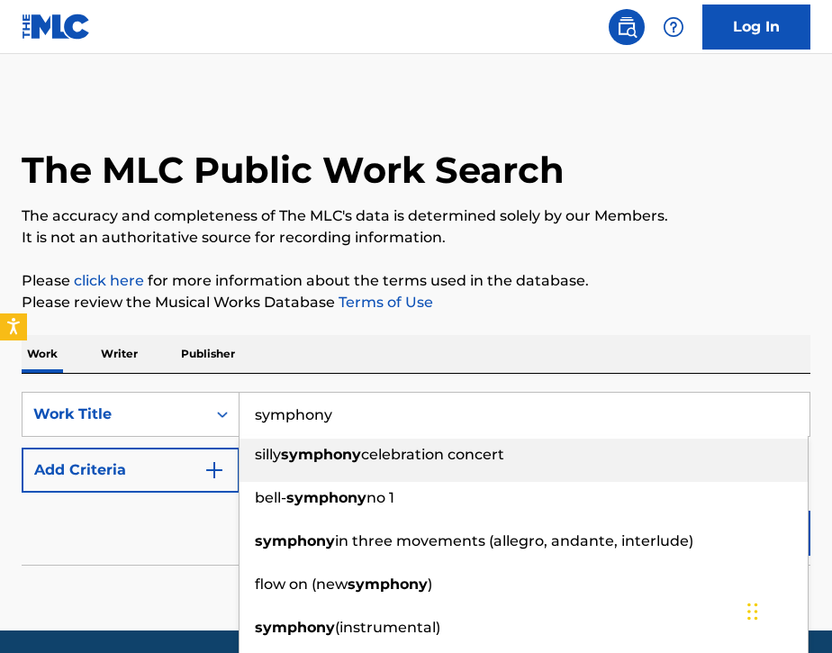
type input "symphony"
click at [351, 367] on div "Work Writer Publisher" at bounding box center [416, 354] width 789 height 38
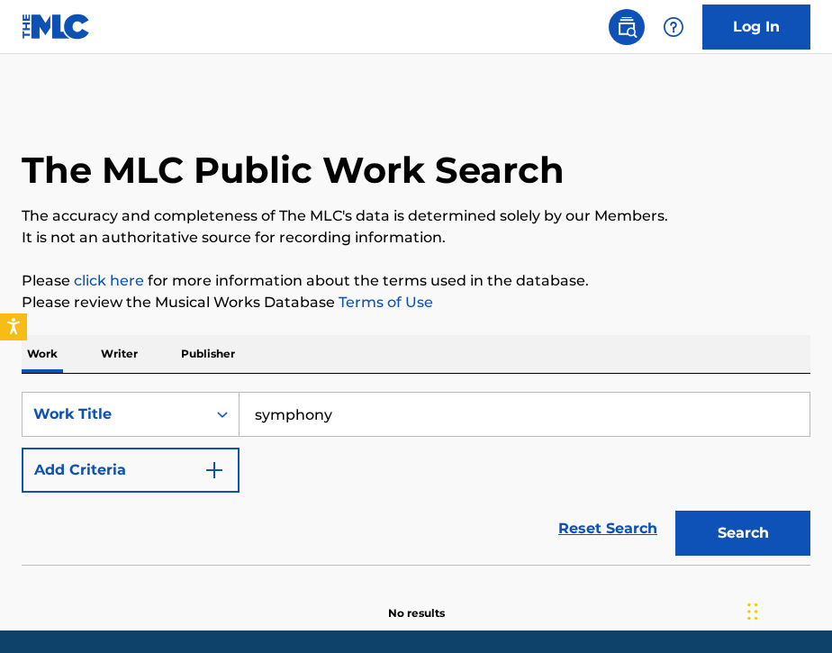
click at [186, 488] on button "Add Criteria" at bounding box center [131, 470] width 218 height 45
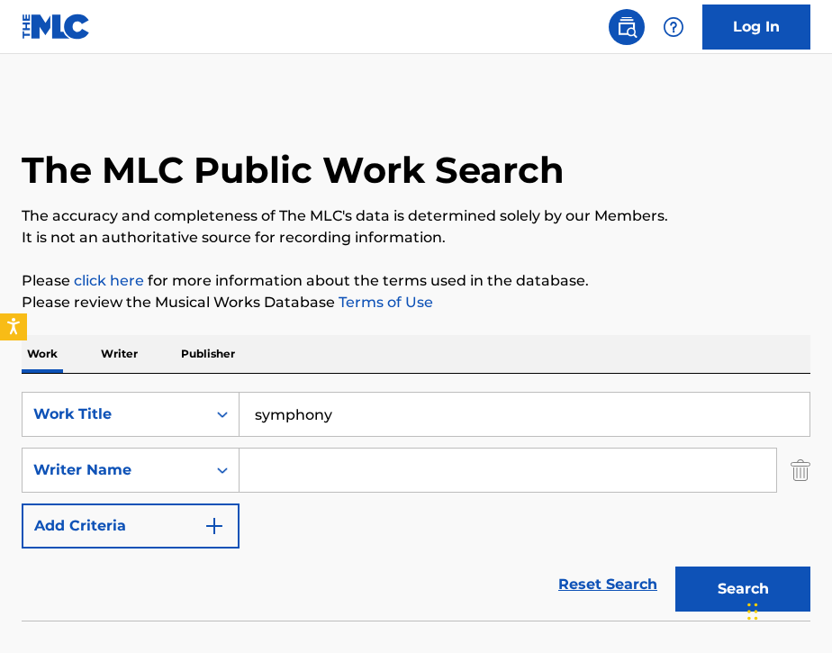
click at [272, 482] on input "Search Form" at bounding box center [508, 469] width 537 height 43
type input "[PERSON_NAME]"
click at [687, 593] on button "Search" at bounding box center [742, 588] width 135 height 45
click at [350, 418] on input "symphony" at bounding box center [525, 414] width 570 height 43
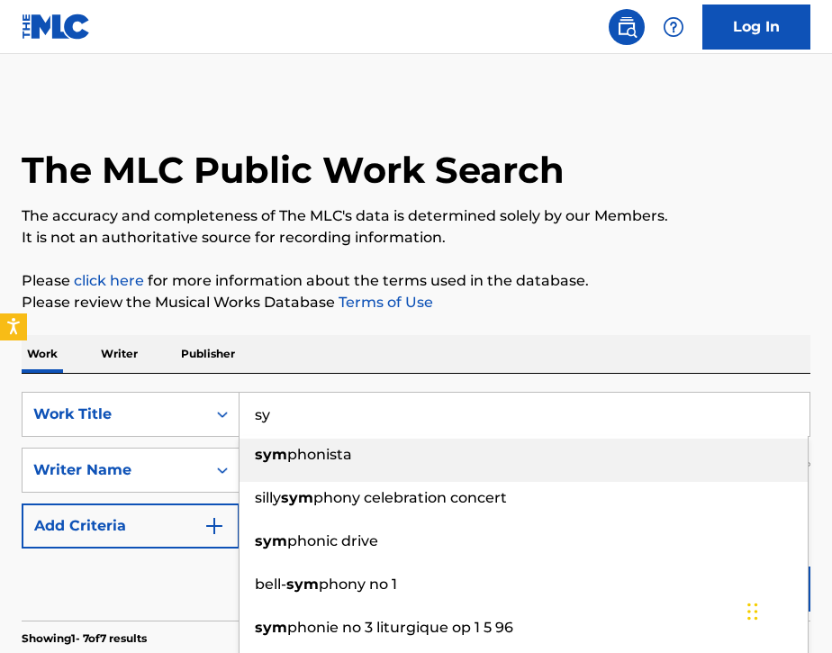
type input "s"
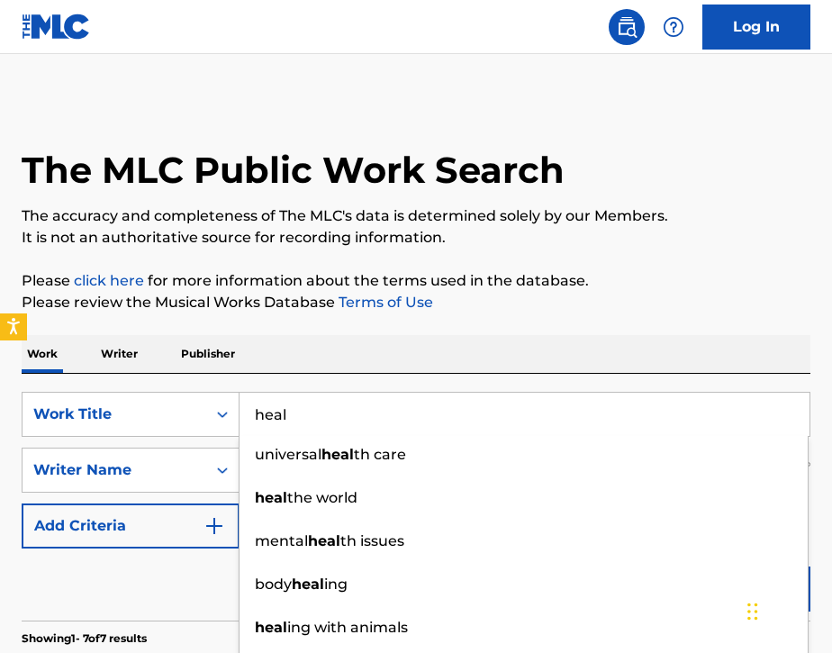
type input "heal"
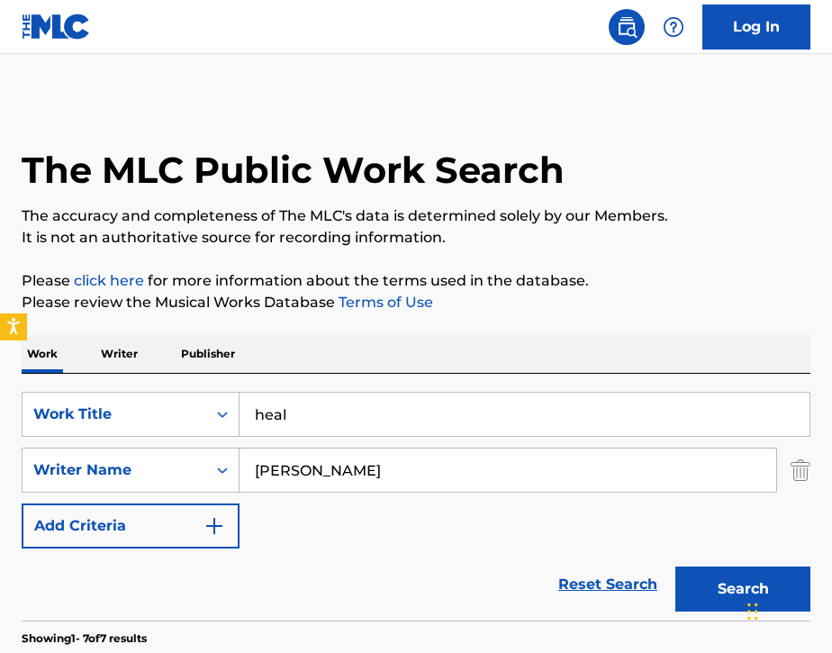
click at [380, 356] on div "Work Writer Publisher" at bounding box center [416, 354] width 789 height 38
click at [322, 470] on input "[PERSON_NAME]" at bounding box center [508, 469] width 537 height 43
type input "W"
type input "Fazan"
click at [315, 556] on div "Reset Search Search" at bounding box center [416, 584] width 789 height 72
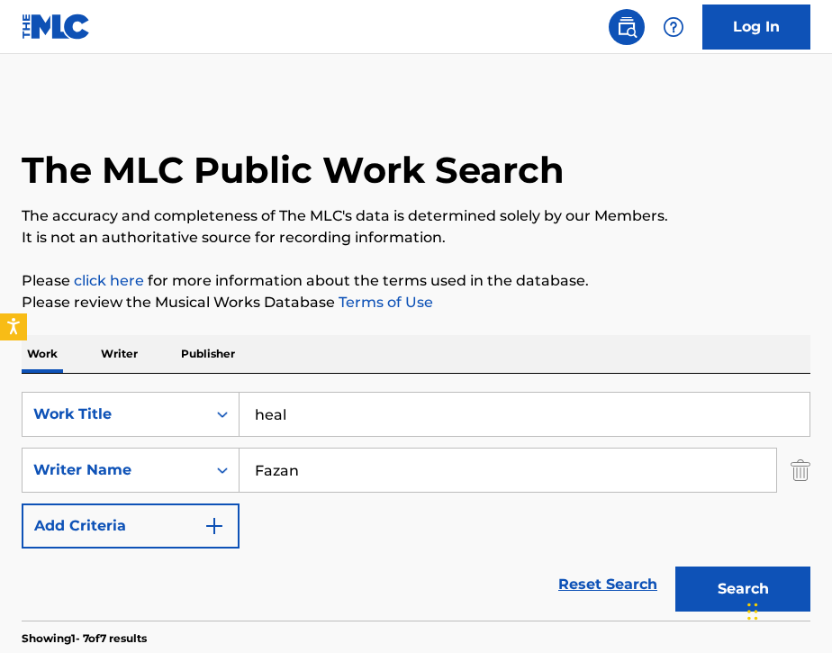
click at [692, 593] on button "Search" at bounding box center [742, 588] width 135 height 45
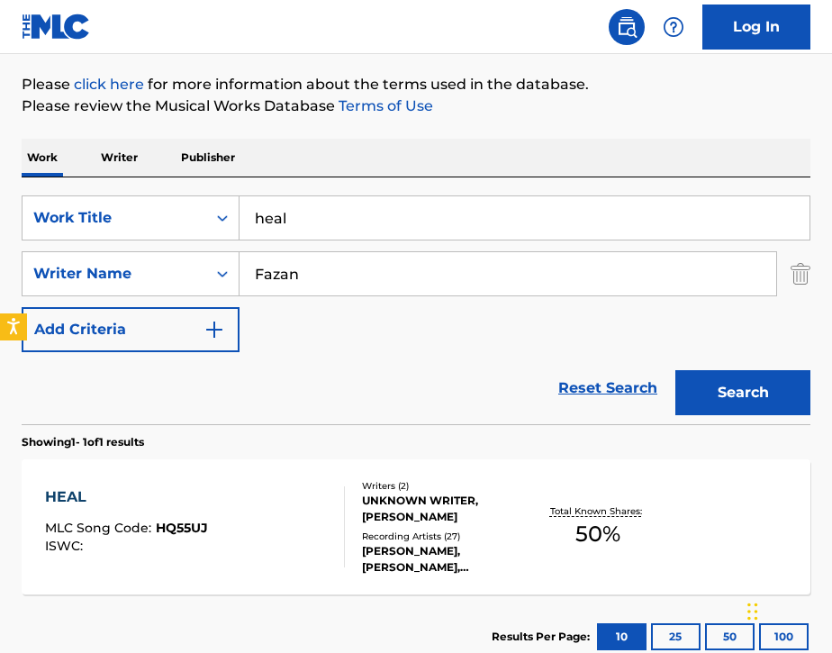
scroll to position [198, 0]
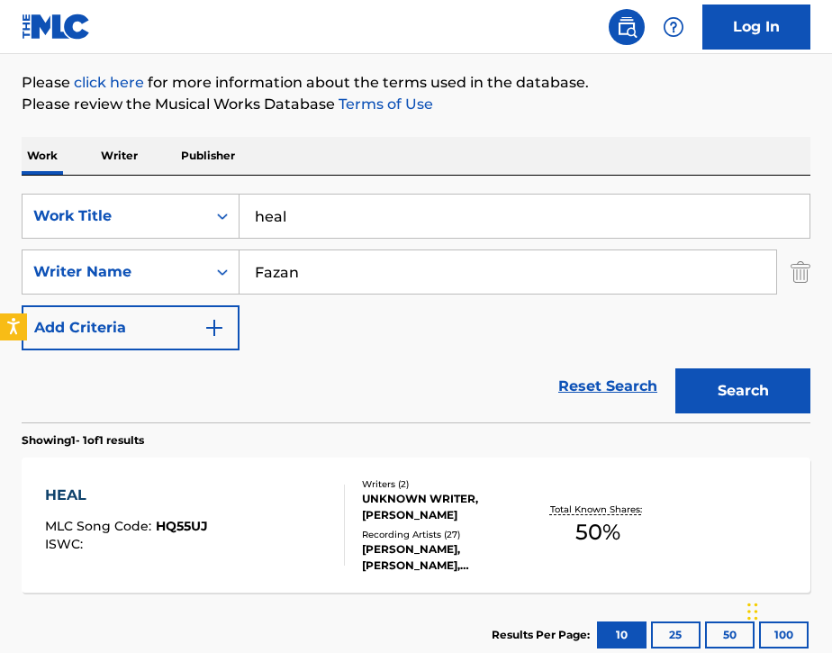
click at [336, 532] on div at bounding box center [337, 525] width 14 height 81
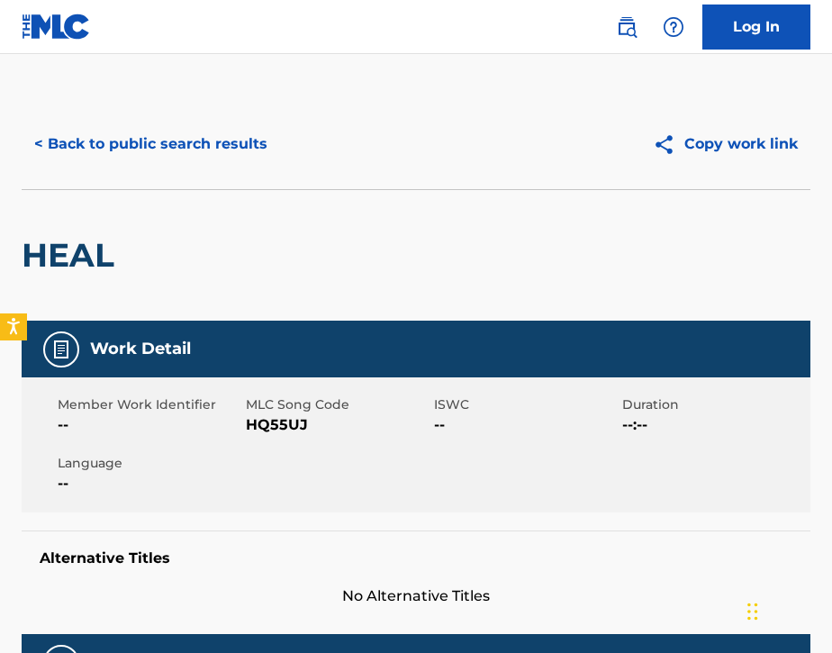
click at [620, 26] on img at bounding box center [627, 27] width 22 height 22
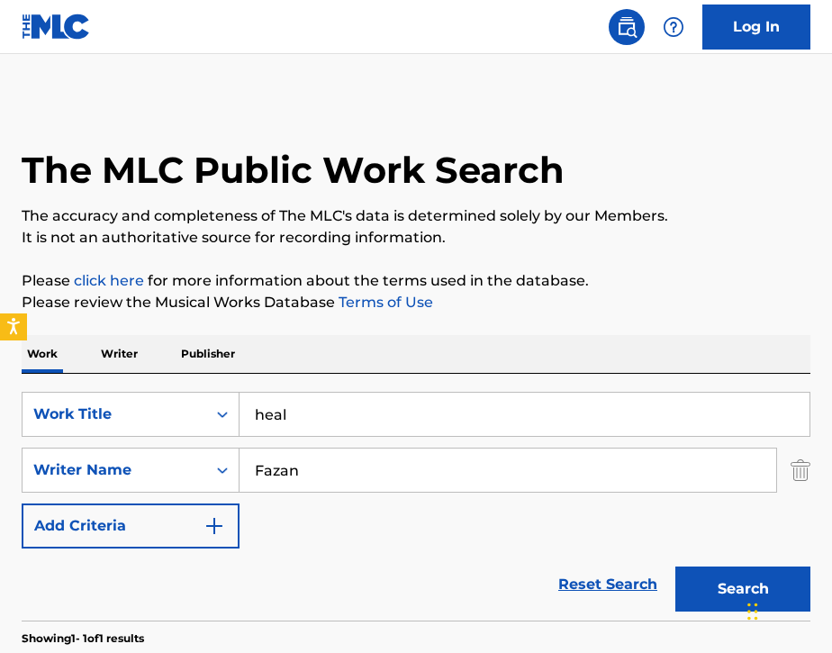
click at [322, 425] on input "heal" at bounding box center [525, 414] width 570 height 43
type input "h"
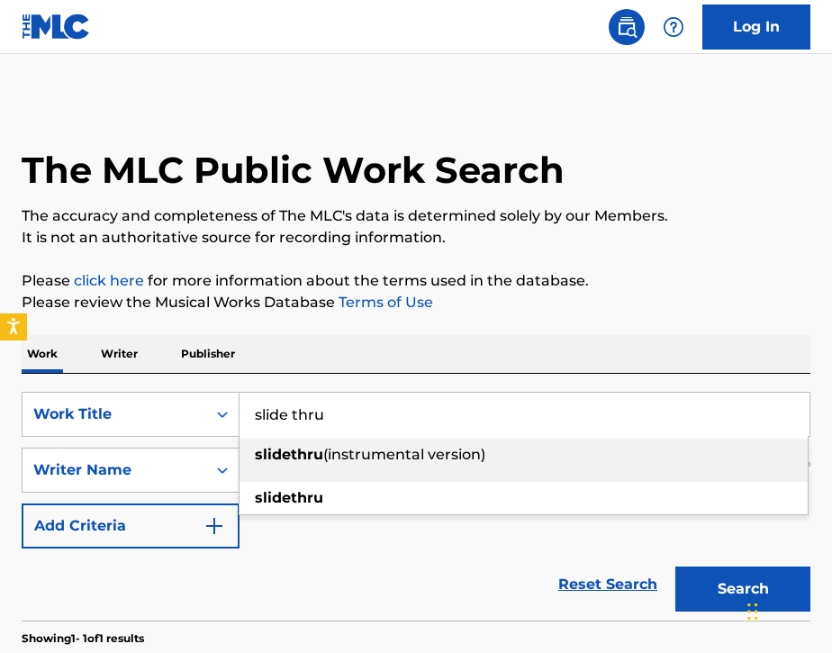
click at [325, 363] on div "Work Writer Publisher" at bounding box center [416, 354] width 789 height 38
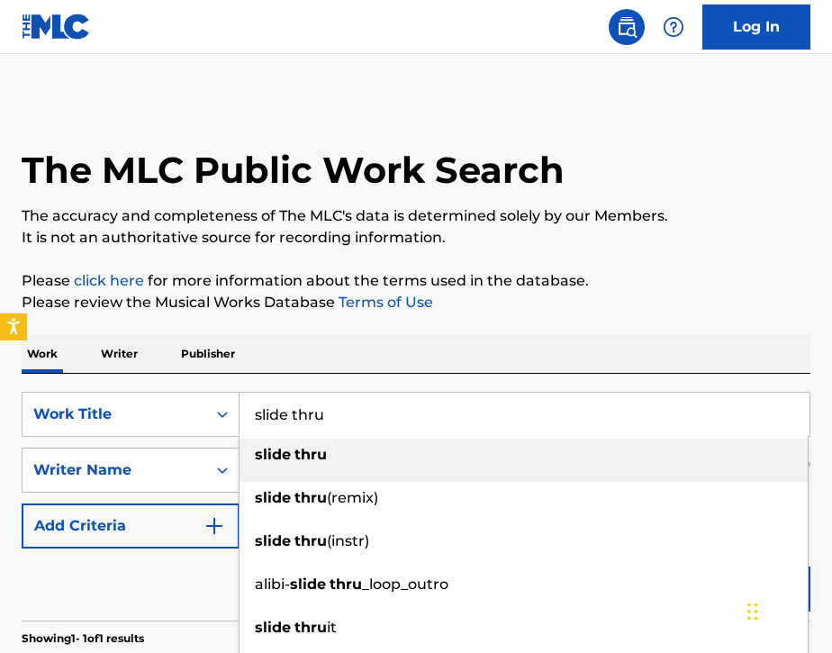
click at [295, 421] on input "slide thru" at bounding box center [525, 414] width 570 height 43
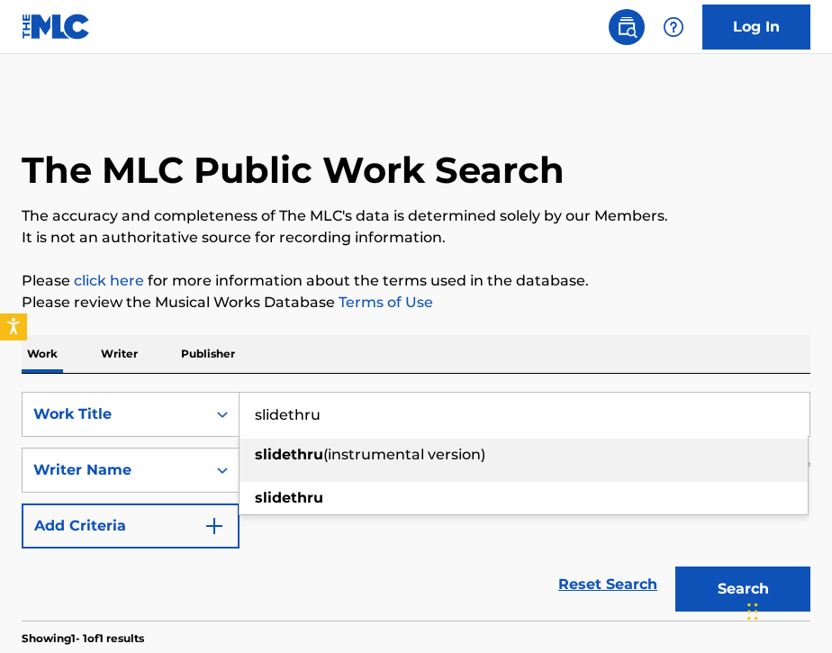
type input "slidethru"
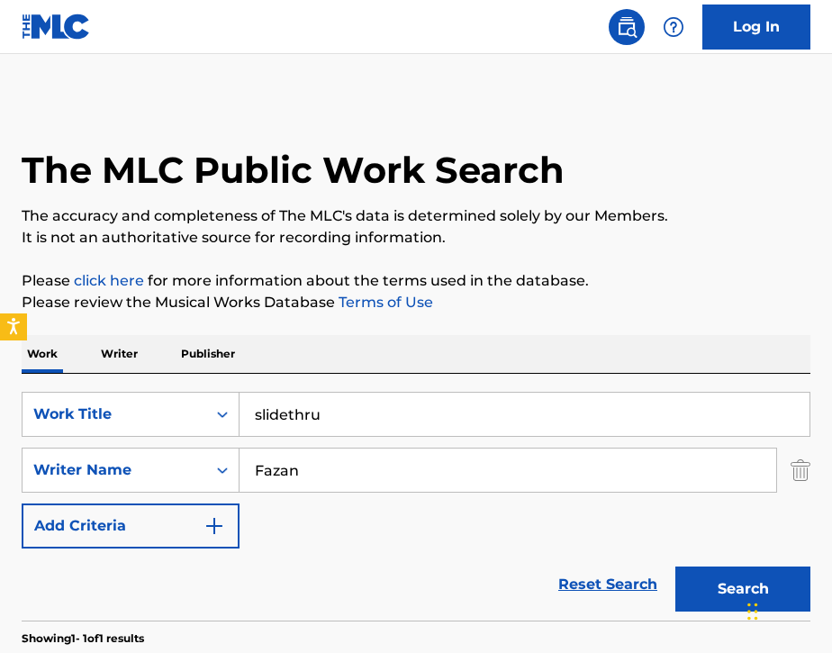
click at [306, 365] on div "Work Writer Publisher" at bounding box center [416, 354] width 789 height 38
click at [333, 474] on input "Fazan" at bounding box center [508, 469] width 537 height 43
type input "F"
type input "Semaj"
click at [358, 620] on section "Showing 1 - 1 of 1 results" at bounding box center [416, 633] width 789 height 26
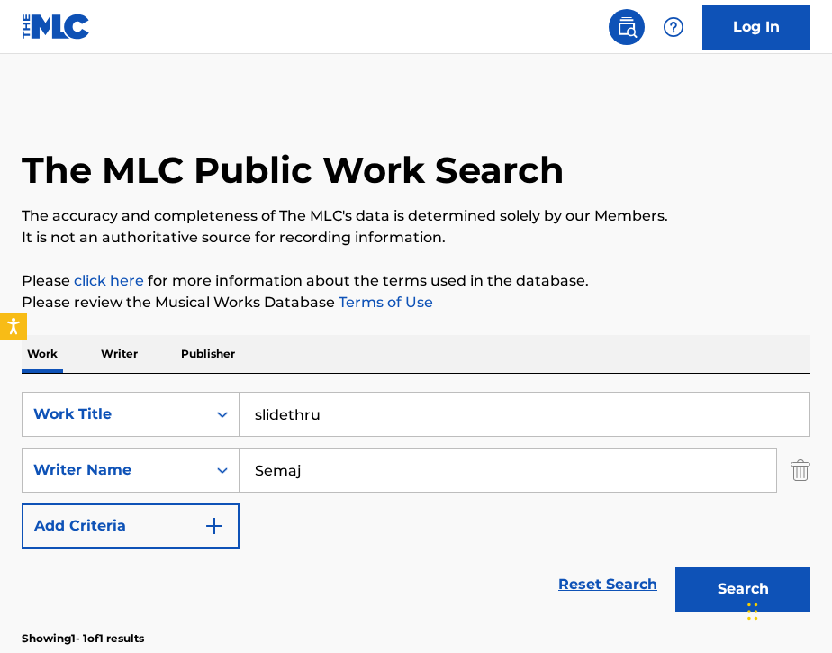
click at [714, 592] on button "Search" at bounding box center [742, 588] width 135 height 45
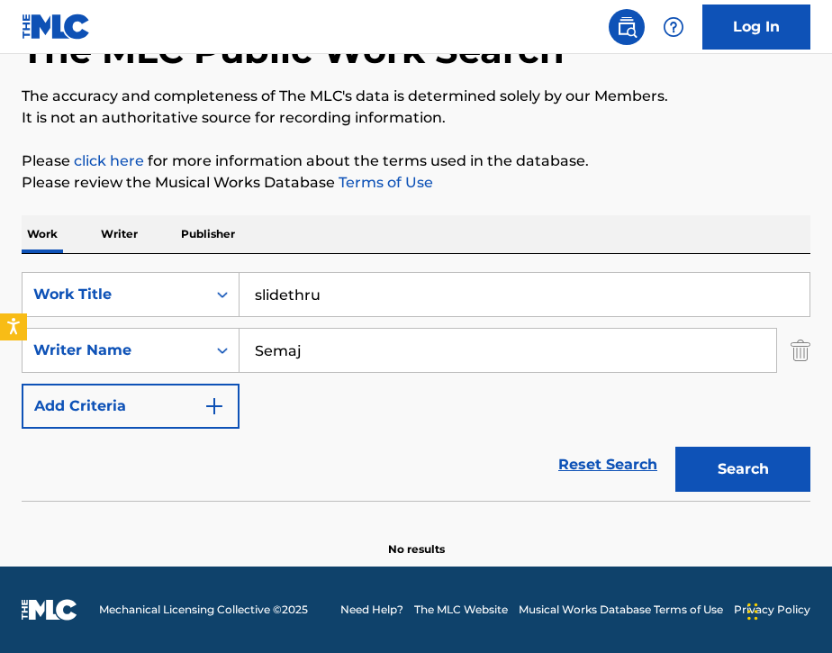
scroll to position [120, 0]
click at [362, 303] on input "slidethru" at bounding box center [525, 294] width 570 height 43
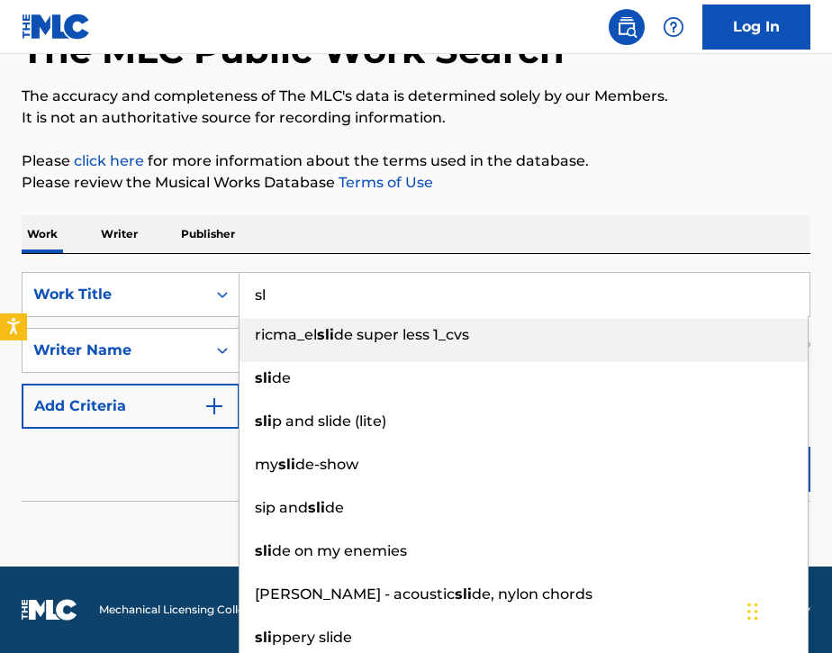
type input "s"
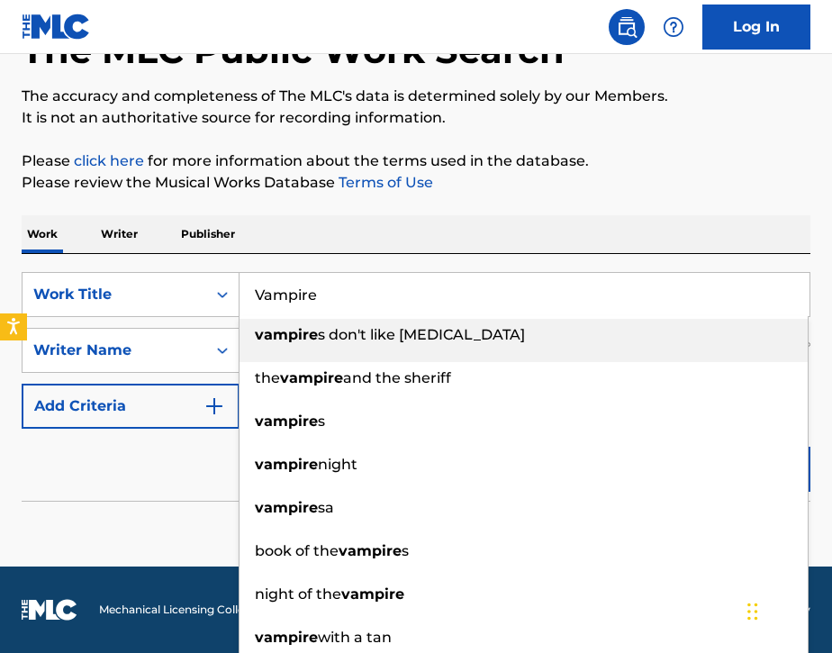
type input "Vampire"
click at [373, 246] on div "Work Writer Publisher" at bounding box center [416, 234] width 789 height 38
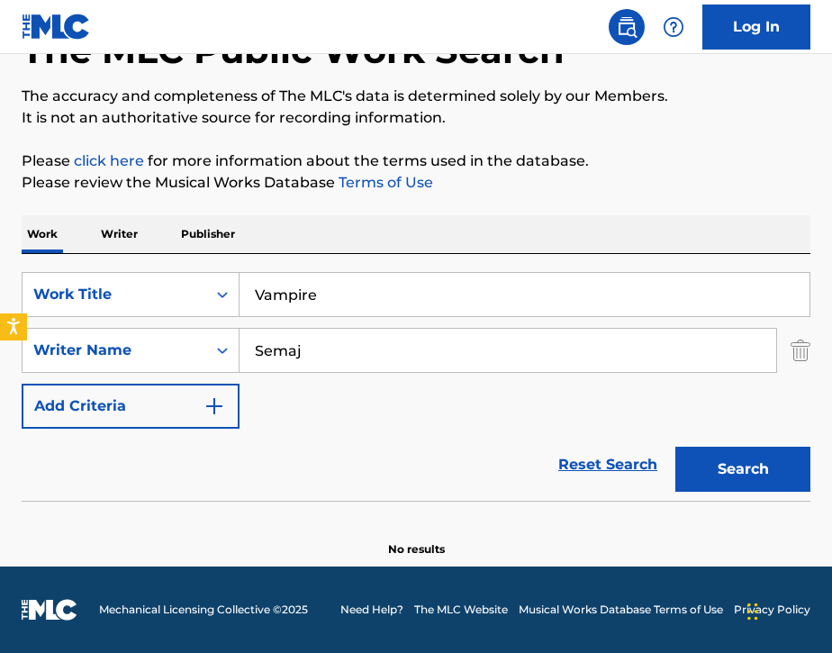
click at [349, 349] on input "Semaj" at bounding box center [508, 350] width 537 height 43
type input "S"
paste input "[PERSON_NAME]"
type input "[PERSON_NAME]"
click at [708, 466] on button "Search" at bounding box center [742, 469] width 135 height 45
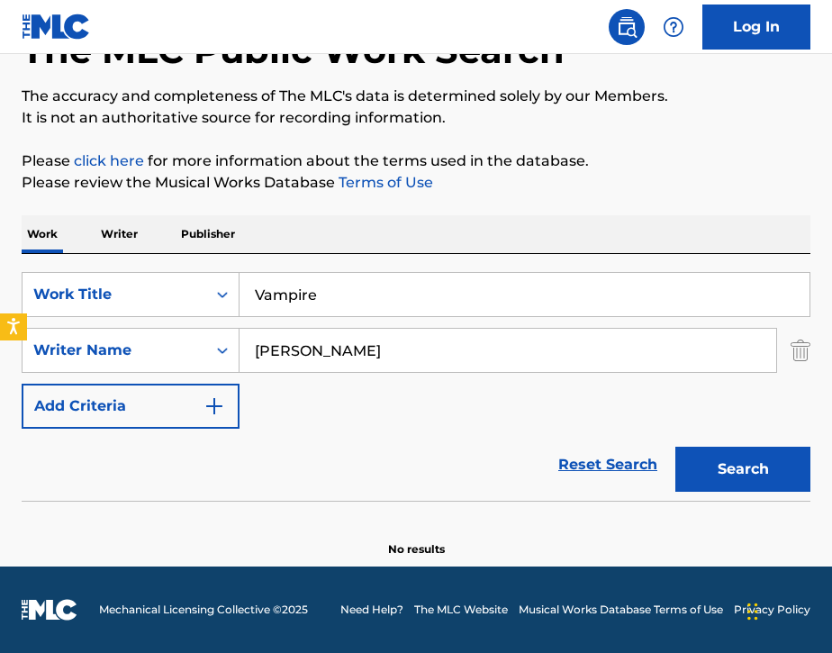
click at [804, 342] on img "Search Form" at bounding box center [801, 350] width 20 height 45
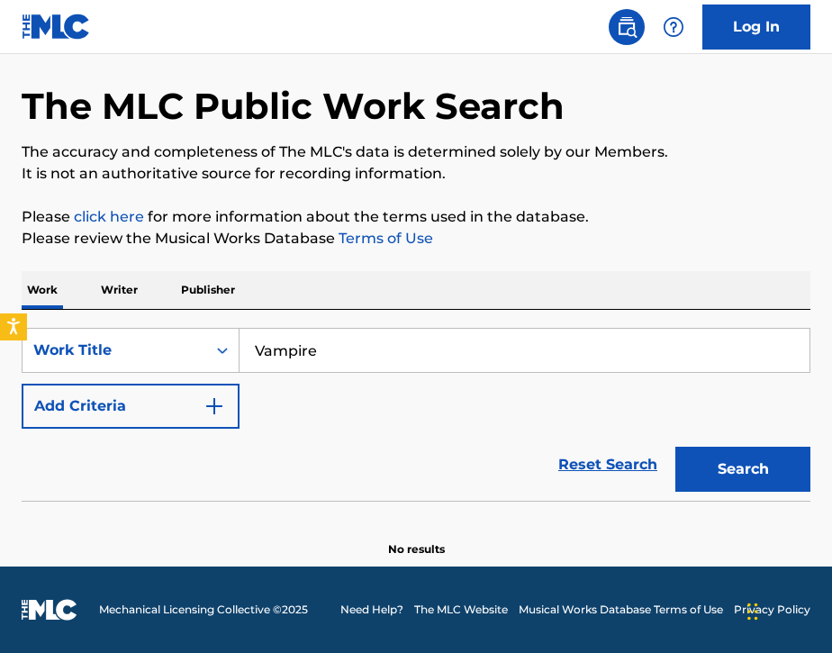
scroll to position [64, 0]
click at [155, 409] on button "Add Criteria" at bounding box center [131, 406] width 218 height 45
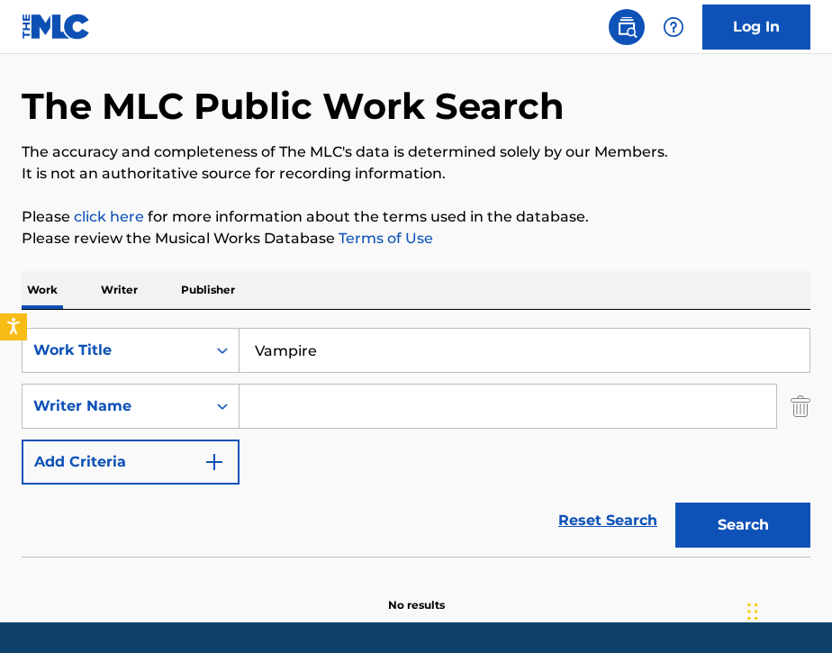
click at [271, 418] on input "Search Form" at bounding box center [508, 406] width 537 height 43
paste input "[PERSON_NAME]"
type input "[PERSON_NAME]"
click at [723, 530] on button "Search" at bounding box center [742, 525] width 135 height 45
click at [332, 347] on input "Vampire" at bounding box center [525, 350] width 570 height 43
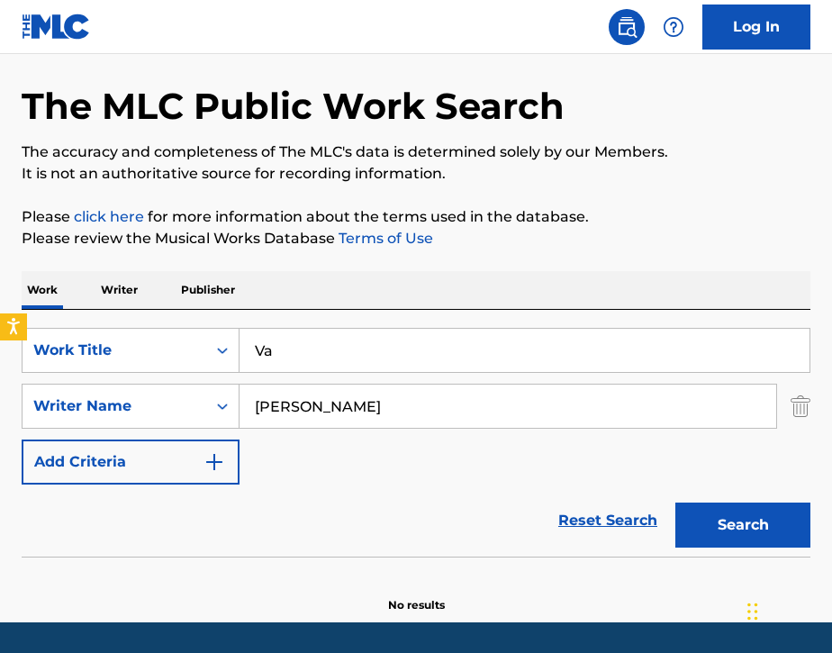
type input "V"
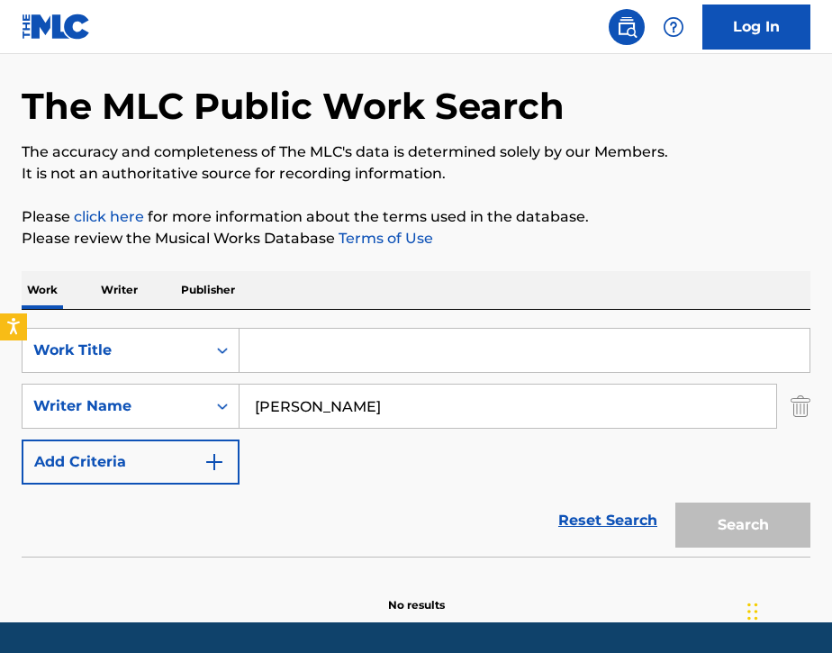
paste input "Вампир"
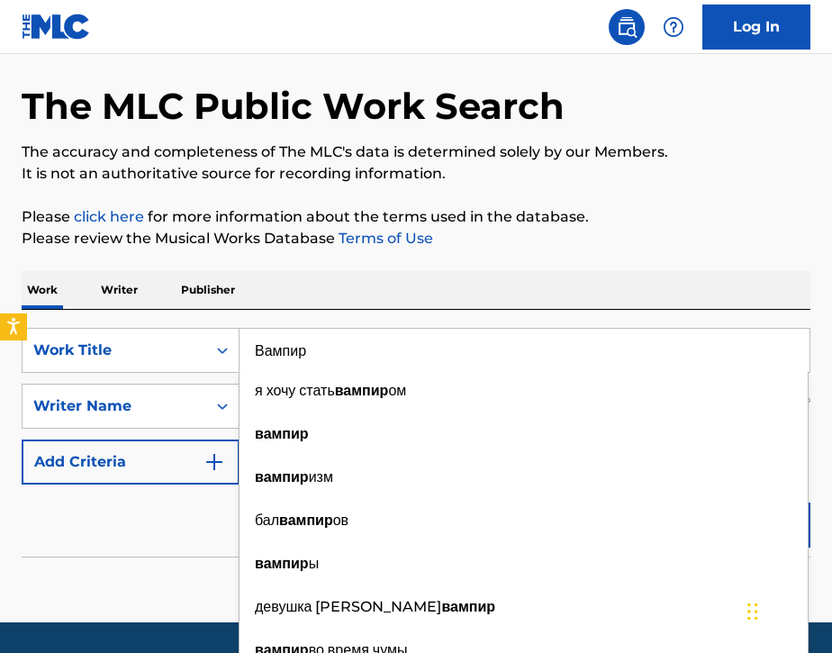
type input "Вампир"
click at [301, 303] on div "Work Writer Publisher" at bounding box center [416, 290] width 789 height 38
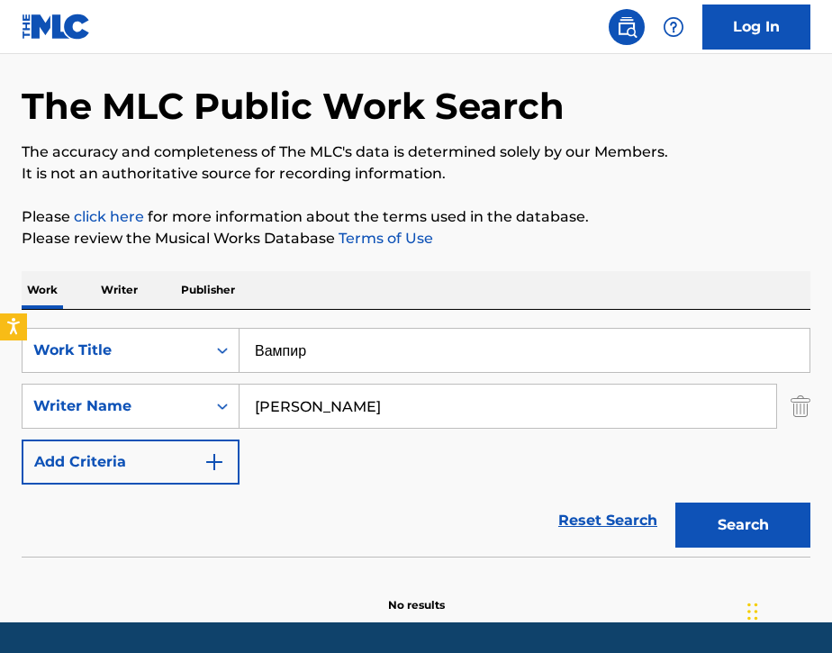
click at [709, 513] on button "Search" at bounding box center [742, 525] width 135 height 45
click at [802, 406] on img "Search Form" at bounding box center [801, 406] width 20 height 45
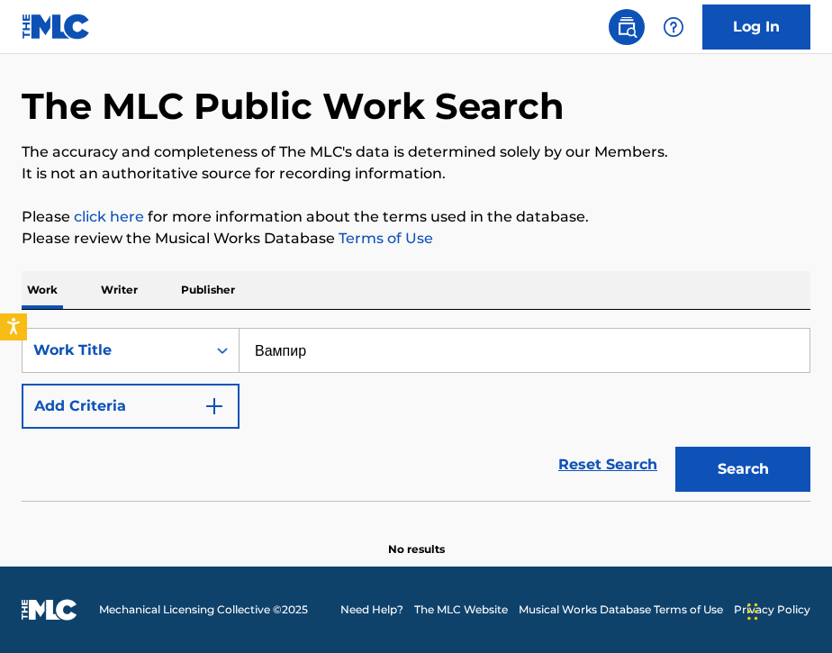
click at [735, 477] on button "Search" at bounding box center [742, 469] width 135 height 45
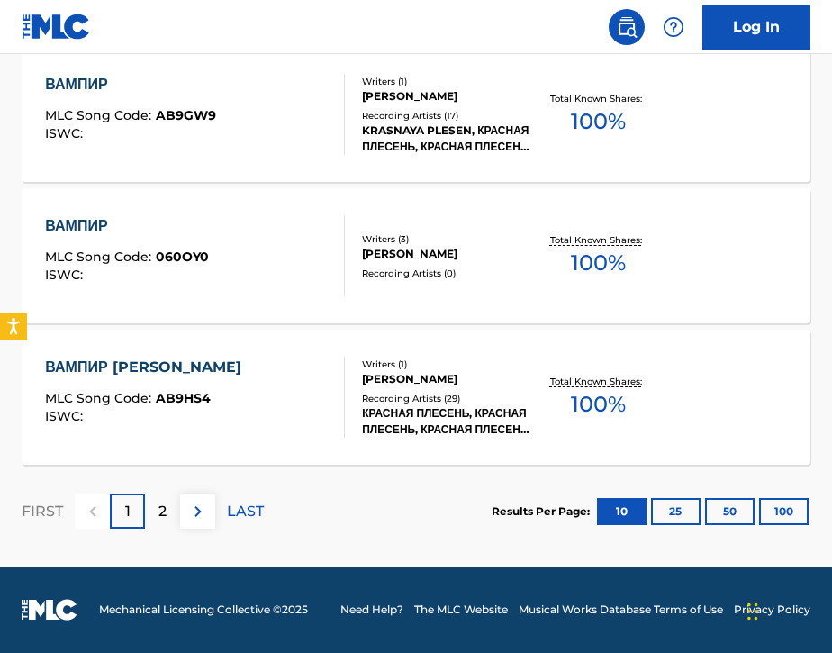
scroll to position [1543, 0]
click at [164, 513] on p "2" at bounding box center [162, 512] width 8 height 22
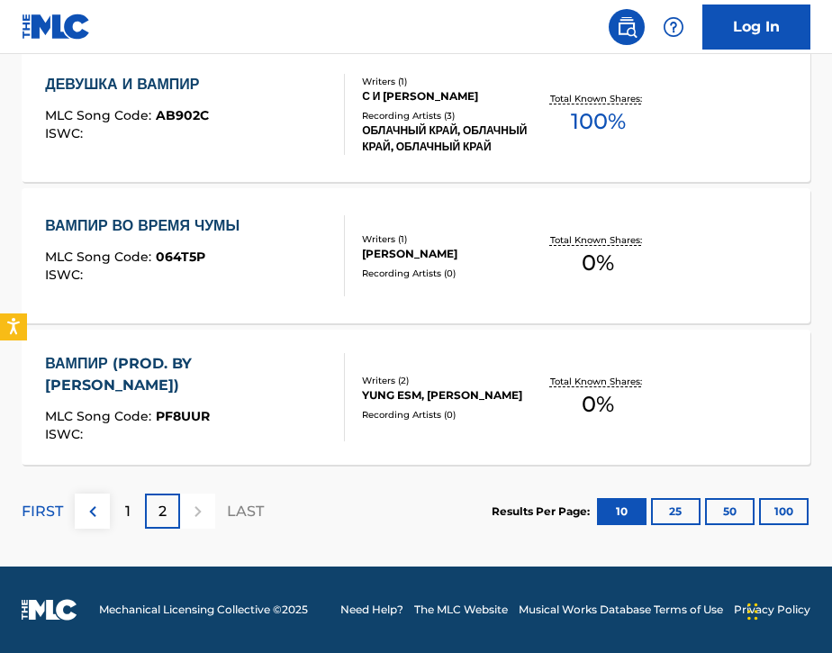
scroll to position [1119, 0]
click at [122, 513] on div "1" at bounding box center [127, 511] width 35 height 35
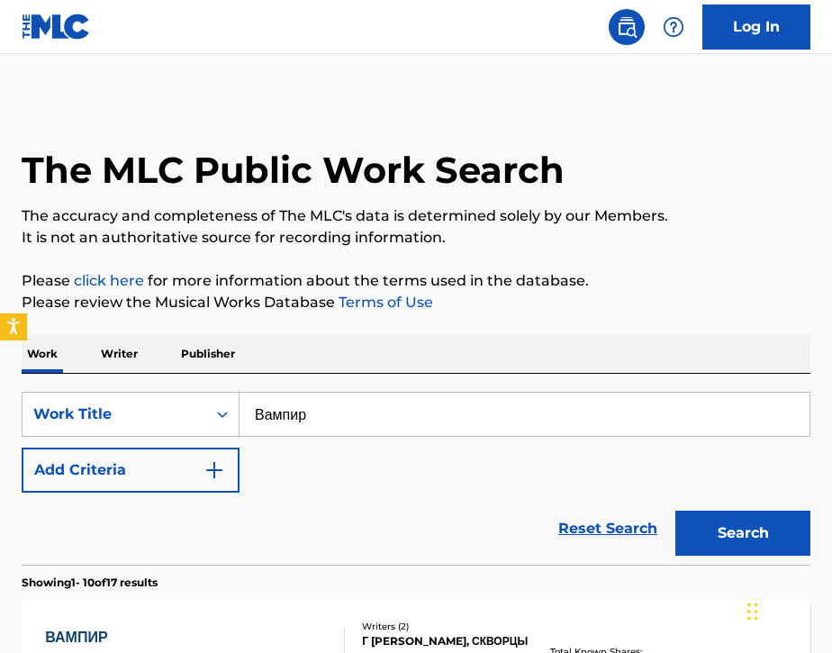
scroll to position [0, 0]
click at [122, 348] on p "Writer" at bounding box center [119, 354] width 48 height 38
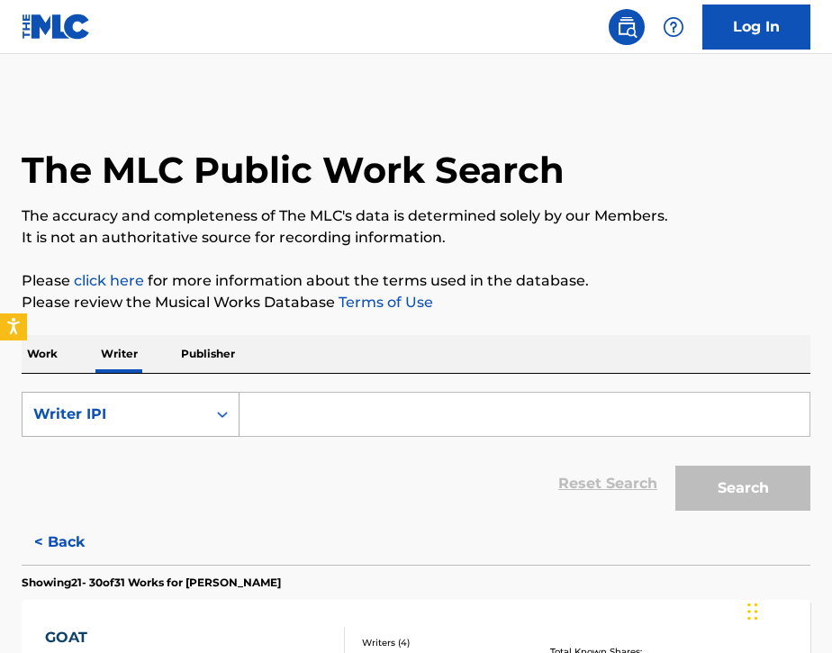
click at [118, 422] on div "Writer IPI" at bounding box center [114, 414] width 162 height 22
click at [113, 467] on div "Writer Name" at bounding box center [131, 459] width 216 height 45
click at [314, 432] on input "Search Form" at bounding box center [525, 414] width 570 height 43
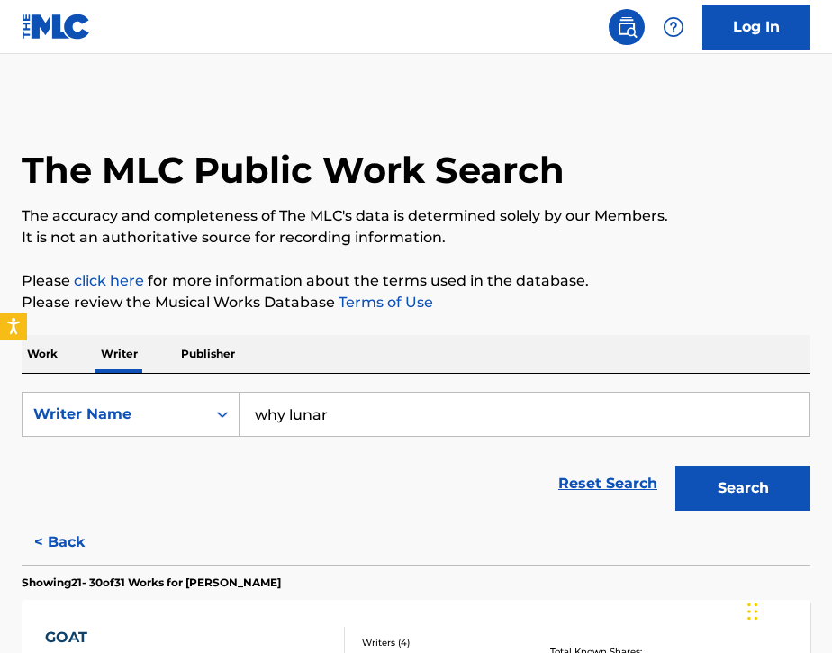
click at [291, 501] on div "Reset Search Search" at bounding box center [416, 484] width 789 height 72
click at [292, 421] on input "why lunar" at bounding box center [525, 414] width 570 height 43
click at [291, 421] on input "why lunar" at bounding box center [525, 414] width 570 height 43
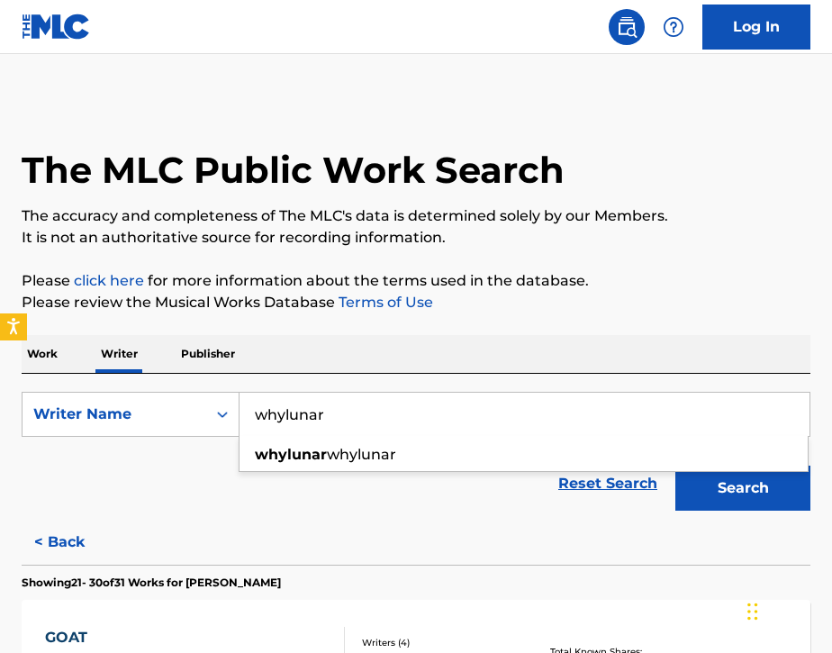
type input "whylunar"
click at [216, 483] on div "Reset Search Search" at bounding box center [416, 484] width 789 height 72
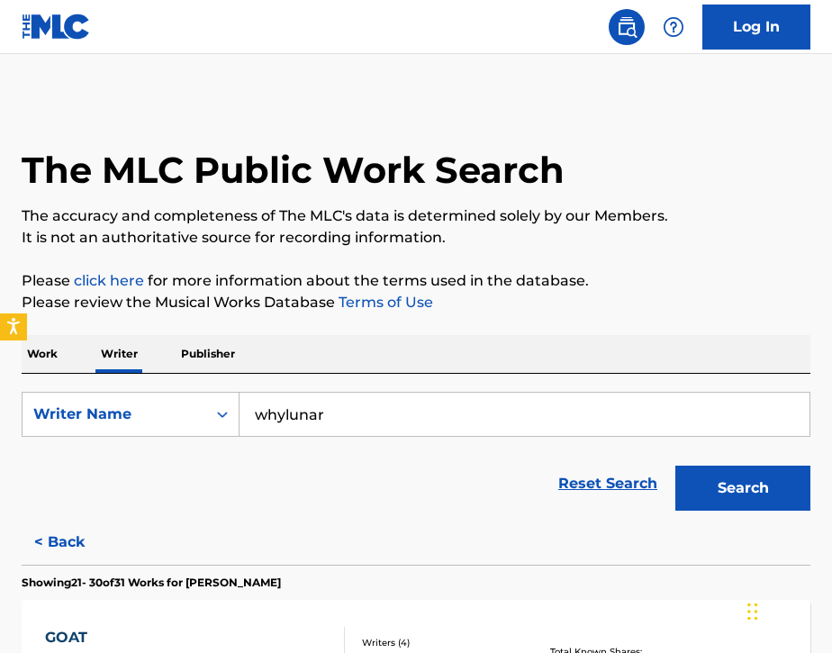
click at [756, 494] on button "Search" at bounding box center [742, 488] width 135 height 45
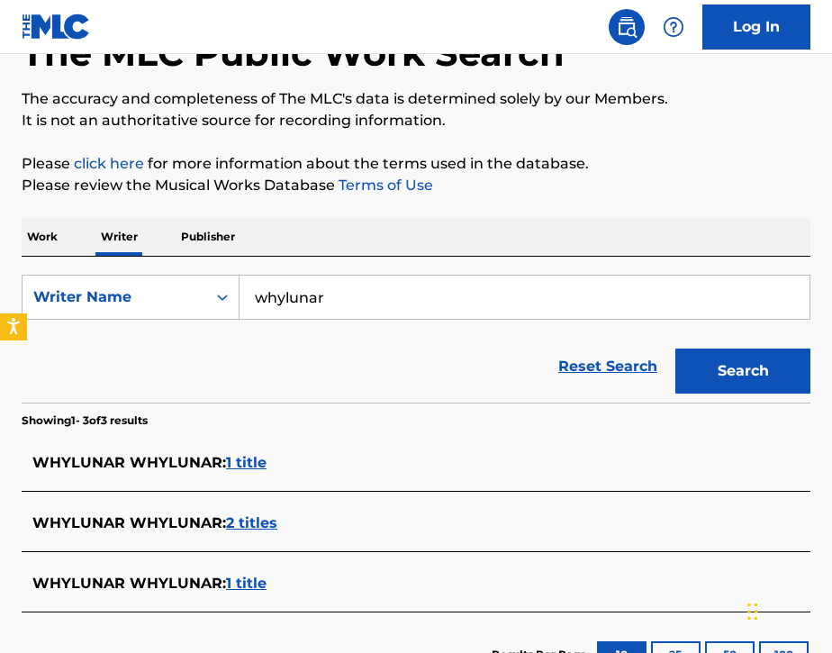
scroll to position [124, 0]
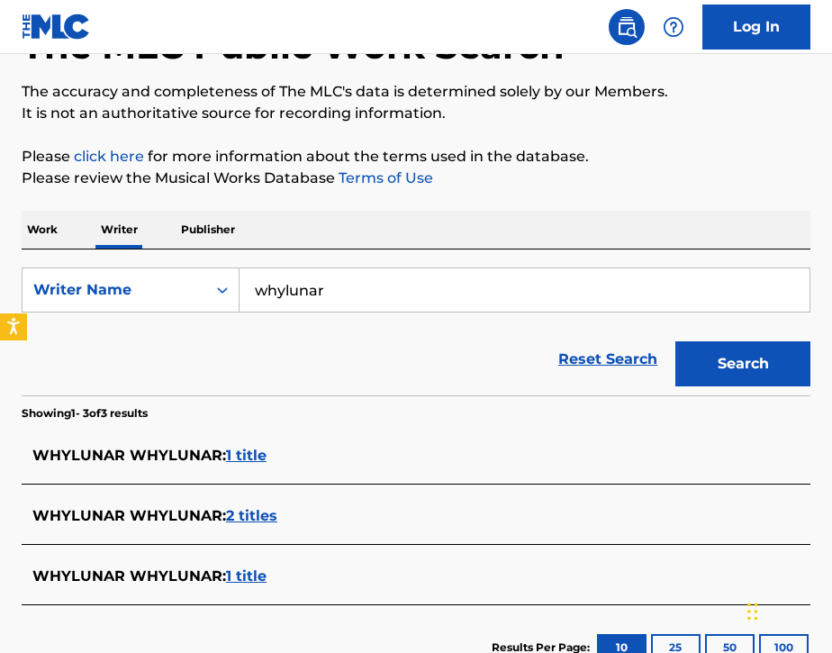
click at [265, 521] on span "2 titles" at bounding box center [251, 515] width 51 height 17
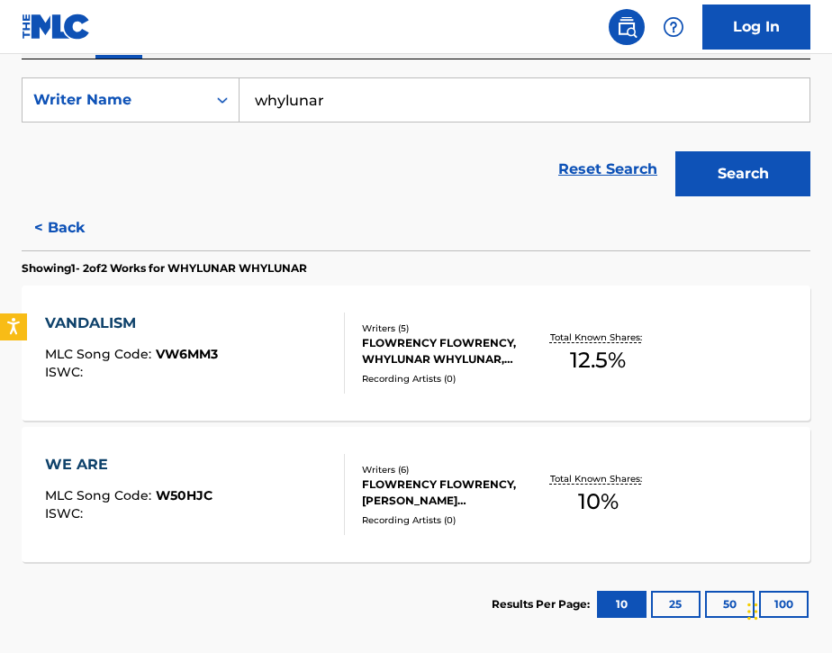
scroll to position [303, 0]
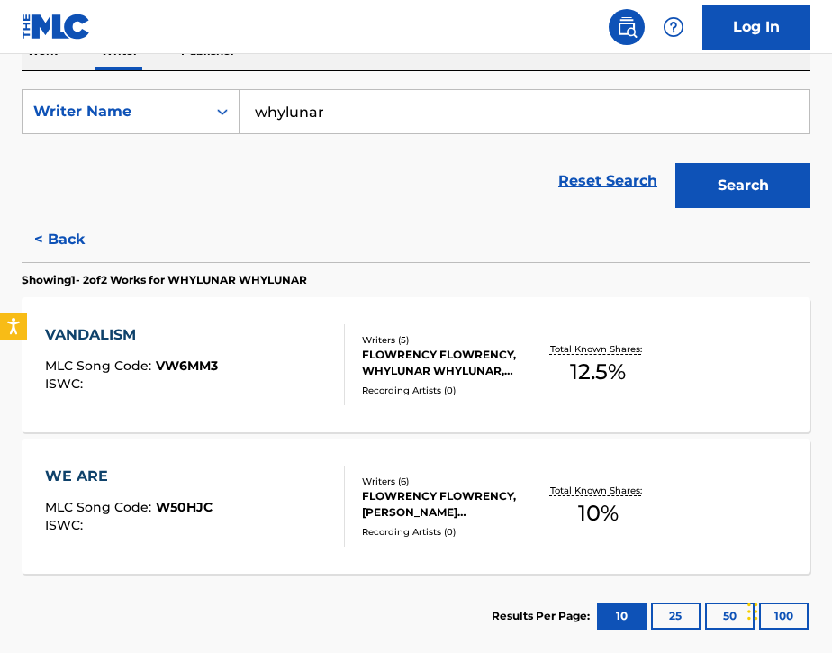
click at [286, 371] on div "VANDALISM MLC Song Code : VW6MM3 ISWC :" at bounding box center [195, 364] width 300 height 81
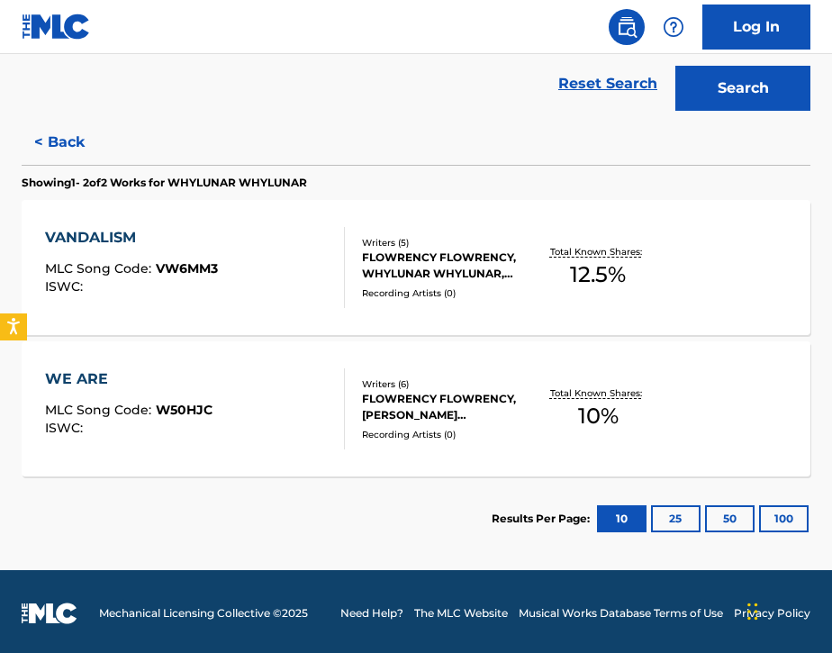
scroll to position [403, 0]
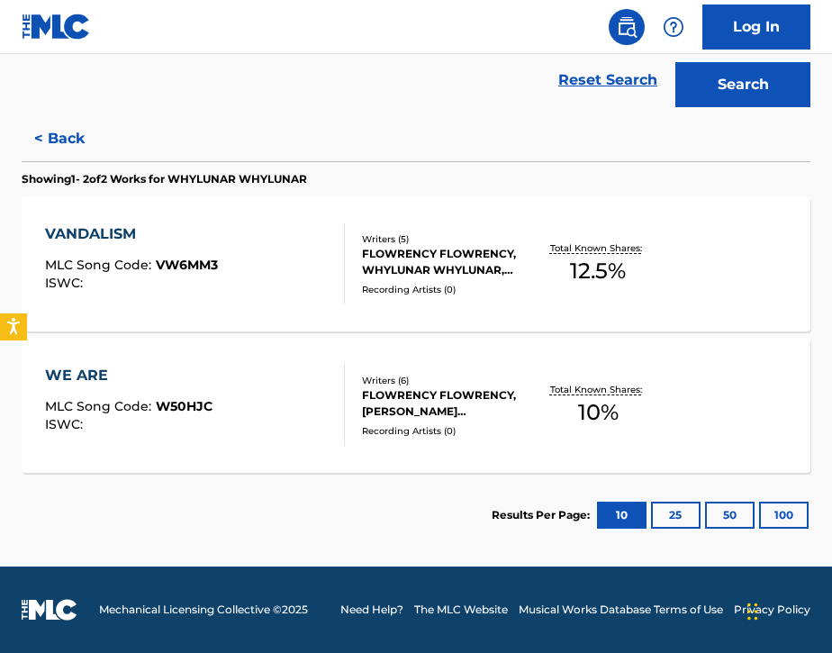
click at [272, 406] on div "WE ARE MLC Song Code : W50HJC ISWC :" at bounding box center [195, 405] width 300 height 81
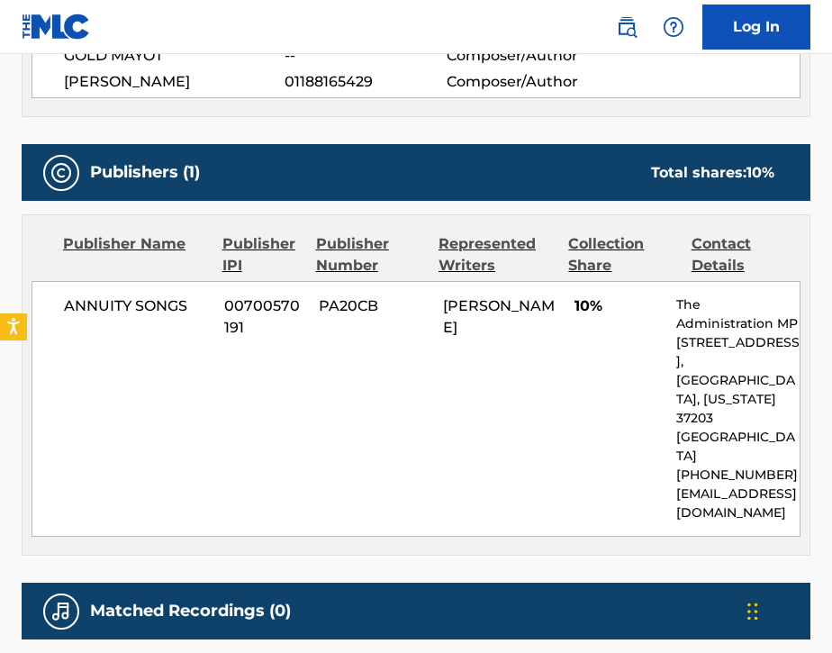
scroll to position [837, 0]
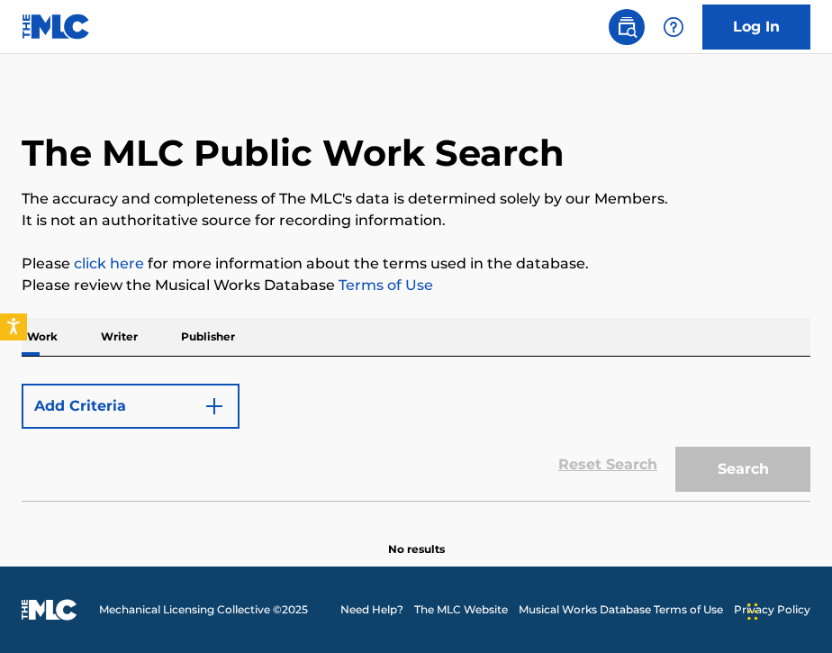
scroll to position [17, 0]
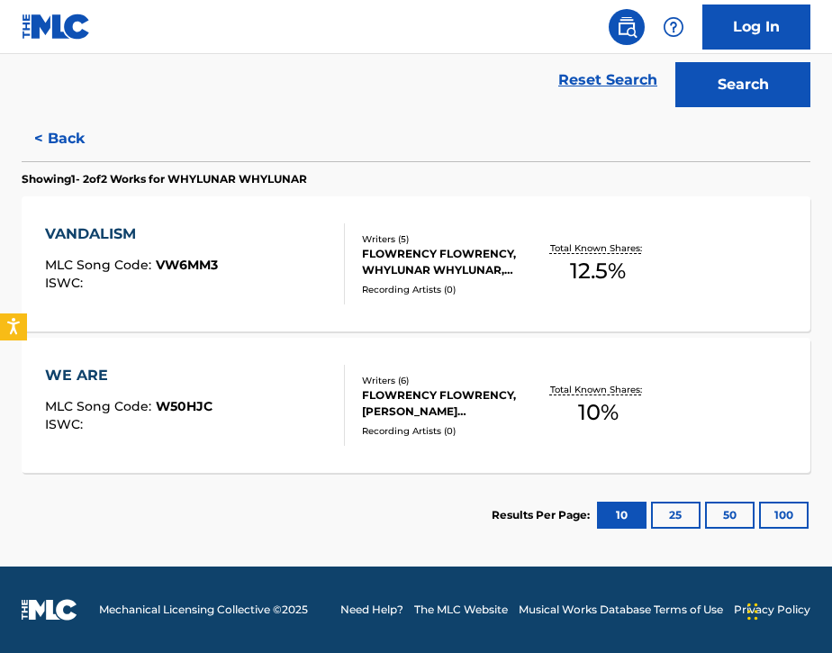
scroll to position [403, 0]
click at [53, 126] on button "< Back" at bounding box center [76, 138] width 108 height 45
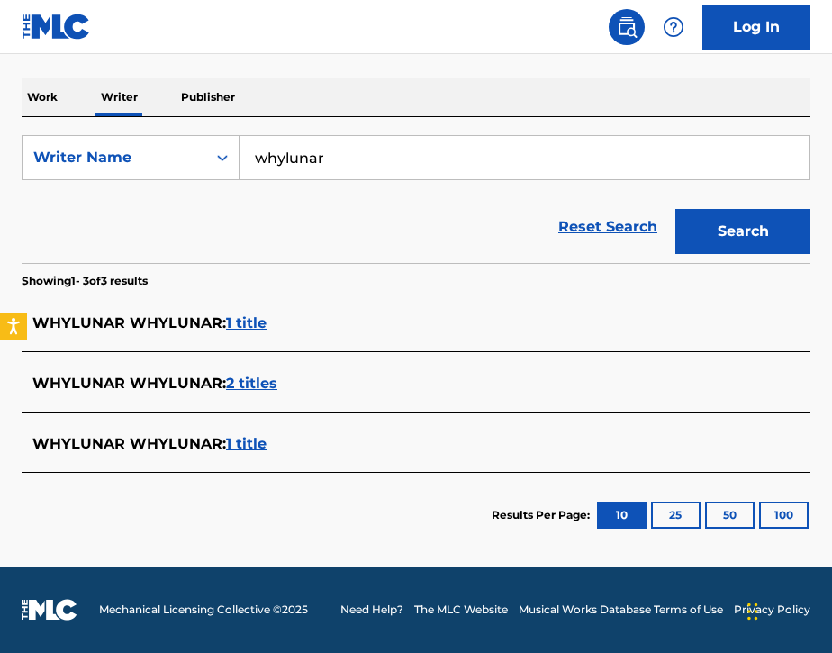
scroll to position [257, 0]
click at [251, 451] on span "1 title" at bounding box center [246, 443] width 41 height 17
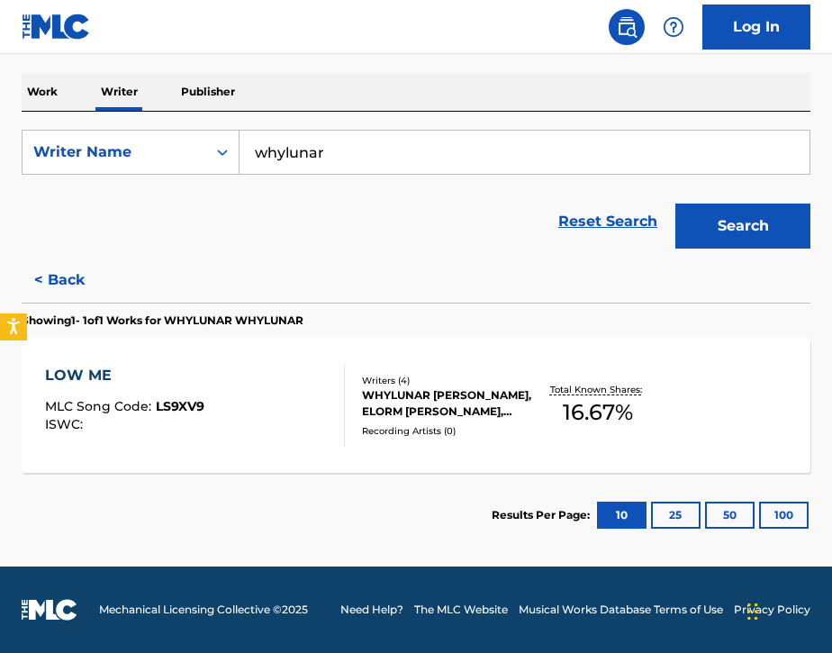
scroll to position [262, 0]
click at [218, 371] on div "LOW ME MLC Song Code : LS9XV9 ISWC :" at bounding box center [195, 405] width 300 height 81
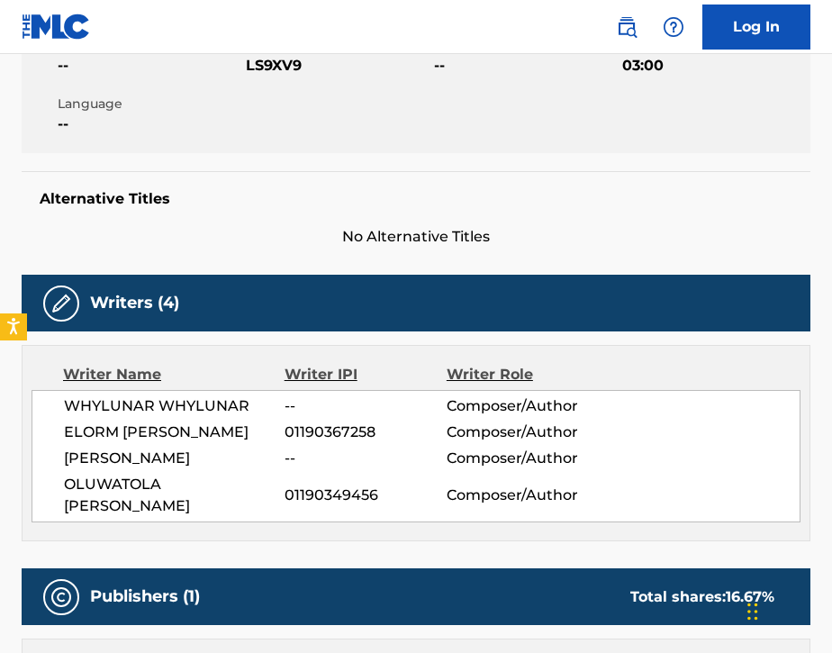
scroll to position [360, 0]
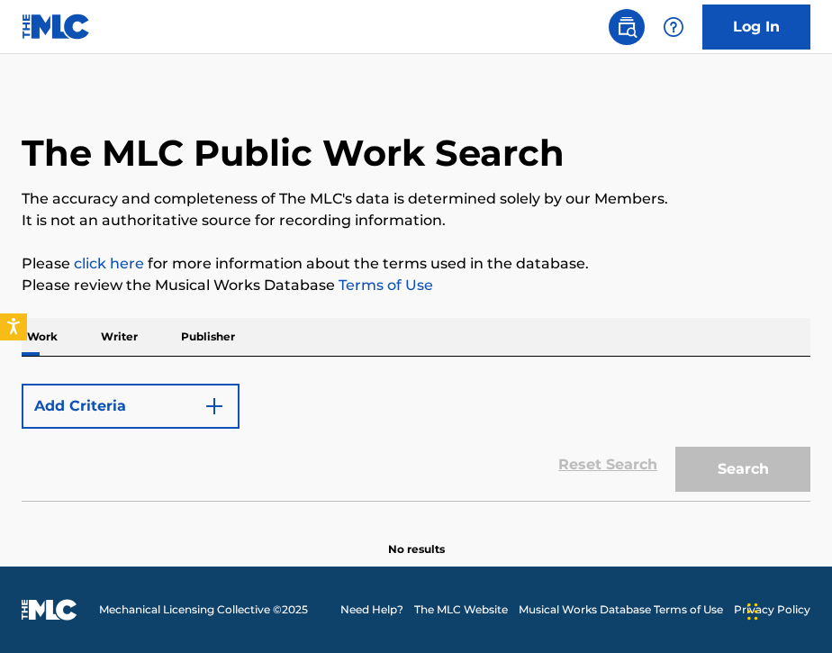
scroll to position [17, 0]
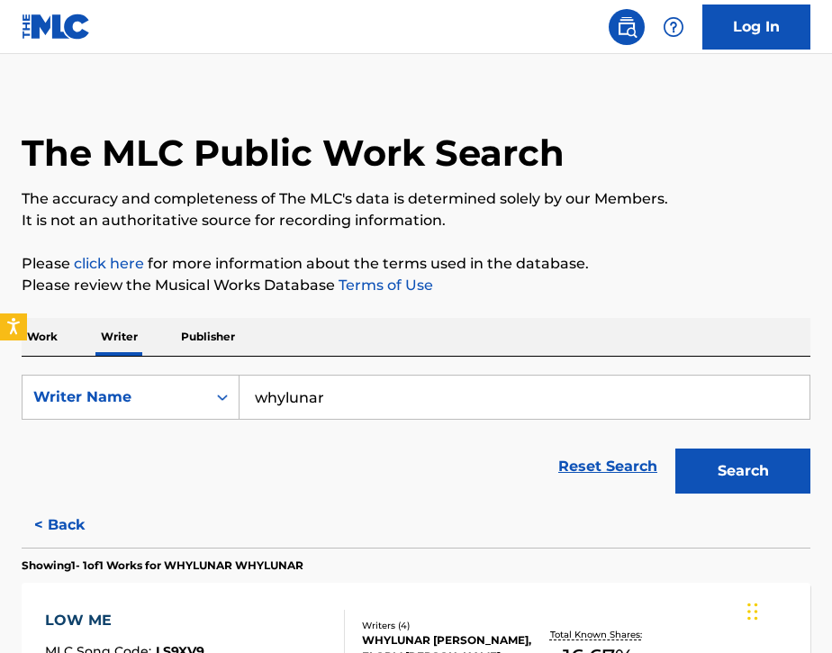
click at [74, 528] on button "< Back" at bounding box center [76, 525] width 108 height 45
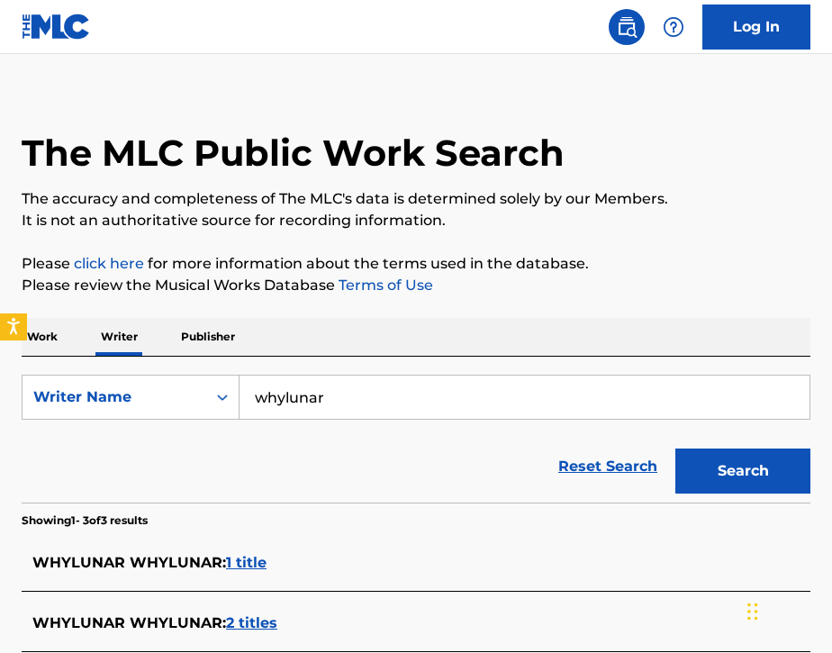
click at [234, 557] on span "1 title" at bounding box center [246, 562] width 41 height 17
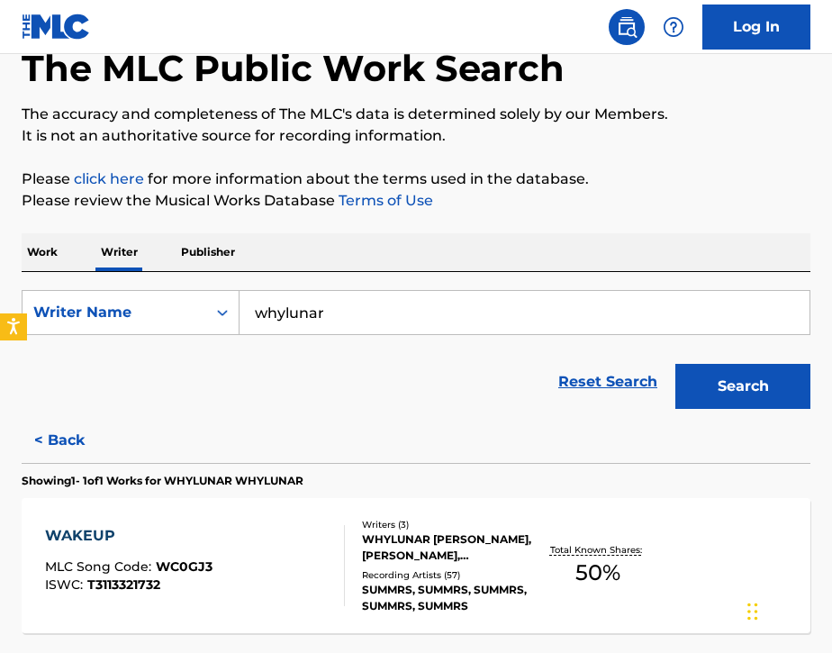
scroll to position [110, 0]
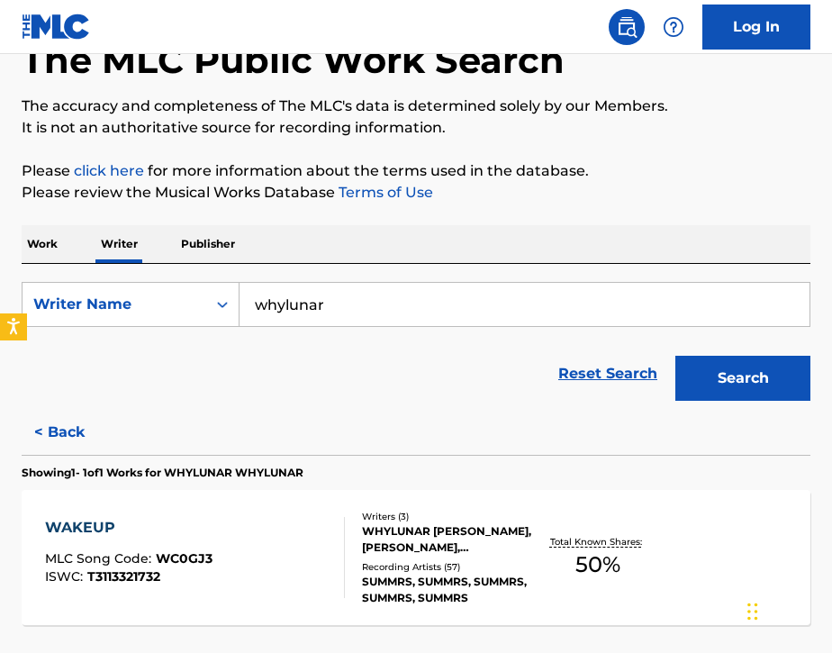
click at [251, 554] on div "WAKEUP MLC Song Code : WC0GJ3 ISWC : T3113321732" at bounding box center [195, 557] width 300 height 81
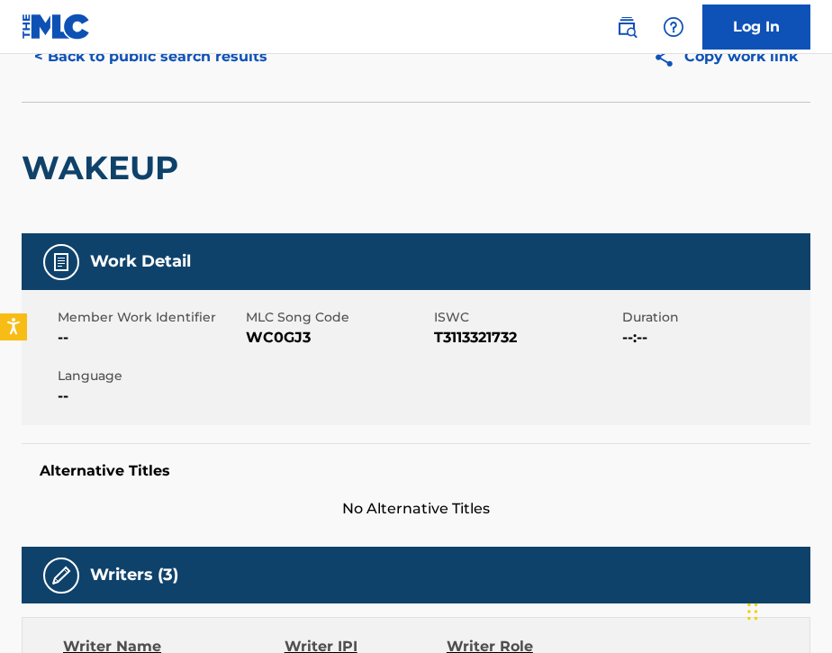
scroll to position [39, 0]
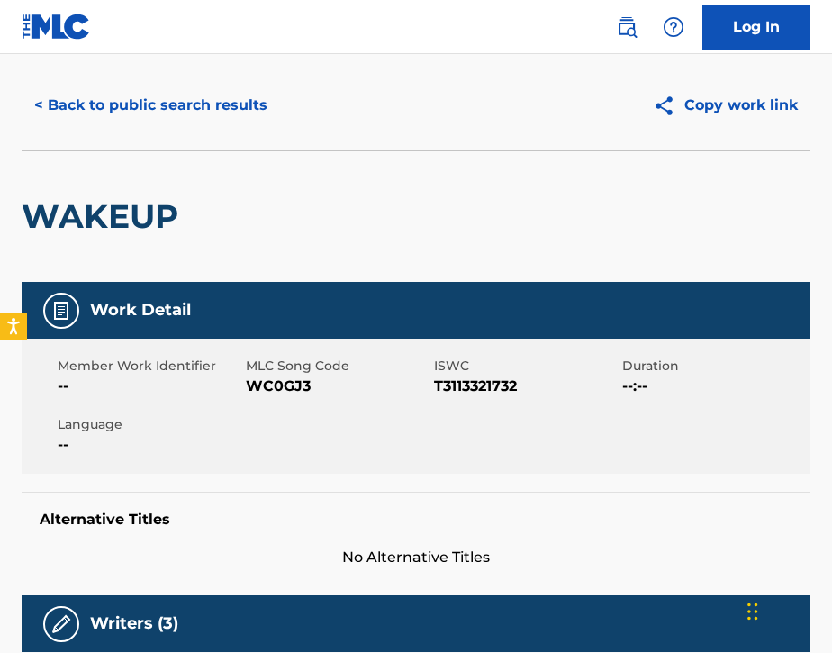
click at [623, 23] on img at bounding box center [627, 27] width 22 height 22
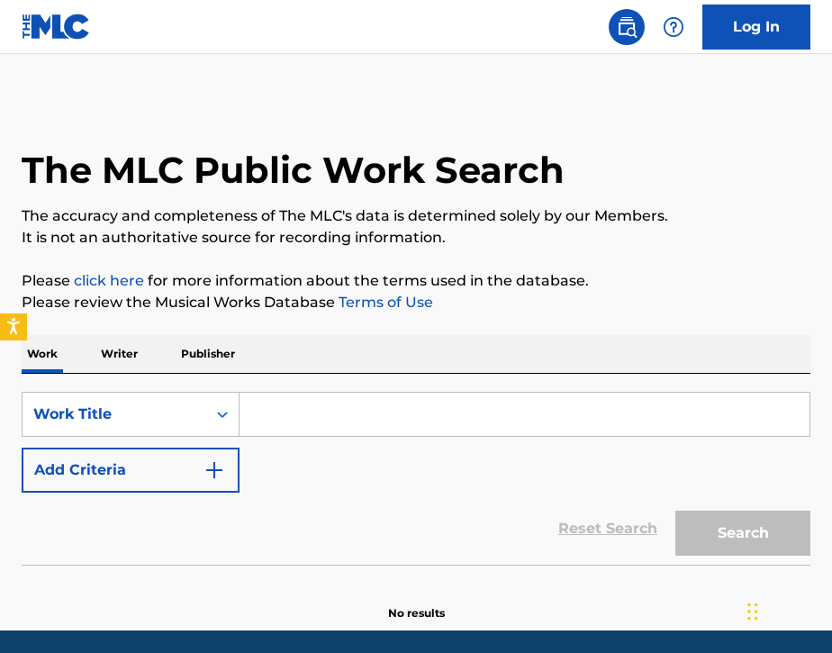
click at [113, 352] on p "Writer" at bounding box center [119, 354] width 48 height 38
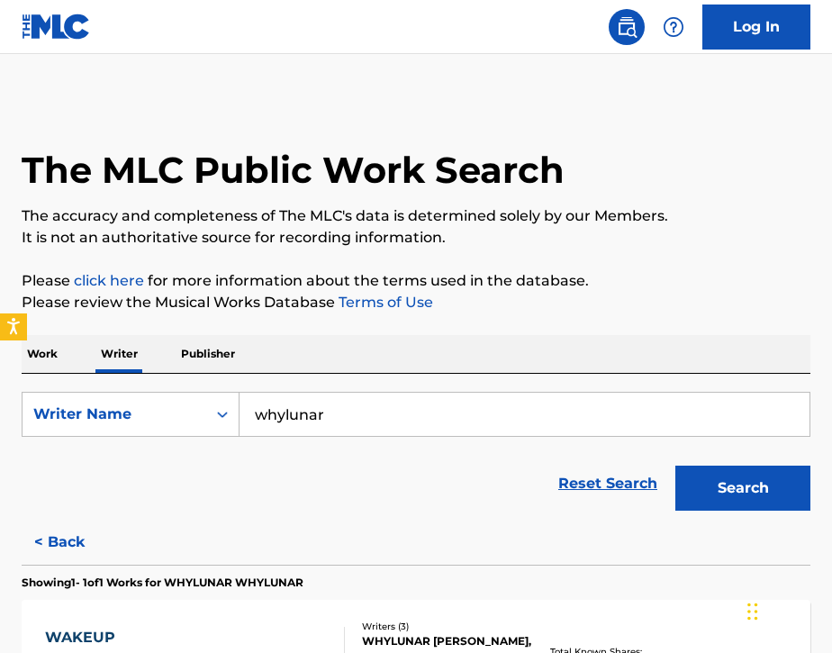
click at [368, 412] on input "whylunar" at bounding box center [525, 414] width 570 height 43
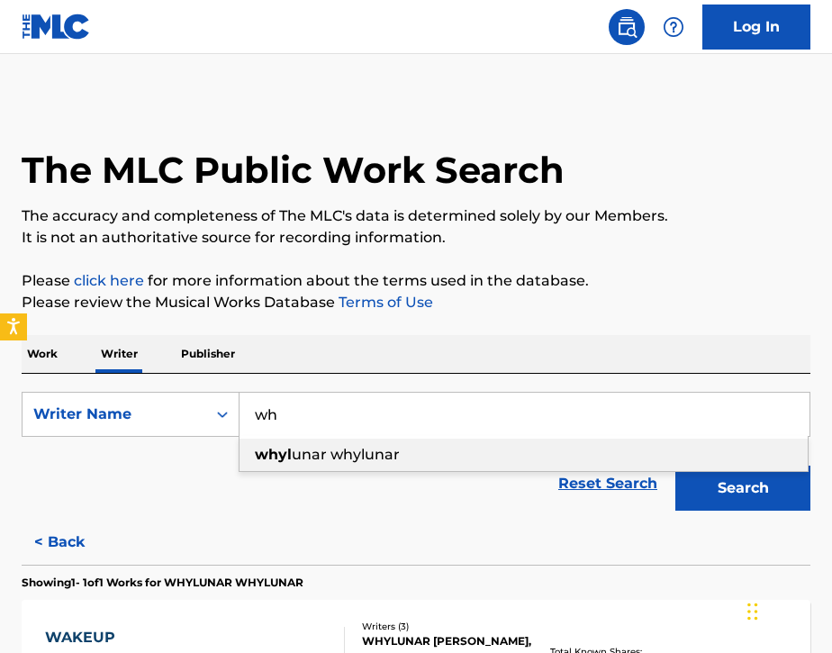
type input "w"
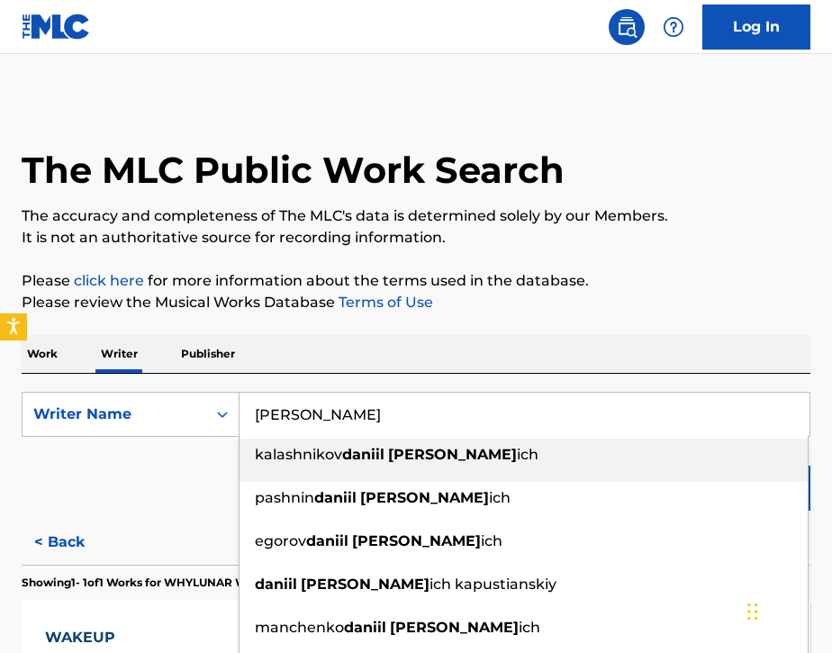
type input "[PERSON_NAME]"
click at [376, 368] on div "Work Writer Publisher" at bounding box center [416, 354] width 789 height 38
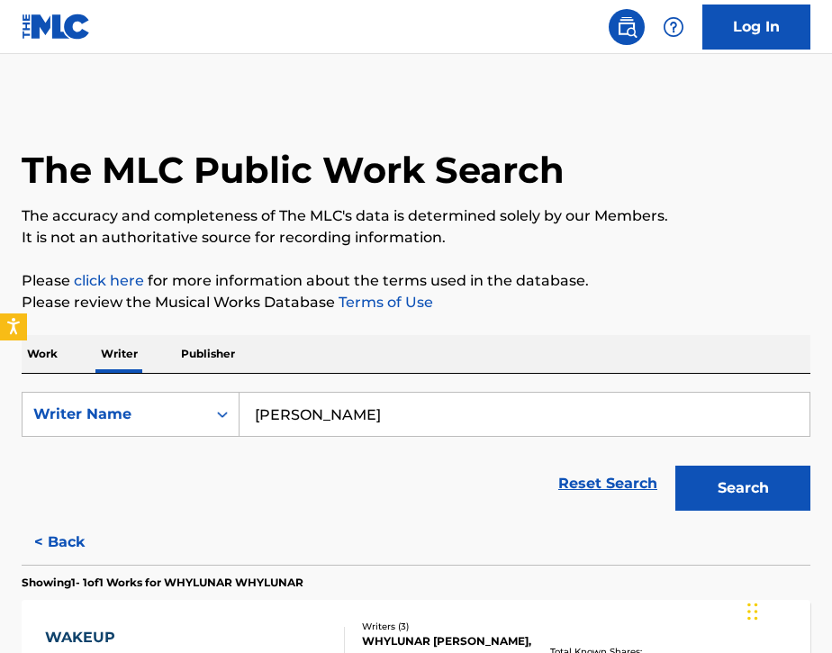
click at [692, 489] on button "Search" at bounding box center [742, 488] width 135 height 45
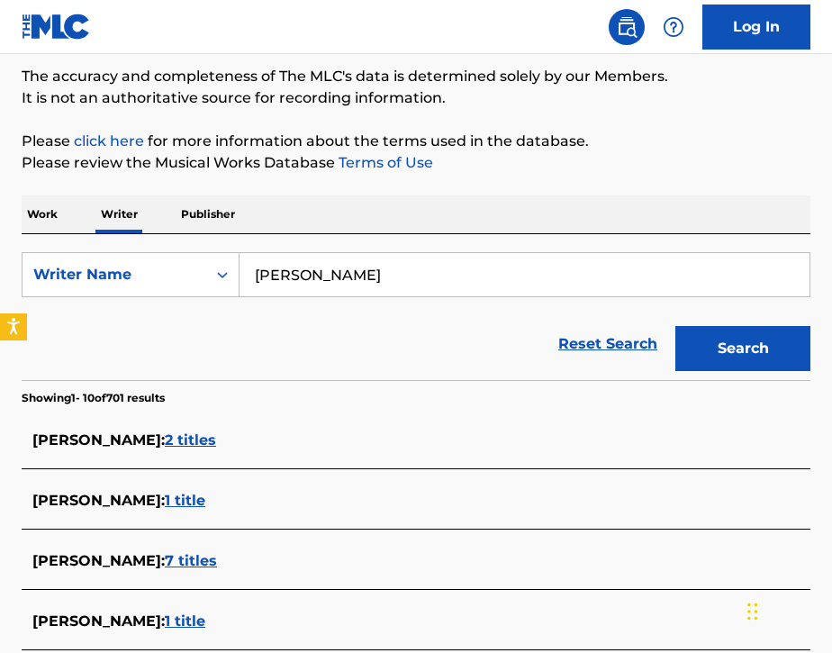
scroll to position [137, 0]
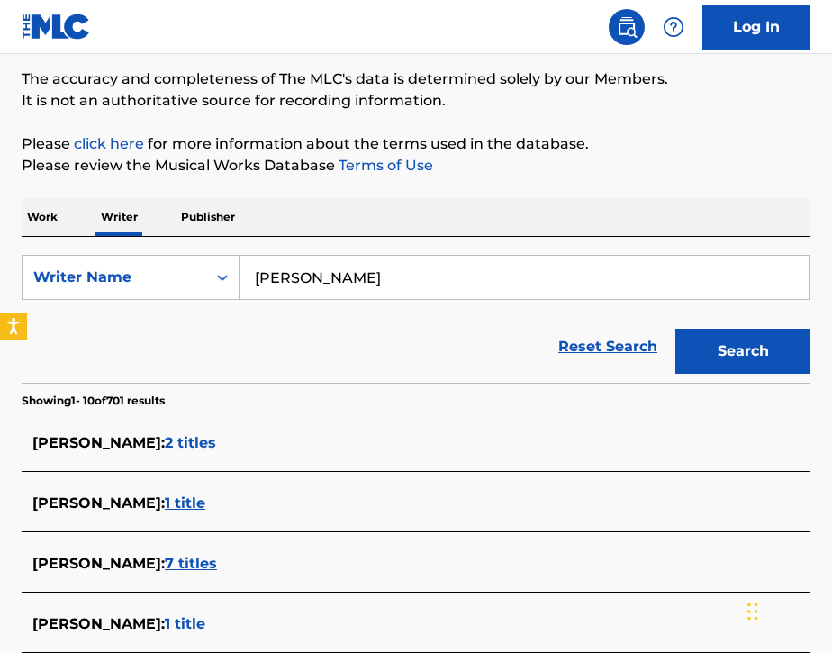
click at [22, 207] on p "Work" at bounding box center [42, 217] width 41 height 38
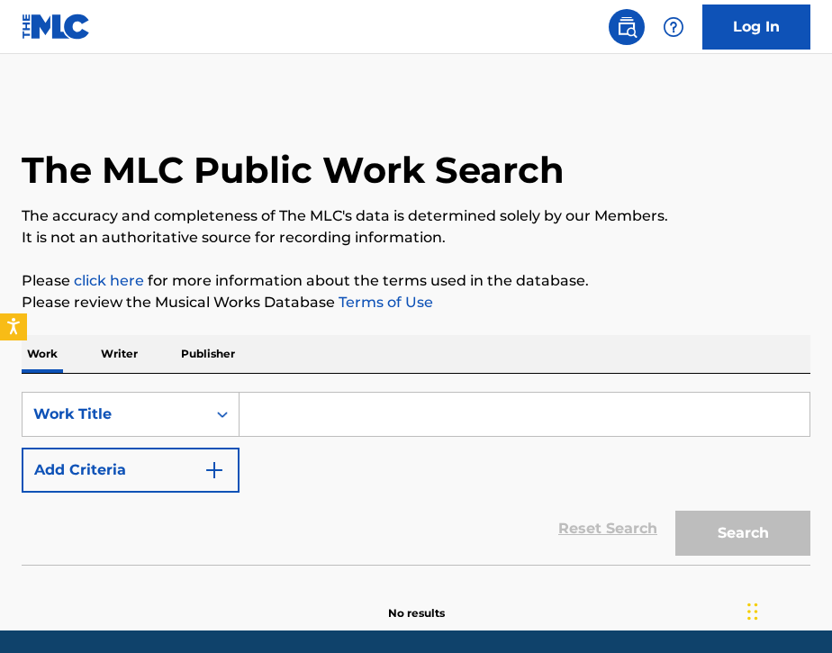
click at [307, 426] on input "Search Form" at bounding box center [525, 414] width 570 height 43
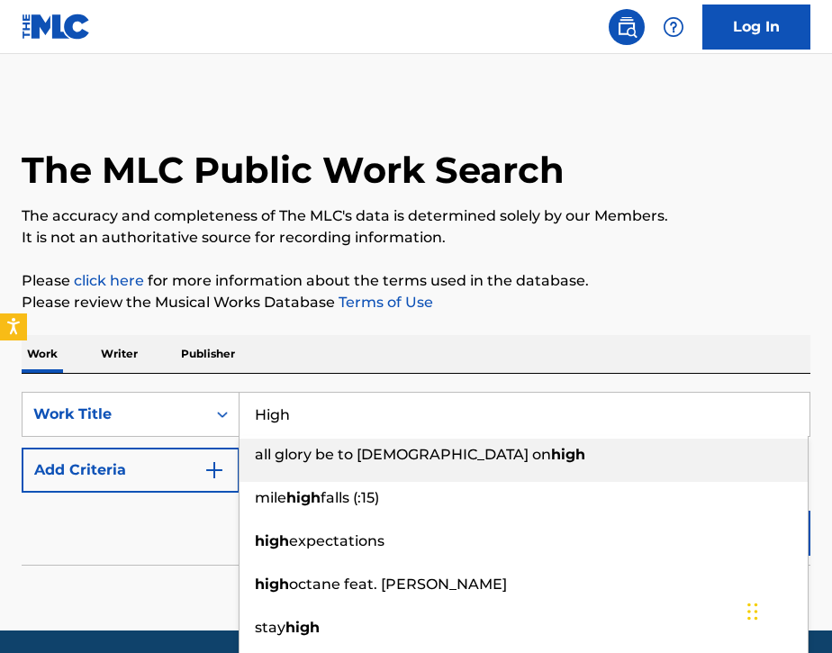
type input "High"
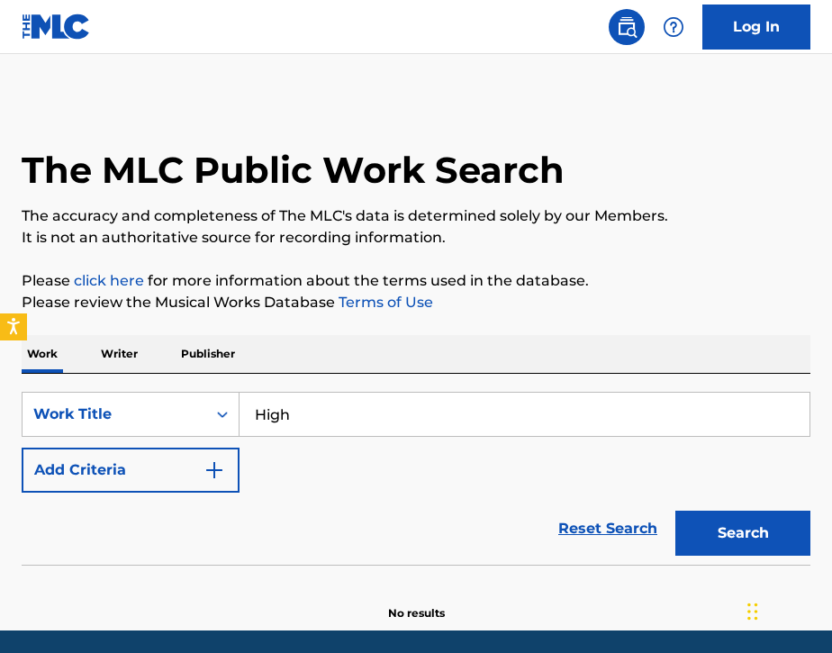
click at [152, 485] on button "Add Criteria" at bounding box center [131, 470] width 218 height 45
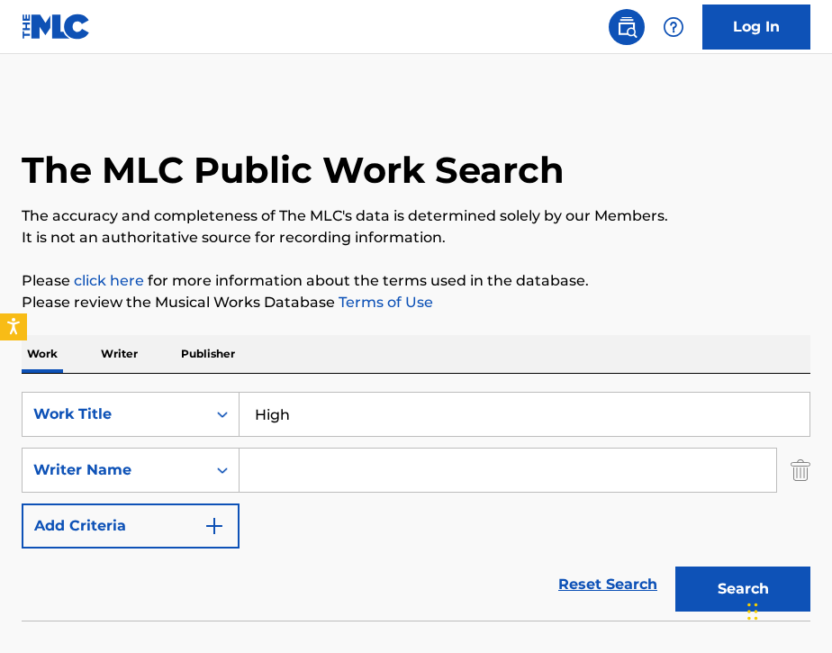
click at [311, 458] on input "Search Form" at bounding box center [508, 469] width 537 height 43
paste input "Вампир"
type input "В"
paste input "Вампир"
type input "В"
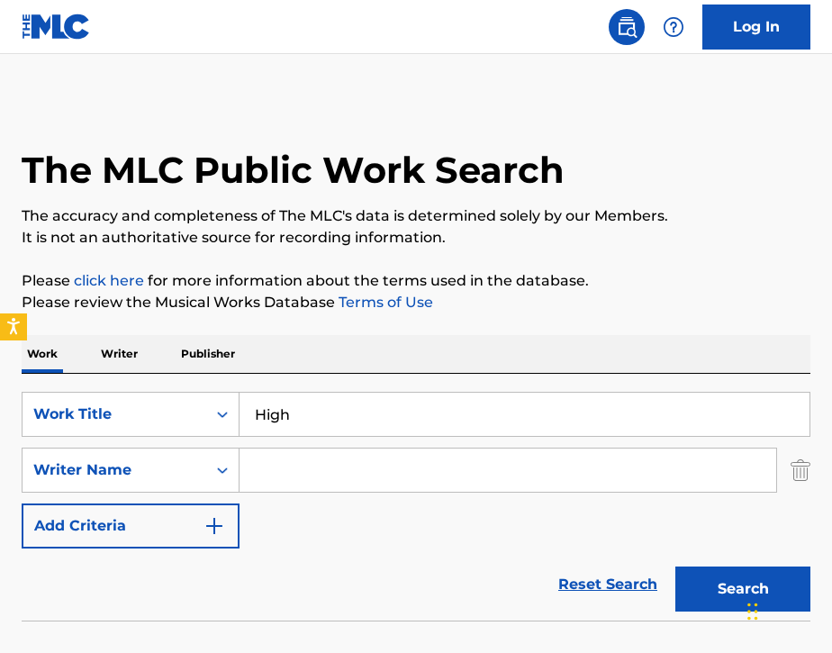
paste input "[PERSON_NAME]"
type input "[PERSON_NAME]"
click at [697, 588] on button "Search" at bounding box center [742, 588] width 135 height 45
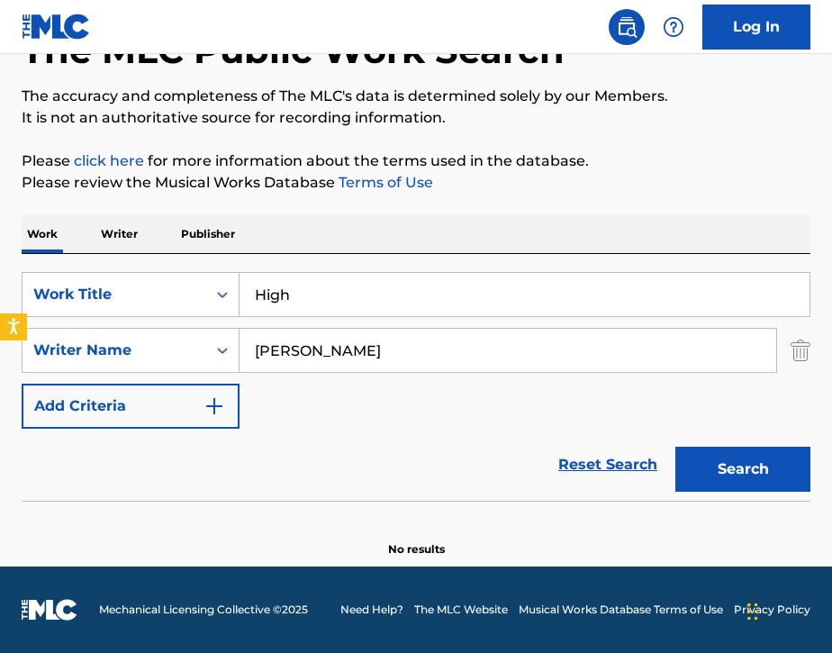
scroll to position [120, 0]
click at [808, 347] on img "Search Form" at bounding box center [801, 350] width 20 height 45
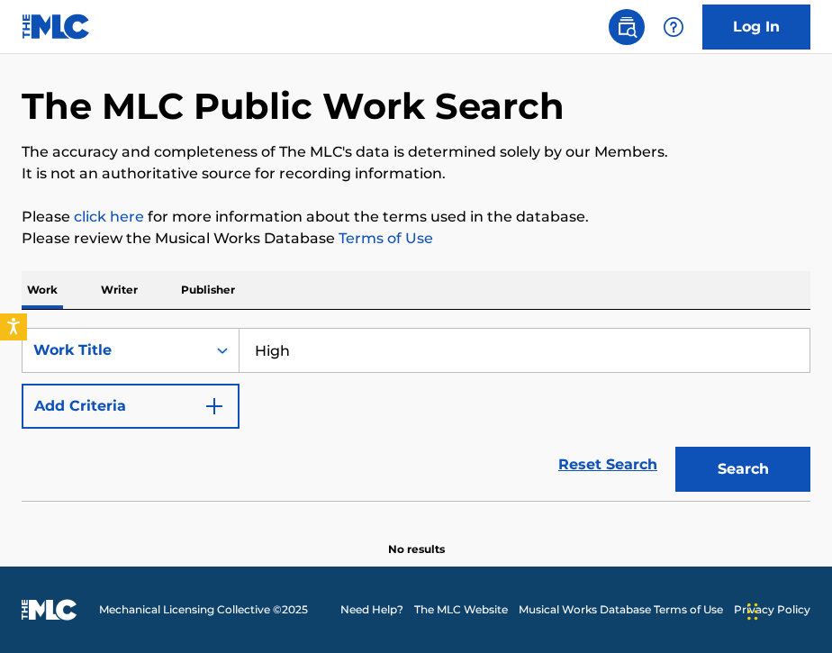
scroll to position [64, 0]
click at [196, 403] on button "Add Criteria" at bounding box center [131, 406] width 218 height 45
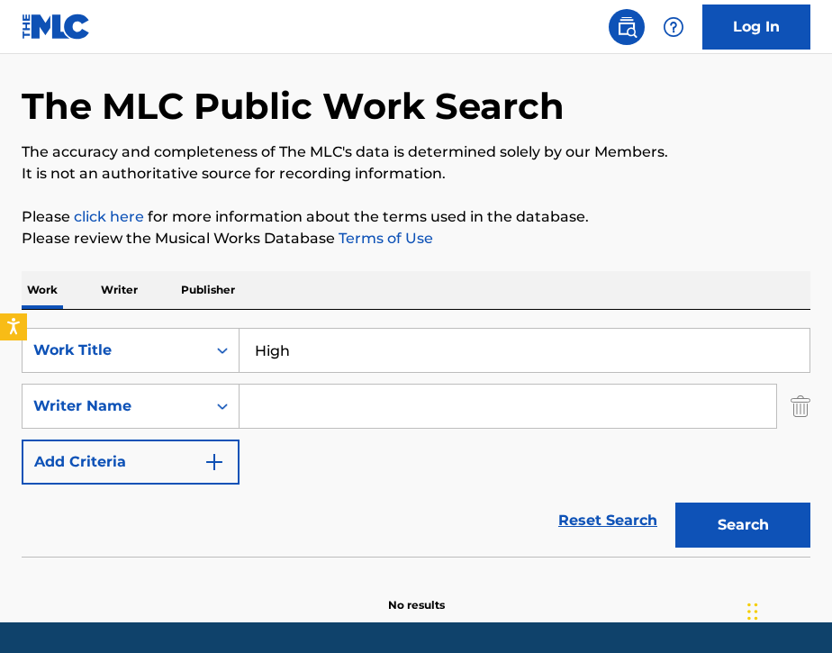
click at [275, 419] on input "Search Form" at bounding box center [508, 406] width 537 height 43
paste input "[PERSON_NAME]"
click at [714, 528] on button "Search" at bounding box center [742, 525] width 135 height 45
click at [306, 411] on input "[PERSON_NAME]" at bounding box center [508, 406] width 537 height 43
click at [708, 530] on button "Search" at bounding box center [742, 525] width 135 height 45
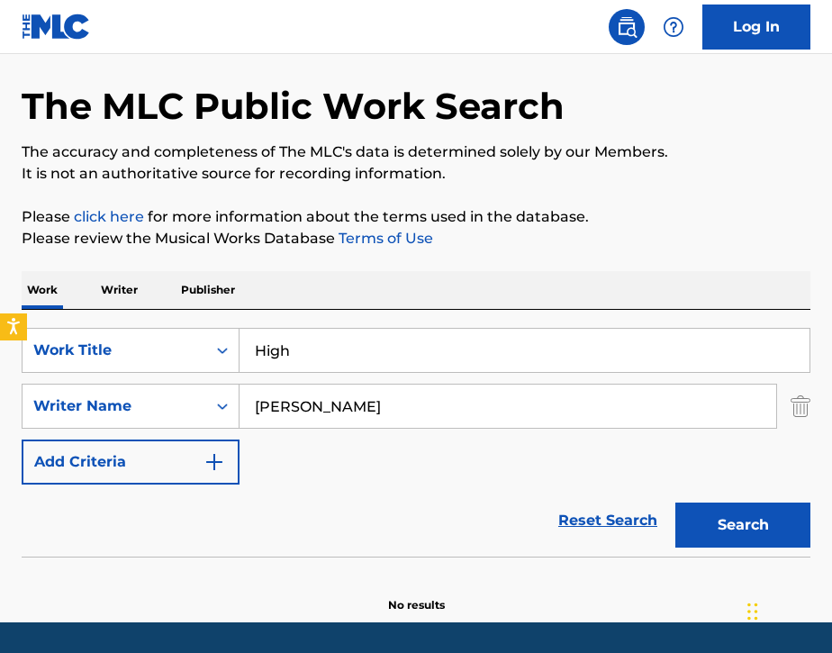
click at [463, 407] on input "[PERSON_NAME]" at bounding box center [508, 406] width 537 height 43
type input "[PERSON_NAME]"
click at [700, 530] on button "Search" at bounding box center [742, 525] width 135 height 45
click at [797, 415] on img "Search Form" at bounding box center [801, 406] width 20 height 45
